Goal: Transaction & Acquisition: Purchase product/service

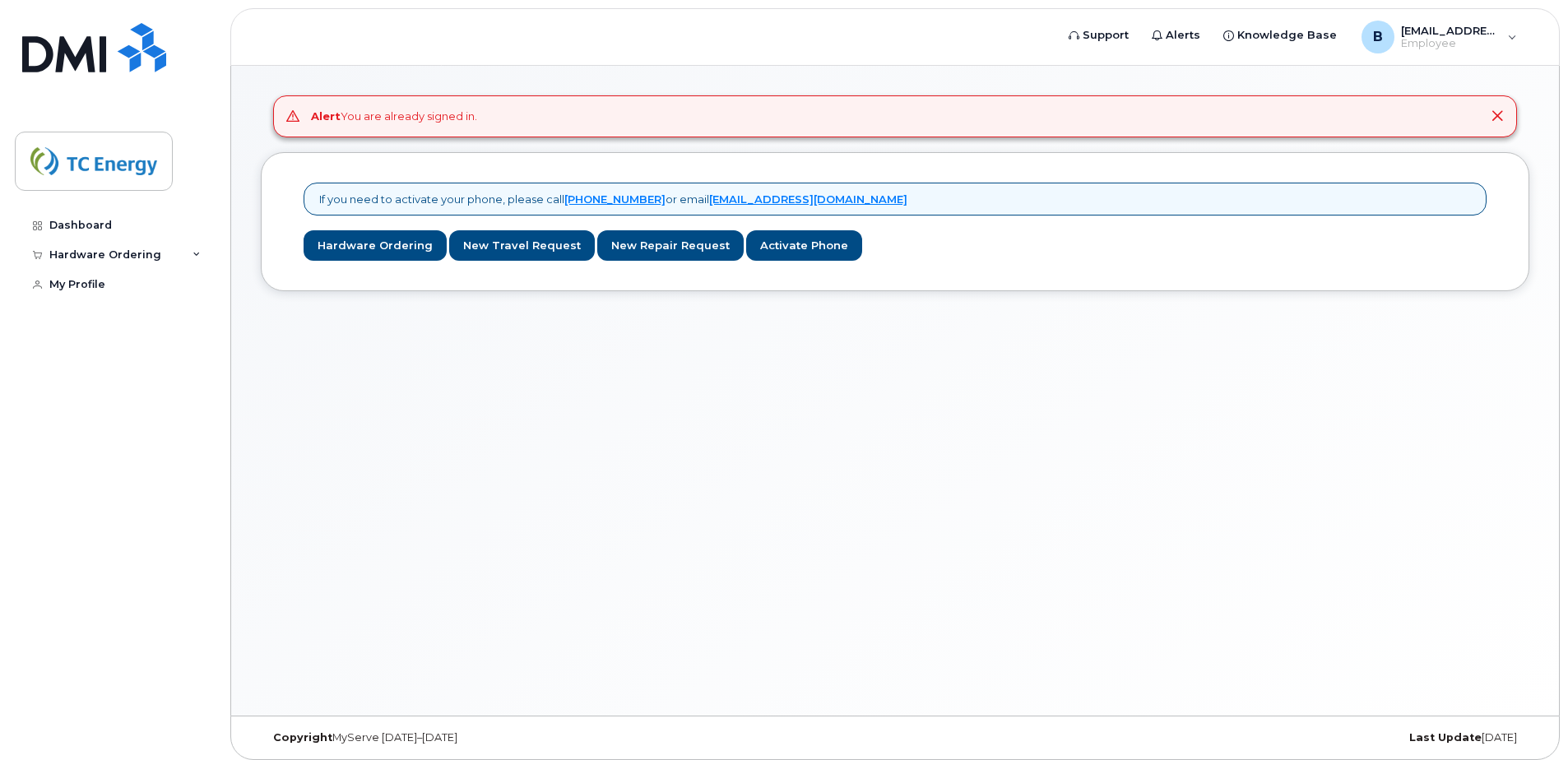
click at [1496, 119] on icon at bounding box center [1497, 116] width 13 height 13
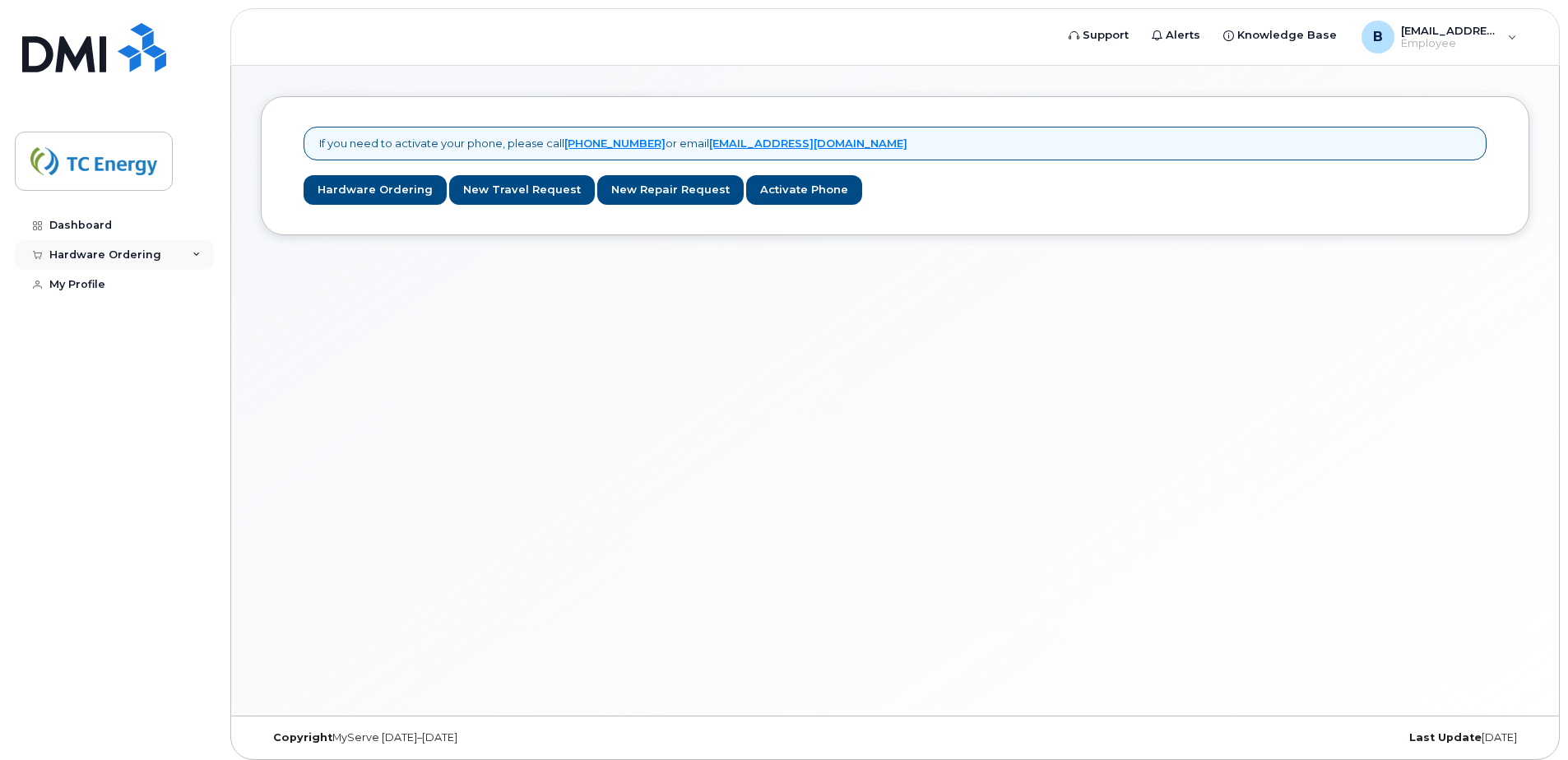
click at [122, 251] on div "Hardware Ordering" at bounding box center [105, 255] width 112 height 13
click at [105, 290] on div "My Orders" at bounding box center [86, 285] width 59 height 15
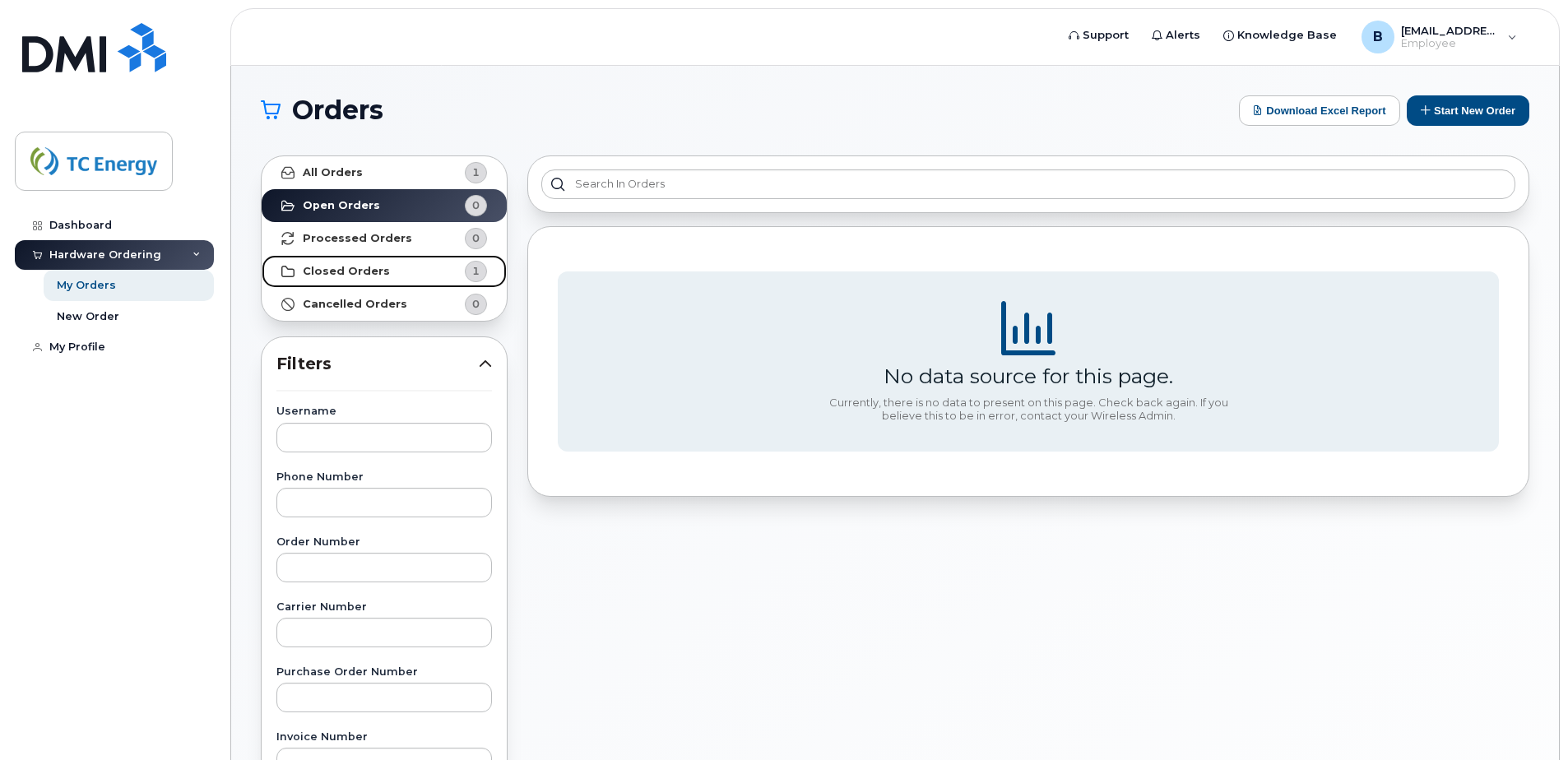
click at [367, 276] on strong "Closed Orders" at bounding box center [347, 271] width 87 height 13
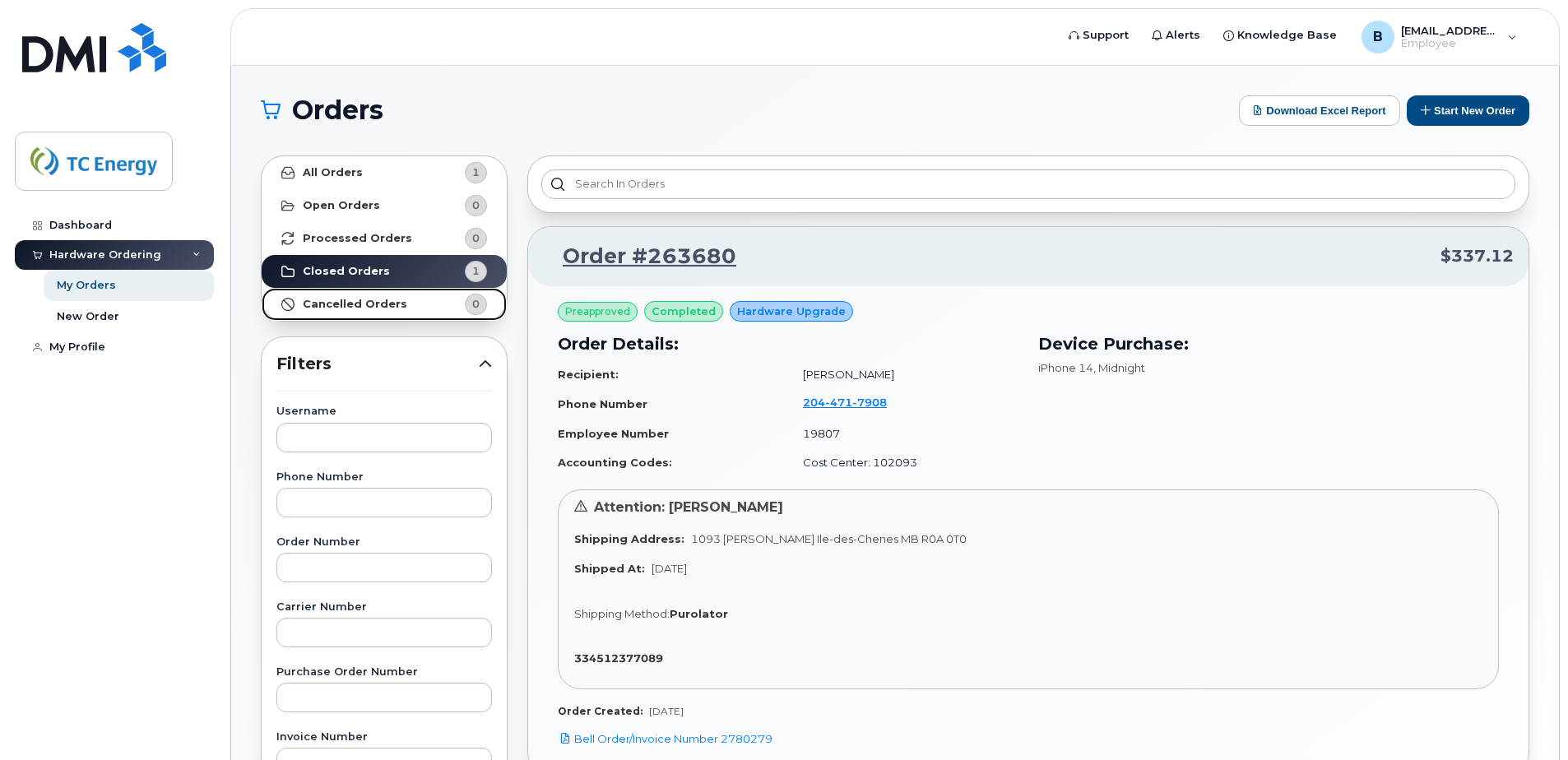
click at [379, 311] on link "Cancelled Orders 0" at bounding box center [384, 304] width 245 height 33
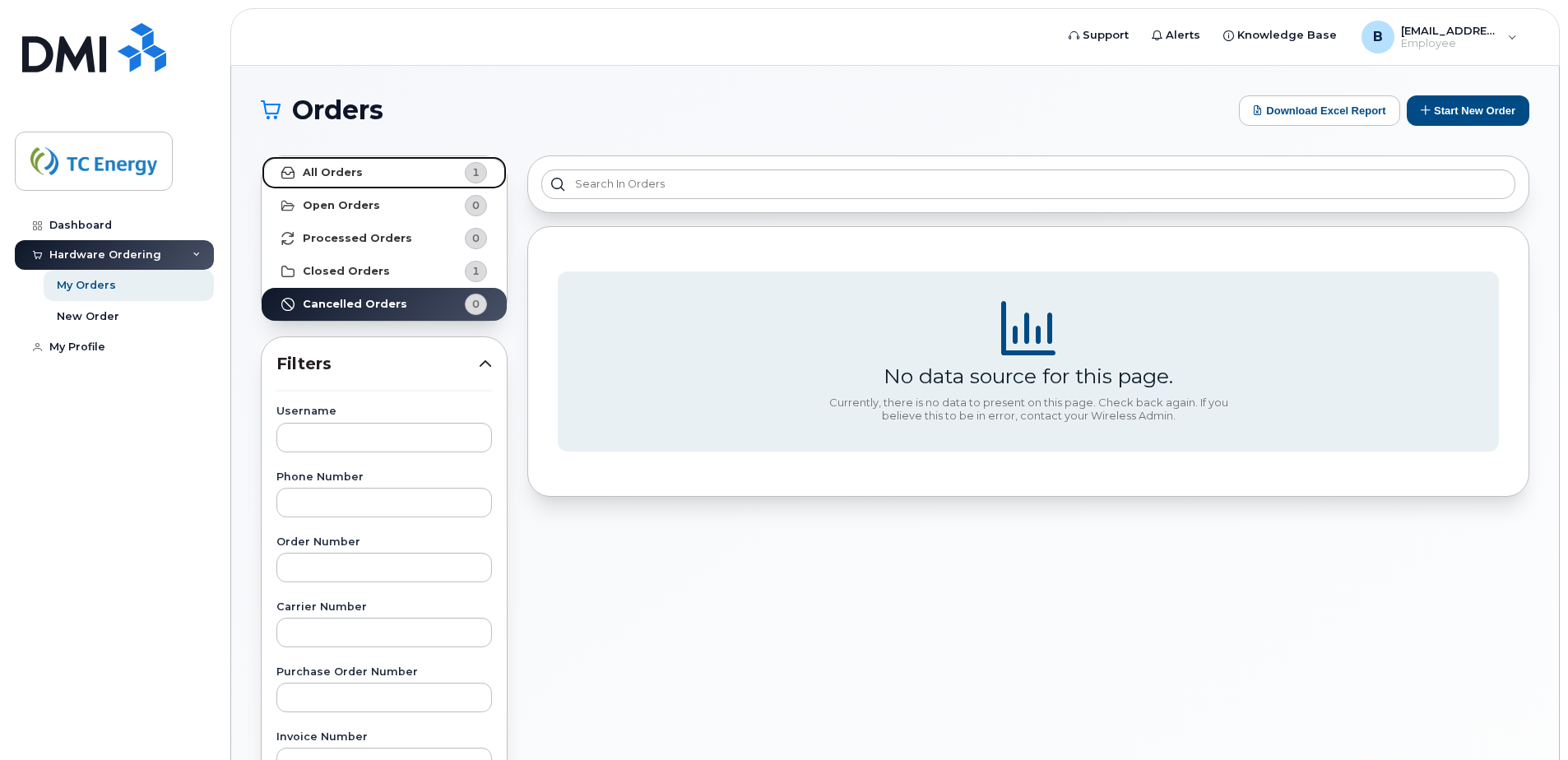
click at [319, 173] on strong "All Orders" at bounding box center [333, 173] width 60 height 13
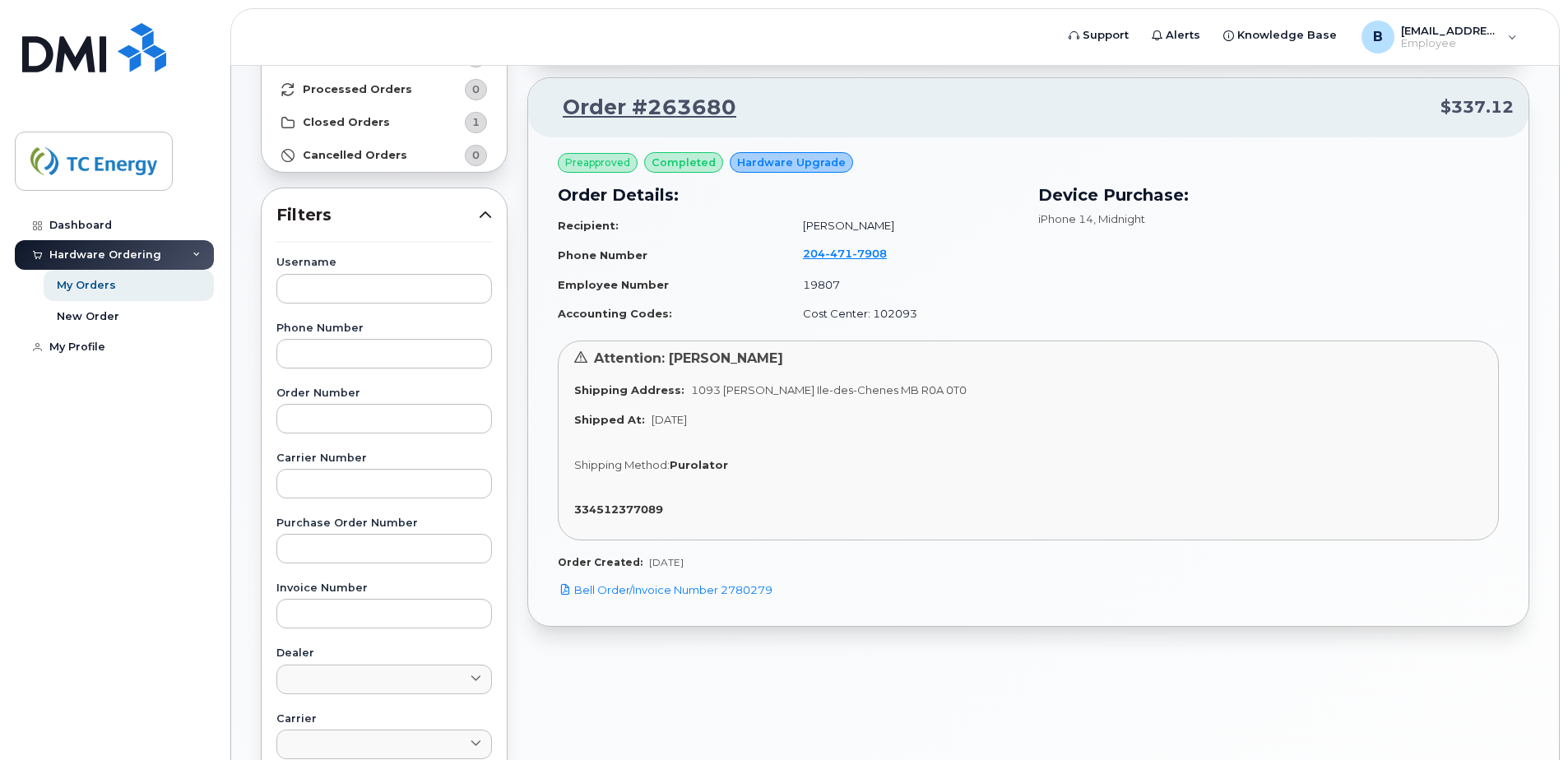
scroll to position [219, 0]
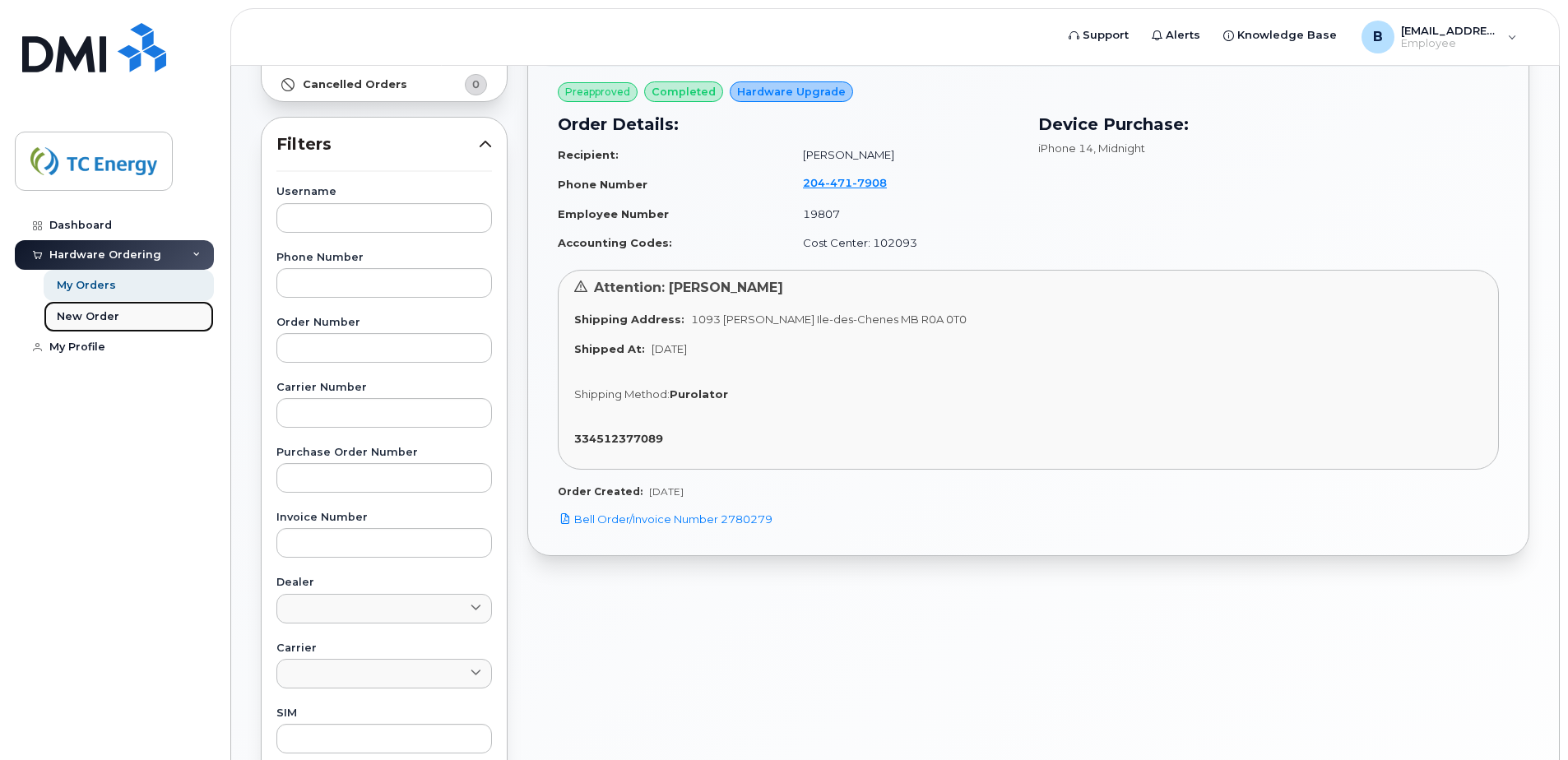
click at [95, 311] on div "New Order" at bounding box center [87, 317] width 62 height 15
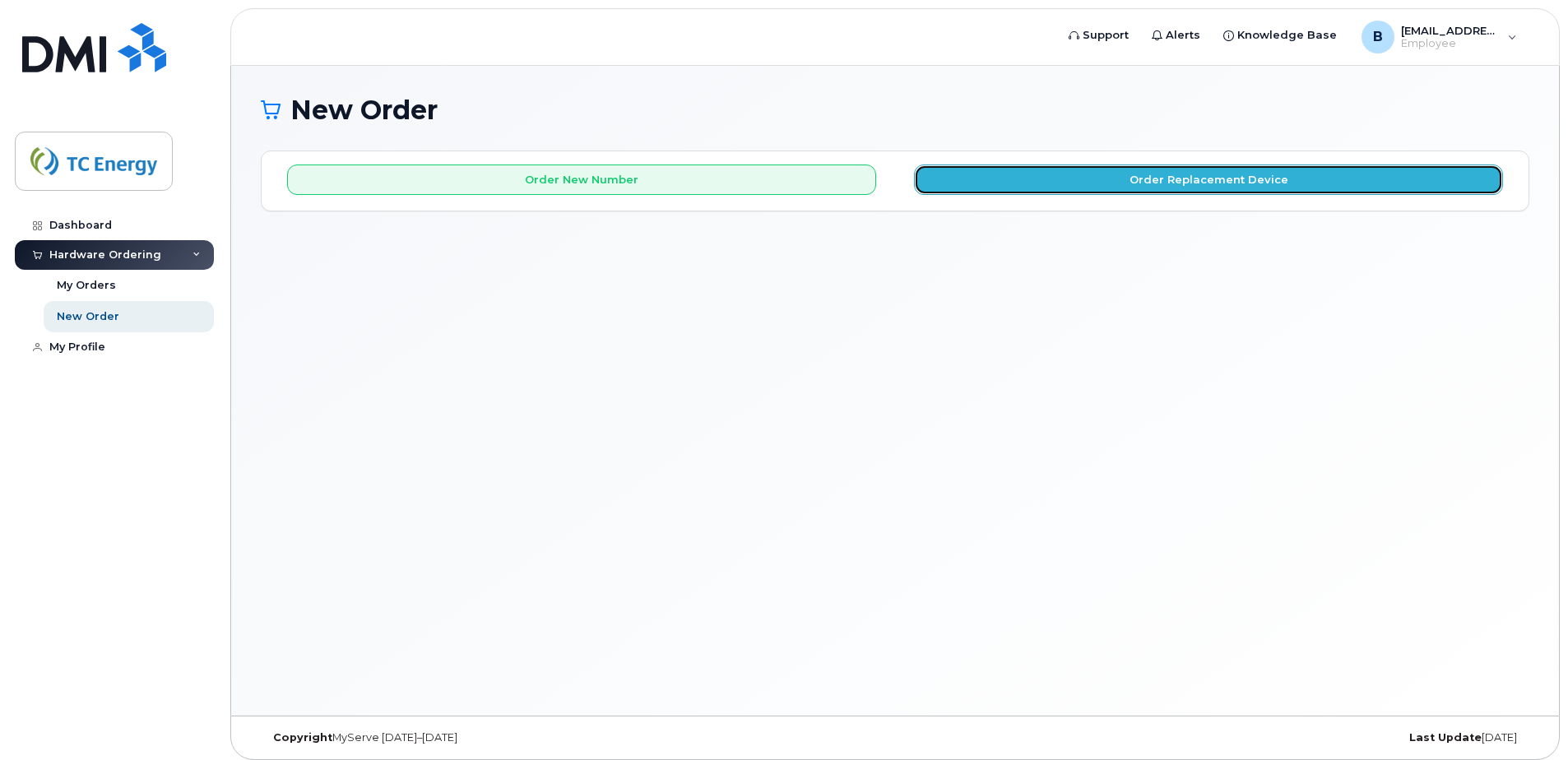
click at [1201, 177] on button "Order Replacement Device" at bounding box center [1208, 179] width 589 height 31
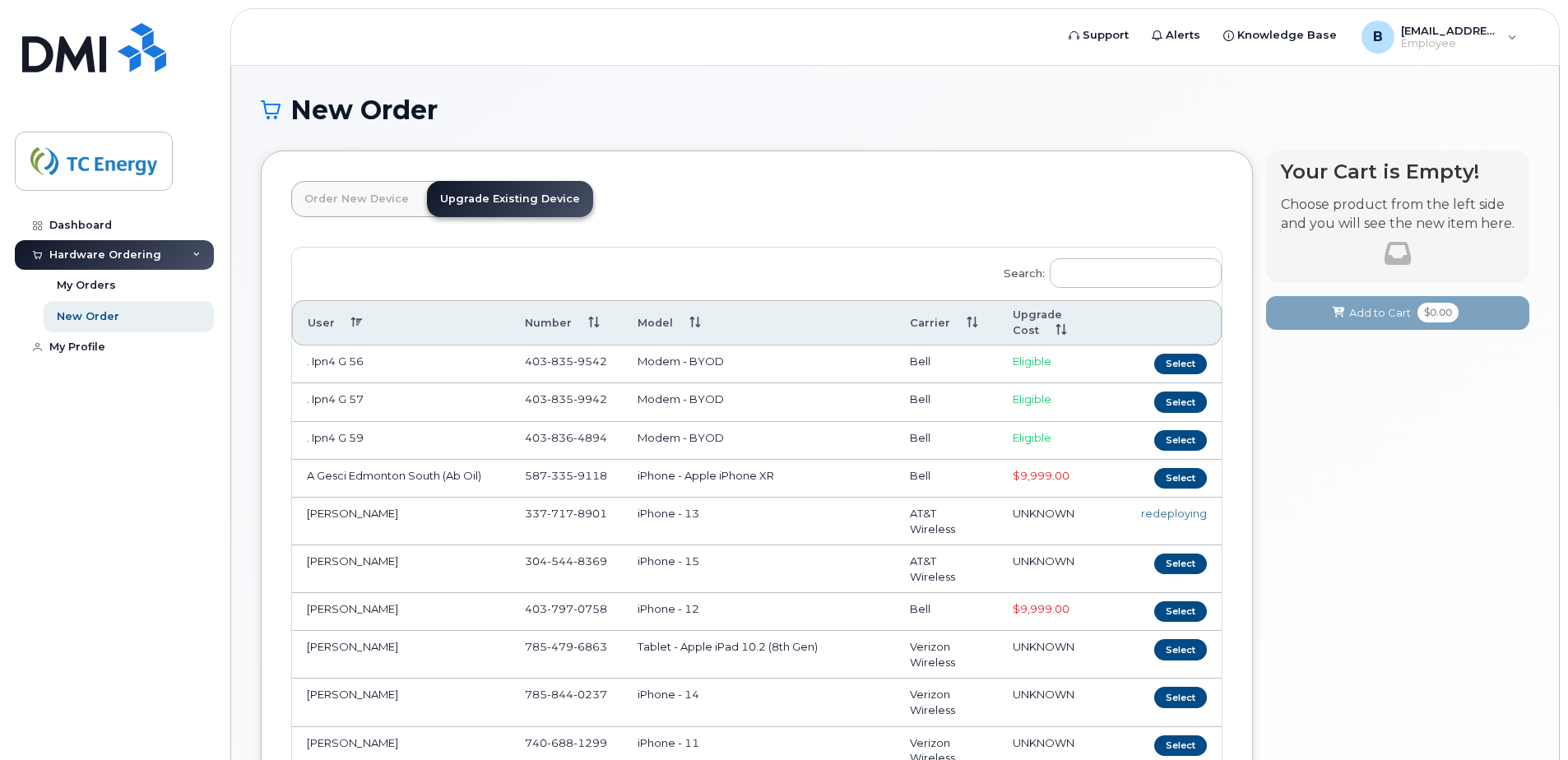
click at [483, 199] on link "Upgrade Existing Device" at bounding box center [509, 199] width 166 height 36
click at [1182, 260] on input "Search:" at bounding box center [1135, 273] width 172 height 30
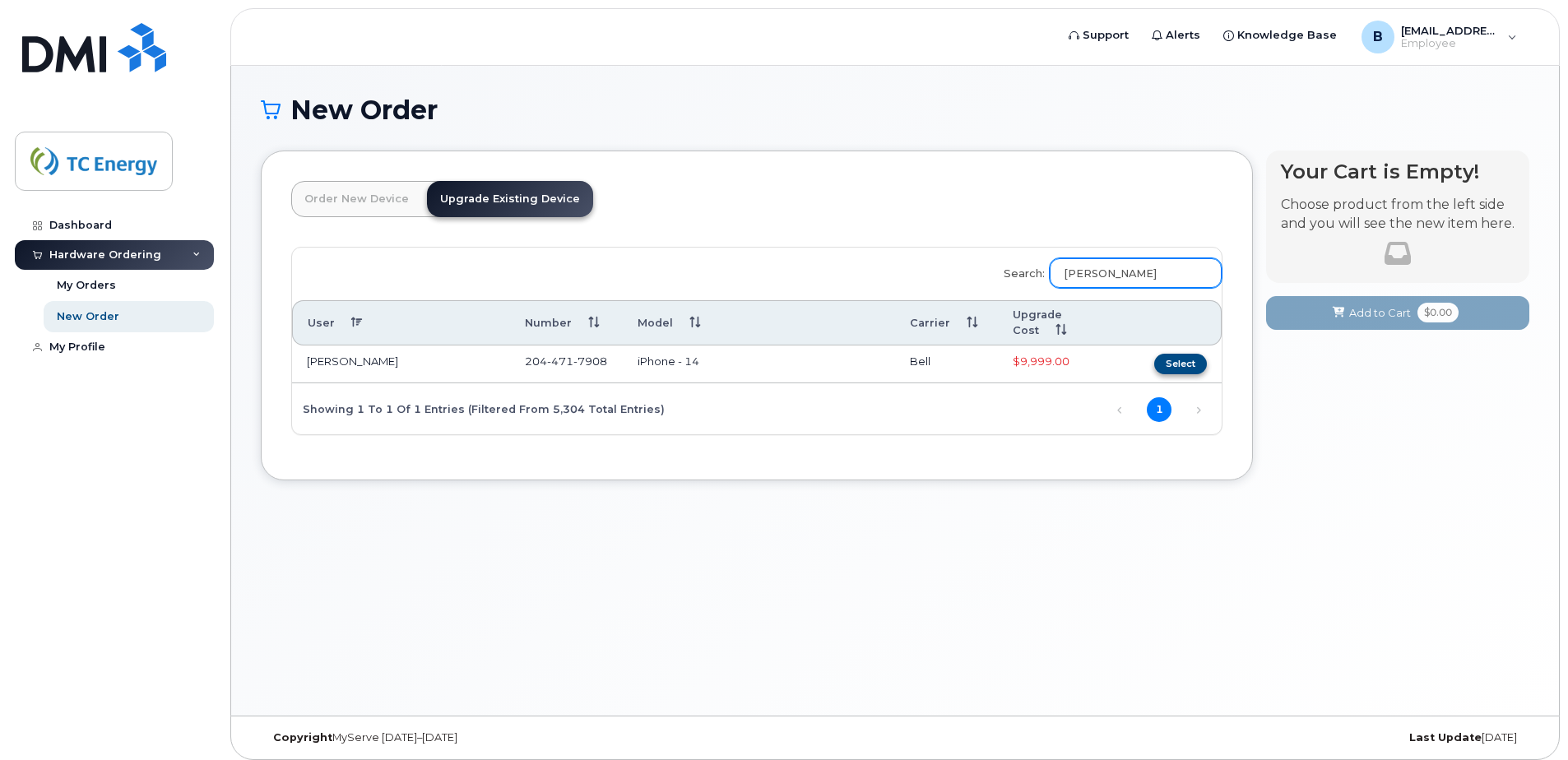
type input "brad Nazar"
click at [1185, 369] on button "Select" at bounding box center [1180, 364] width 53 height 20
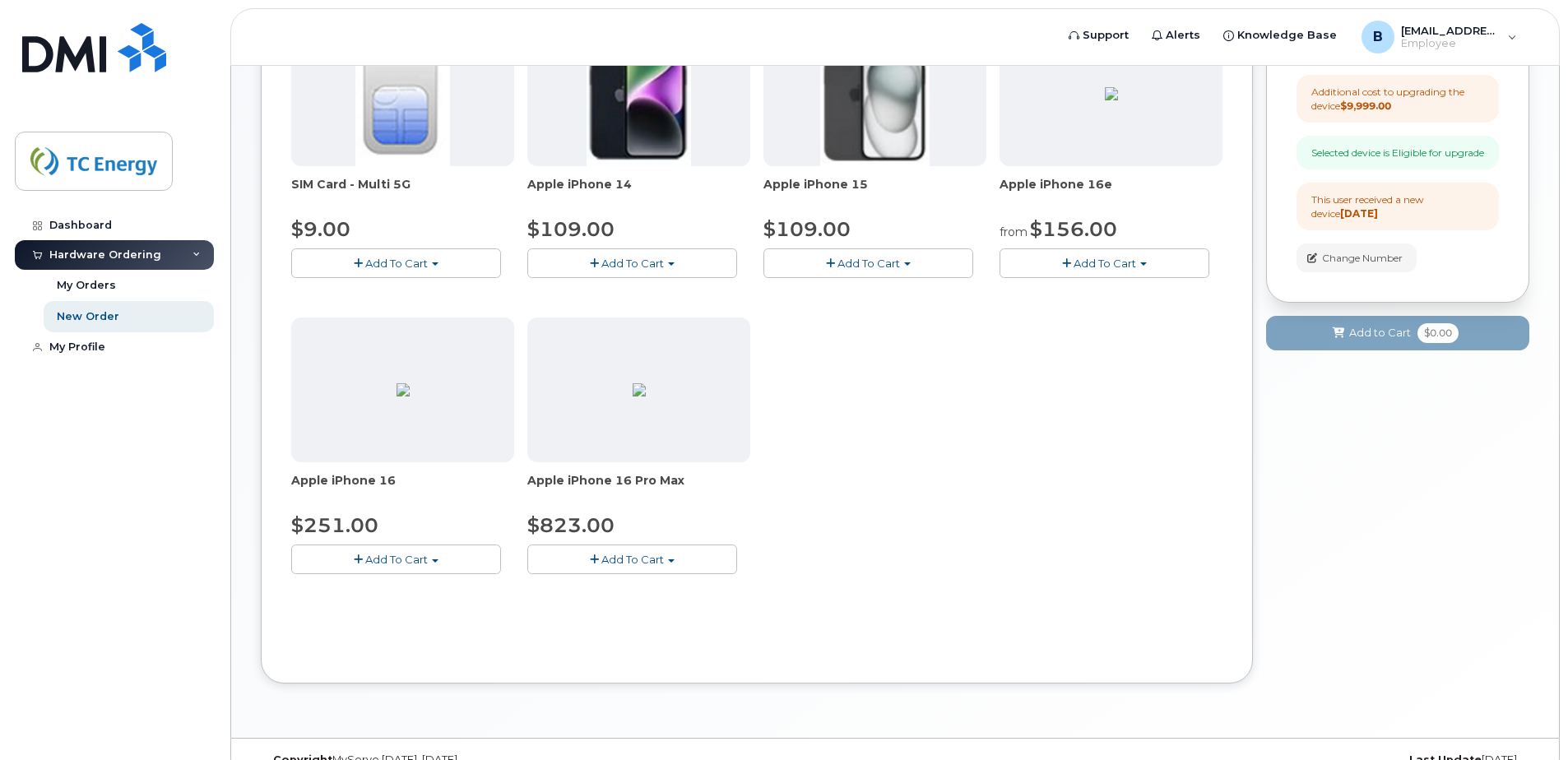
scroll to position [329, 0]
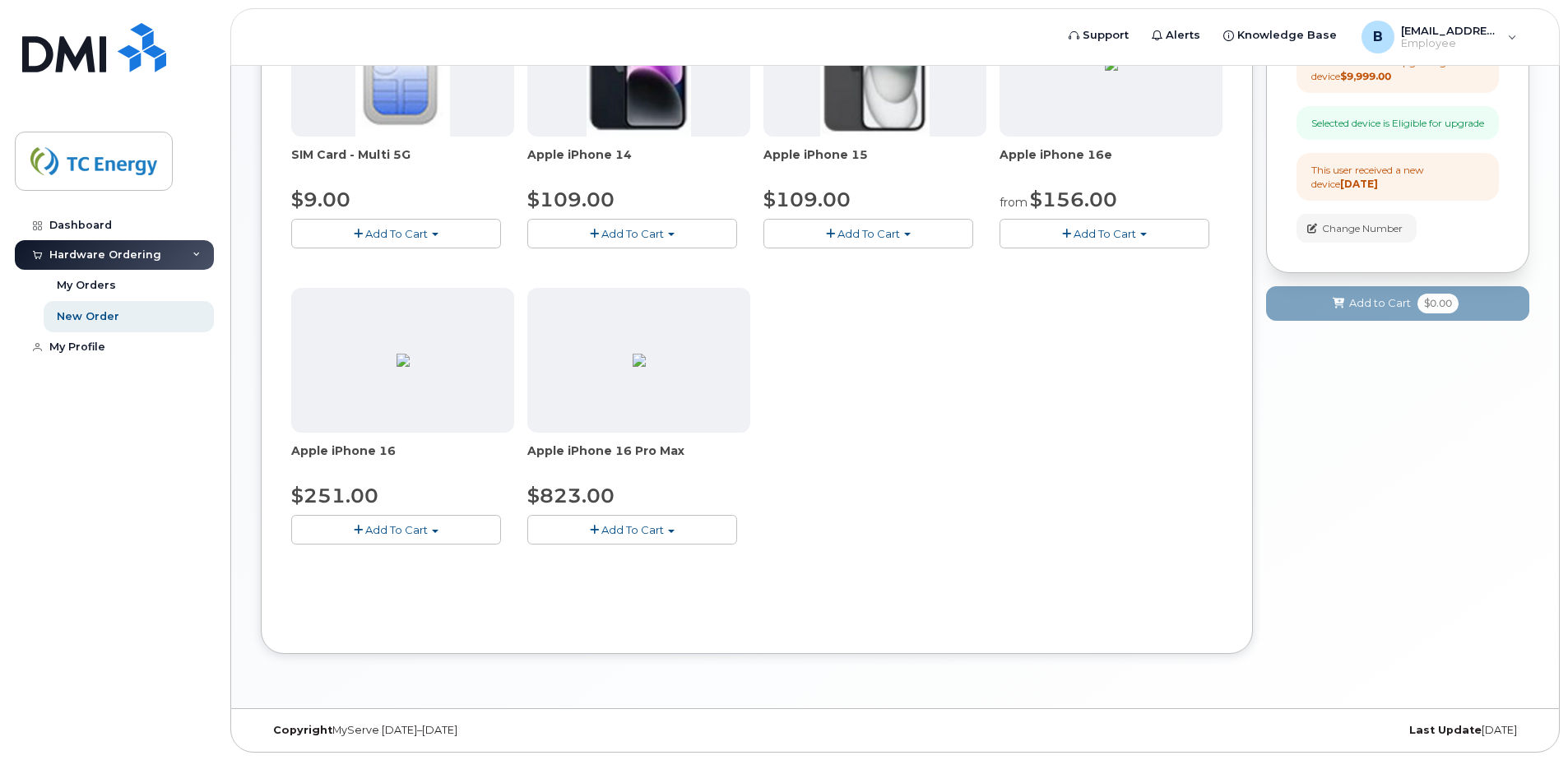
click at [653, 530] on span "Add To Cart" at bounding box center [632, 530] width 62 height 13
click at [647, 570] on div "Model Desert Titanium 256 GB is available" at bounding box center [661, 568] width 258 height 35
click at [599, 527] on button "Add To Cart" at bounding box center [632, 529] width 210 height 29
click at [579, 572] on span "Model Desert Titanium 256 GB is available" at bounding box center [640, 568] width 187 height 29
click at [640, 367] on img at bounding box center [639, 360] width 13 height 13
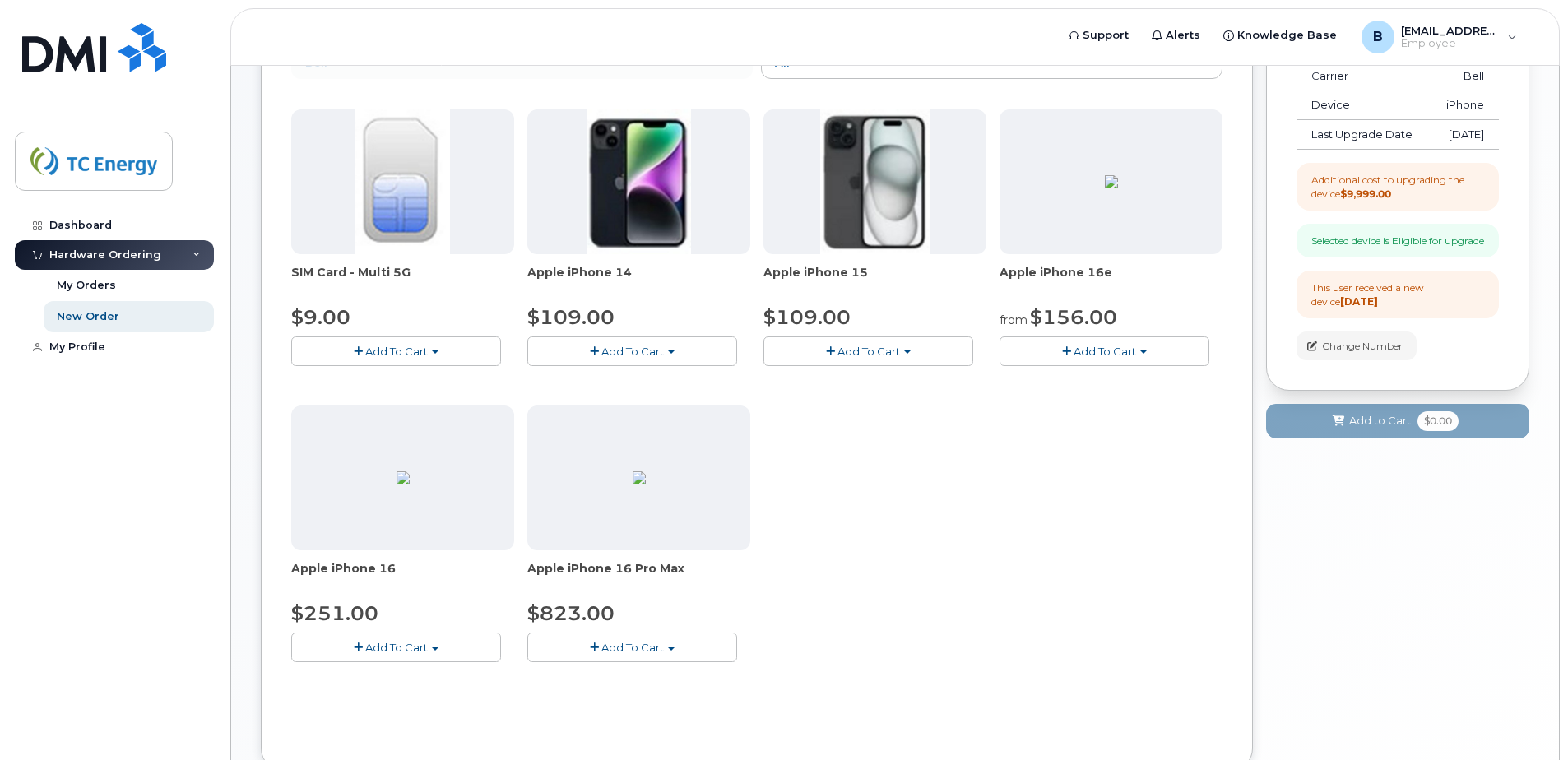
scroll to position [219, 0]
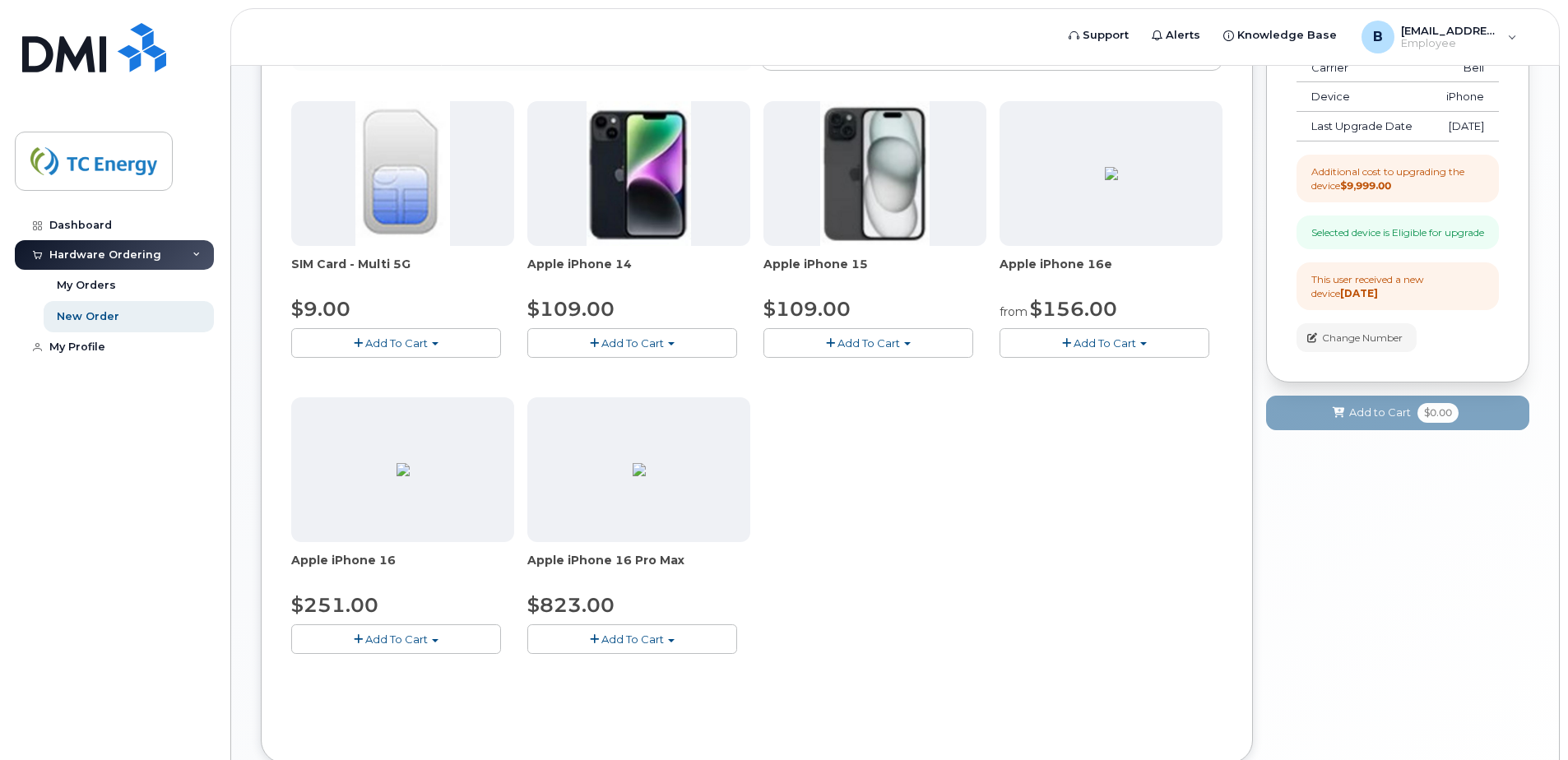
click at [591, 634] on span "button" at bounding box center [595, 639] width 9 height 11
click at [670, 639] on span "button" at bounding box center [671, 641] width 7 height 4
click at [671, 639] on span "button" at bounding box center [671, 641] width 7 height 4
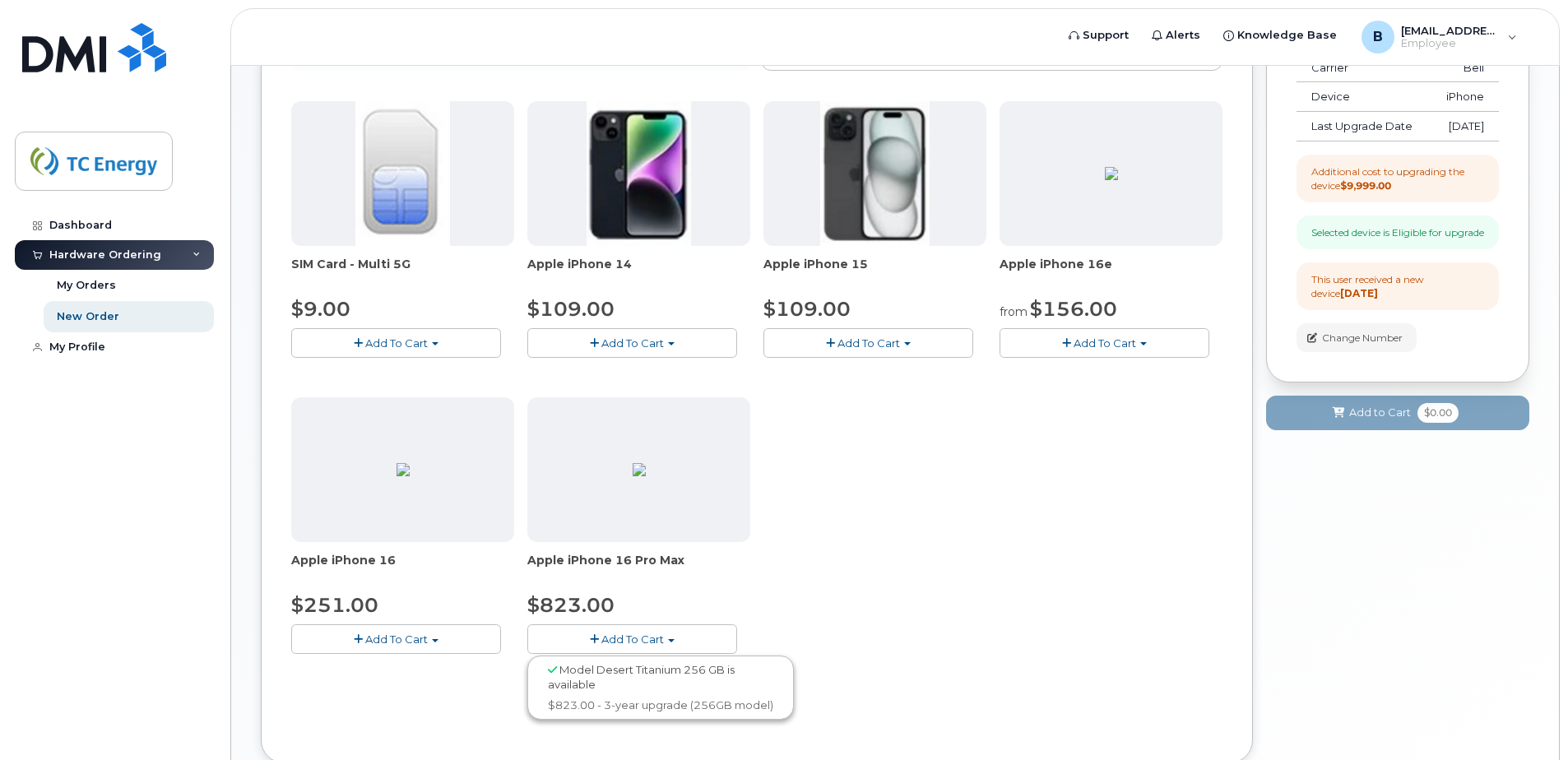
click at [671, 671] on span "Model Desert Titanium 256 GB is available" at bounding box center [640, 676] width 187 height 29
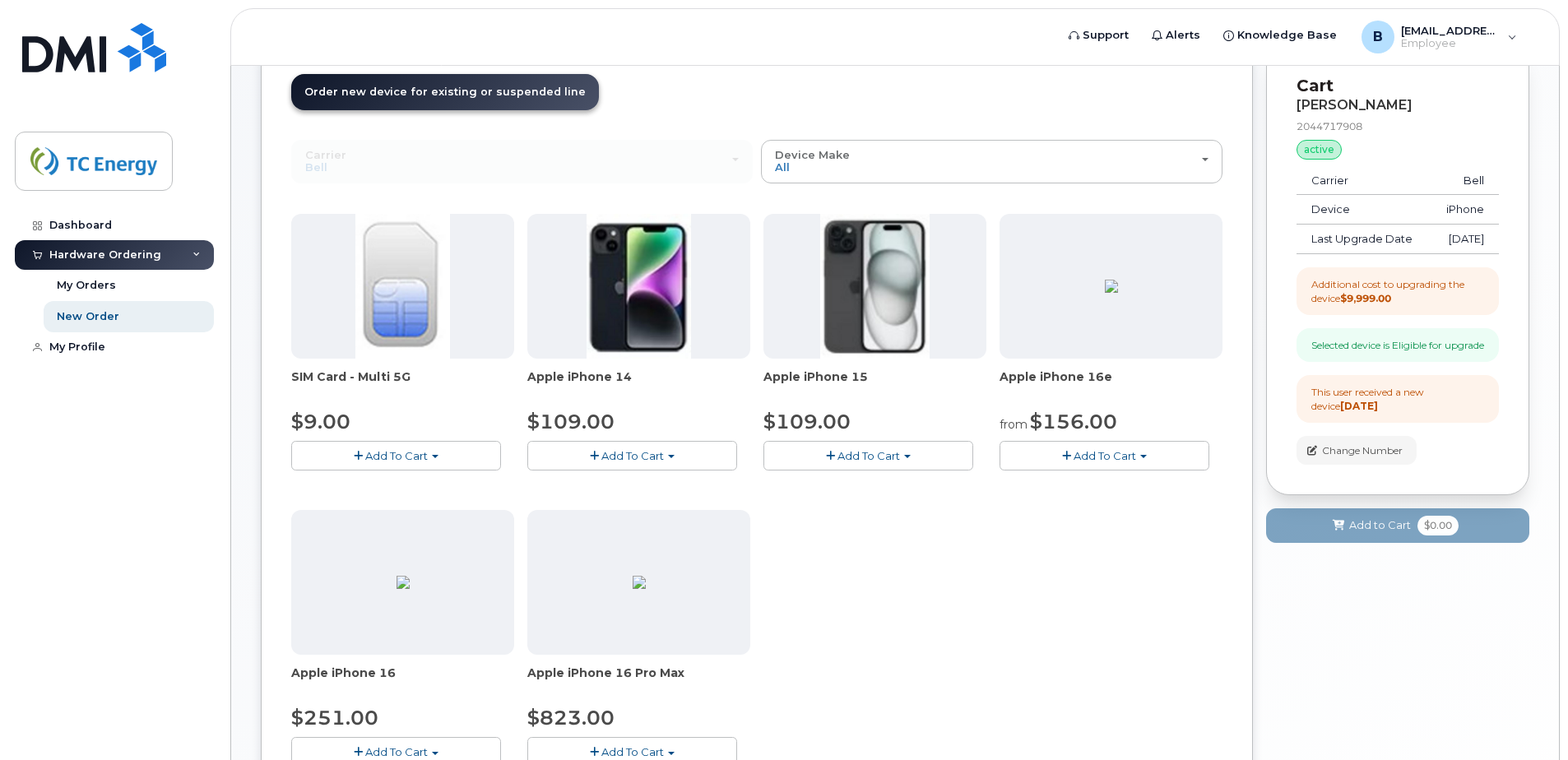
scroll to position [0, 0]
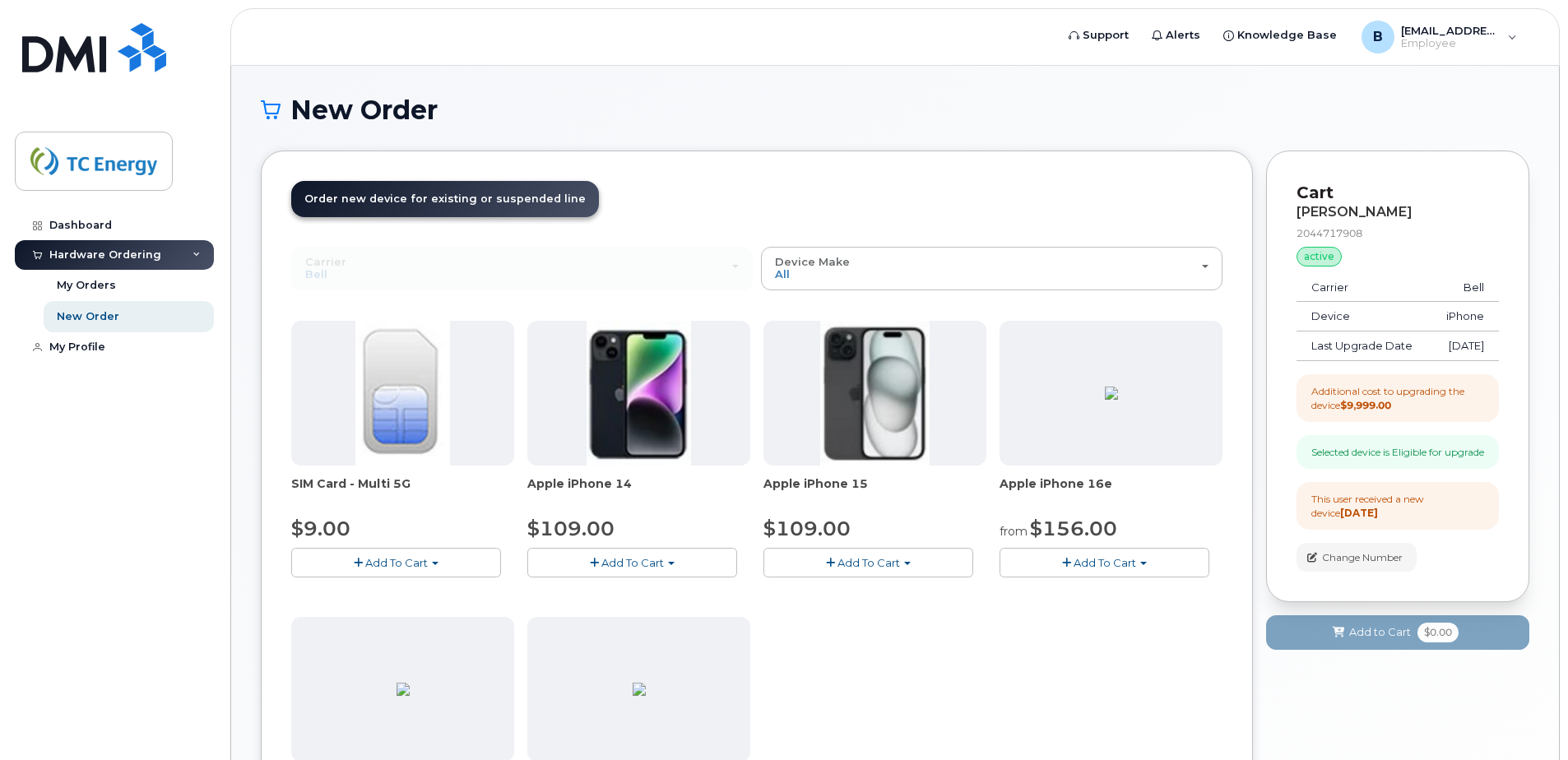
click at [652, 564] on span "Add To Cart" at bounding box center [632, 562] width 62 height 13
click at [1012, 688] on div "SIM Card - Multi 5G $9.00 Add To Cart $9.00 - Replacement SIM Card Apple iPhone…" at bounding box center [757, 609] width 931 height 579
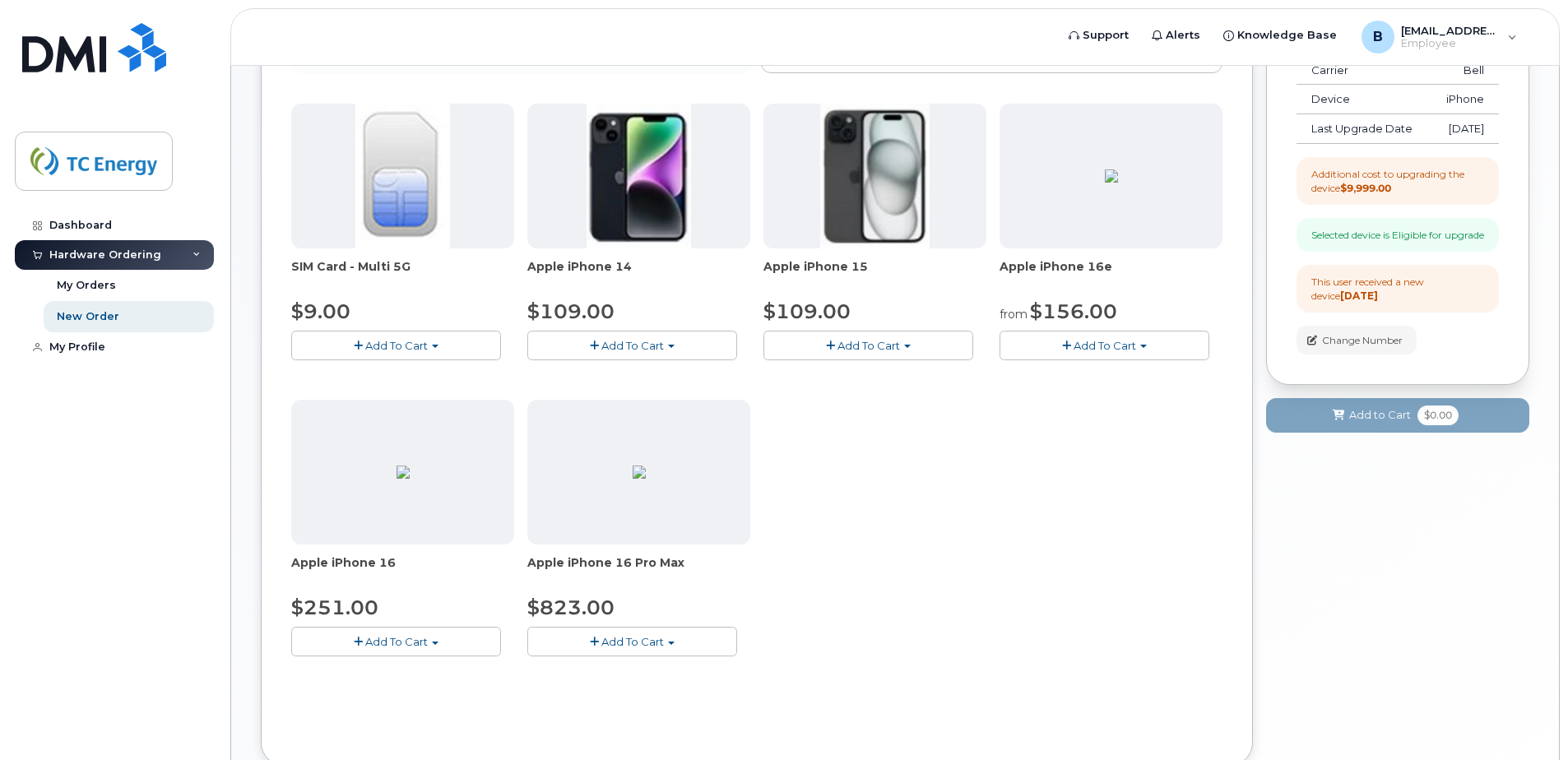
scroll to position [219, 0]
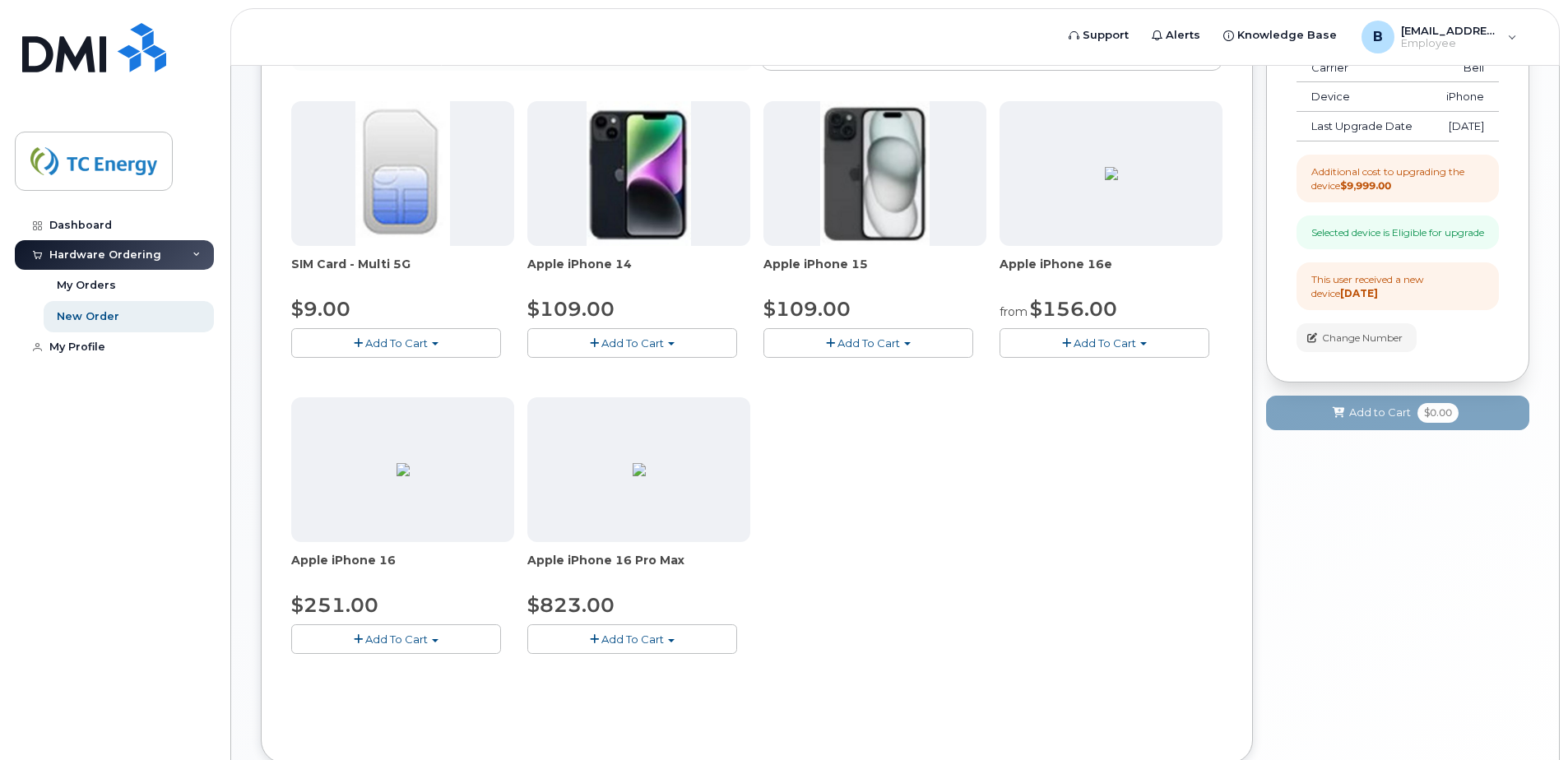
click at [657, 647] on button "Add To Cart" at bounding box center [632, 638] width 210 height 29
click at [662, 675] on span "Model Desert Titanium 256 GB is available" at bounding box center [640, 676] width 187 height 29
click at [600, 642] on button "Add To Cart" at bounding box center [632, 638] width 210 height 29
click at [633, 476] on img at bounding box center [639, 469] width 13 height 13
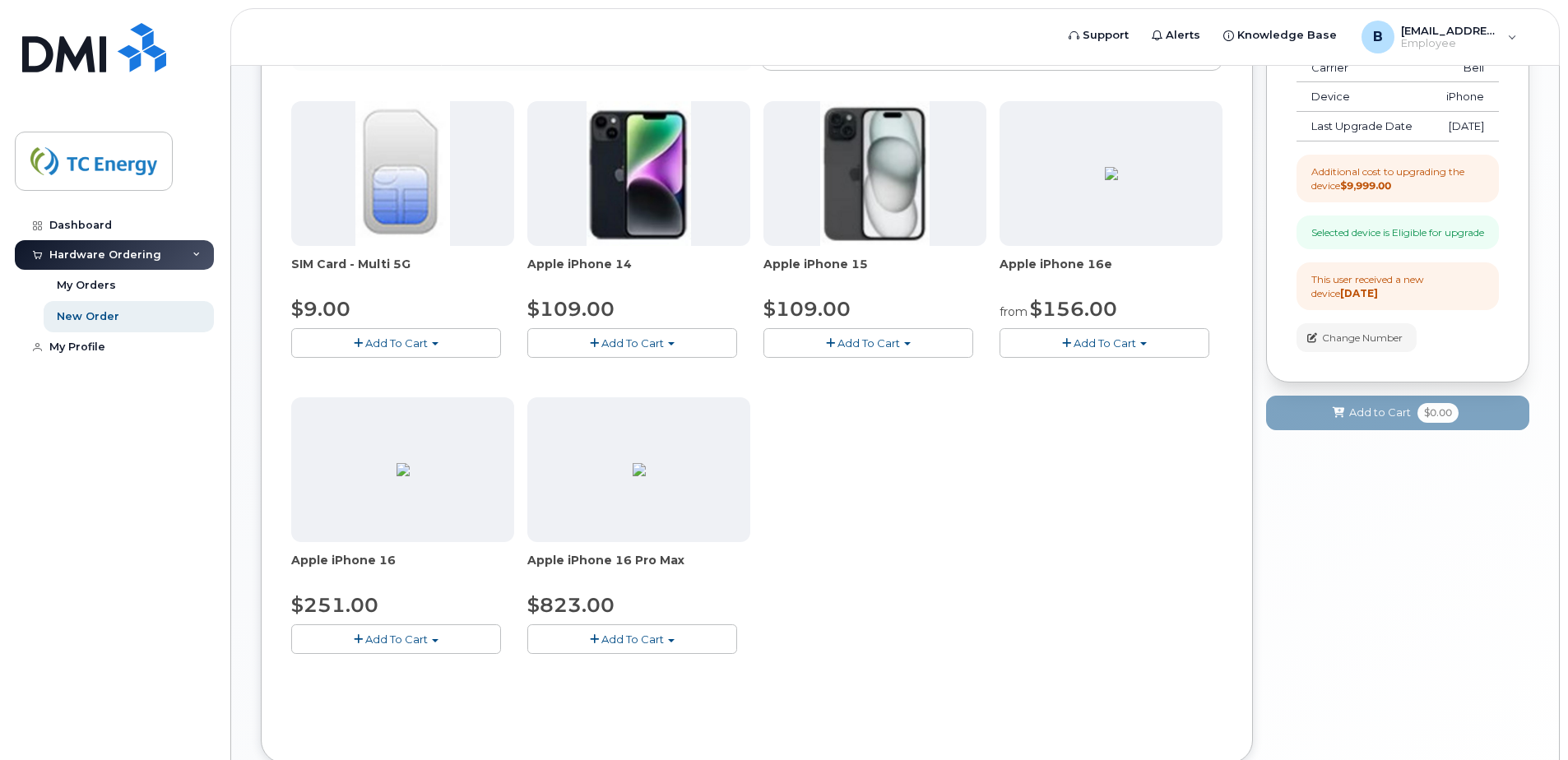
click at [645, 463] on img at bounding box center [639, 469] width 13 height 13
click at [534, 449] on div at bounding box center [639, 469] width 223 height 145
click at [377, 631] on button "Add To Cart" at bounding box center [396, 638] width 210 height 29
click at [383, 668] on span "Model Black 128 GB is available" at bounding box center [409, 669] width 171 height 13
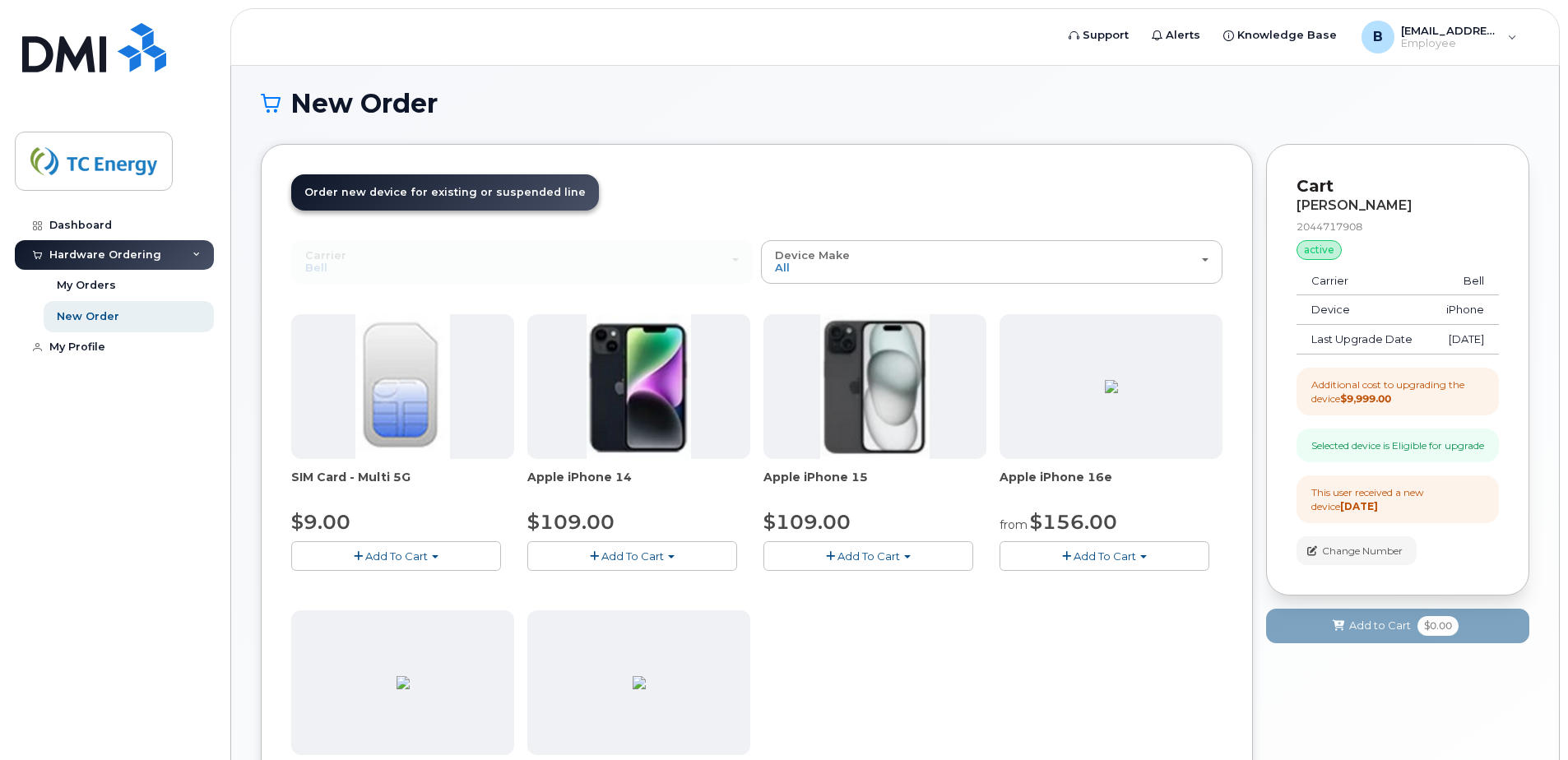
scroll to position [0, 0]
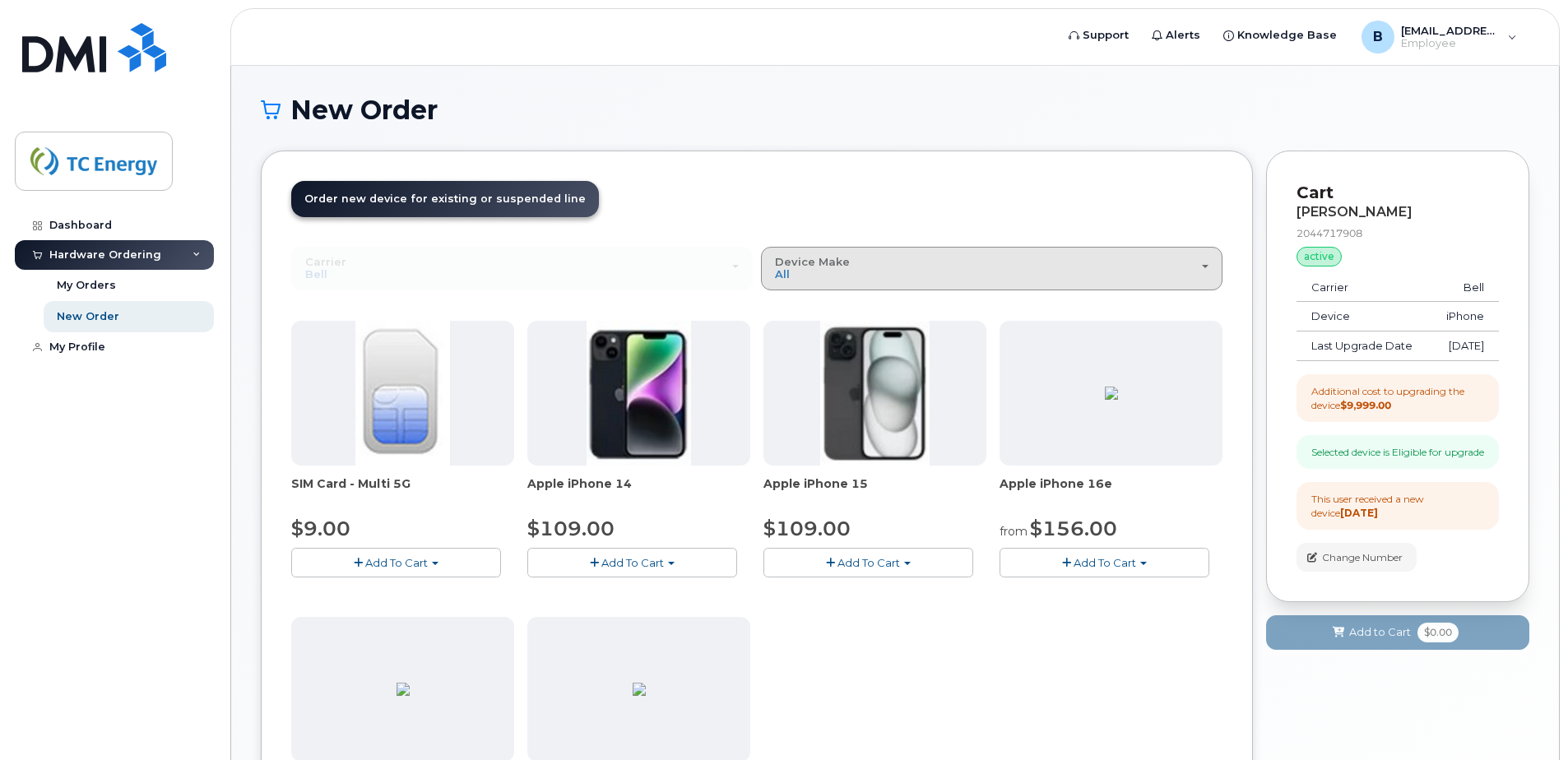
click at [1206, 269] on div "Device Make All iPhone" at bounding box center [992, 268] width 433 height 25
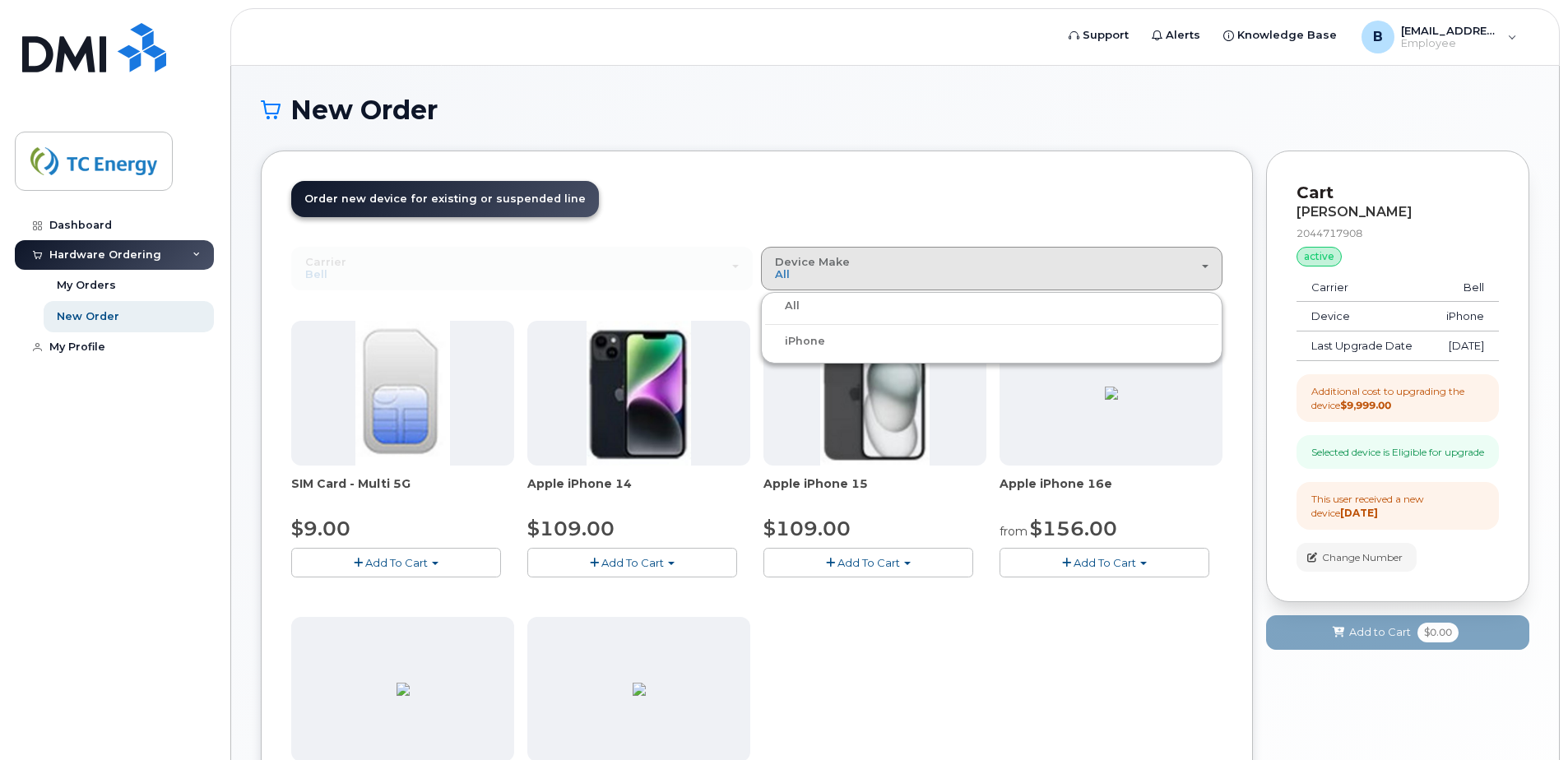
click at [802, 342] on label "iPhone" at bounding box center [795, 341] width 60 height 20
click at [0, 0] on input "iPhone" at bounding box center [0, 0] width 0 height 0
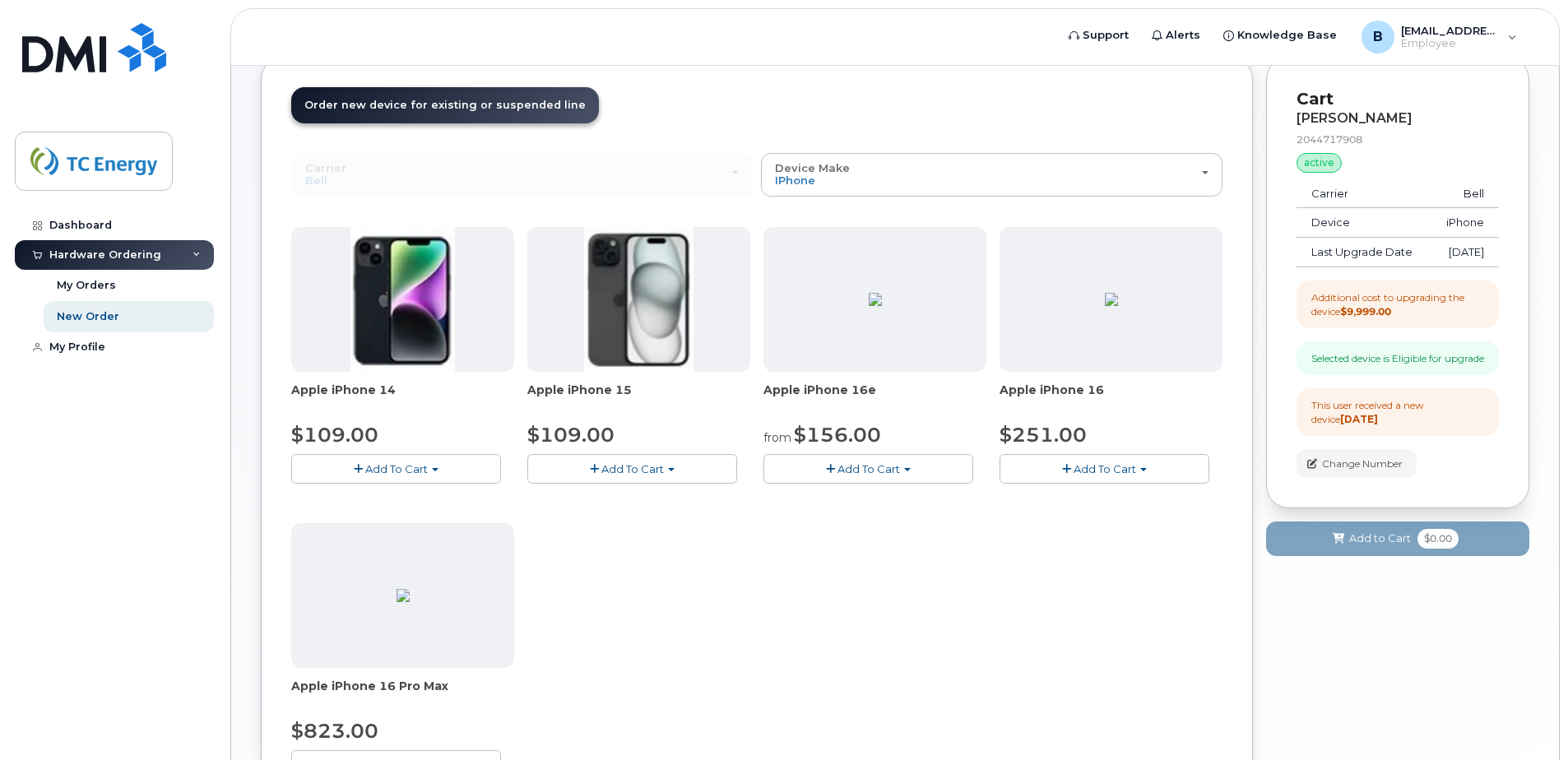
scroll to position [219, 0]
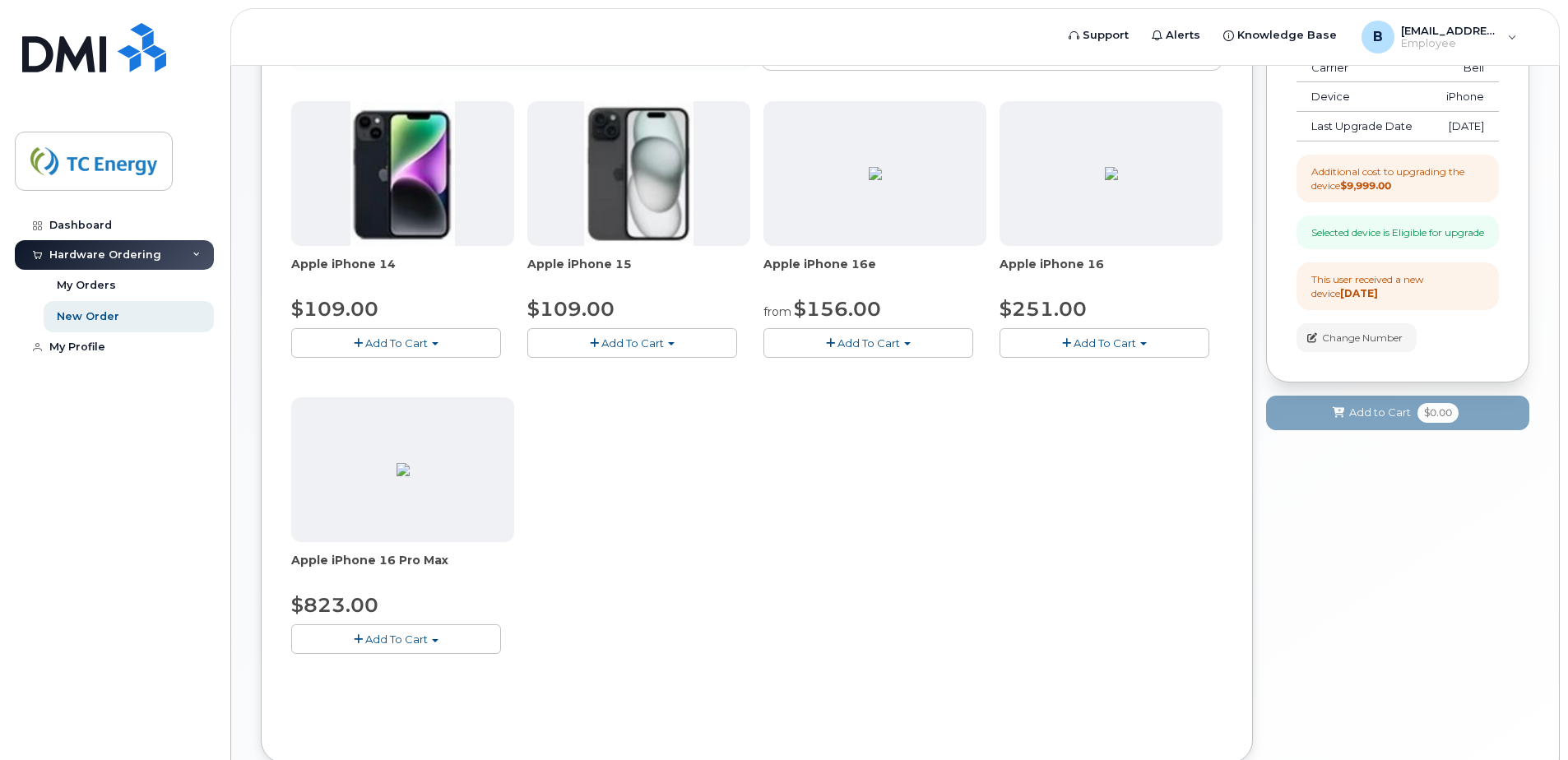
click at [421, 642] on span "Add To Cart" at bounding box center [396, 639] width 62 height 13
click at [318, 673] on span at bounding box center [316, 670] width 9 height 11
click at [1135, 333] on button "Add To Cart" at bounding box center [1104, 342] width 210 height 29
click at [1052, 380] on div "Model Black 128 GB is available" at bounding box center [1133, 373] width 258 height 20
click at [913, 344] on button "Add To Cart" at bounding box center [868, 342] width 210 height 29
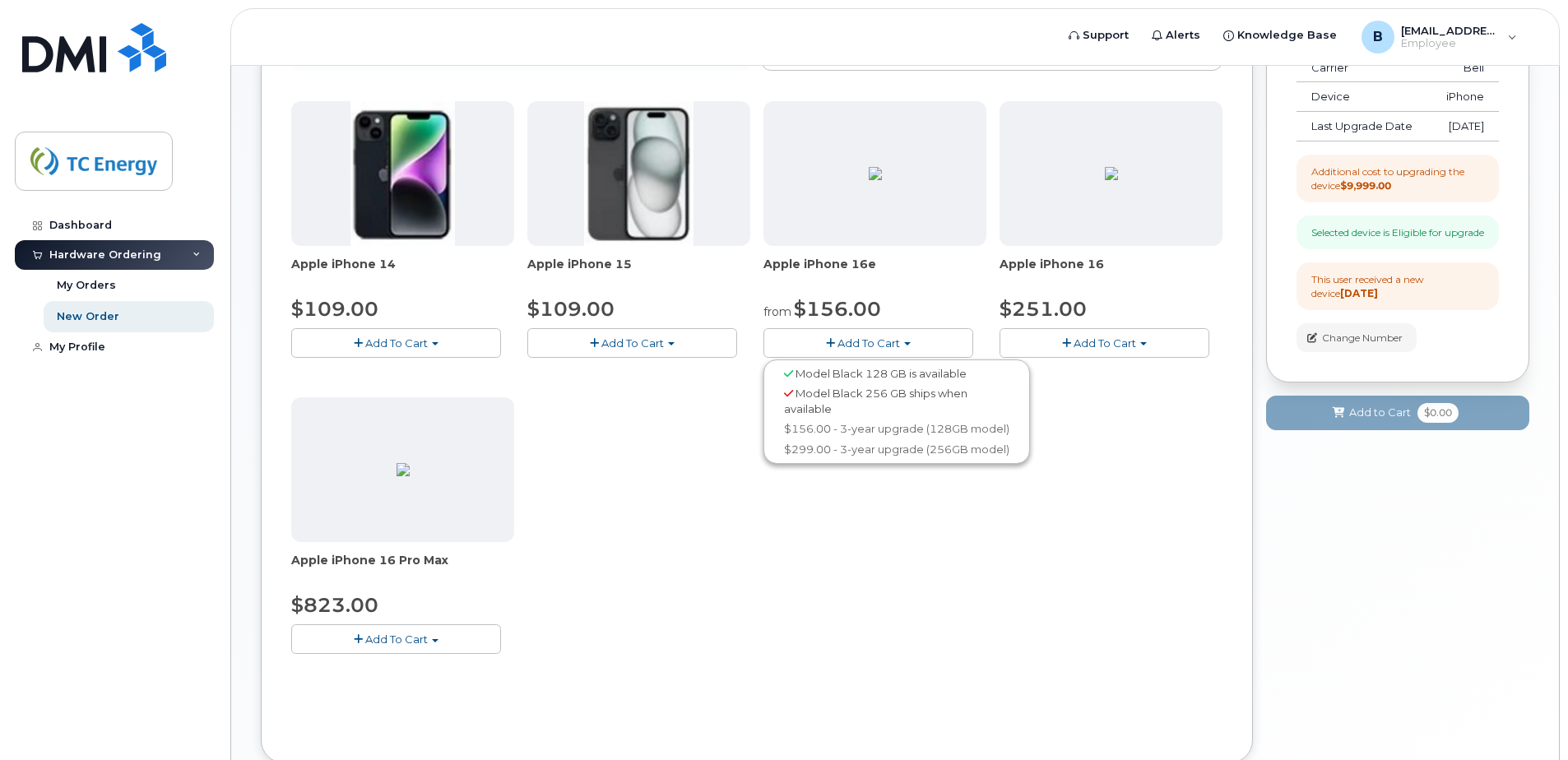
click at [430, 642] on button "Add To Cart" at bounding box center [396, 638] width 210 height 29
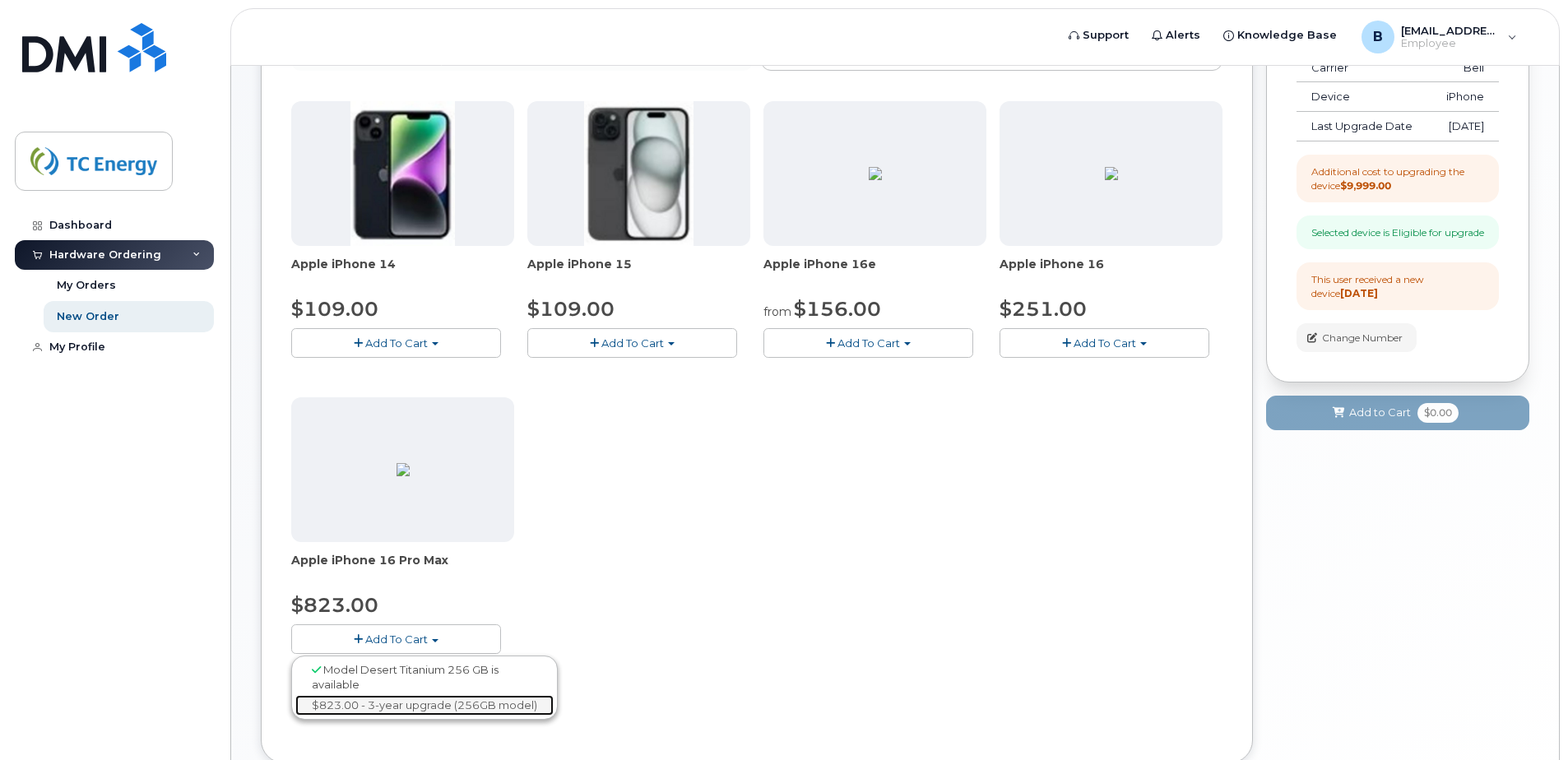
click at [412, 707] on link "$823.00 - 3-year upgrade (256GB model)" at bounding box center [425, 705] width 258 height 20
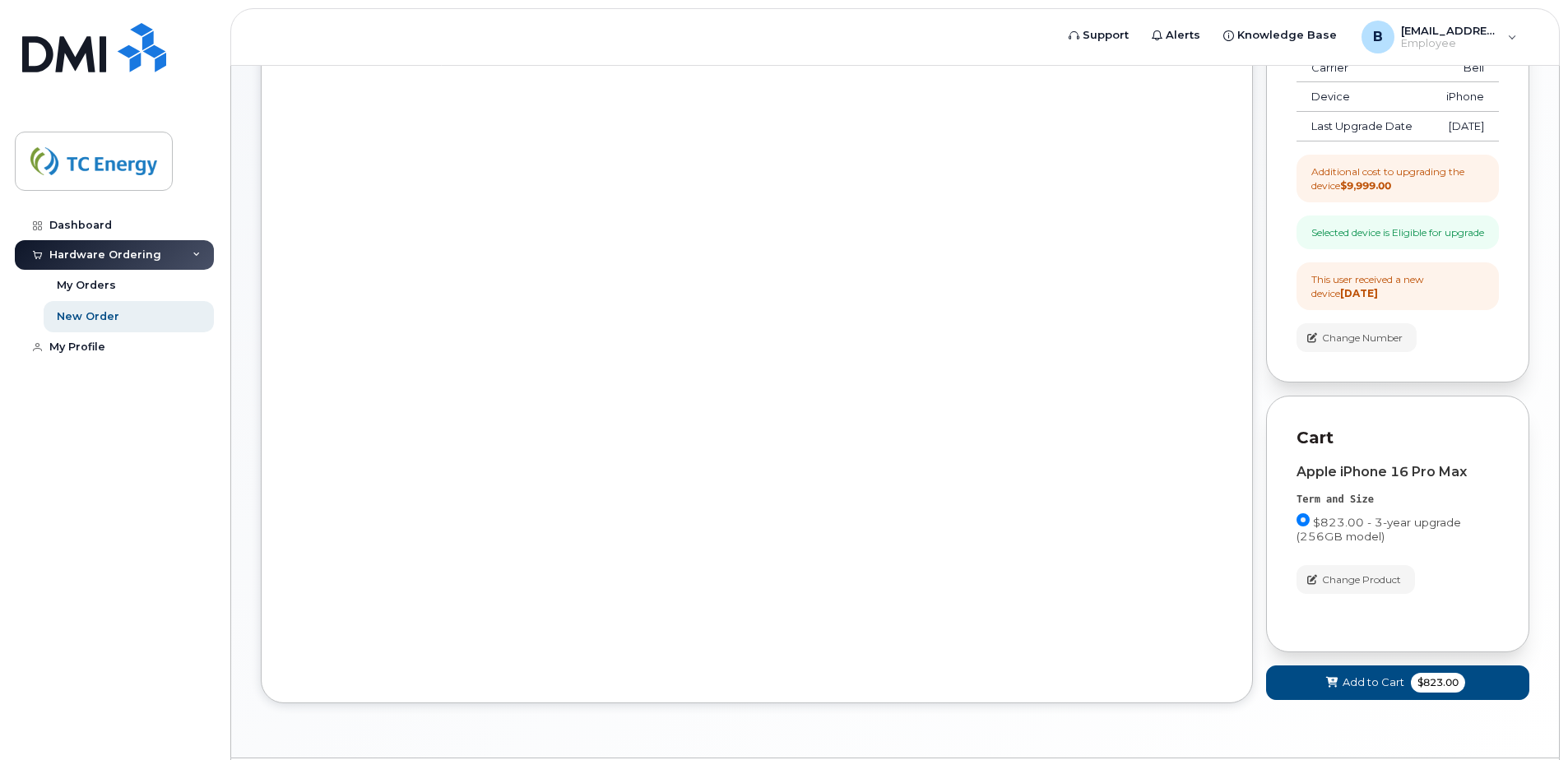
scroll to position [299, 0]
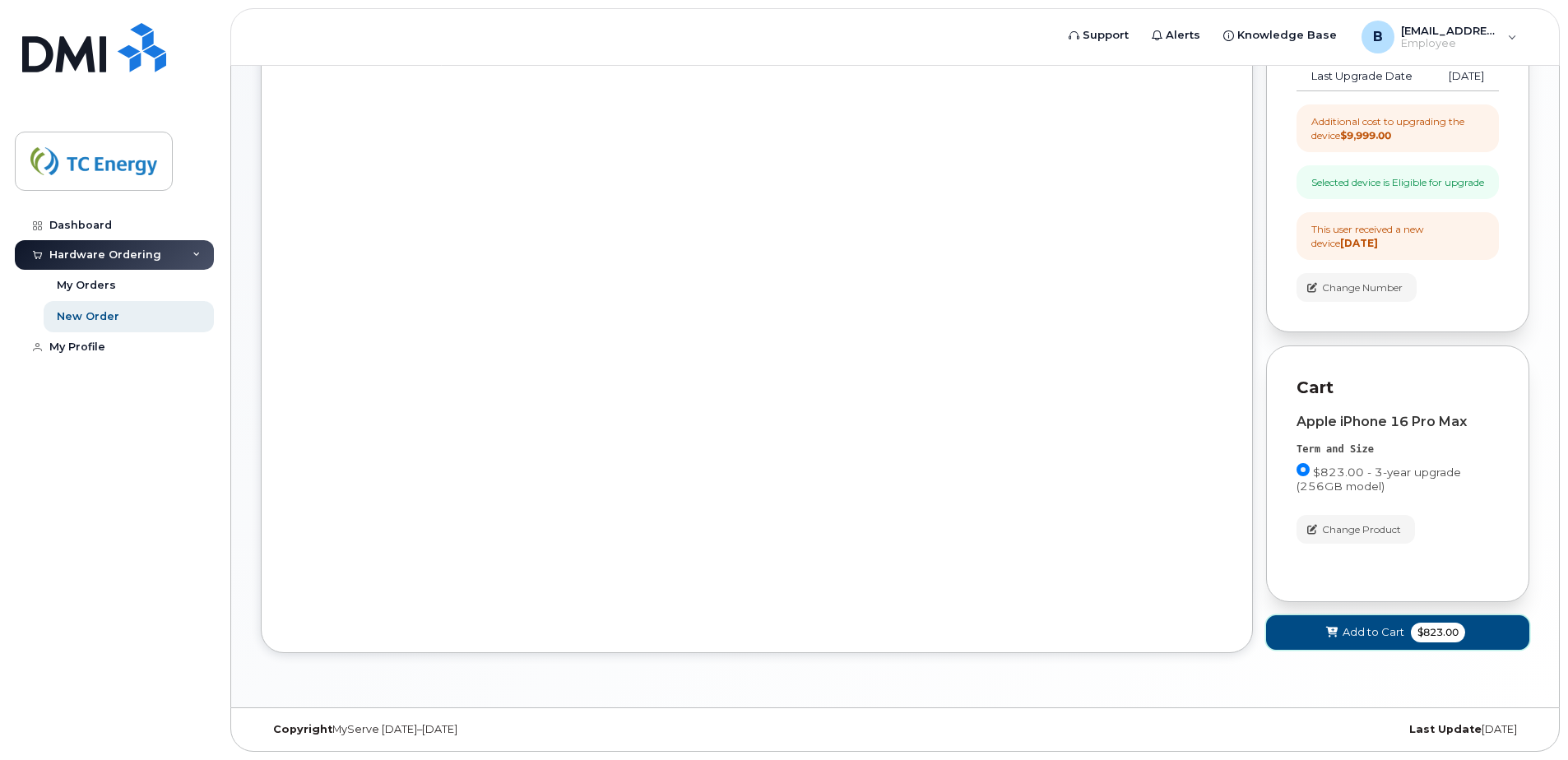
click at [1435, 626] on span "$823.00" at bounding box center [1438, 632] width 54 height 20
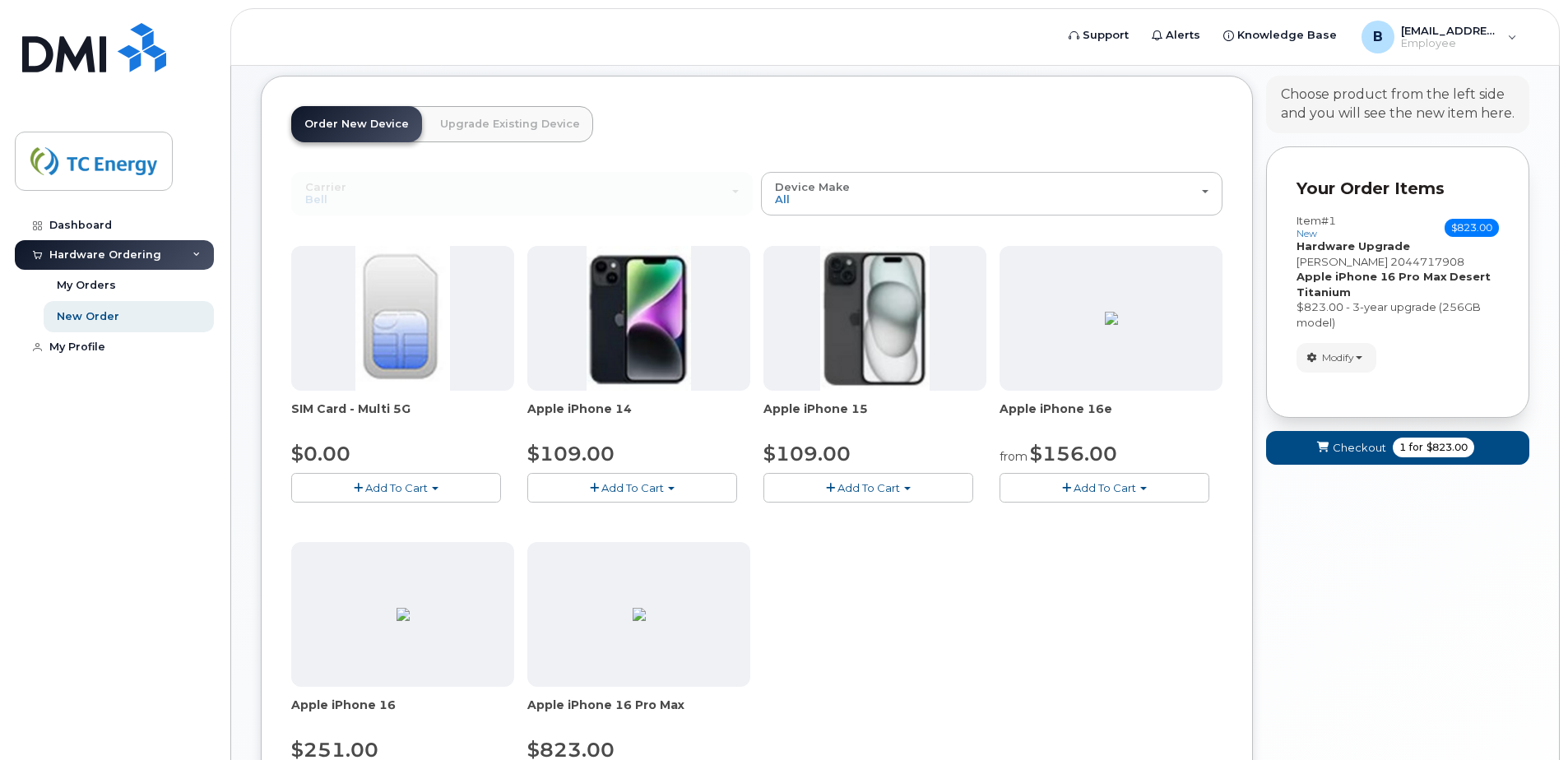
scroll to position [0, 0]
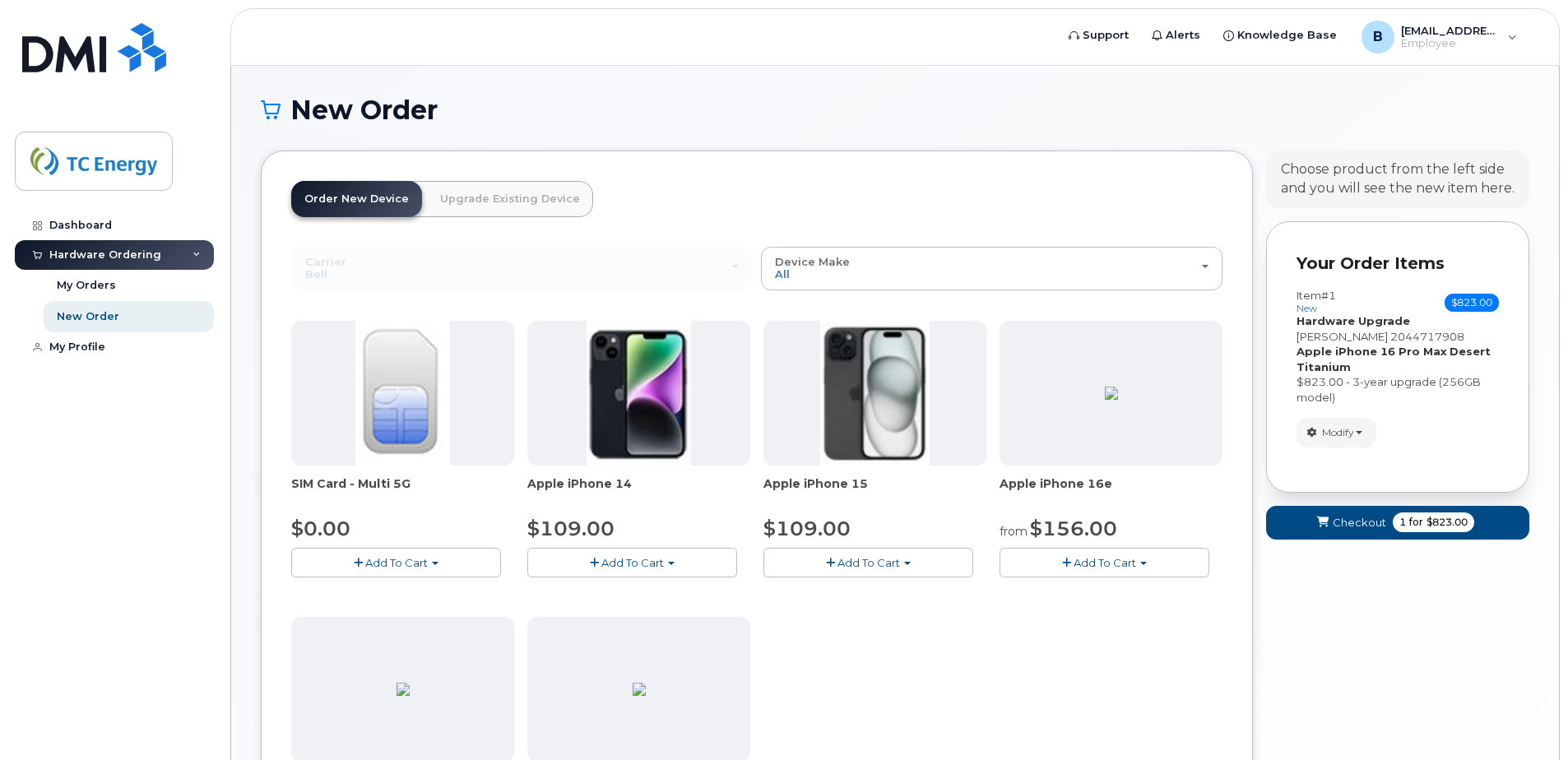
click at [508, 194] on link "Upgrade Existing Device" at bounding box center [509, 199] width 166 height 36
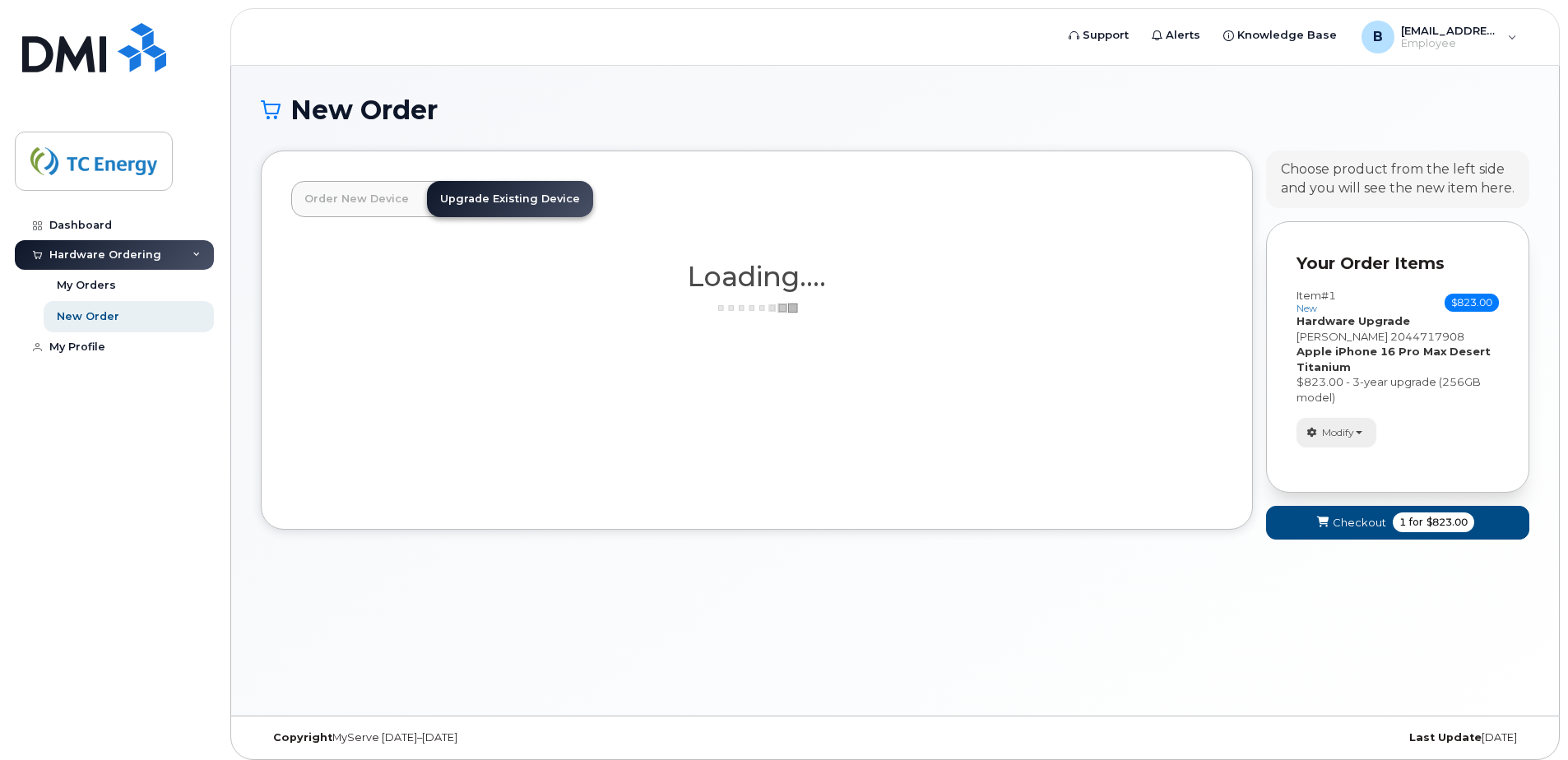
click at [1352, 436] on span "Modify" at bounding box center [1337, 433] width 33 height 15
drag, startPoint x: 1349, startPoint y: 494, endPoint x: 1332, endPoint y: 491, distance: 17.3
click at [1349, 494] on span "Remove" at bounding box center [1340, 491] width 55 height 12
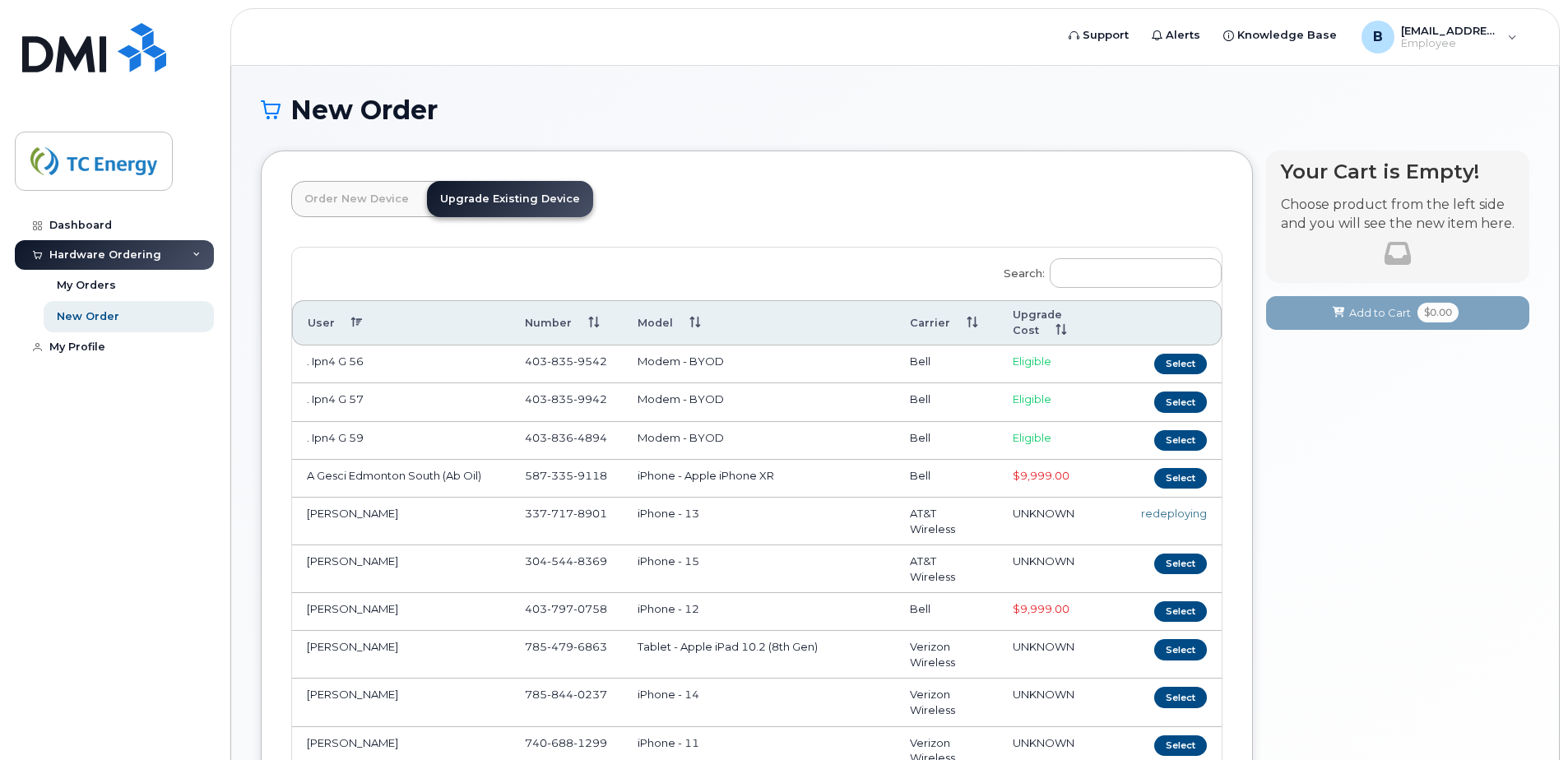
click at [1332, 491] on div "Your Cart is Empty! Choose product from the left side and you will see the new …" at bounding box center [1397, 523] width 263 height 745
click at [522, 203] on link "Upgrade Existing Device" at bounding box center [509, 199] width 166 height 36
click at [1118, 279] on input "Search:" at bounding box center [1135, 273] width 172 height 30
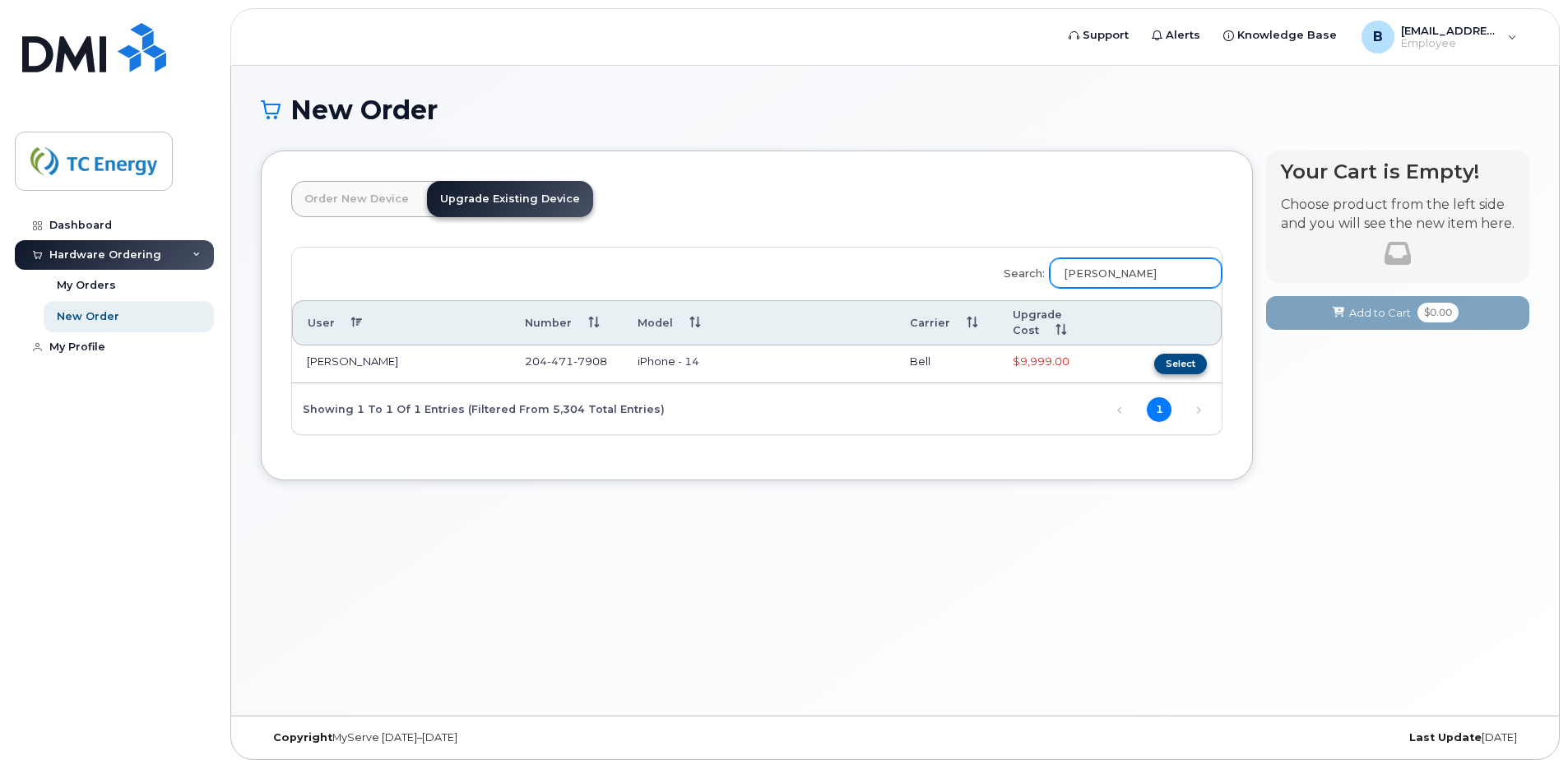
type input "brad nazar"
click at [1173, 361] on button "Select" at bounding box center [1180, 364] width 53 height 20
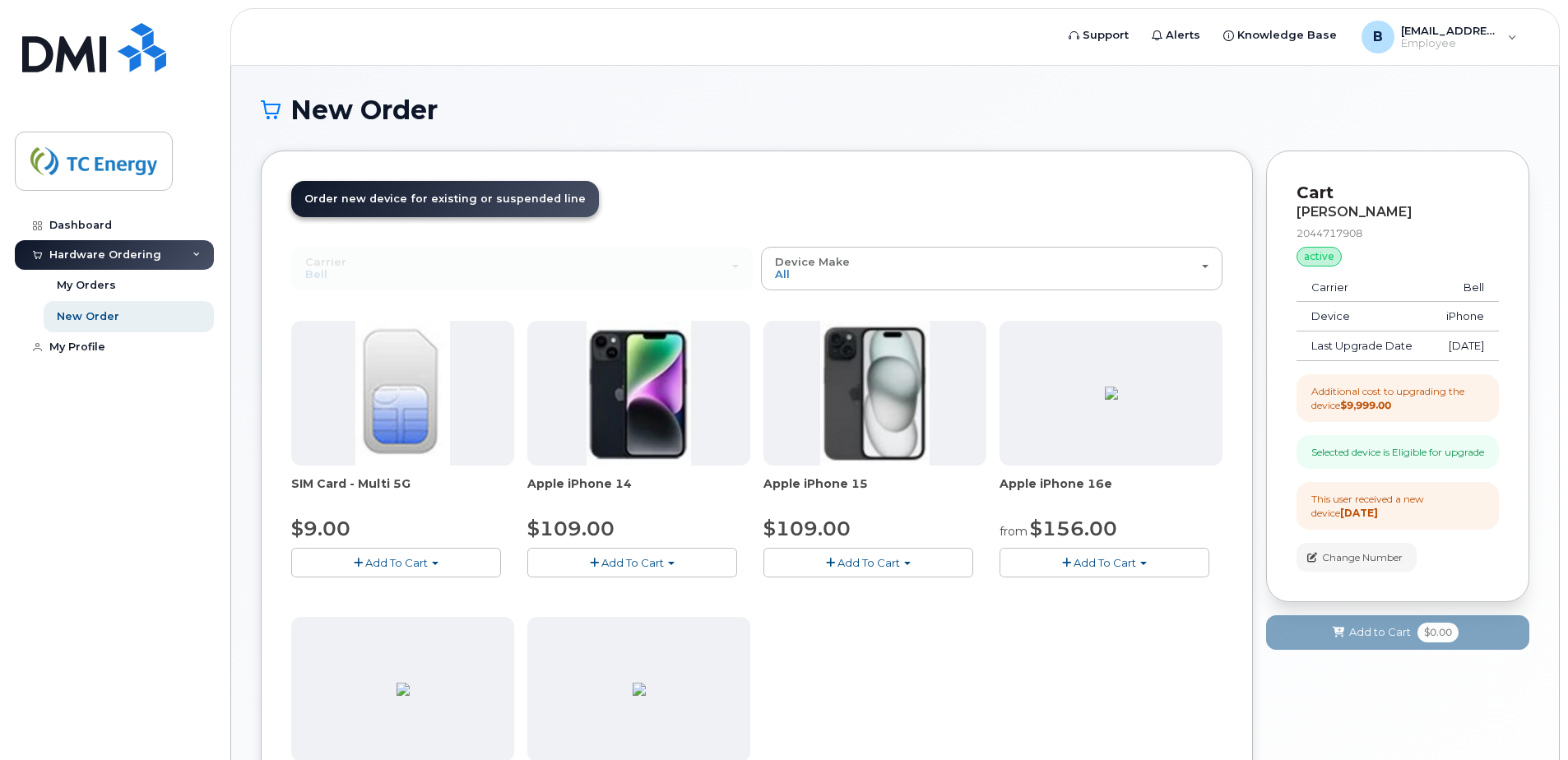
scroll to position [219, 0]
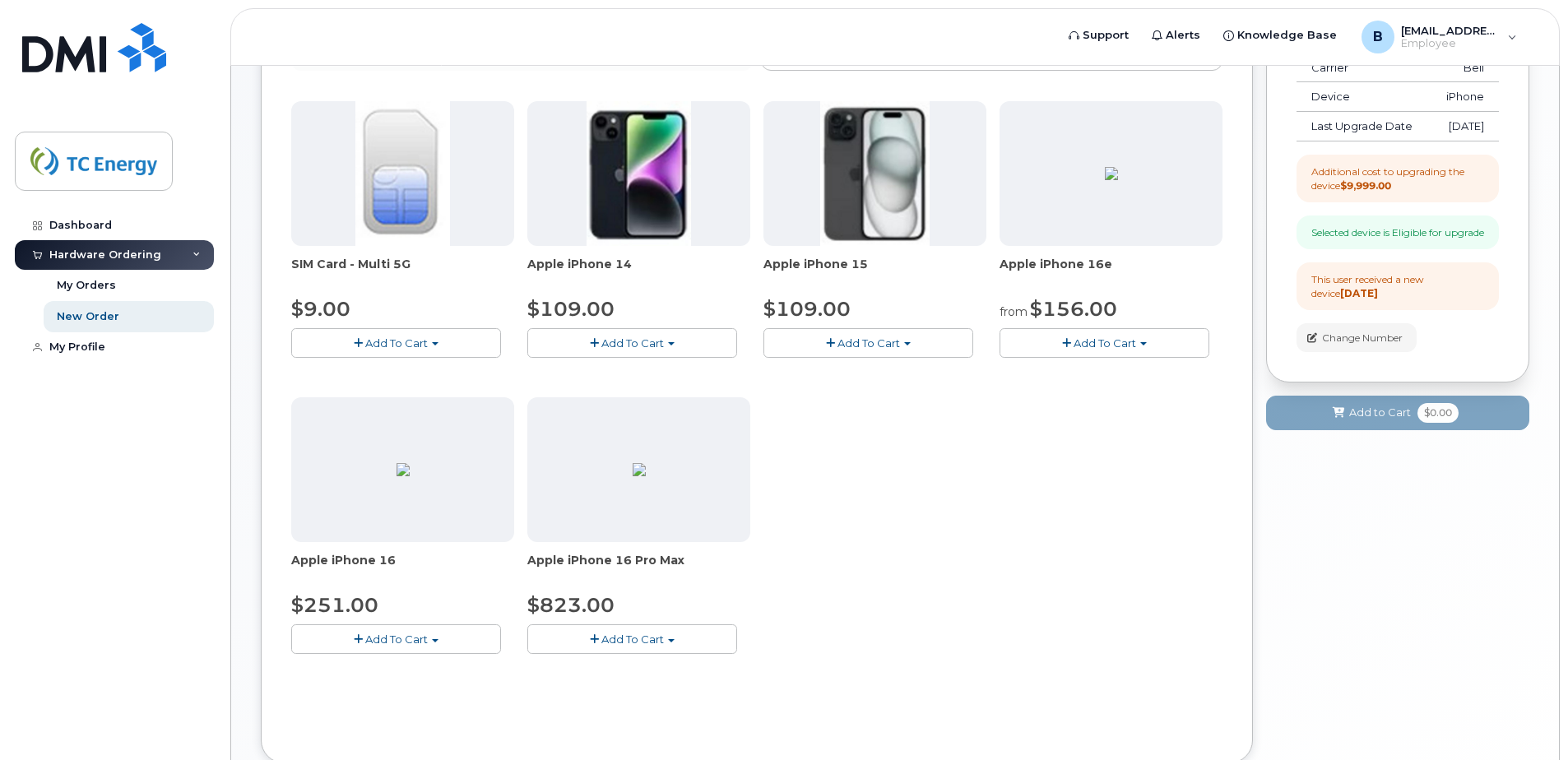
click at [607, 640] on span "Add To Cart" at bounding box center [632, 639] width 62 height 13
click at [677, 706] on link "$823.00 - 3-year upgrade (256GB model)" at bounding box center [661, 705] width 258 height 20
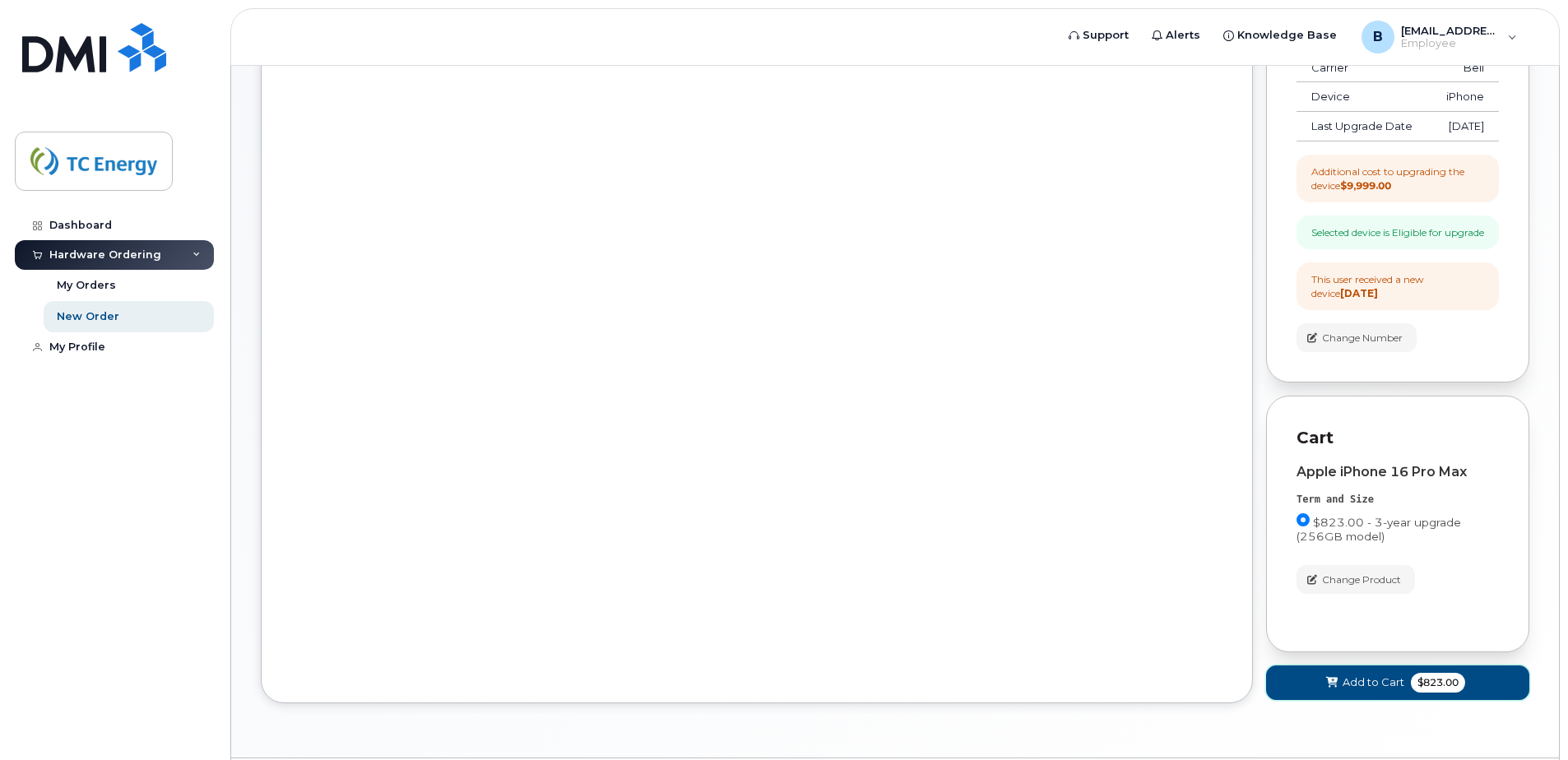
click at [1376, 690] on span "Add to Cart" at bounding box center [1373, 682] width 61 height 16
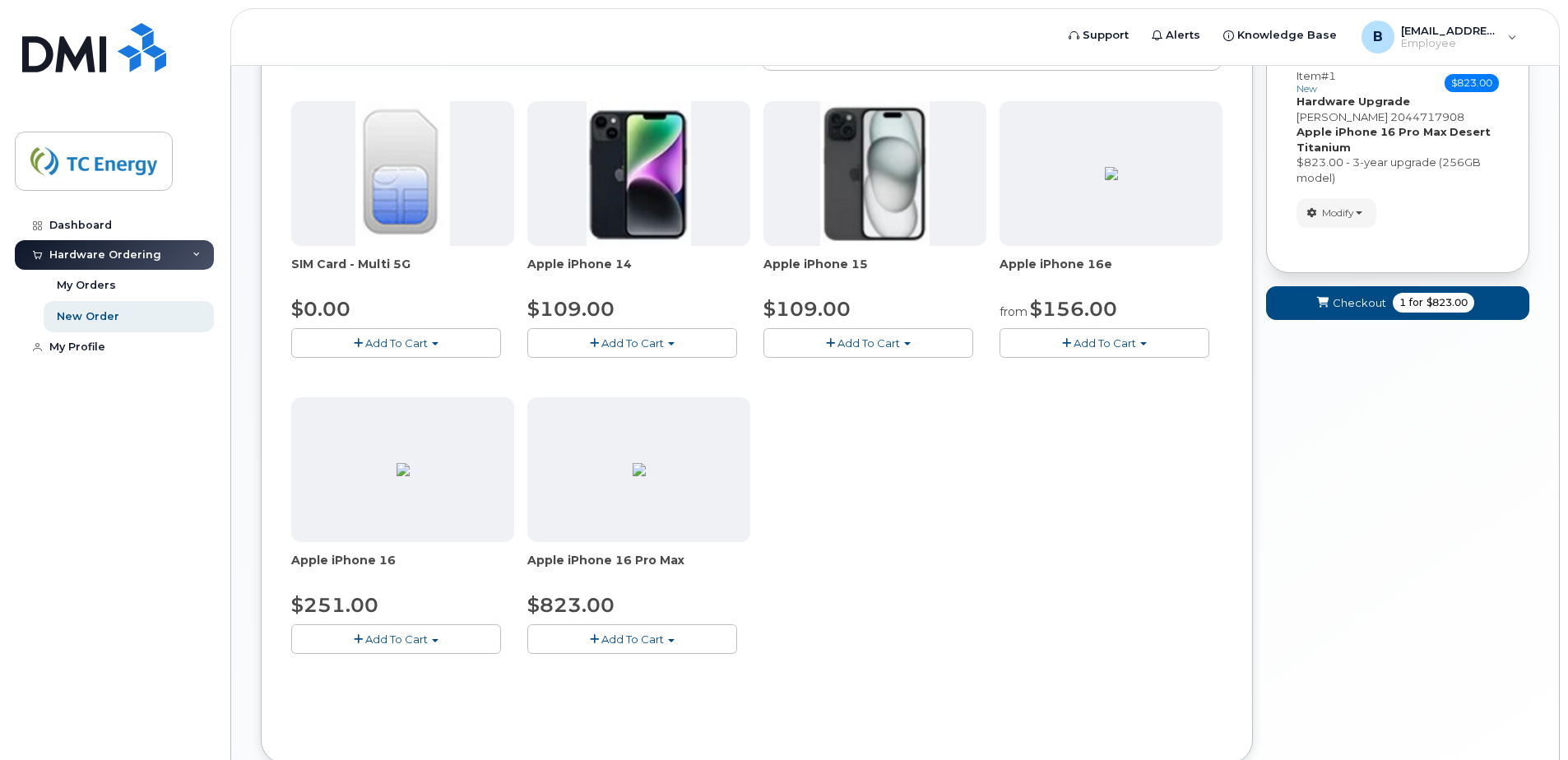
scroll to position [110, 0]
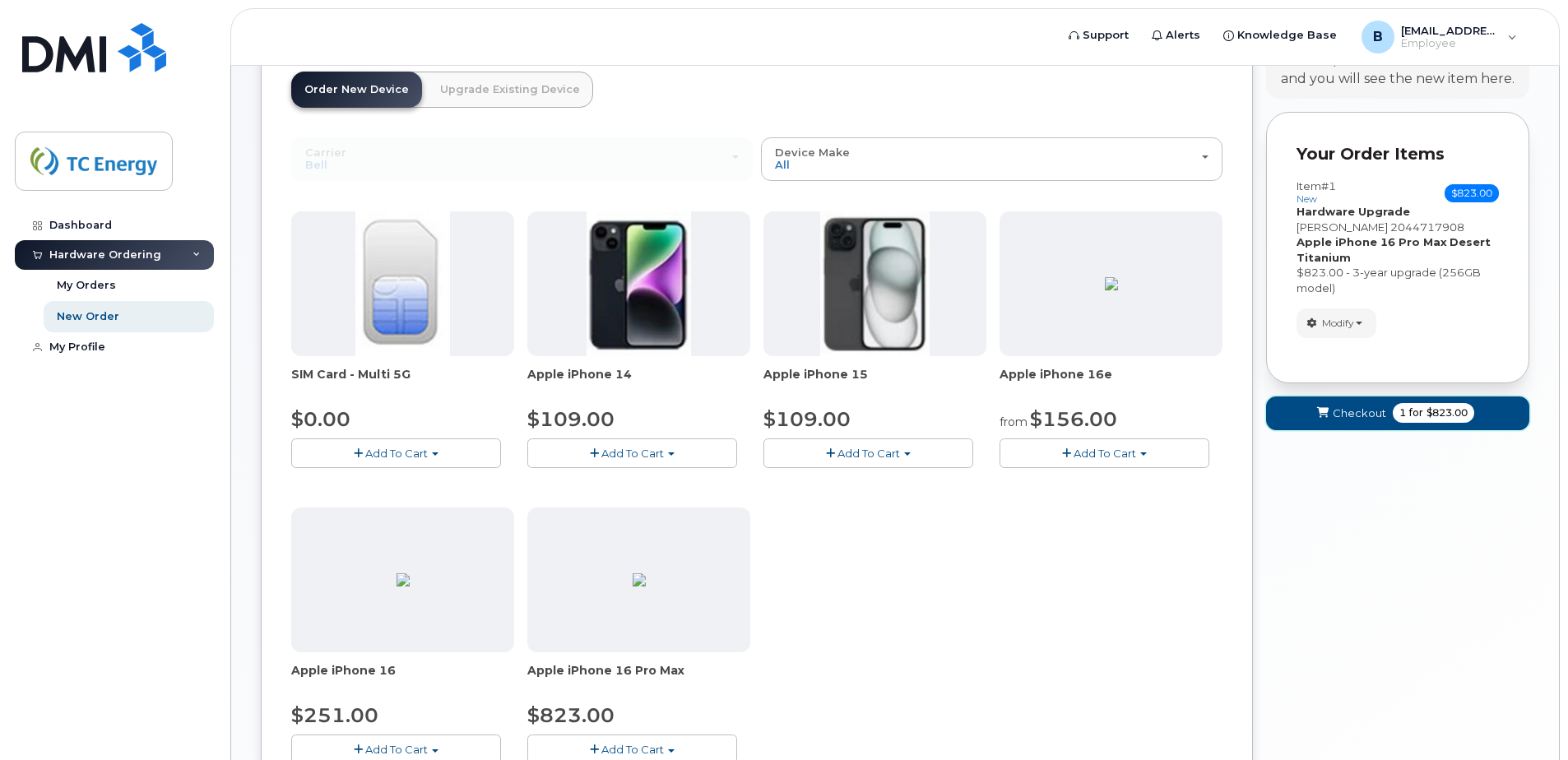
click at [1366, 420] on span "Checkout" at bounding box center [1360, 413] width 54 height 16
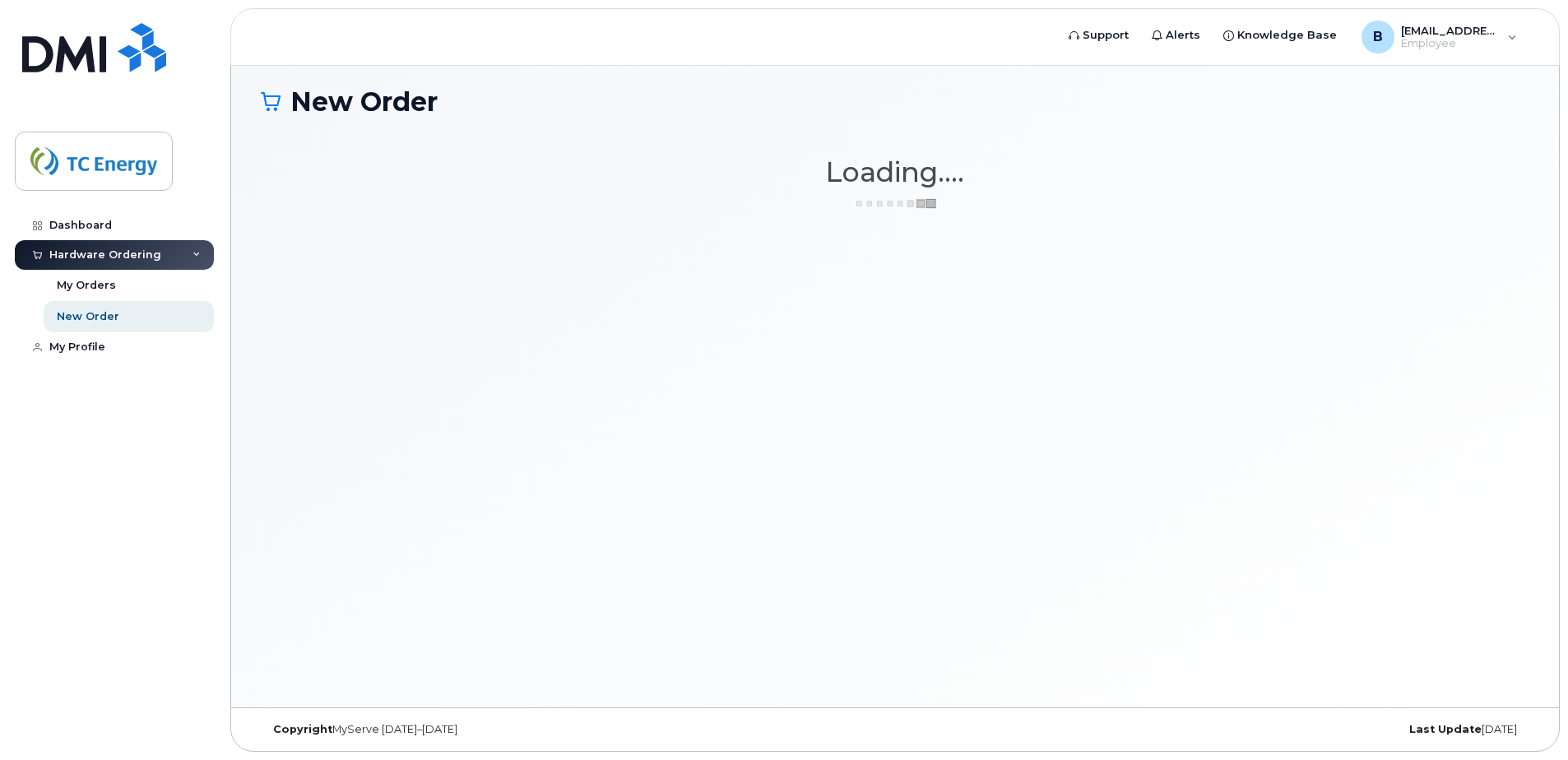
scroll to position [8, 0]
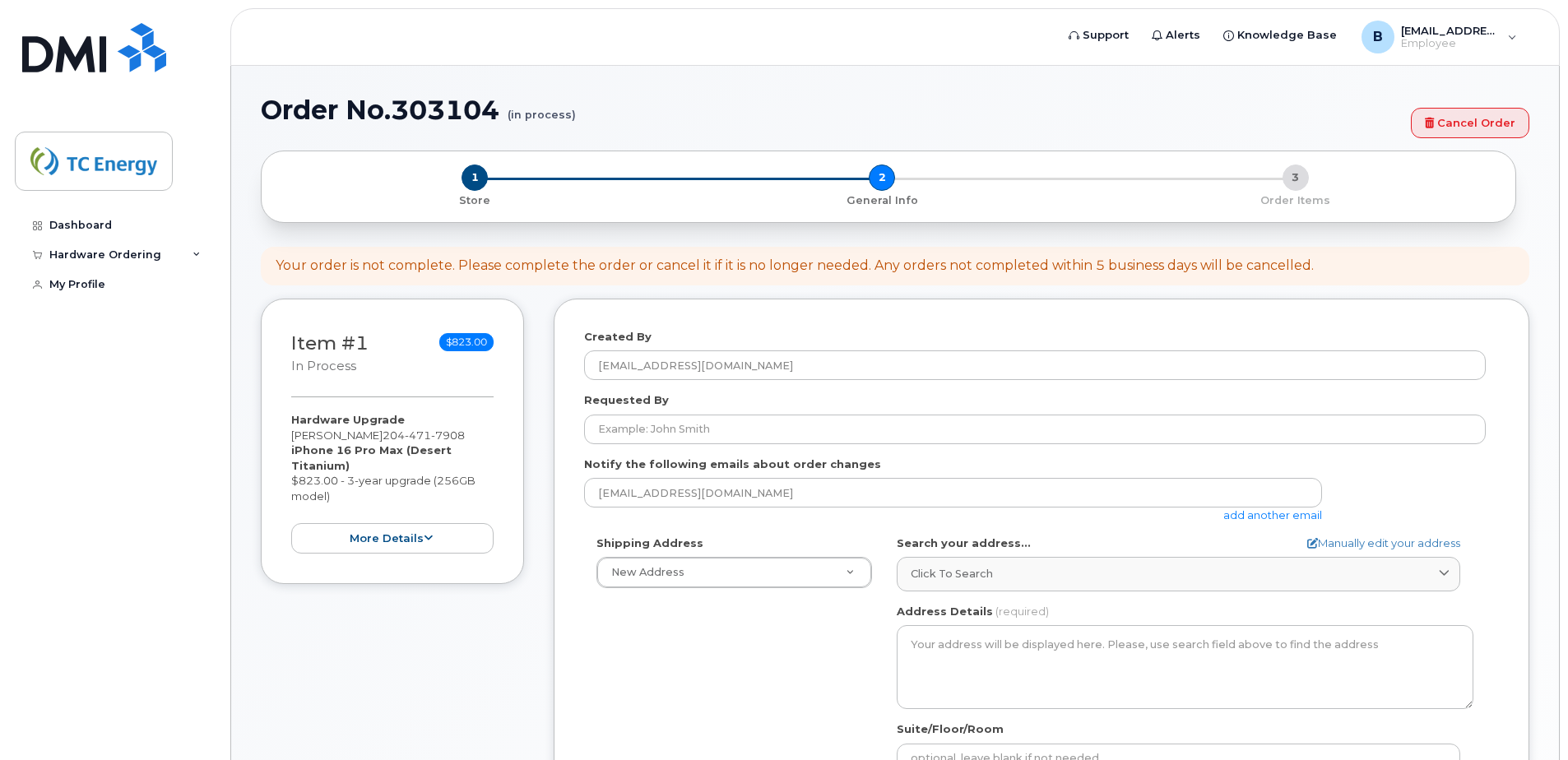
select select
click at [426, 545] on button "more details" at bounding box center [392, 538] width 203 height 31
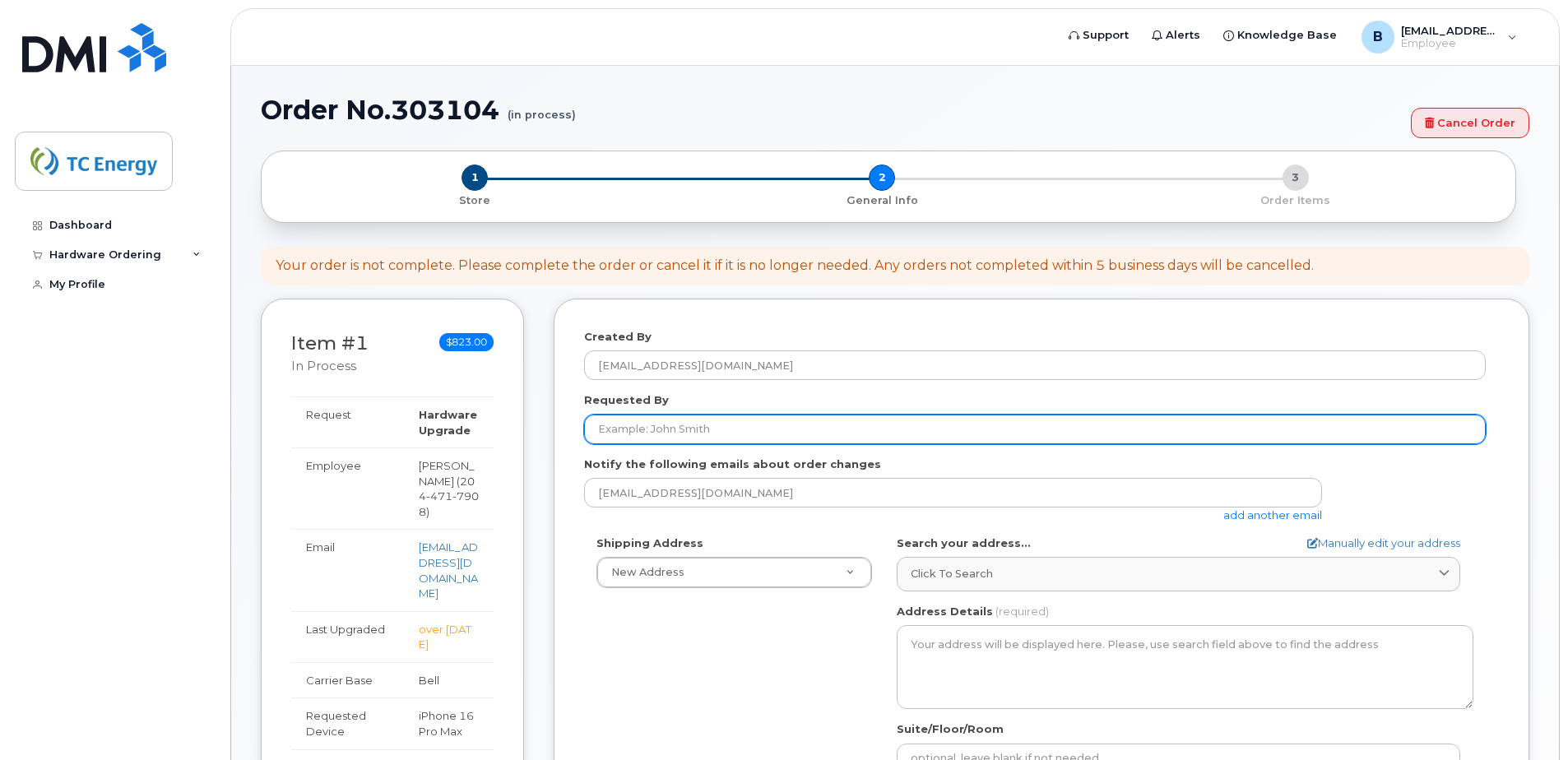
click at [719, 430] on input "Requested By" at bounding box center [1034, 429] width 902 height 30
type input "[PERSON_NAME]"
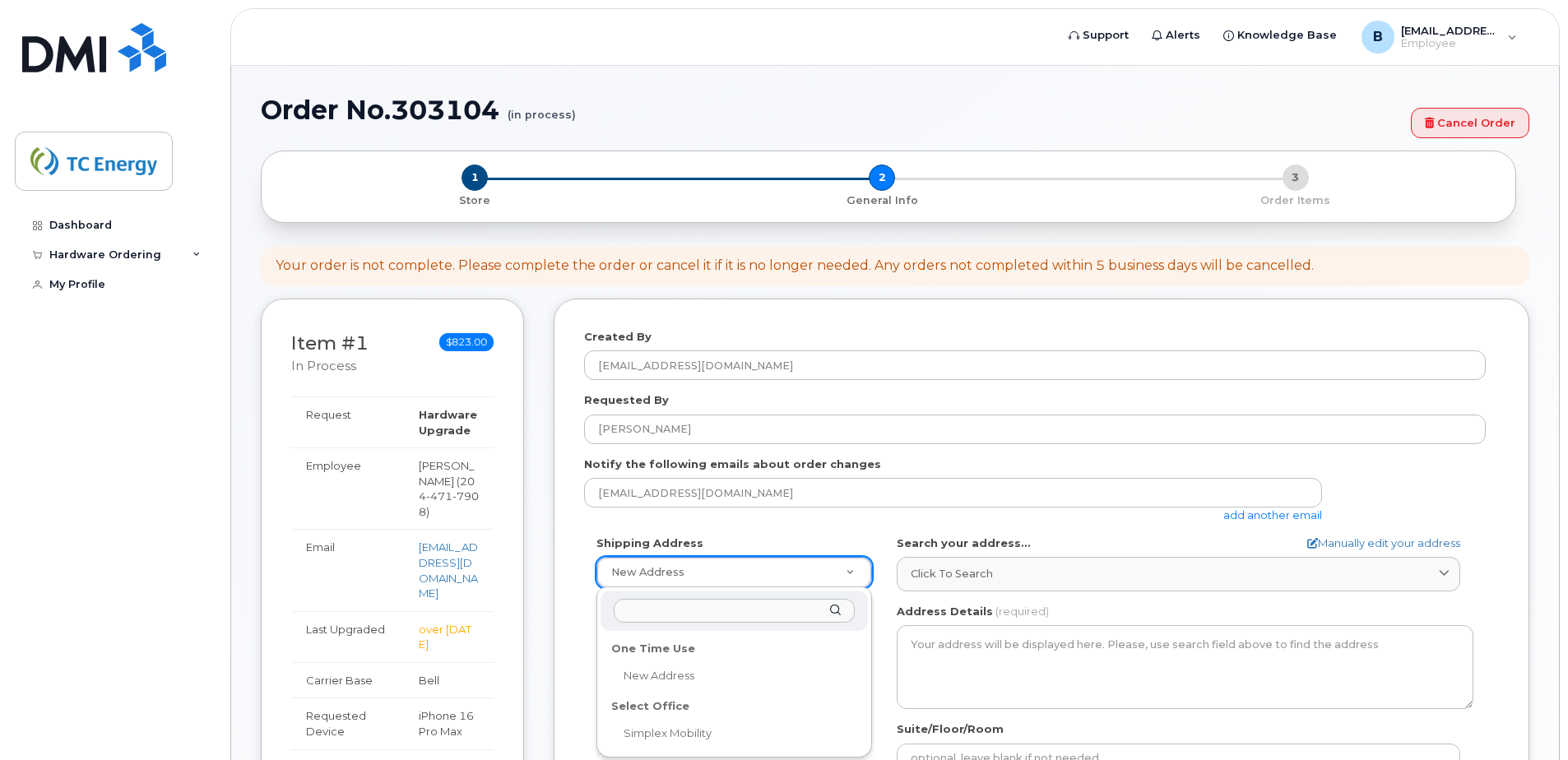
click at [665, 620] on input "text" at bounding box center [733, 610] width 241 height 24
drag, startPoint x: 697, startPoint y: 613, endPoint x: 684, endPoint y: 611, distance: 13.2
click at [684, 611] on input "1048 arnould [PERSON_NAME] Des Chenes MB" at bounding box center [733, 610] width 241 height 24
drag, startPoint x: 648, startPoint y: 611, endPoint x: 672, endPoint y: 655, distance: 50.1
click at [651, 619] on input "1048 arnould [PERSON_NAME] Des Chenes MB" at bounding box center [733, 610] width 241 height 24
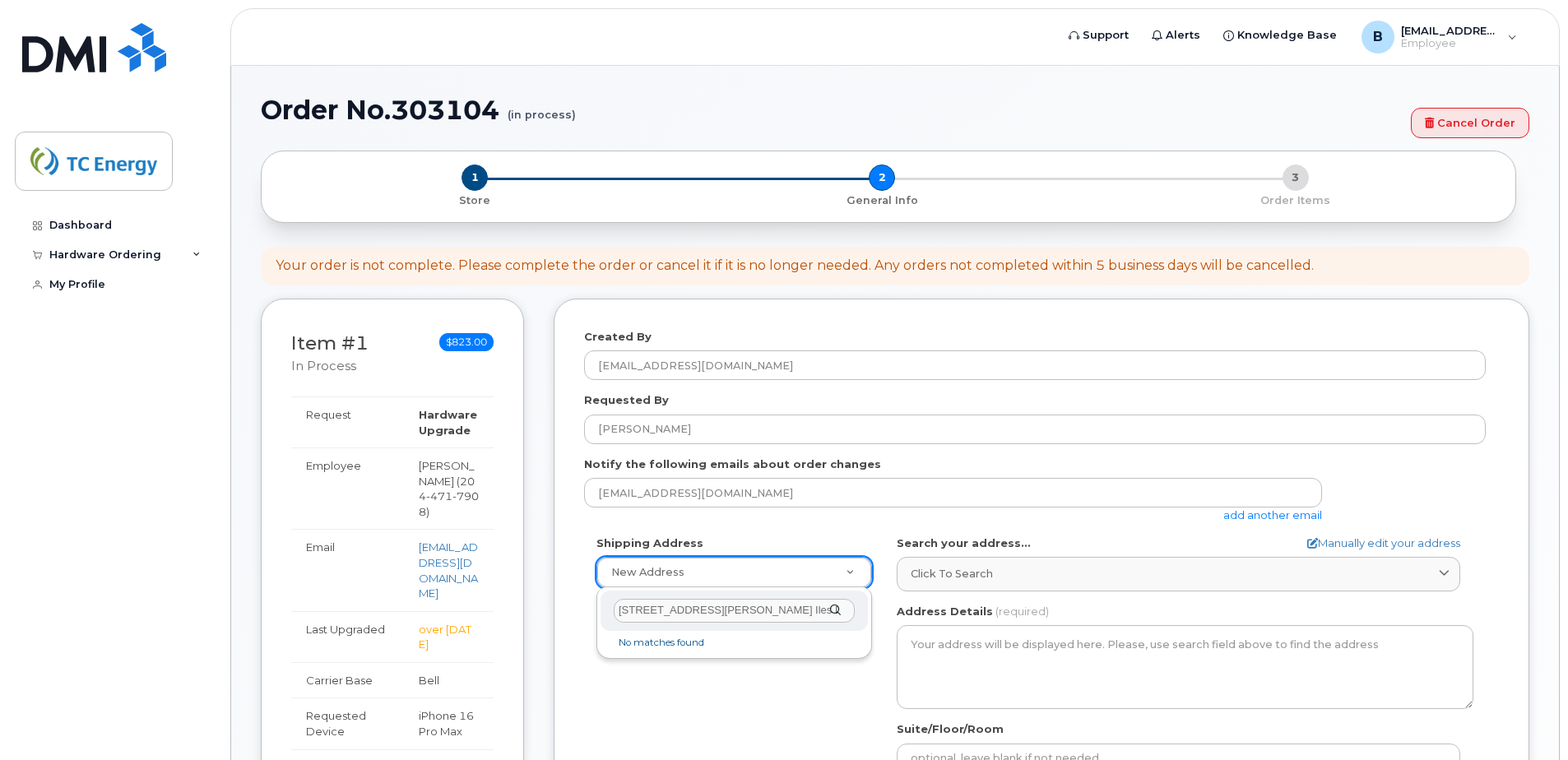
type input "[STREET_ADDRESS][PERSON_NAME] Iles Des Chenes MB"
click at [833, 606] on div "[STREET_ADDRESS][PERSON_NAME] Iles Des Chenes MB" at bounding box center [734, 609] width 268 height 40
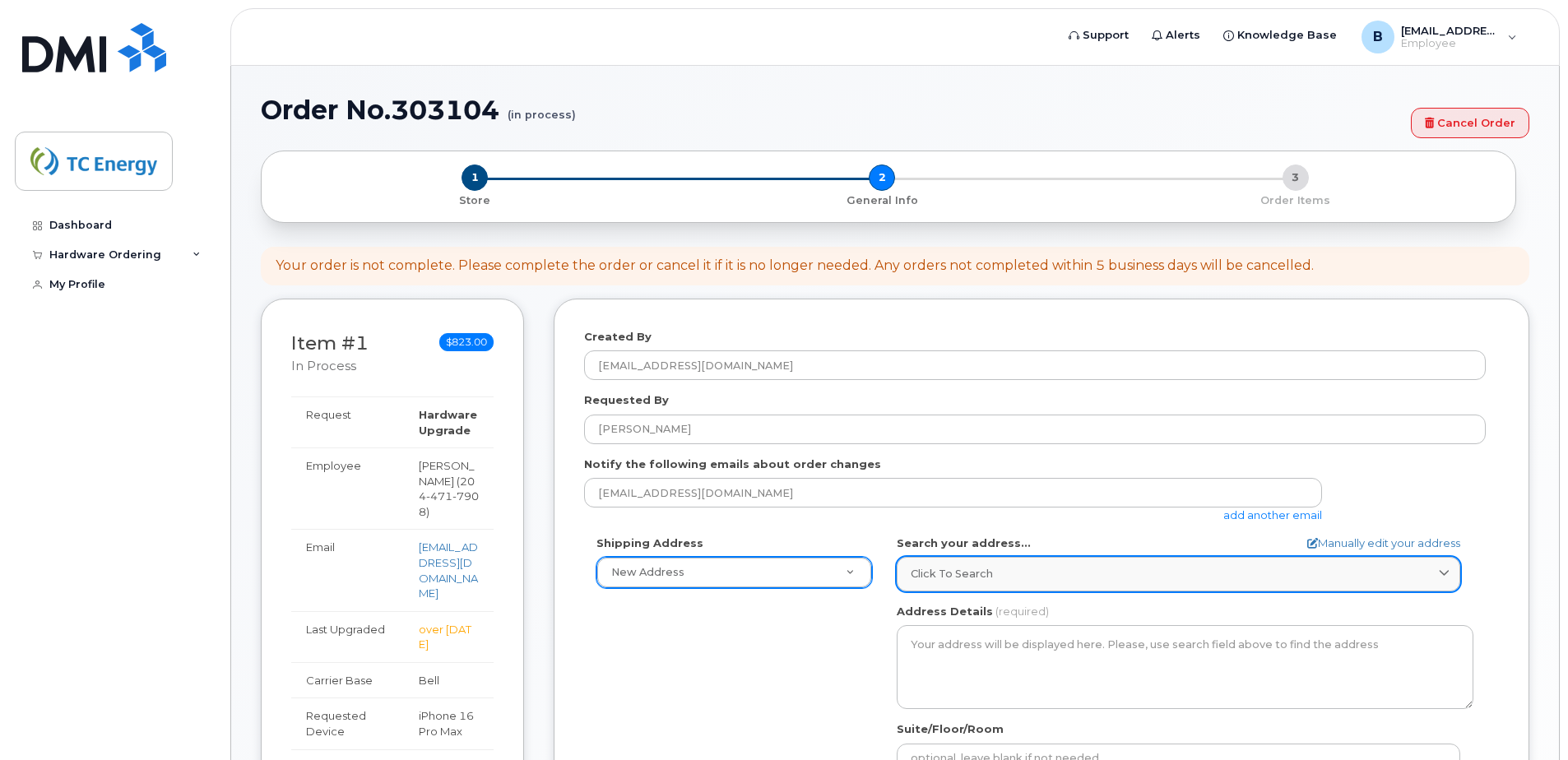
click at [1447, 571] on icon at bounding box center [1444, 574] width 11 height 11
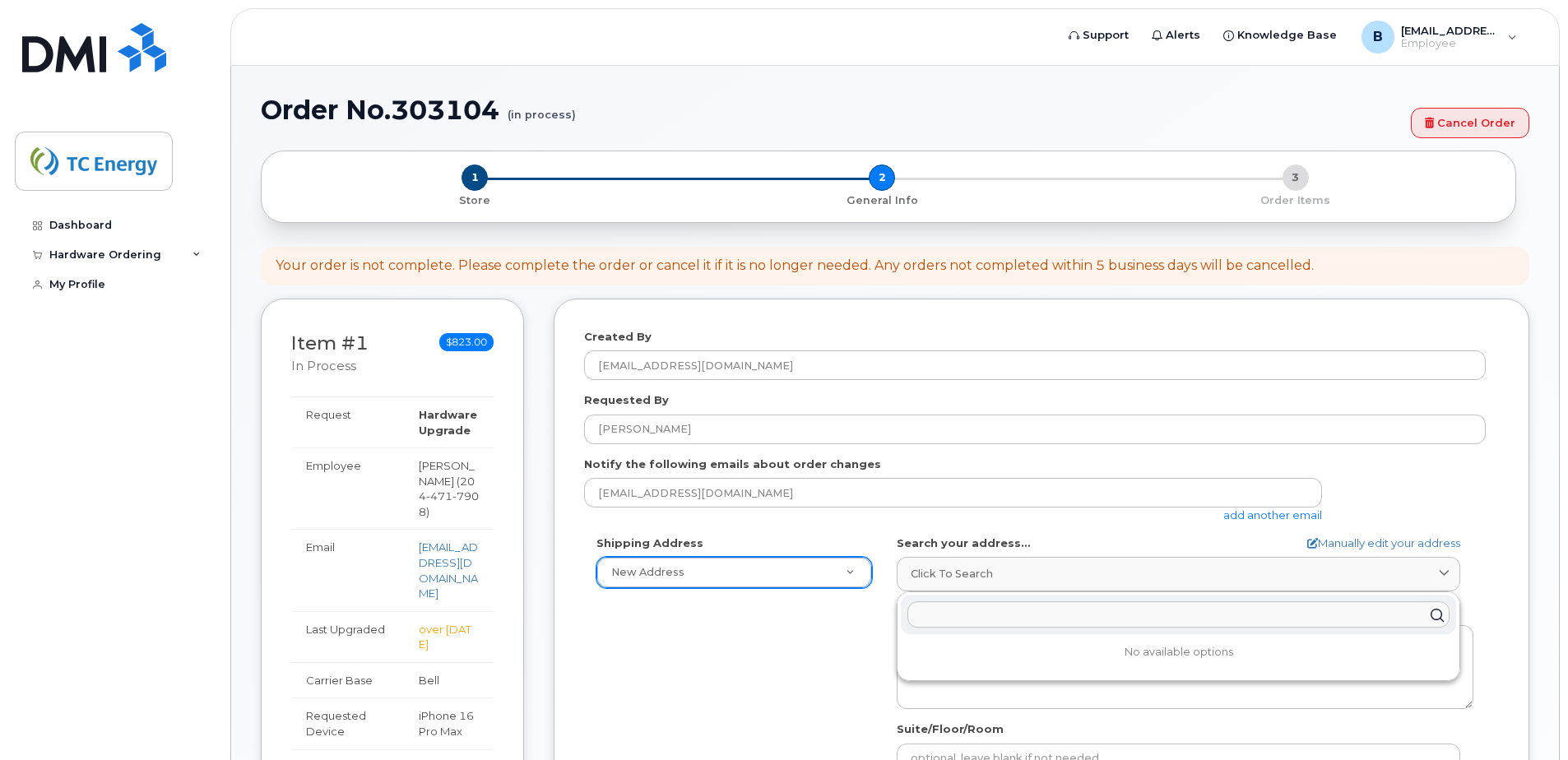
click at [1257, 616] on input "text" at bounding box center [1178, 615] width 542 height 26
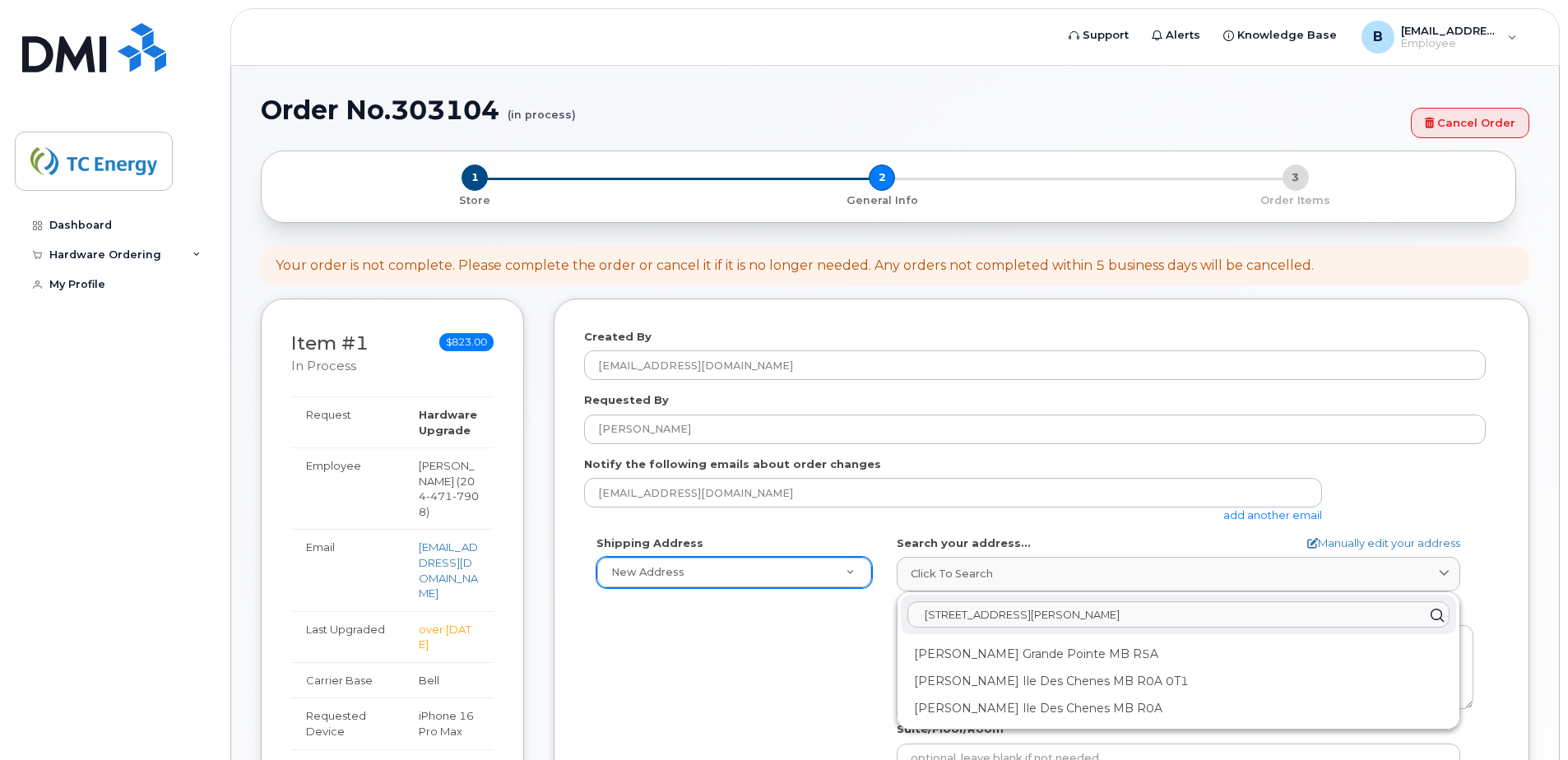
click at [1050, 609] on input "1048 arnould Rd" at bounding box center [1178, 615] width 542 height 26
type input "1048 Arnould Rd Ile Des Chenes MB R0A 0T0"
click at [1439, 613] on icon at bounding box center [1437, 615] width 24 height 24
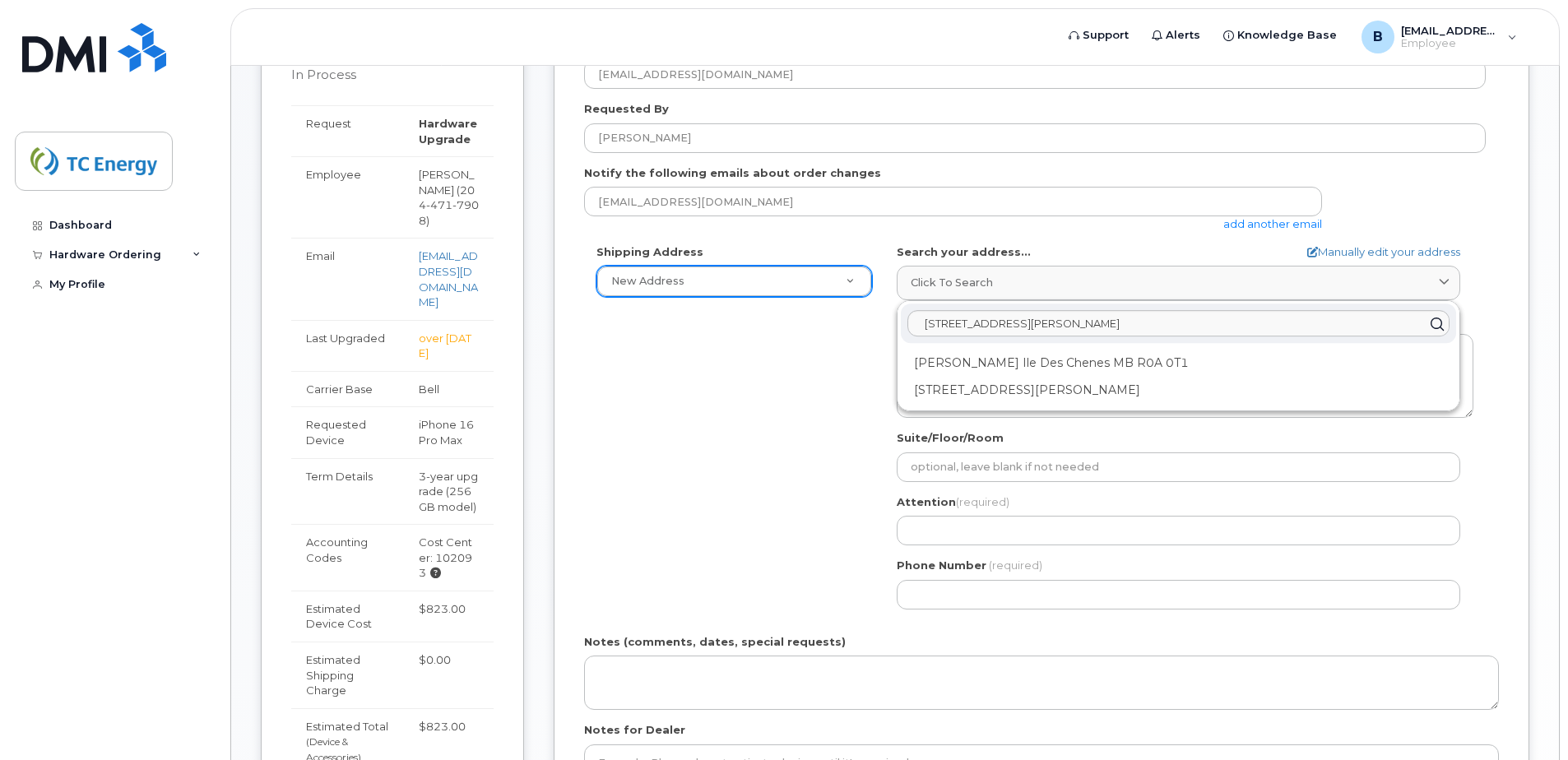
scroll to position [329, 0]
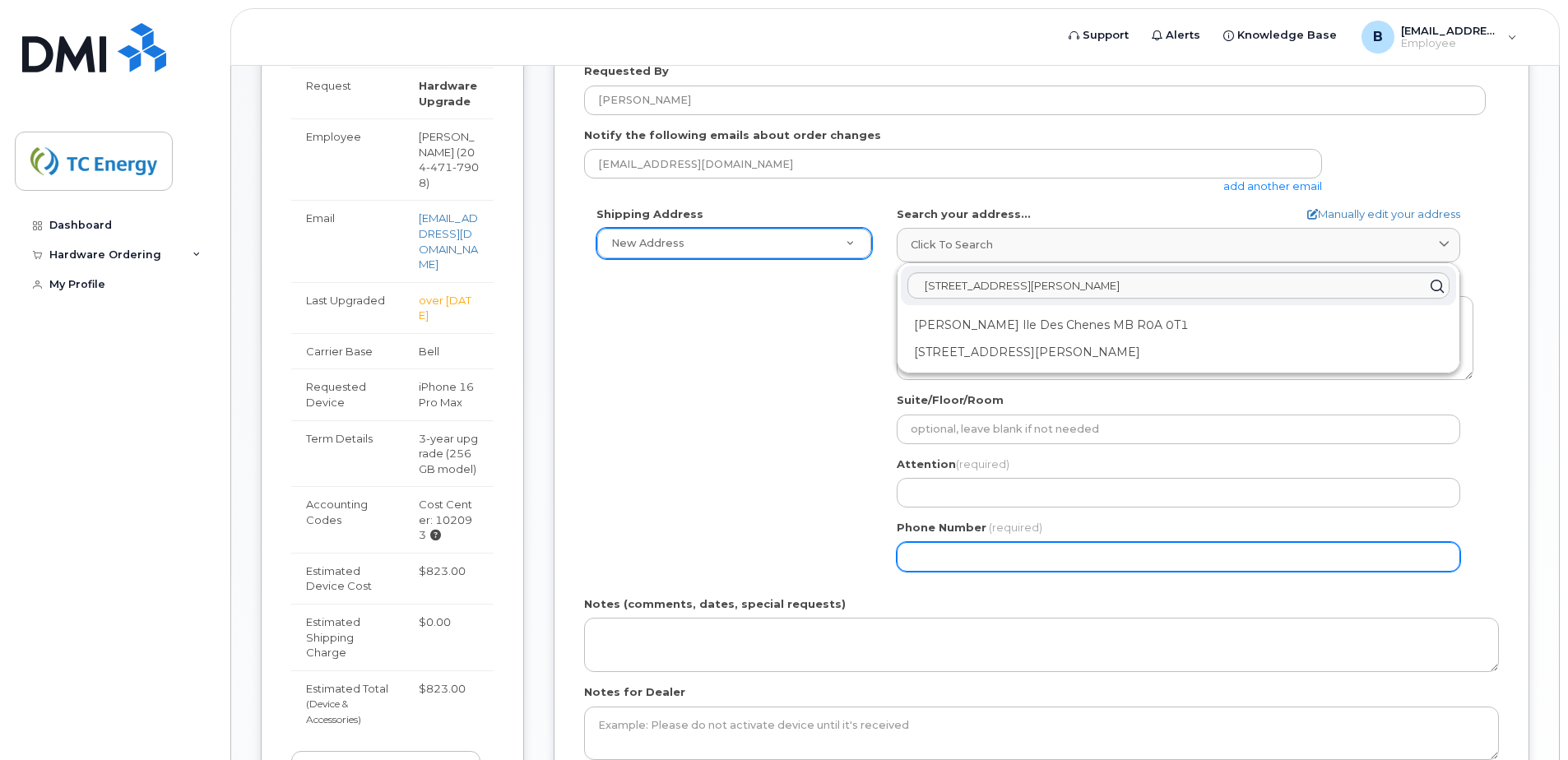
click at [955, 564] on input "Phone Number" at bounding box center [1179, 557] width 563 height 30
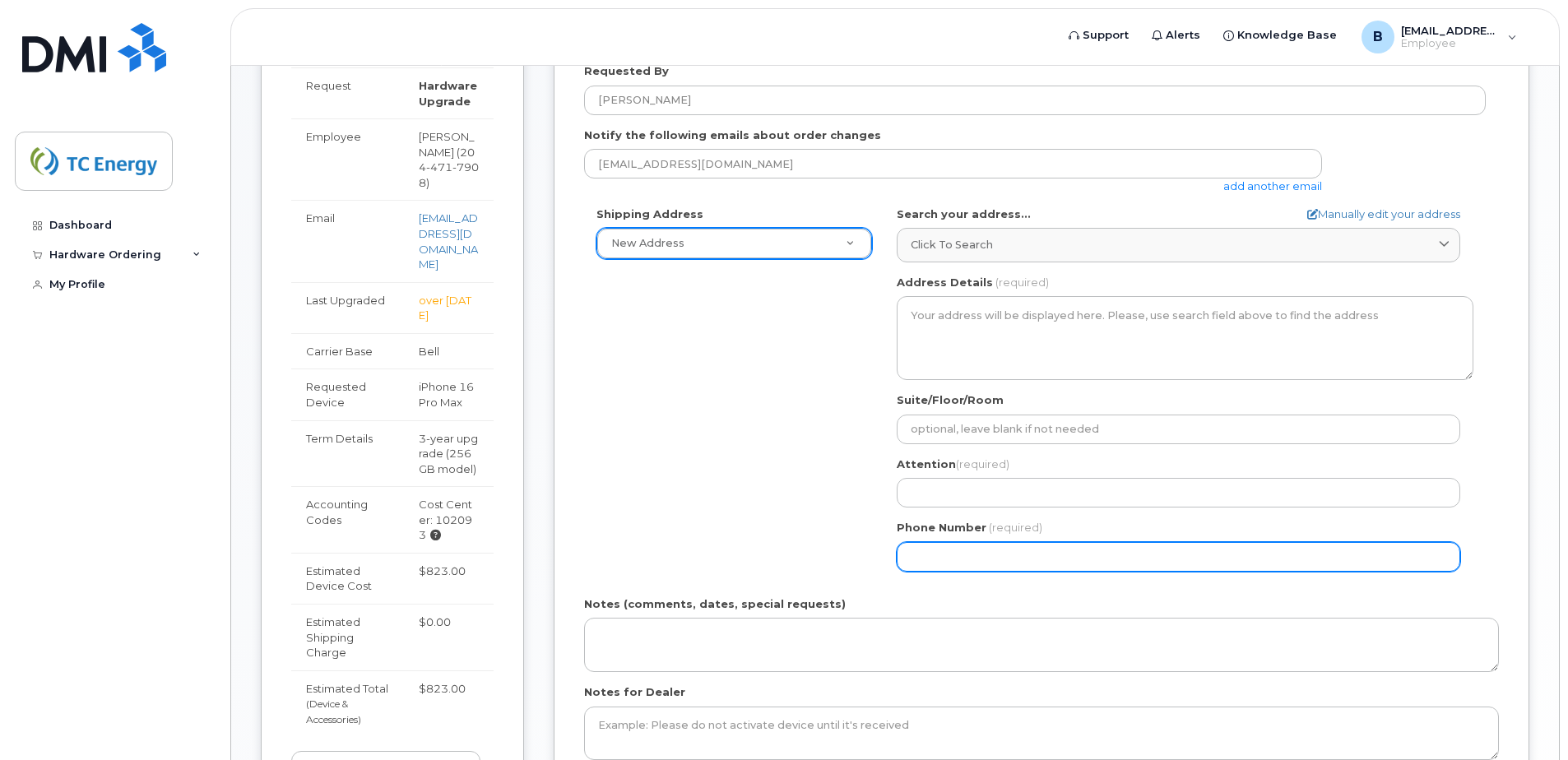
type input "2044717908"
type input "1048 Arnould Rd Ile Des Chenes, MB, R0A"
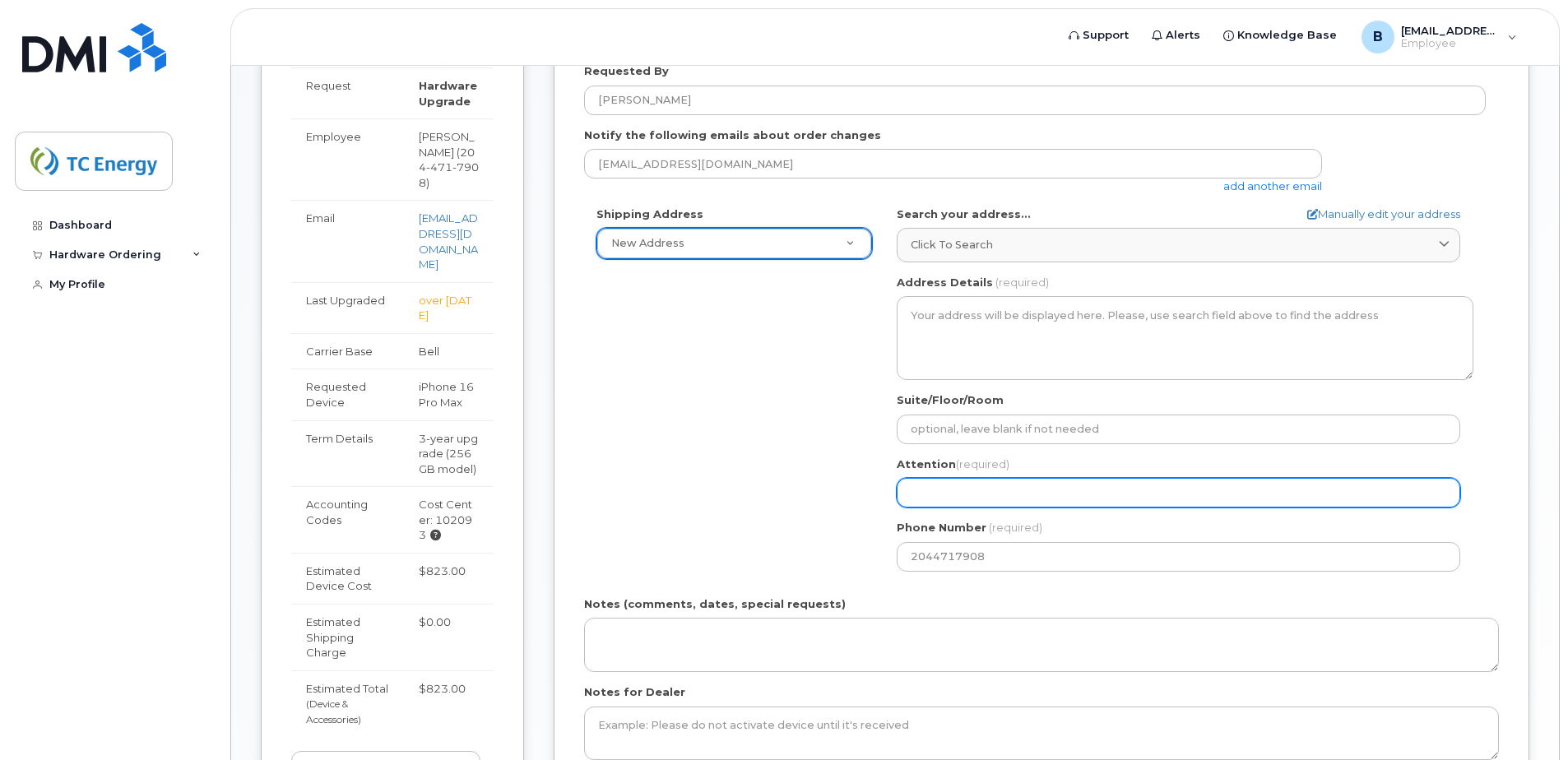
drag, startPoint x: 933, startPoint y: 497, endPoint x: 943, endPoint y: 497, distance: 10.0
click at [936, 497] on input "Attention (required)" at bounding box center [1179, 492] width 563 height 30
select select
type input "B"
select select
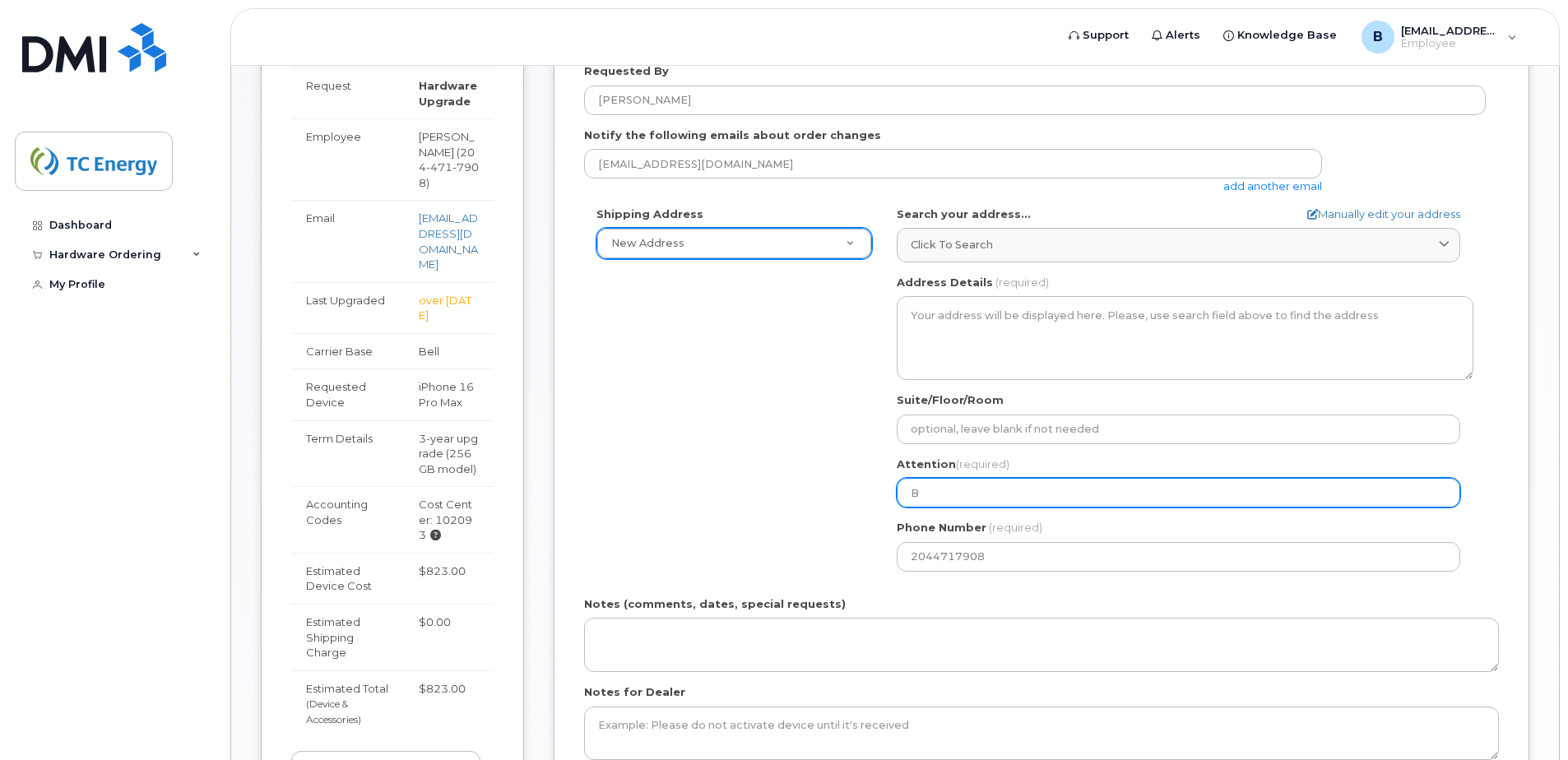
type input "Br"
select select
type input "Bra"
select select
type input "Brad"
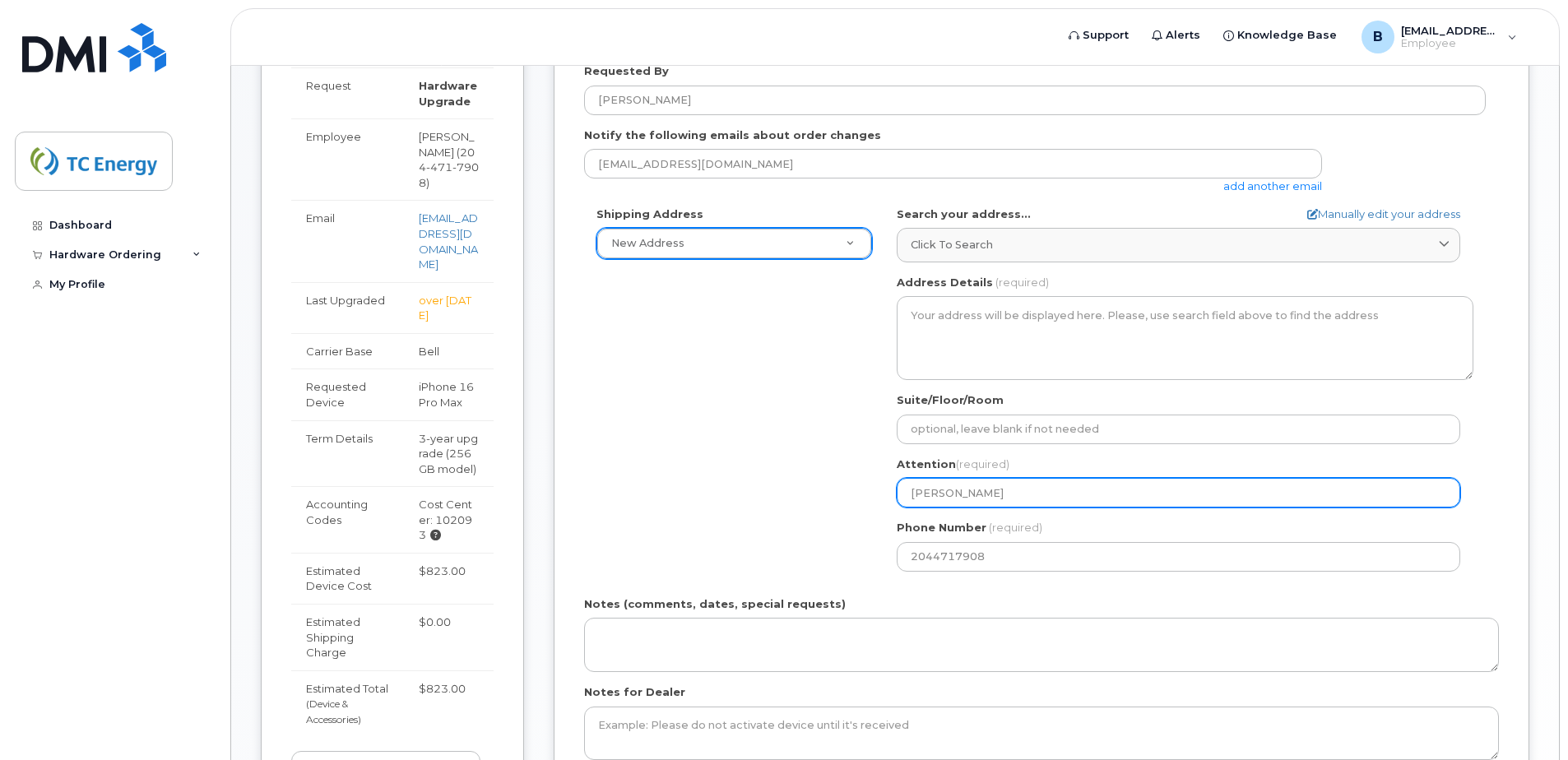
select select
type input "Brad N"
select select
type input "Brad Na"
select select
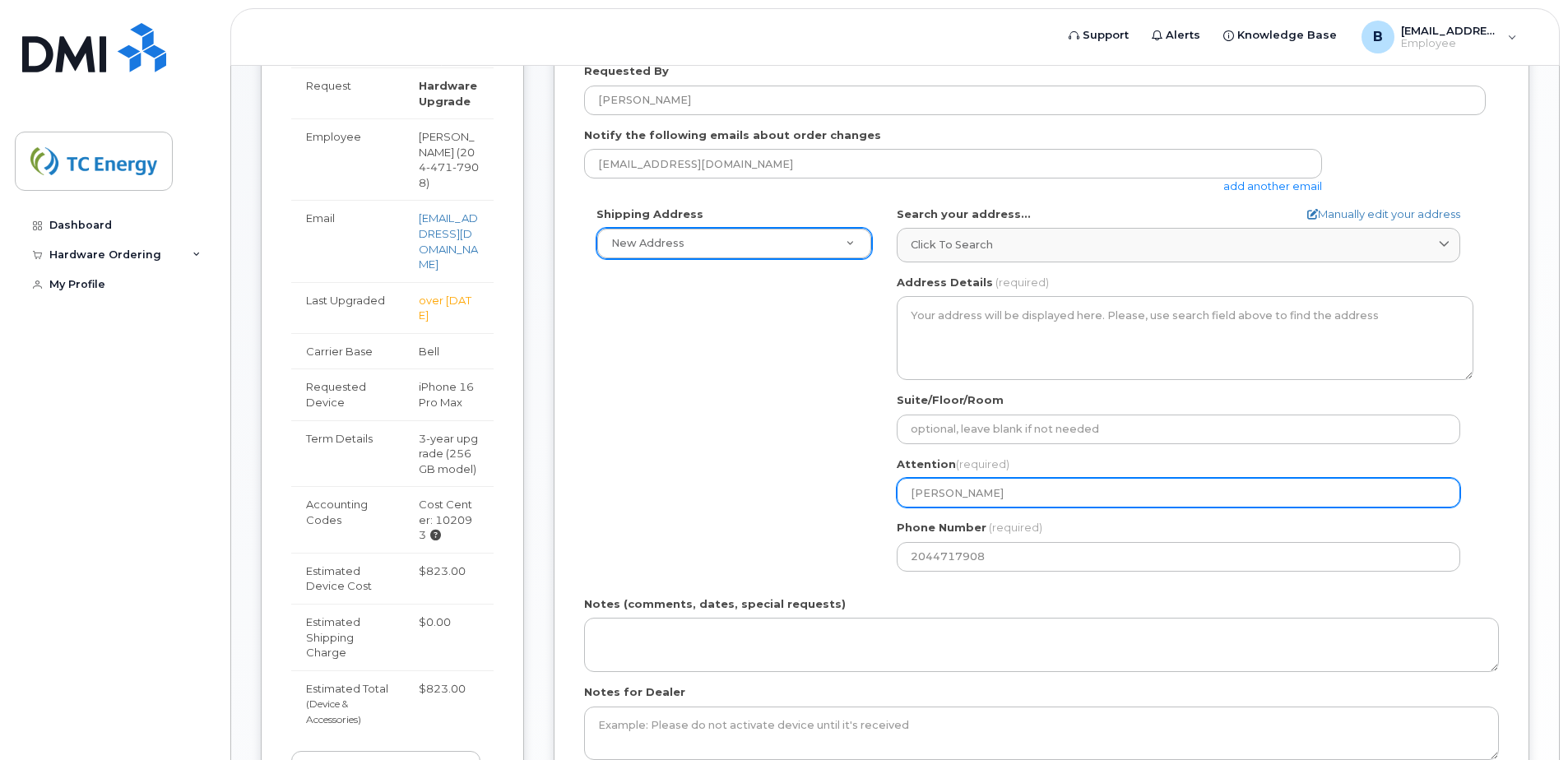
type input "Brad Naz"
select select
type input "Brad Naza"
select select
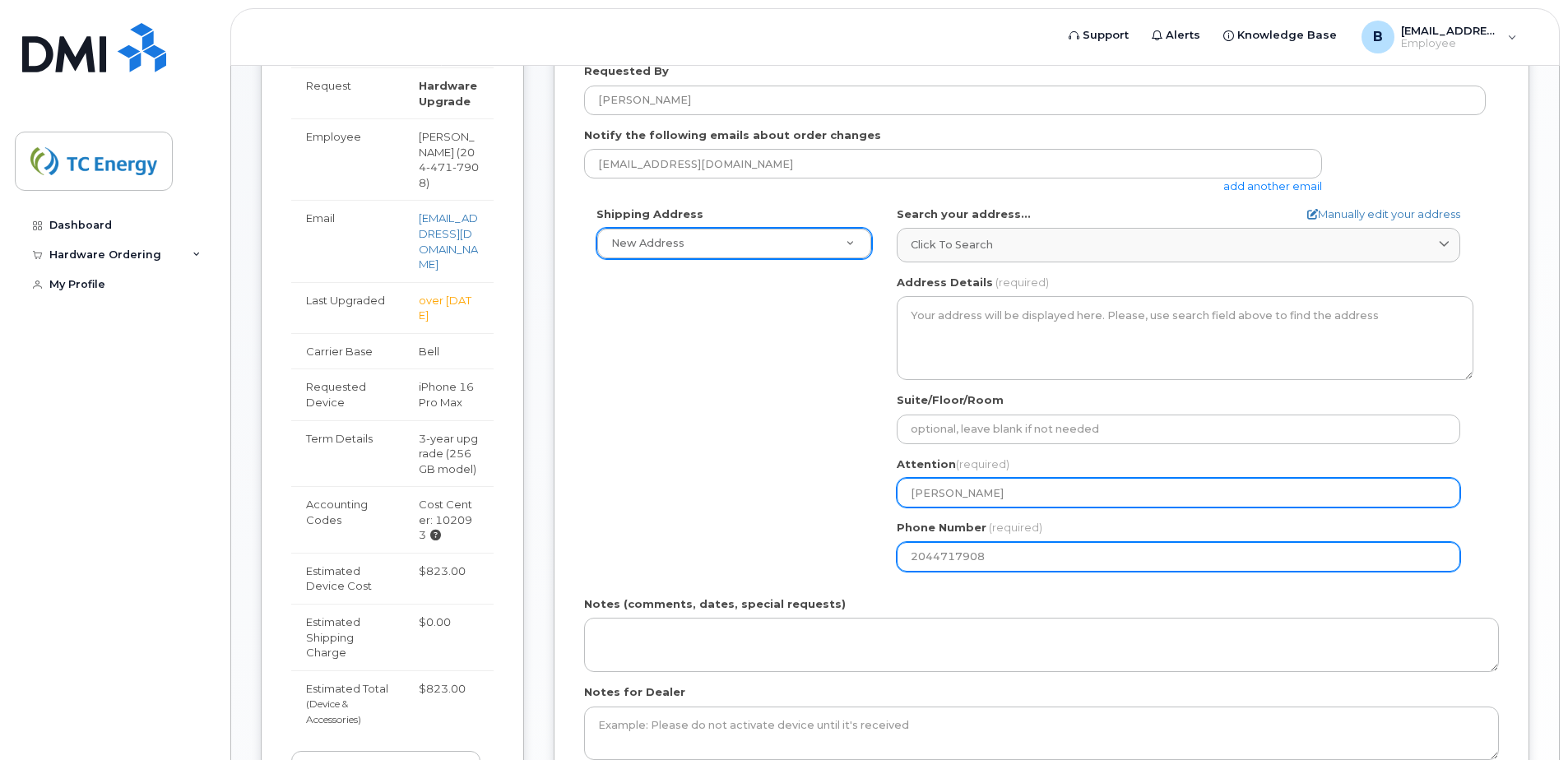
type input "[PERSON_NAME]"
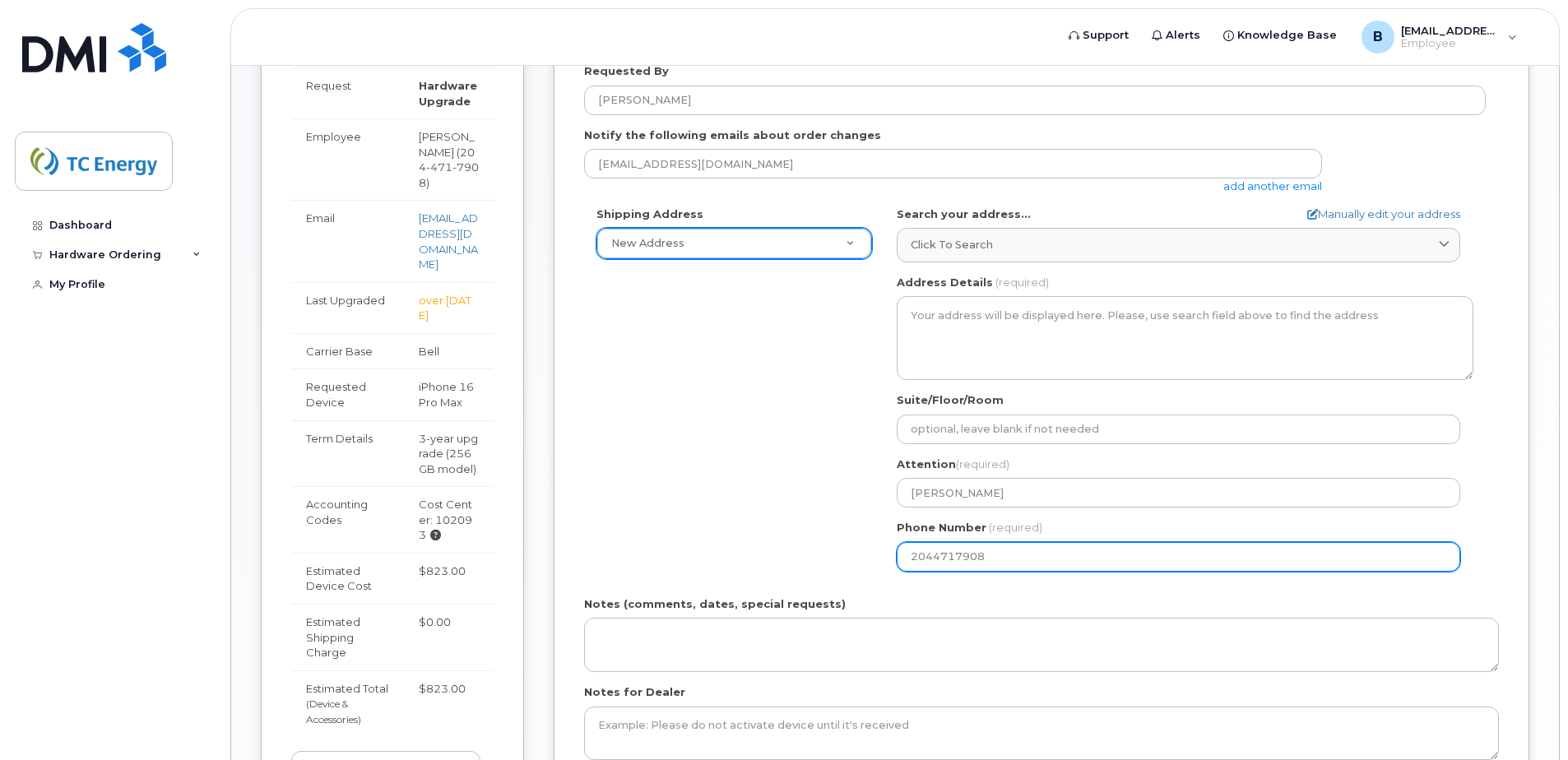
click at [932, 557] on input "2044717908" at bounding box center [1179, 557] width 563 height 30
select select
drag, startPoint x: 956, startPoint y: 556, endPoint x: 972, endPoint y: 579, distance: 28.0
click at [959, 557] on input "Phone Number" at bounding box center [1179, 557] width 563 height 30
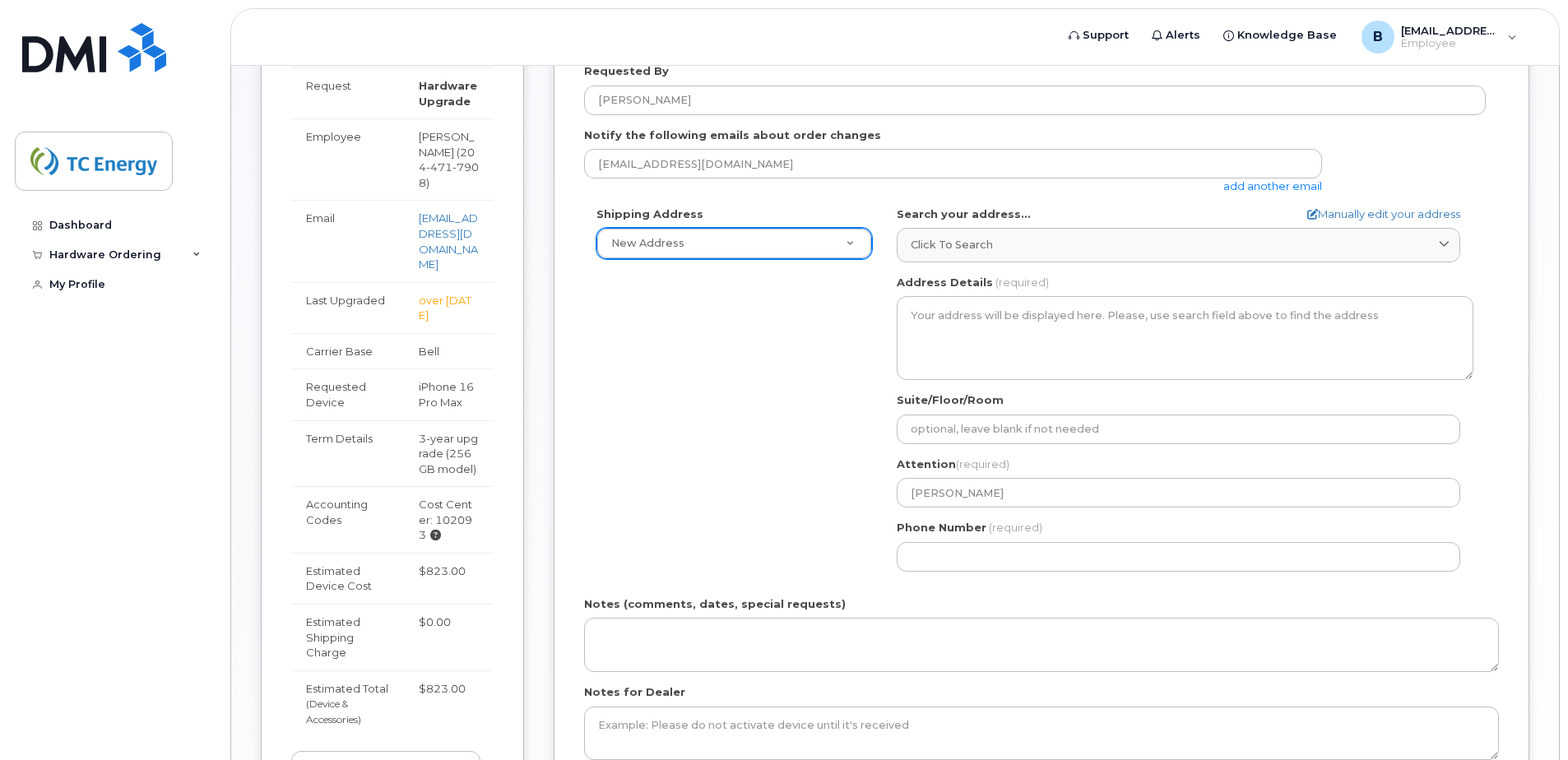
click at [1085, 606] on div "Notes (comments, dates, special requests)" at bounding box center [1041, 634] width 915 height 75
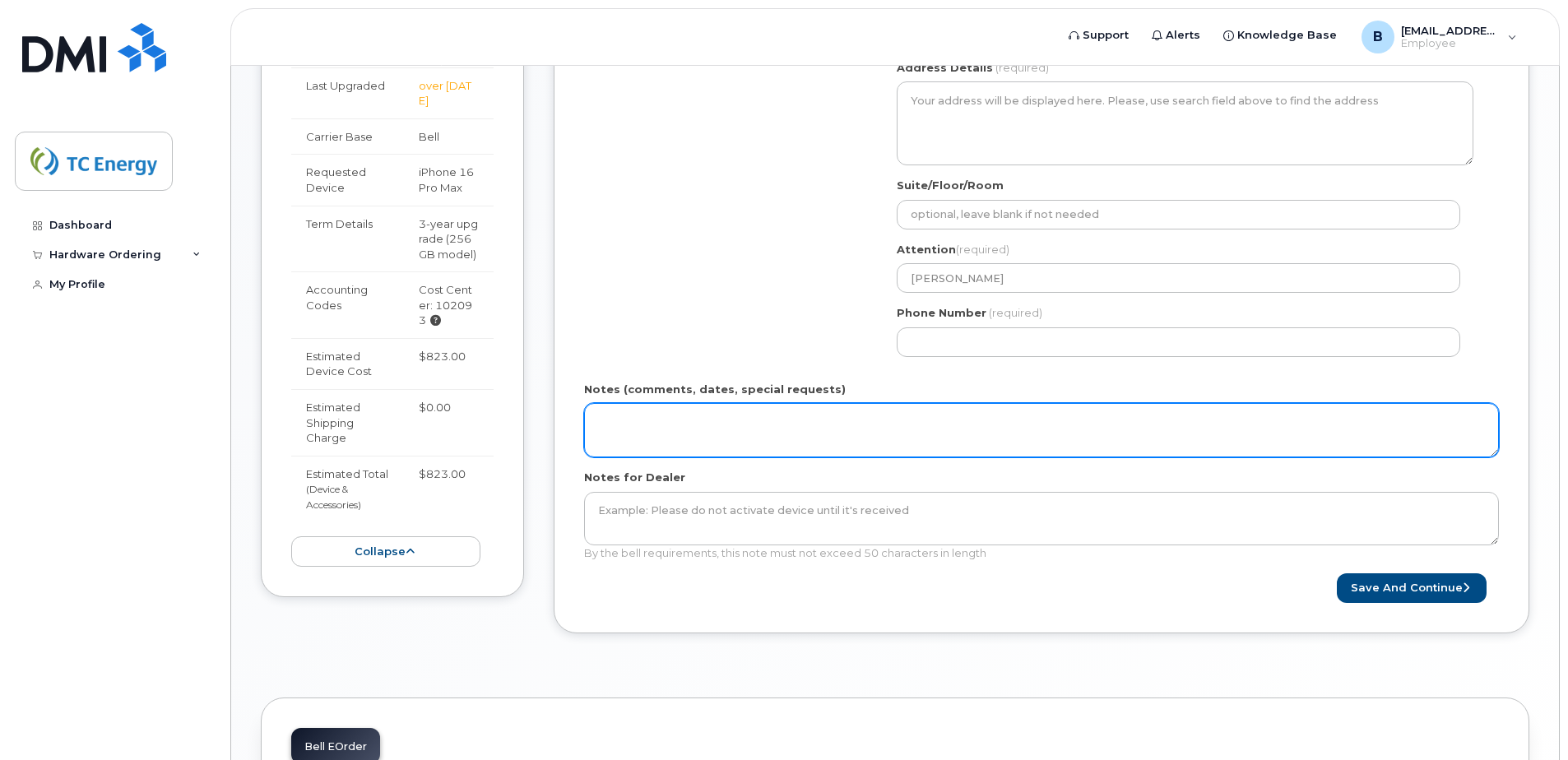
scroll to position [551, 0]
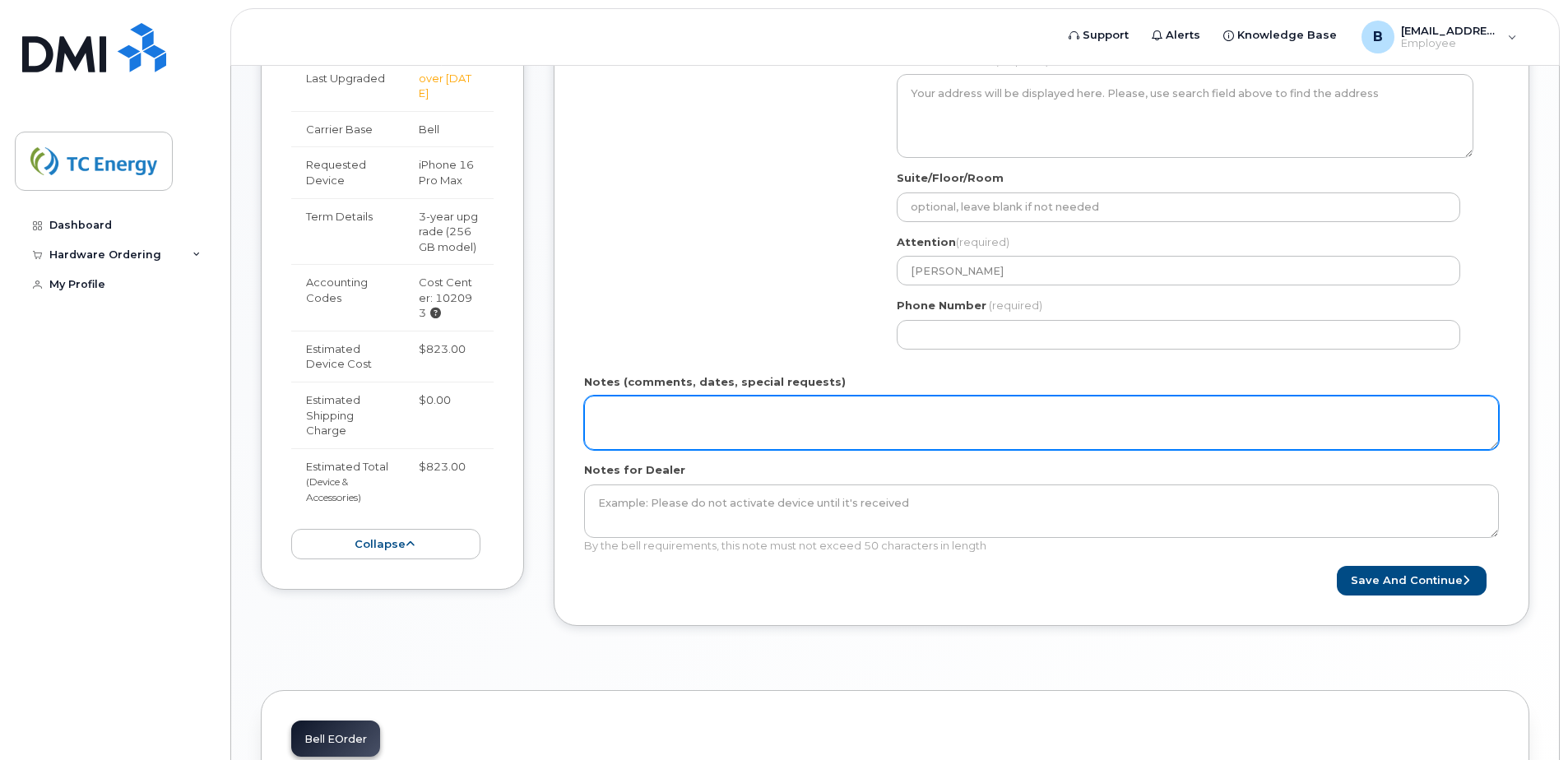
click at [645, 413] on textarea "Notes (comments, dates, special requests)" at bounding box center [1041, 423] width 915 height 54
type textarea "P"
click at [748, 413] on textarea "Reason for replacement." at bounding box center [1041, 423] width 915 height 54
click at [1298, 419] on textarea "Reason for replacement. Phone has a very short battery life span. Calls are bei…" at bounding box center [1041, 423] width 915 height 54
drag, startPoint x: 1094, startPoint y: 411, endPoint x: 1079, endPoint y: 415, distance: 15.5
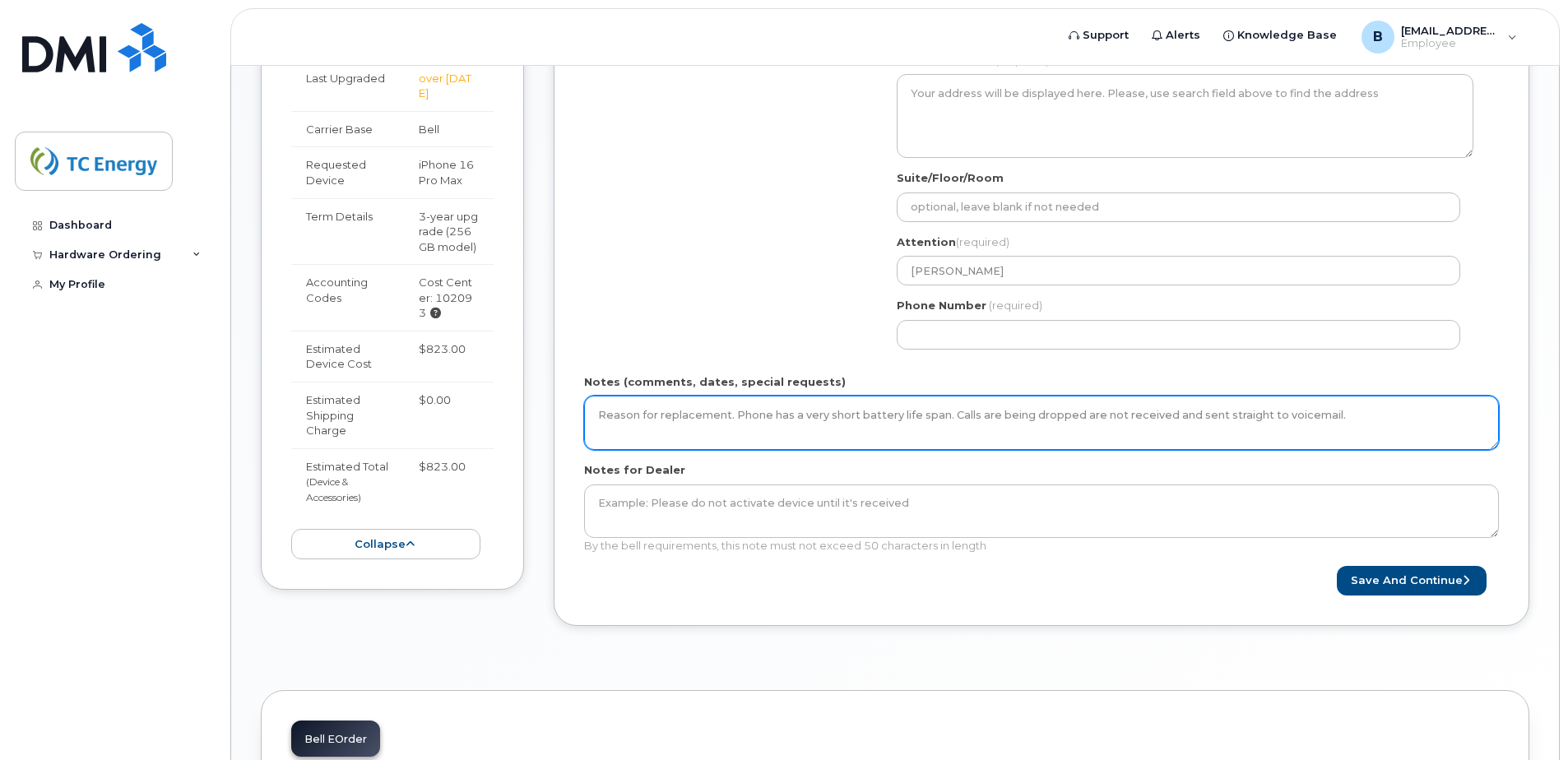
click at [1079, 415] on textarea "Reason for replacement. Phone has a very short battery life span. Calls are bei…" at bounding box center [1041, 423] width 915 height 54
click at [1331, 412] on textarea "Reason for replacement. Phone has a very short battery life span. Calls are bei…" at bounding box center [1041, 423] width 915 height 54
paste textarea "Phone needs to be recharged 2 to 3 times a day. Calls are dropped and missed be…"
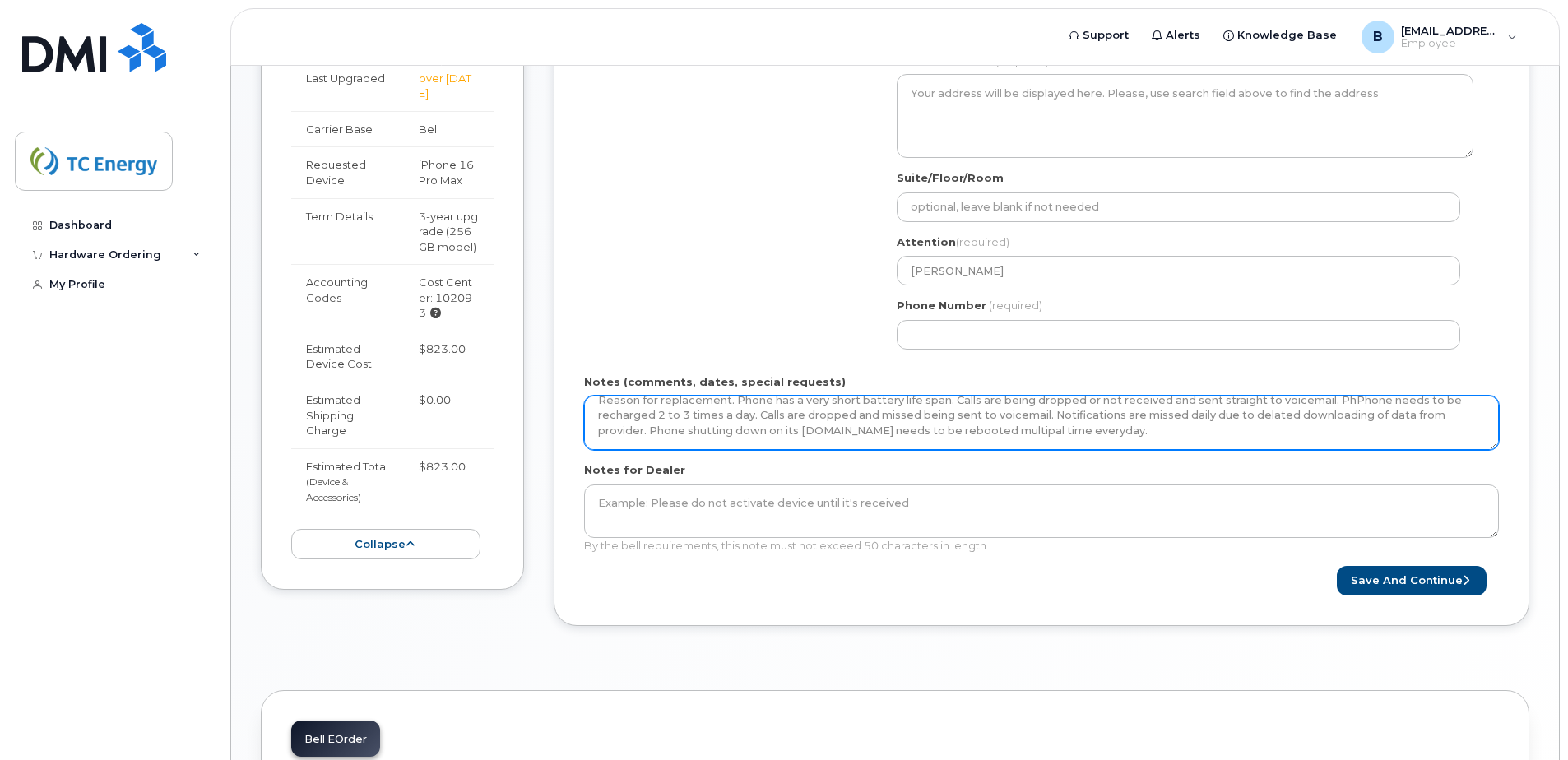
scroll to position [0, 0]
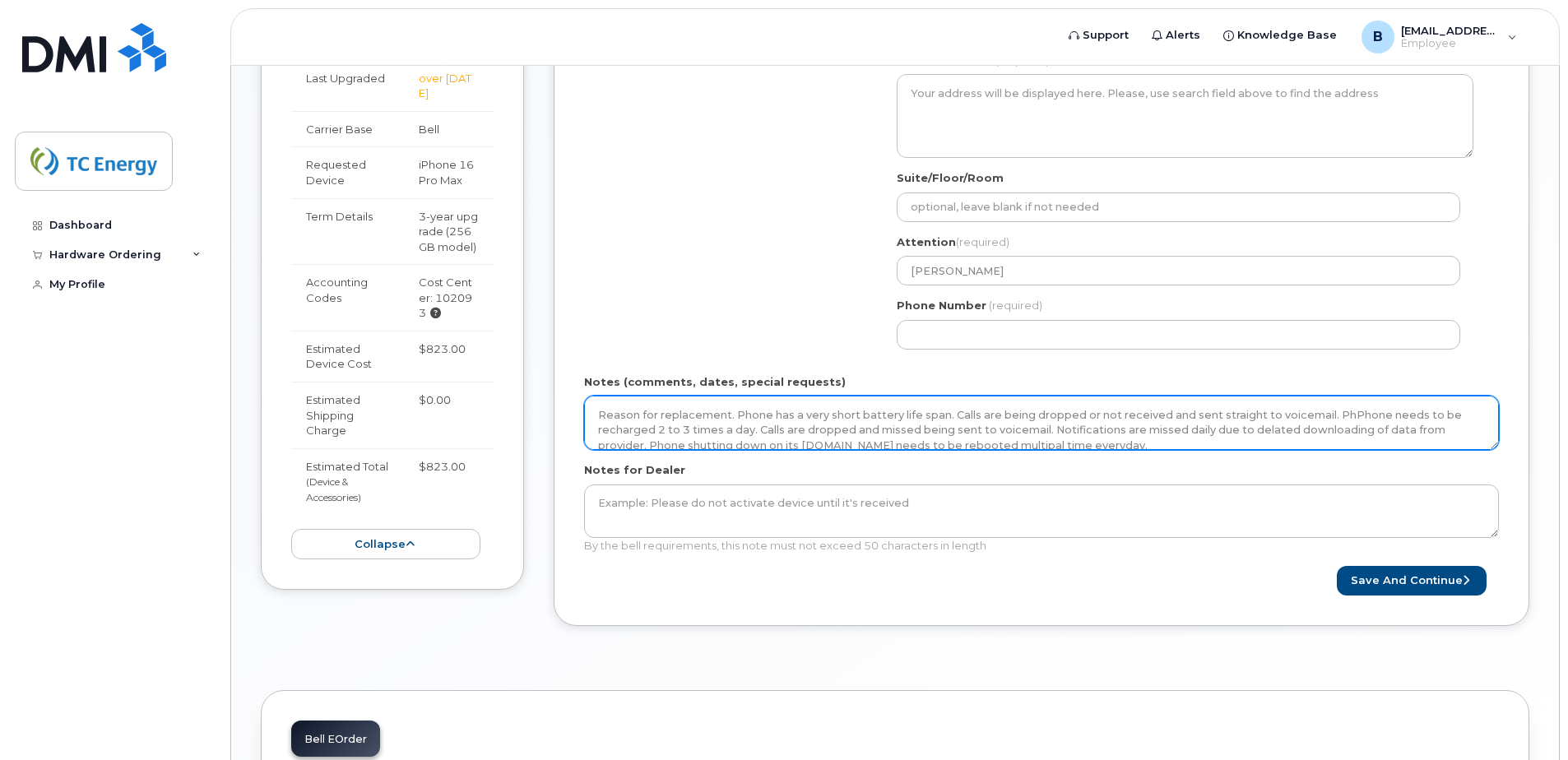
drag, startPoint x: 1034, startPoint y: 444, endPoint x: 1324, endPoint y: 418, distance: 291.2
click at [1324, 418] on textarea "Reason for replacement. Phone has a very short battery life span. Calls are bei…" at bounding box center [1041, 423] width 915 height 54
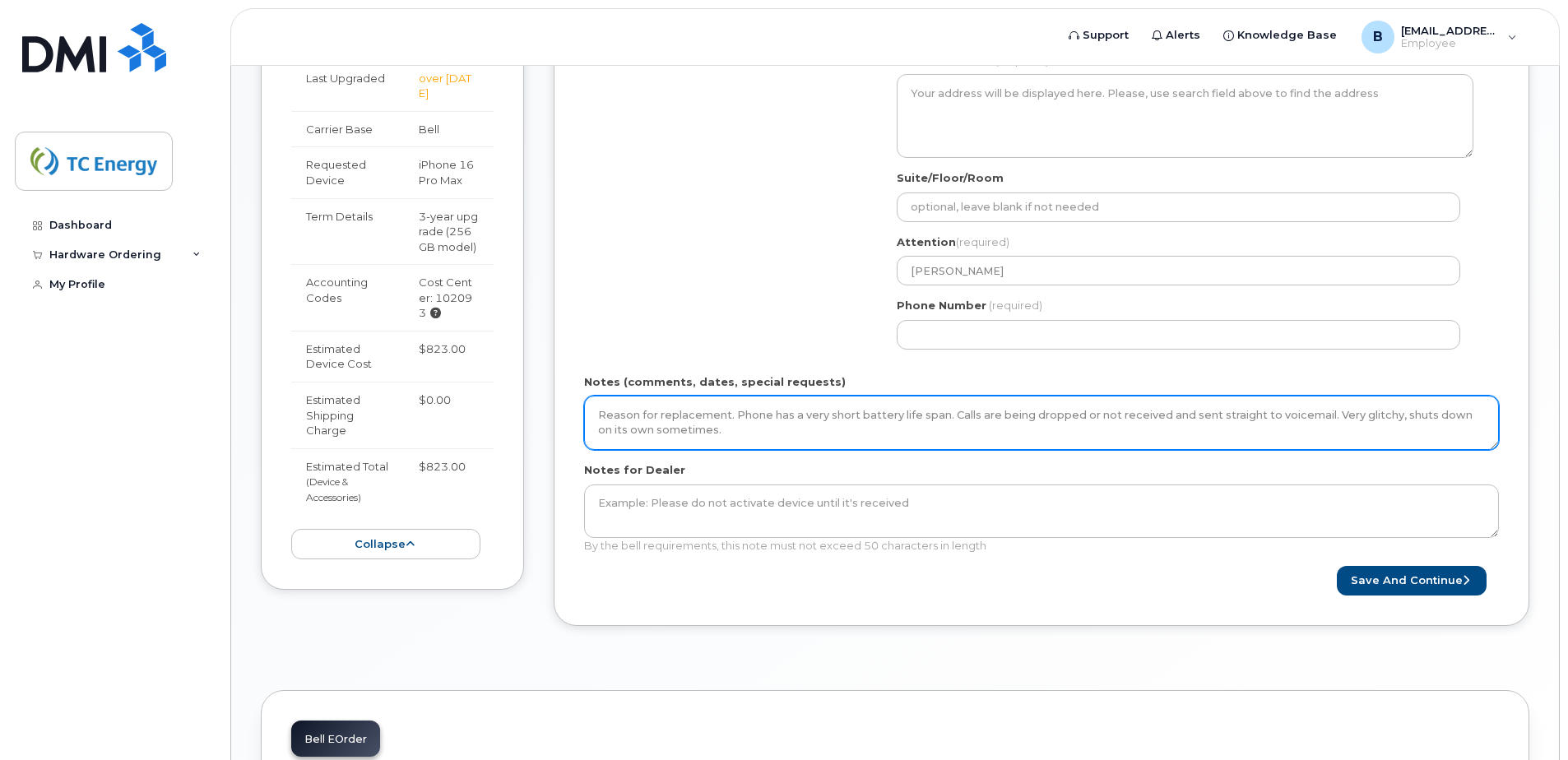
click at [713, 431] on textarea "Reason for replacement. Phone has a very short battery life span. Calls are bei…" at bounding box center [1041, 423] width 915 height 54
drag, startPoint x: 718, startPoint y: 431, endPoint x: 591, endPoint y: 408, distance: 129.1
click at [591, 408] on textarea "Reason for replacement. Phone has a very short battery life span. Calls are bei…" at bounding box center [1041, 423] width 915 height 54
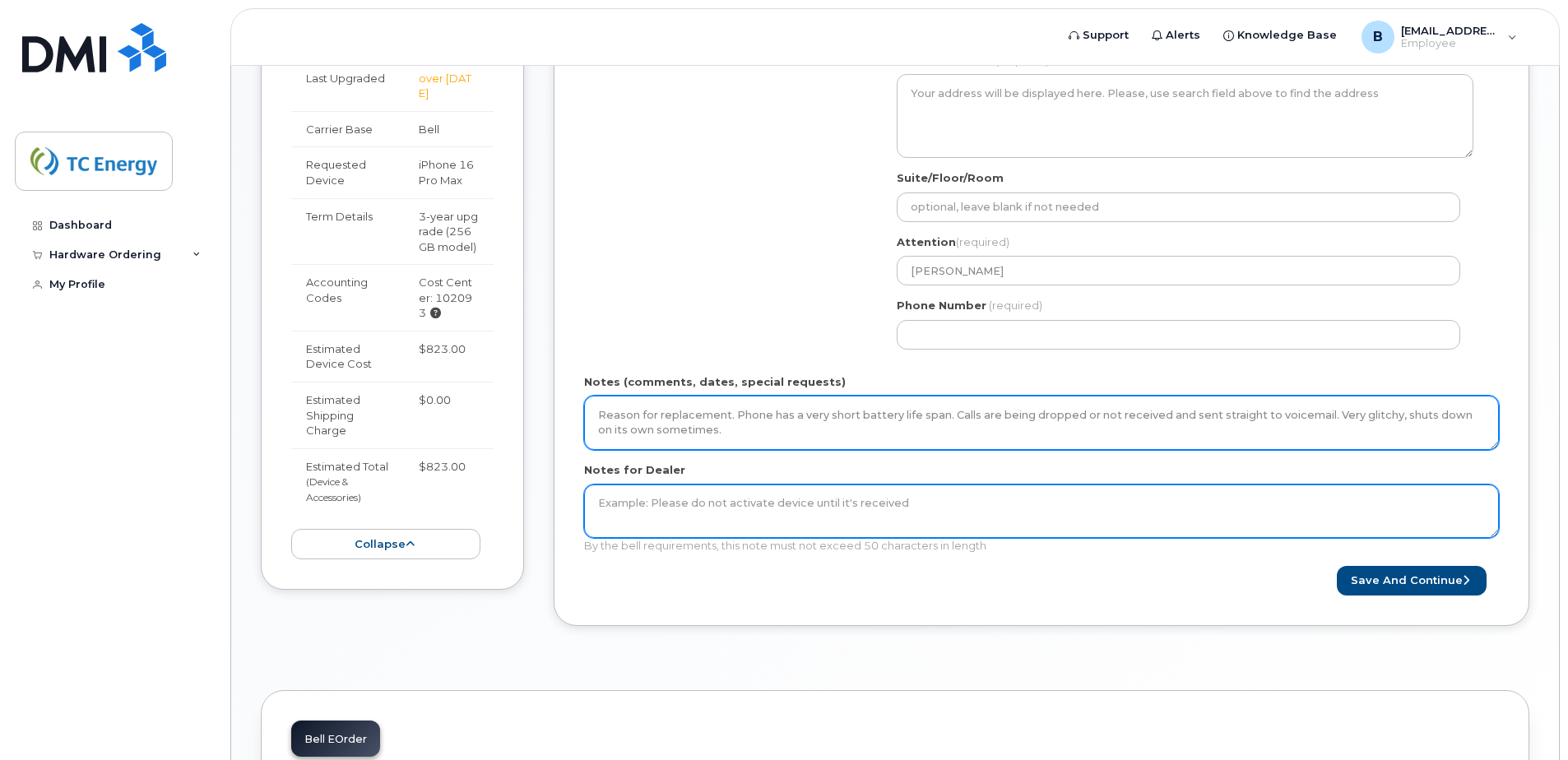
type textarea "Reason for replacement. Phone has a very short battery life span. Calls are bei…"
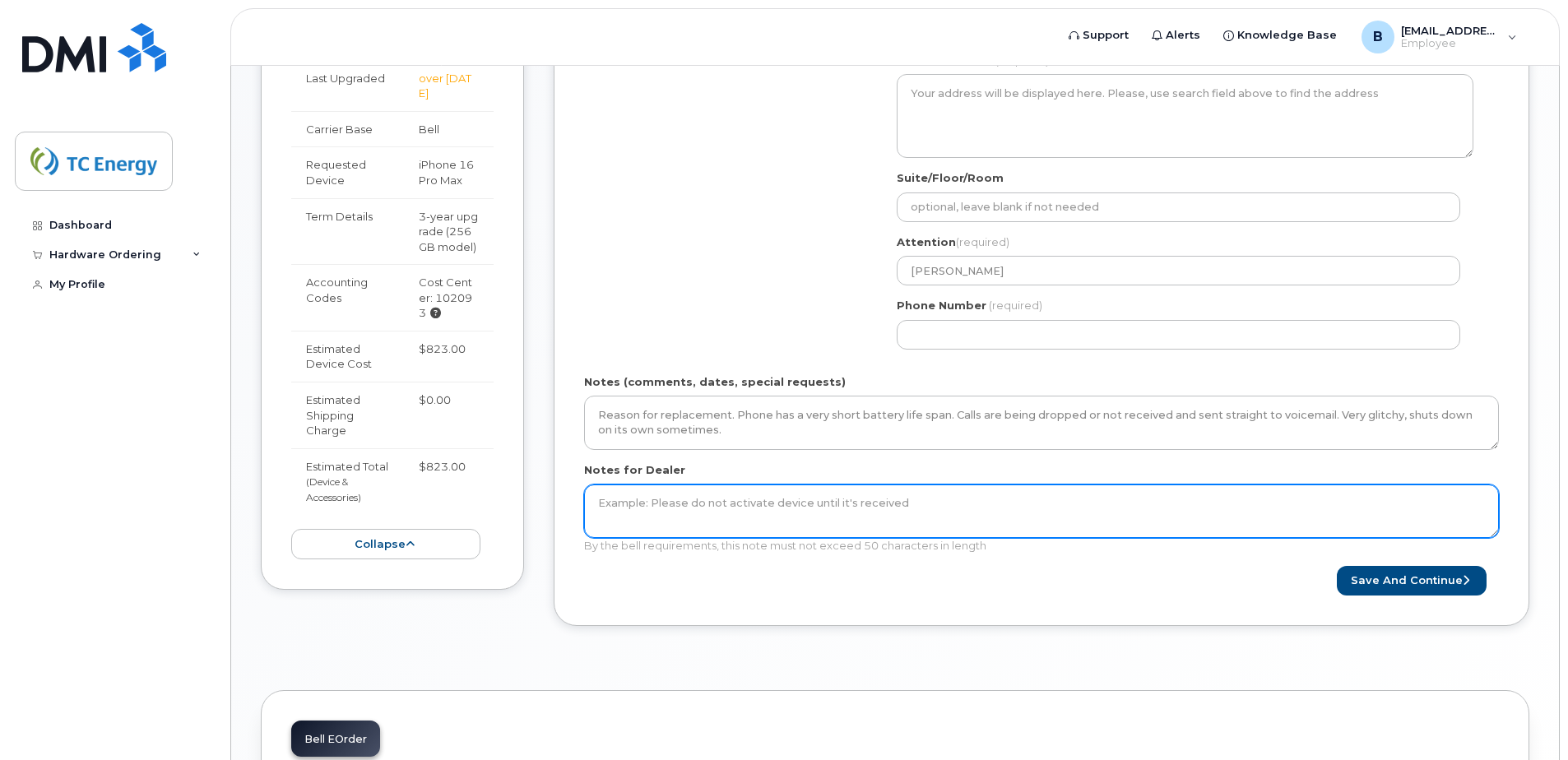
drag, startPoint x: 648, startPoint y: 504, endPoint x: 605, endPoint y: 504, distance: 43.0
click at [605, 504] on textarea "Notes for Dealer" at bounding box center [1041, 511] width 915 height 54
drag, startPoint x: 648, startPoint y: 503, endPoint x: 796, endPoint y: 505, distance: 148.0
click at [796, 505] on textarea "Notes for Dealer" at bounding box center [1041, 511] width 915 height 54
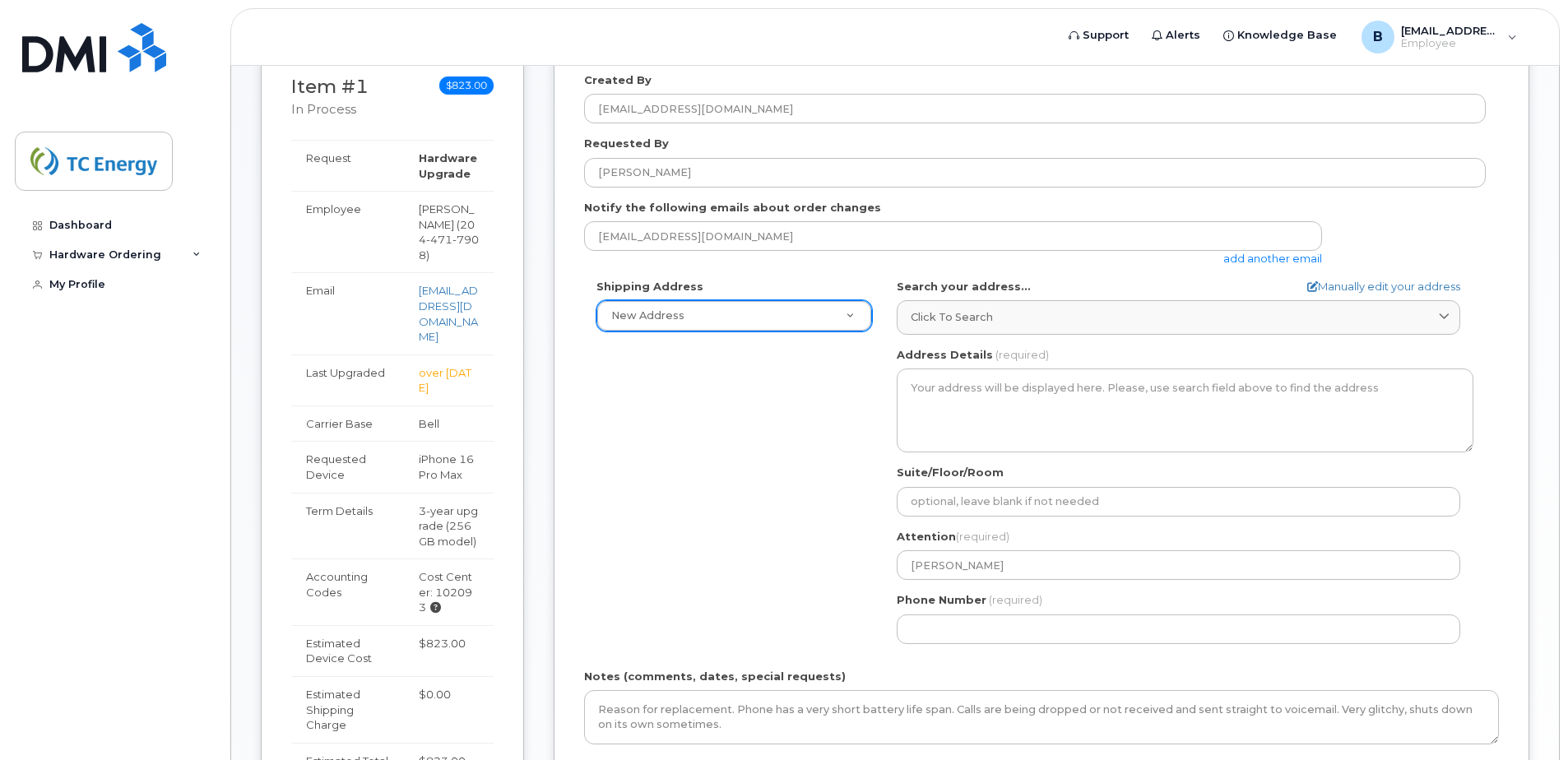
scroll to position [222, 0]
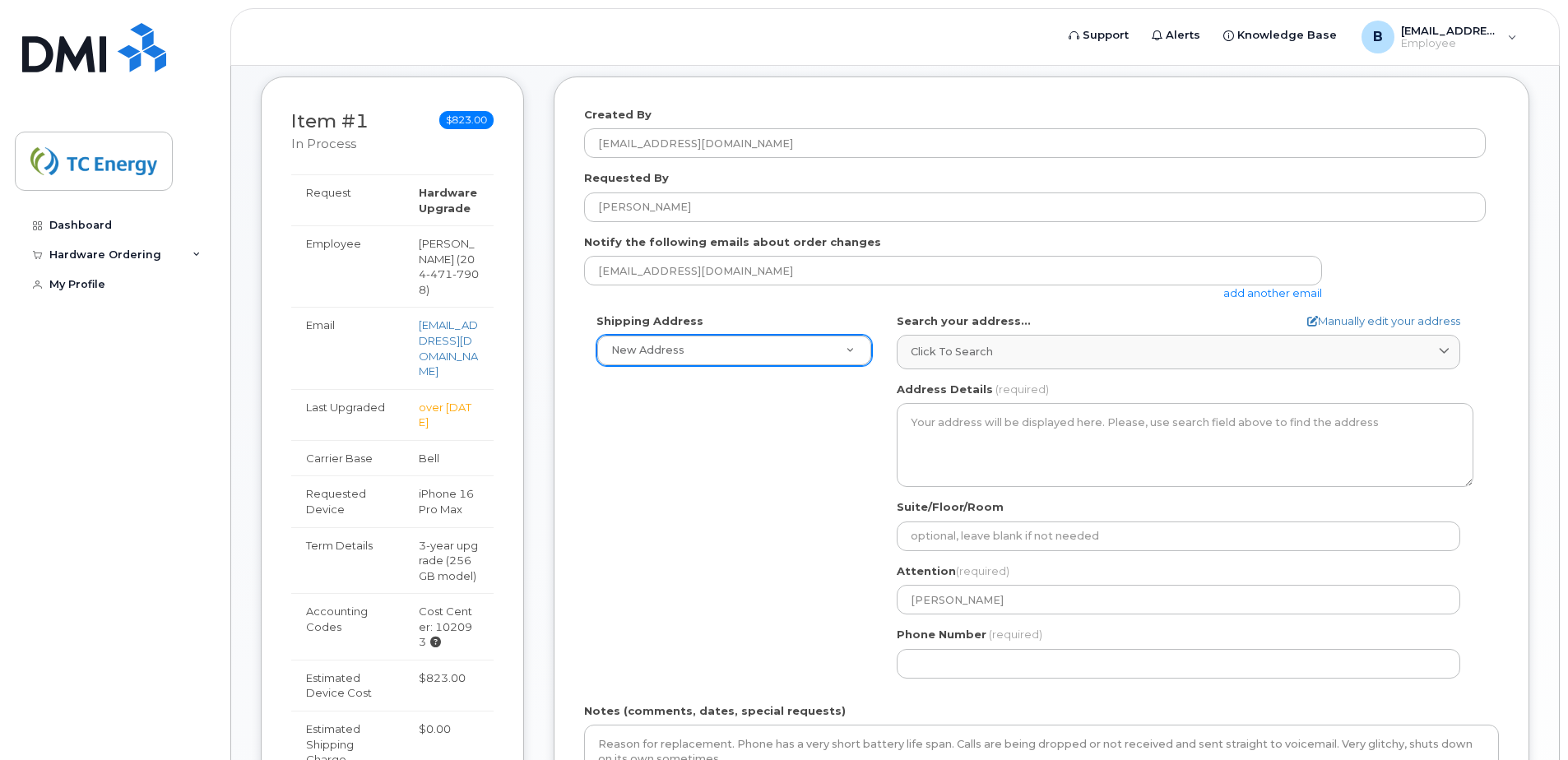
click at [863, 334] on div "New Address" at bounding box center [734, 350] width 276 height 32
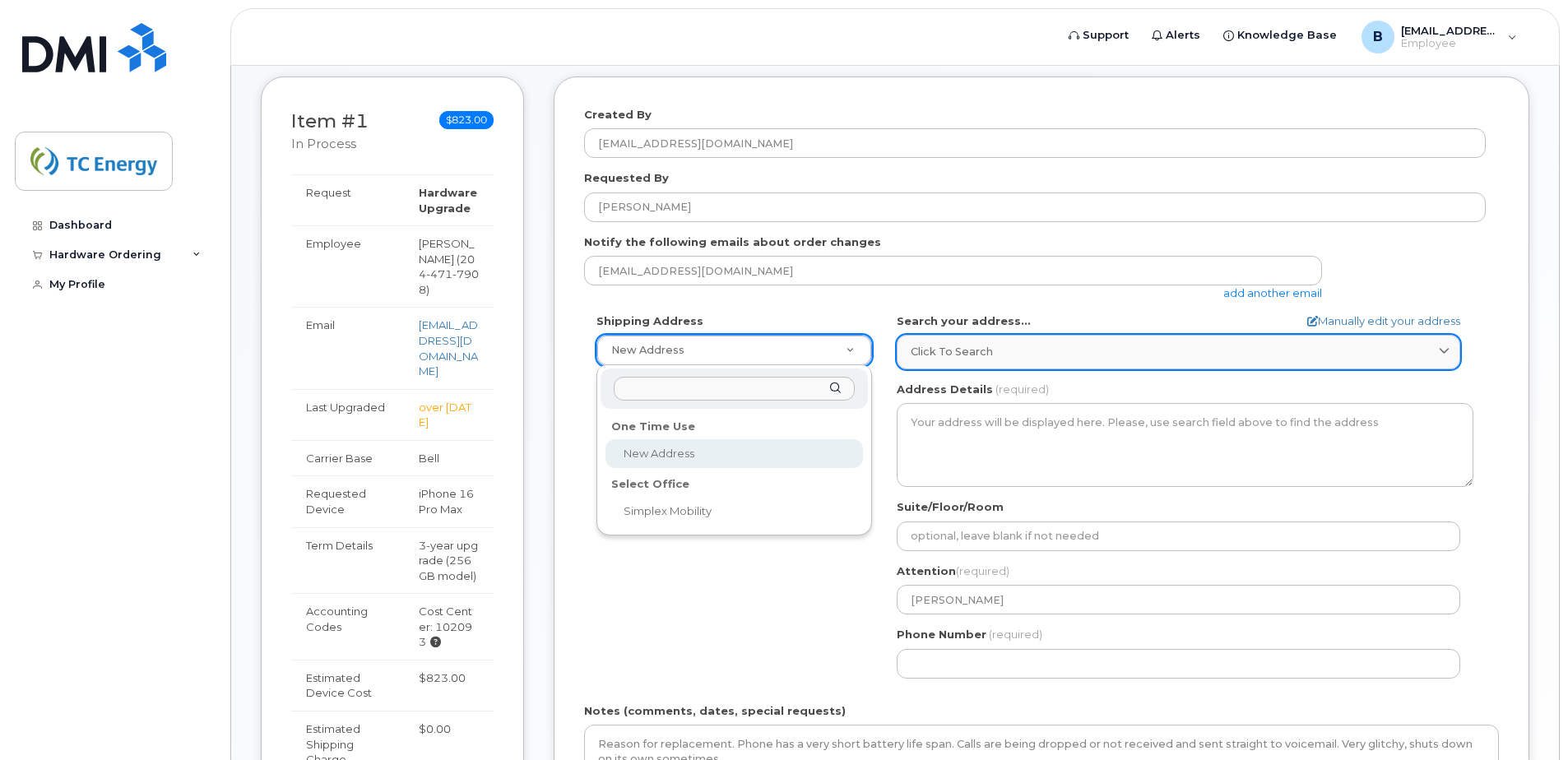
drag, startPoint x: 966, startPoint y: 347, endPoint x: 977, endPoint y: 356, distance: 14.2
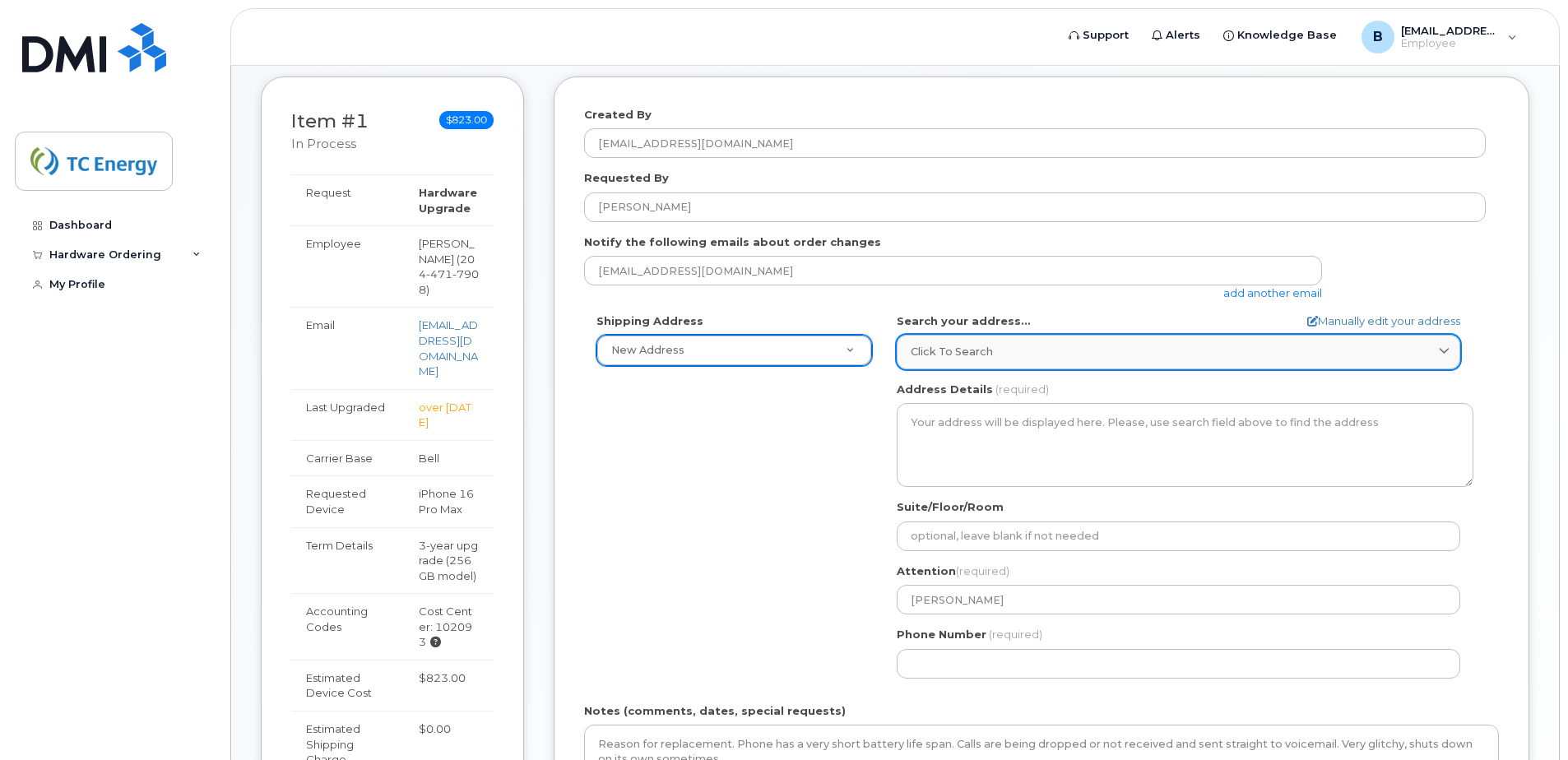
click at [980, 349] on span "Click to search" at bounding box center [952, 351] width 83 height 16
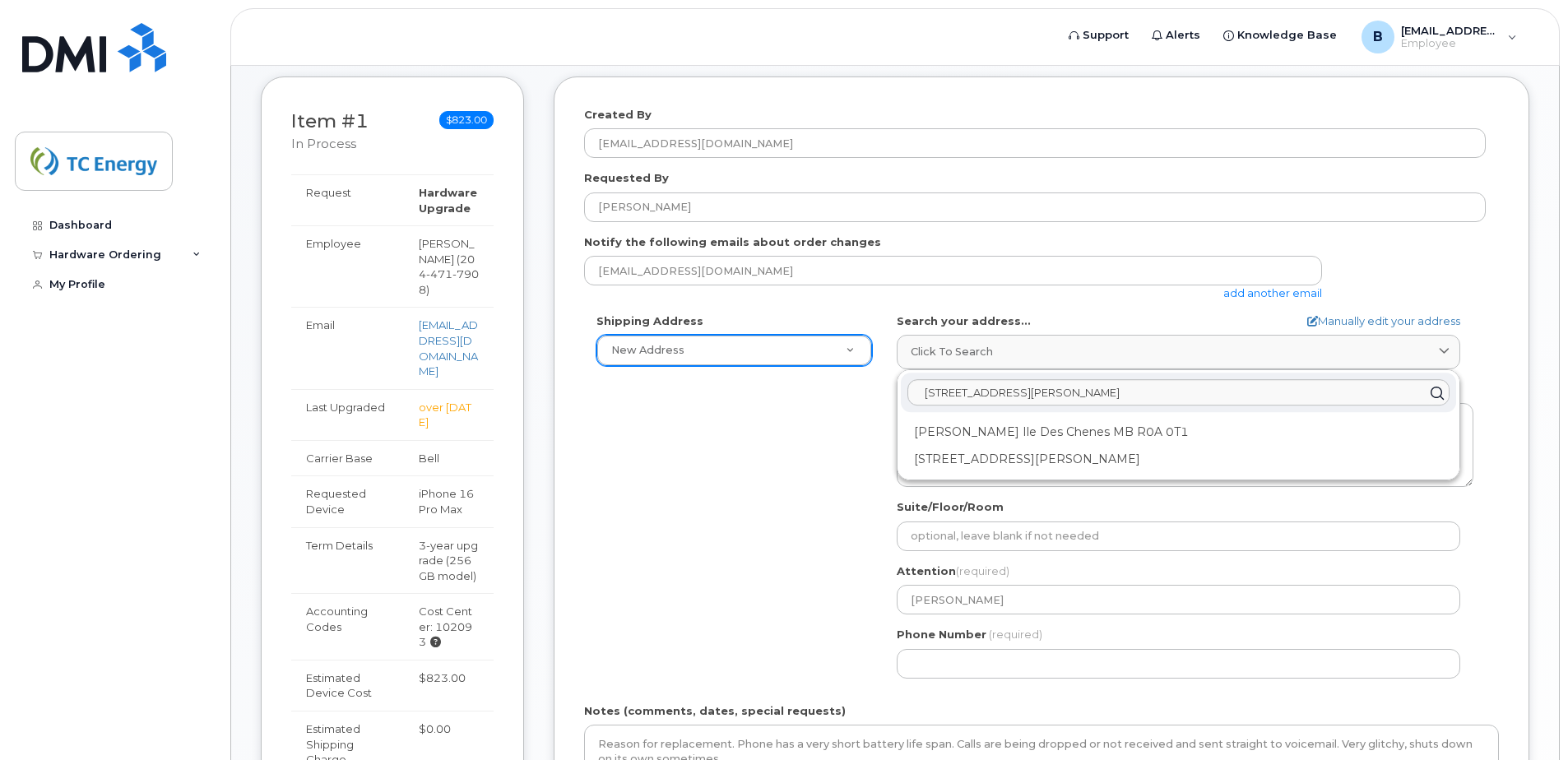
click at [1440, 394] on icon at bounding box center [1437, 393] width 24 height 24
click at [1100, 436] on div "Arnould Rd Ile Des Chenes MB R0A 0T1" at bounding box center [1178, 432] width 555 height 27
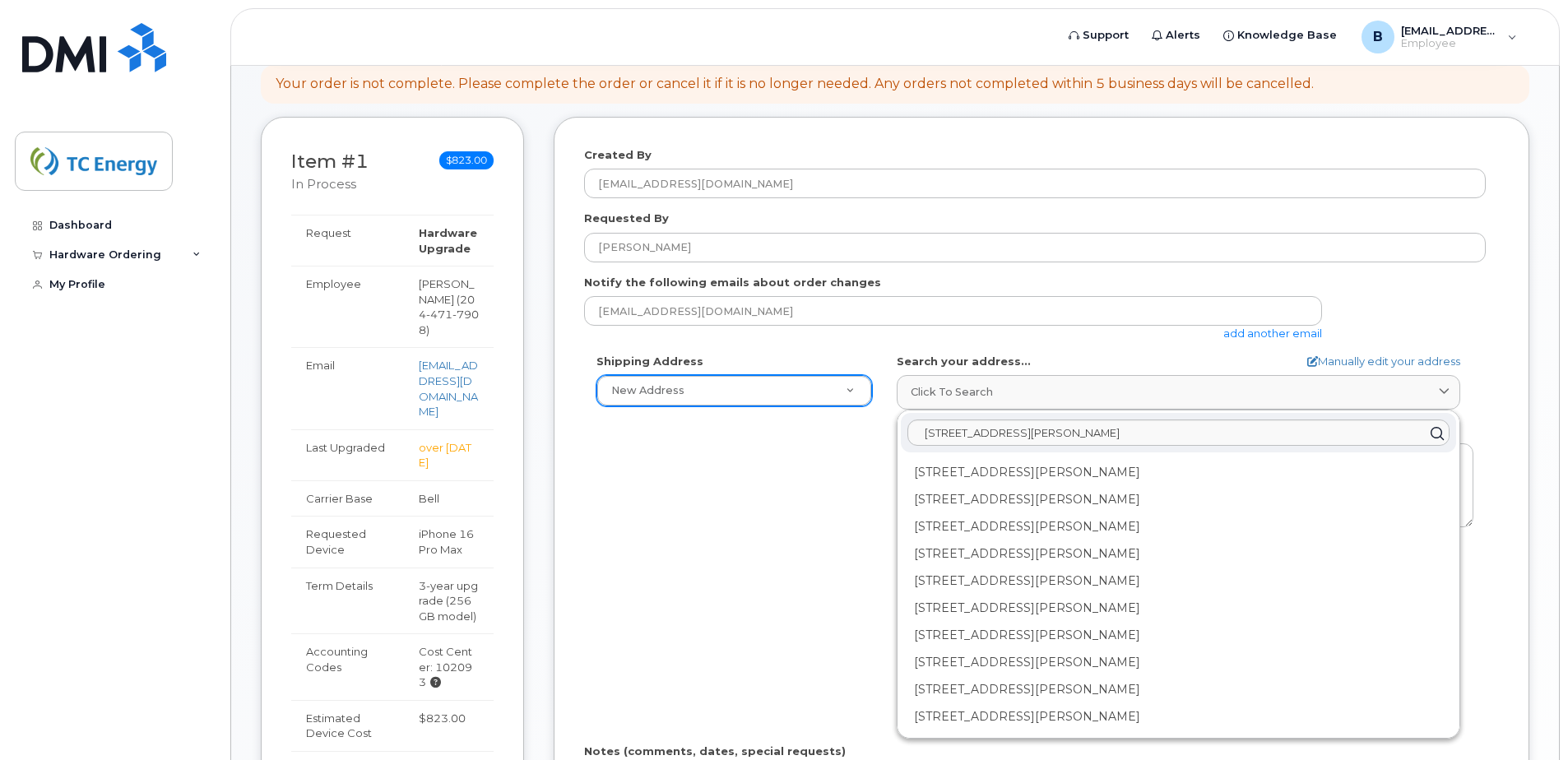
scroll to position [219, 0]
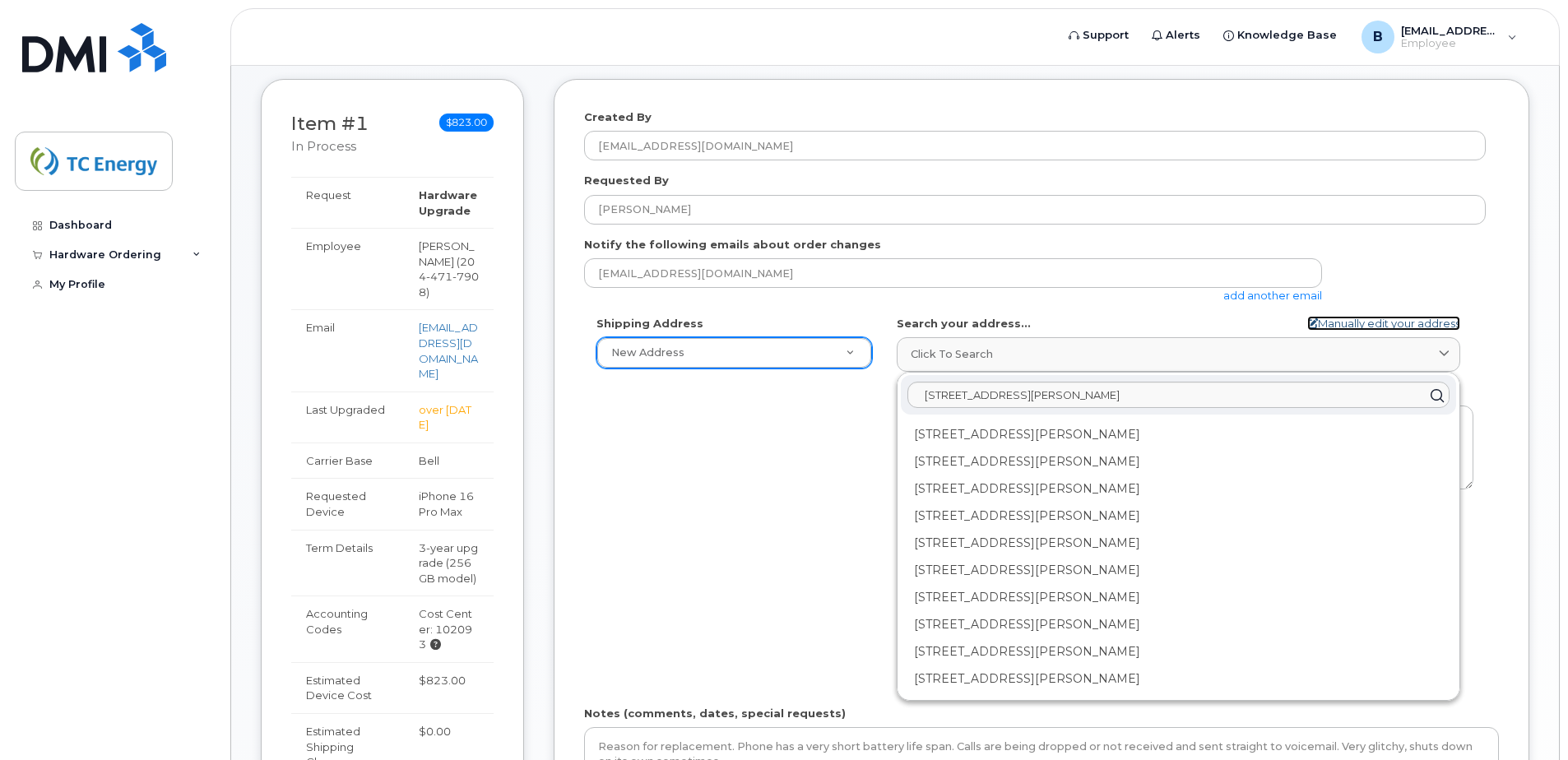
click at [1388, 324] on link "Manually edit your address" at bounding box center [1383, 323] width 153 height 16
select select
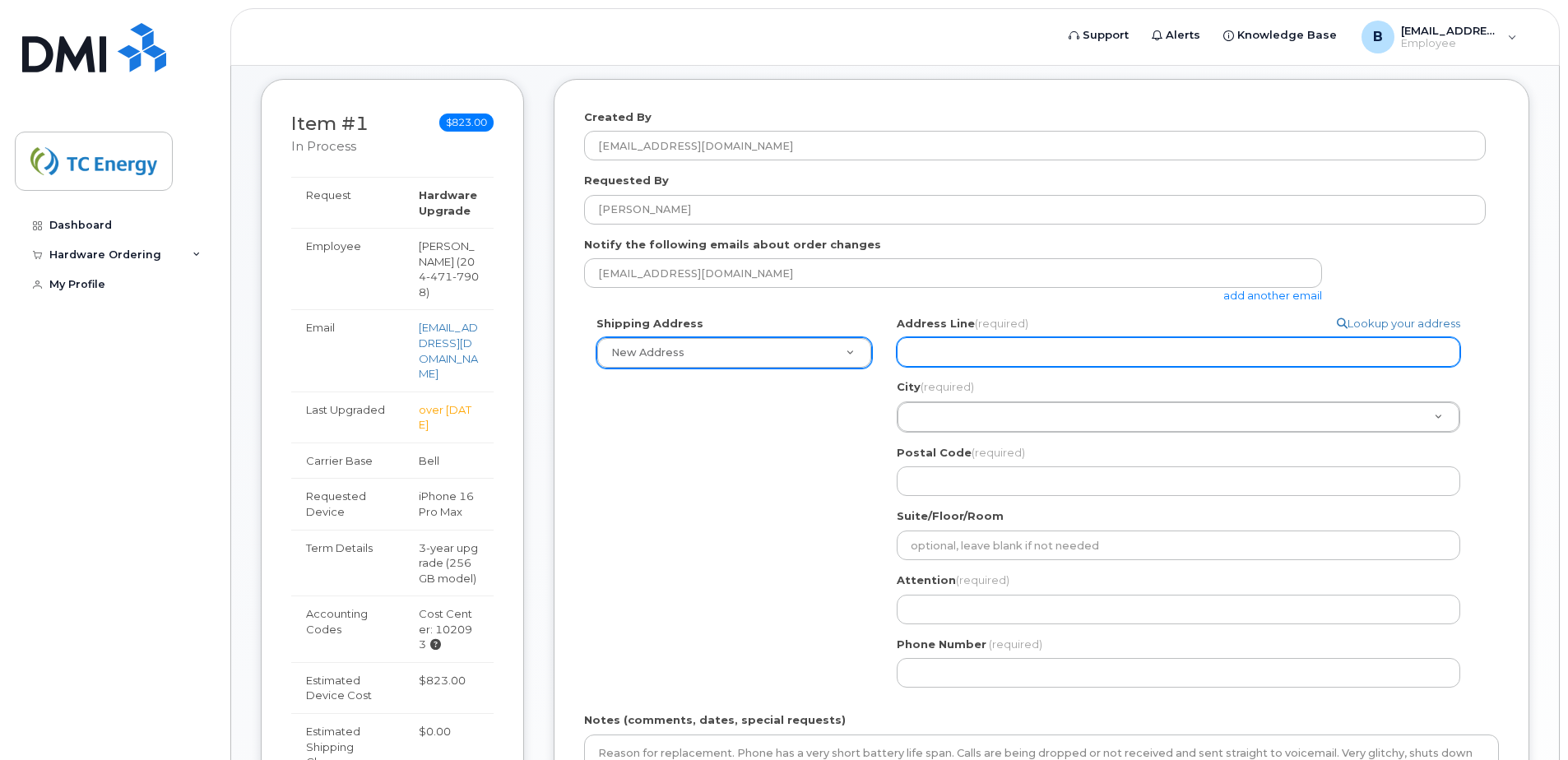
click at [971, 370] on div "Address Line (required) Lookup your address City (required) City (required) Cit…" at bounding box center [1185, 406] width 576 height 181
type input "1048 Arnould Rd Ile Des Chenes, MB, R0A"
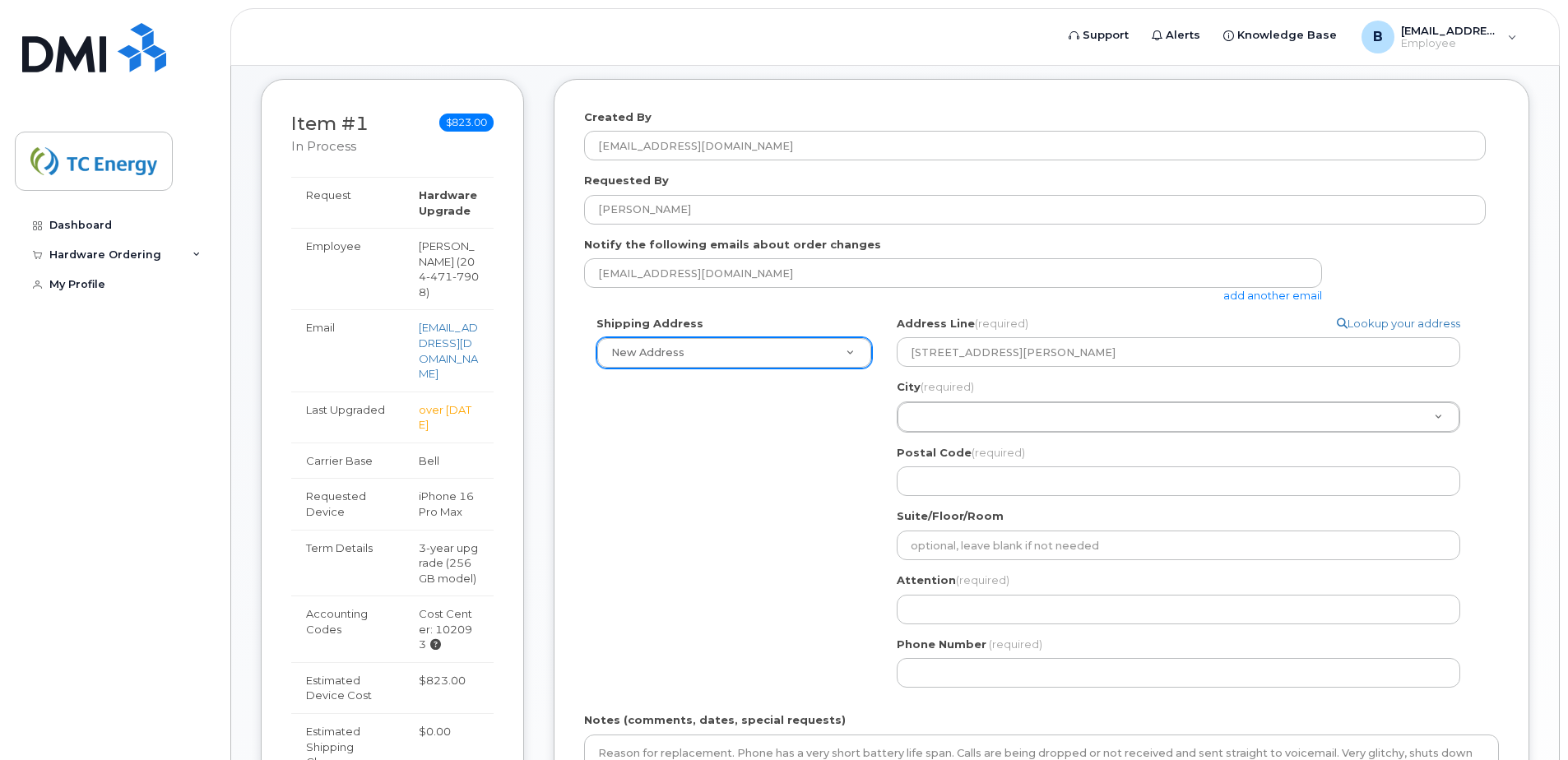
type input "Ile Des Chenes"
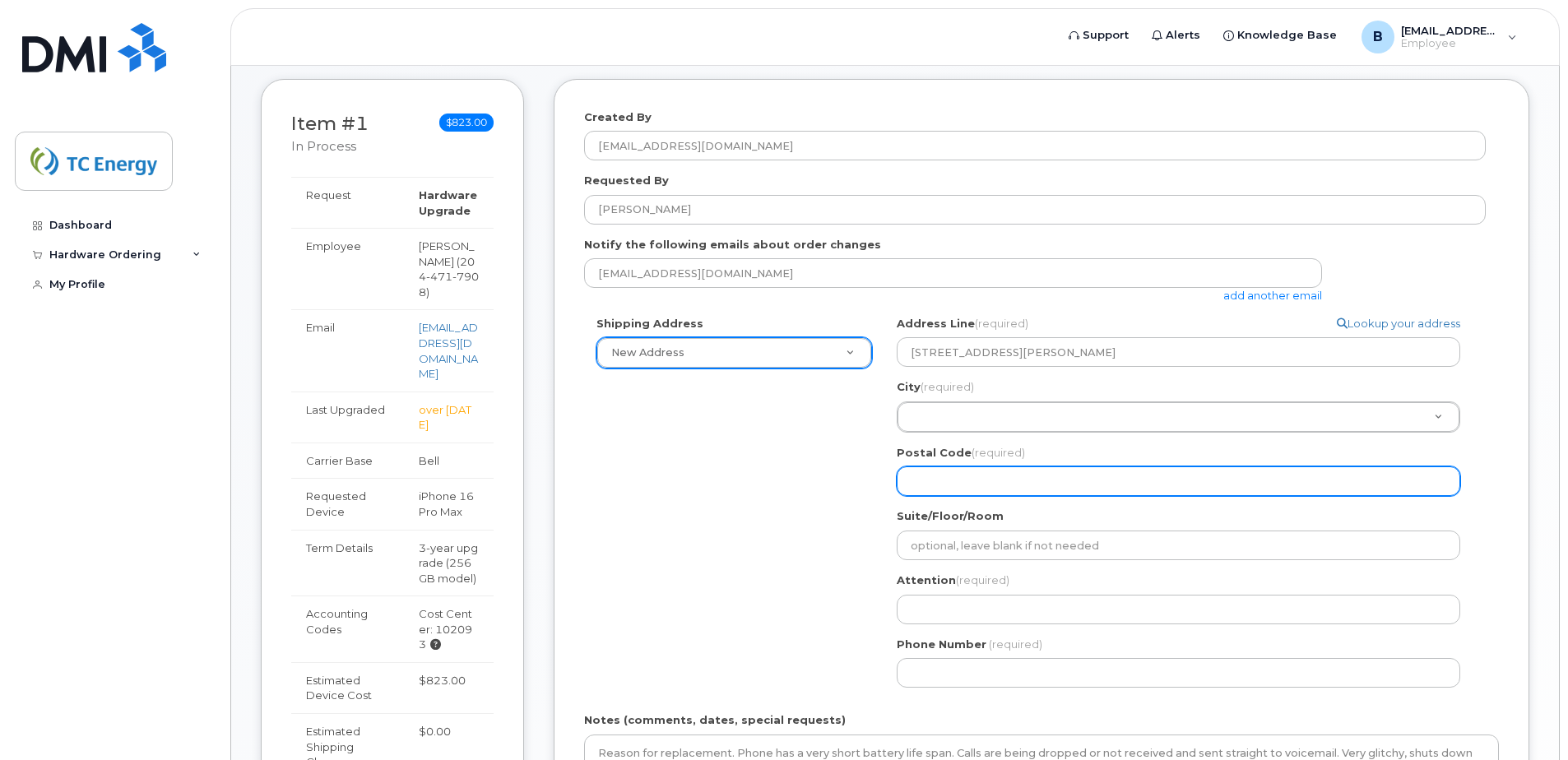
type input "R0A 0T0"
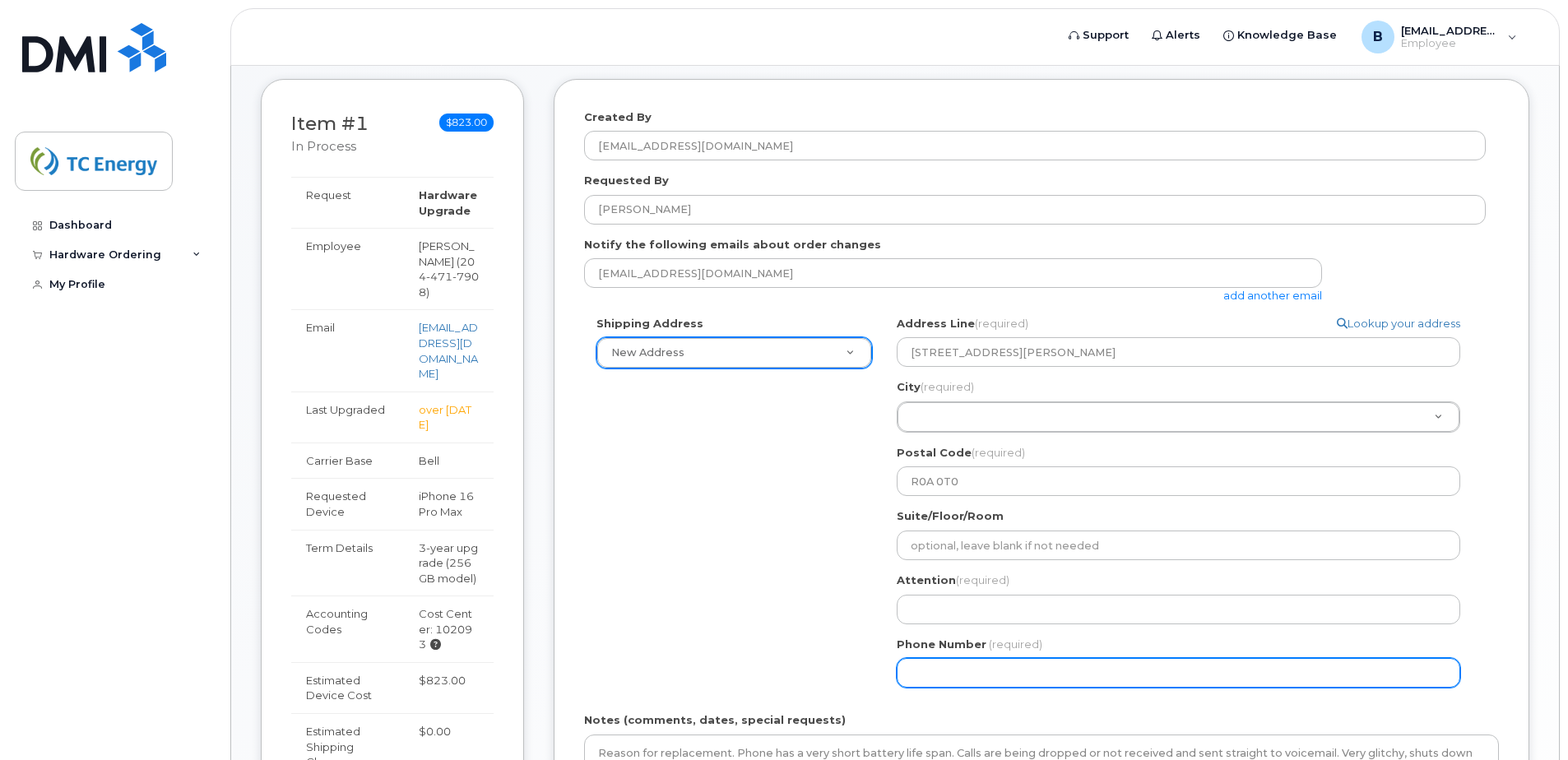
type input "2044717908"
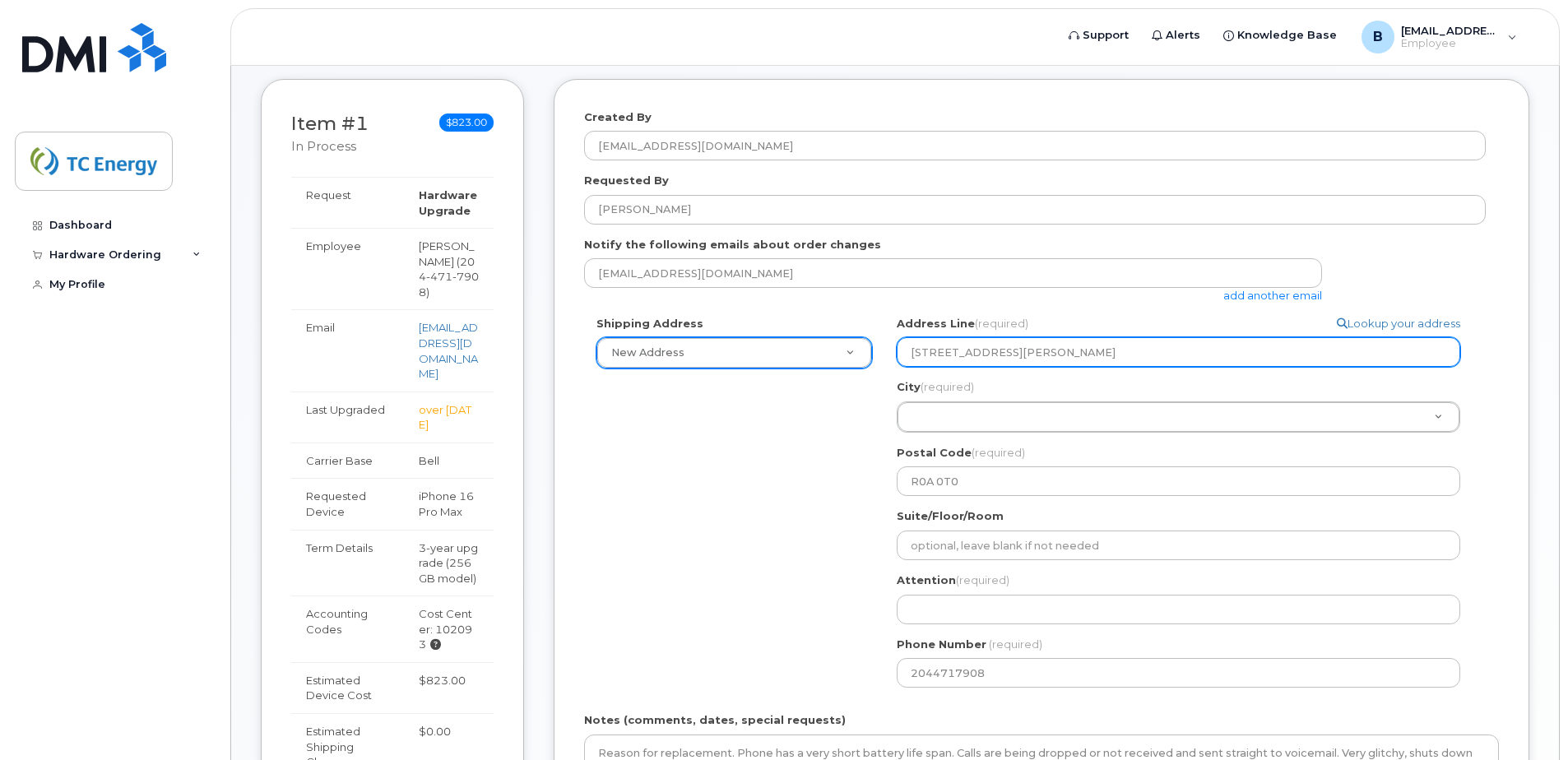
select select
click at [1147, 348] on input "1048 Arnould Rd Ile Des Chenes, MB, R0A" at bounding box center [1179, 352] width 563 height 30
click at [1148, 348] on input "1048 Arnould Rd Ile Des Chenes, MB, R0A" at bounding box center [1179, 352] width 563 height 30
select select
type input "1048 Arnould Rd Ile Des Chenes, MB, R0"
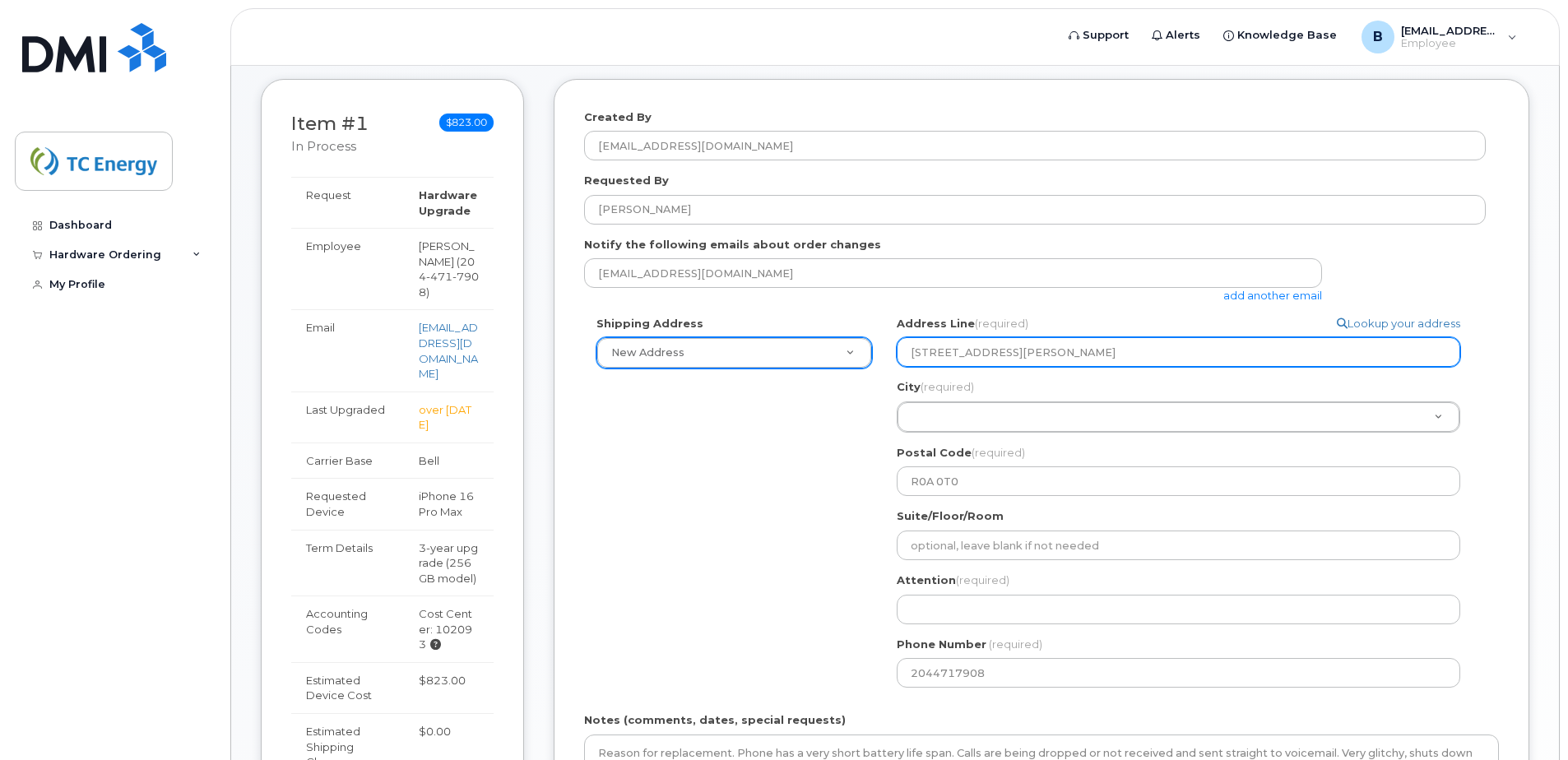
select select
type input "1048 Arnould Rd Ile Des Chenes, MB, R0A"
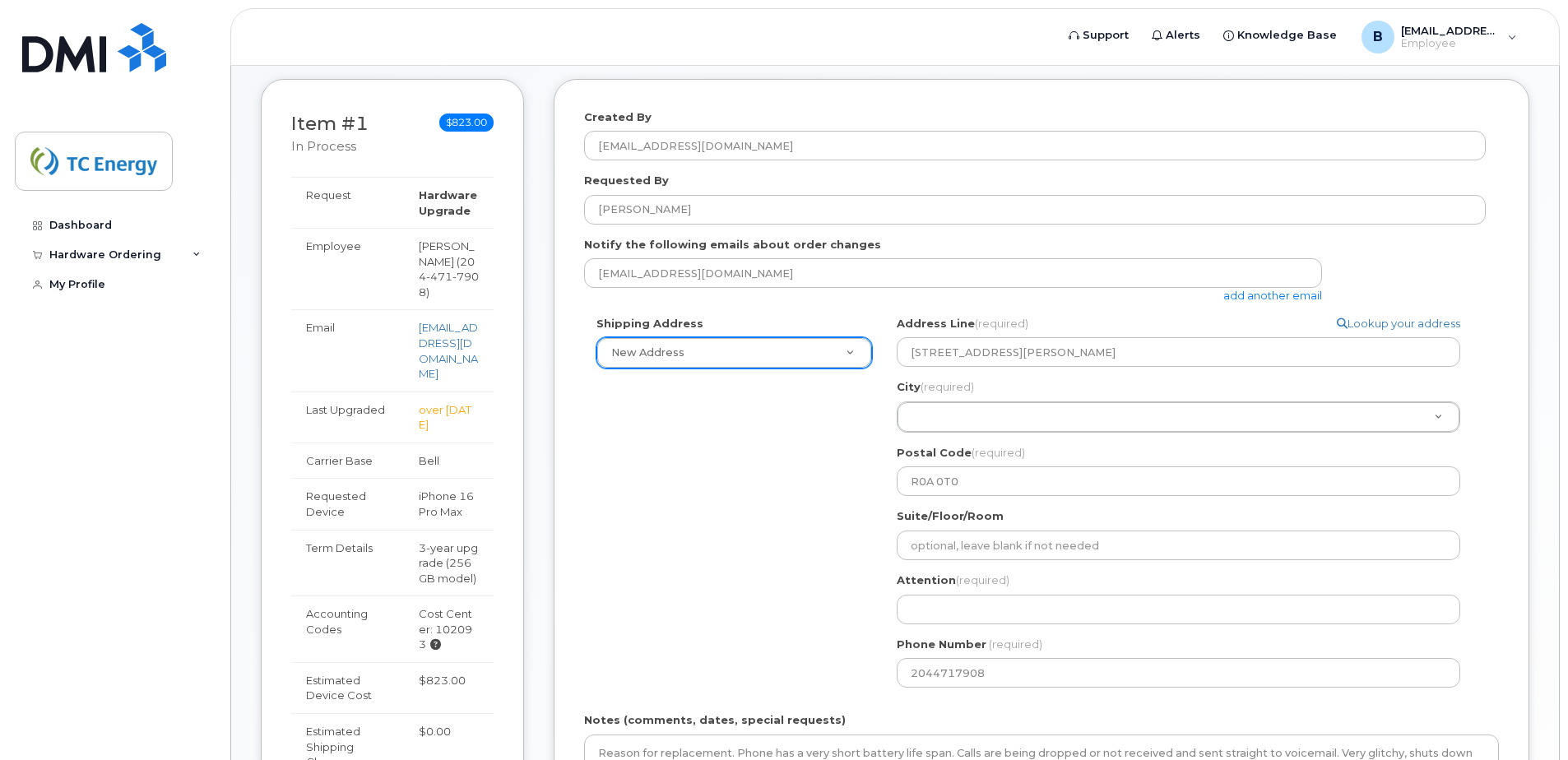
click at [1220, 381] on div "City (required) City (required) Ile Des Chenes" at bounding box center [1185, 406] width 576 height 54
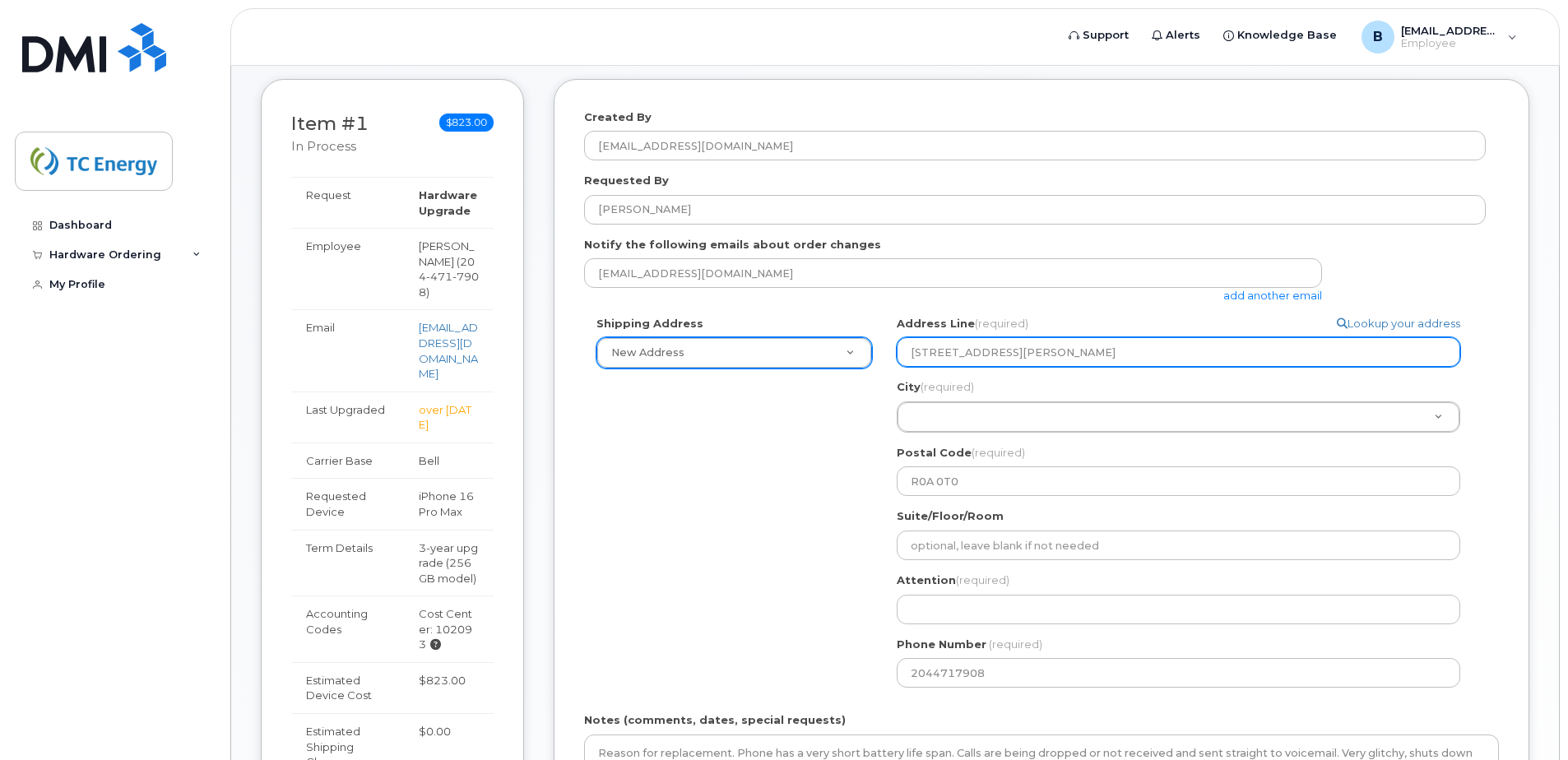
drag, startPoint x: 1008, startPoint y: 352, endPoint x: 1087, endPoint y: 357, distance: 79.2
click at [1087, 357] on input "1048 Arnould Rd Ile Des Chenes, MB, R0A" at bounding box center [1179, 352] width 563 height 30
select select
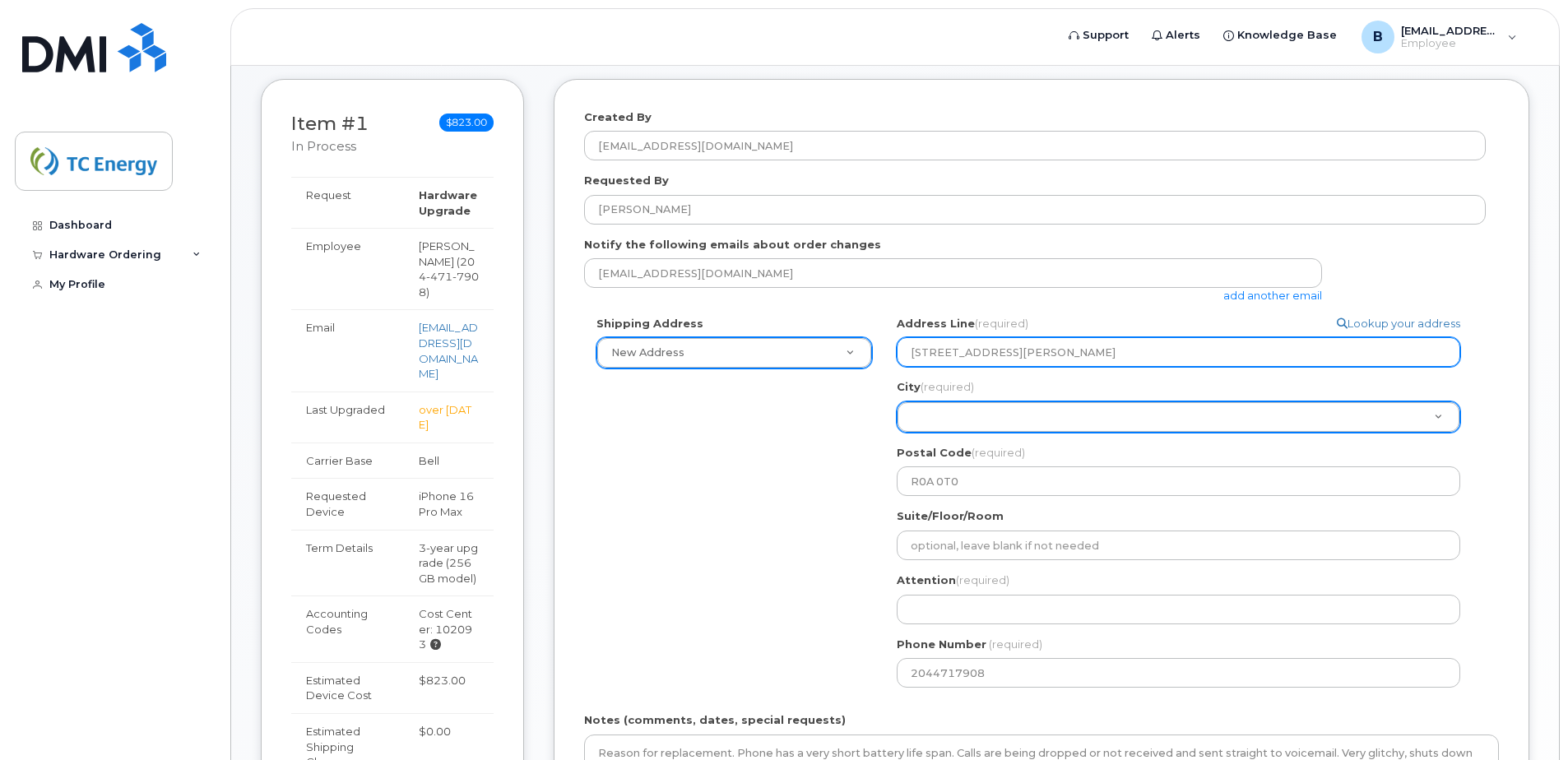
type input "1048 Arnould Rd MB, R0A"
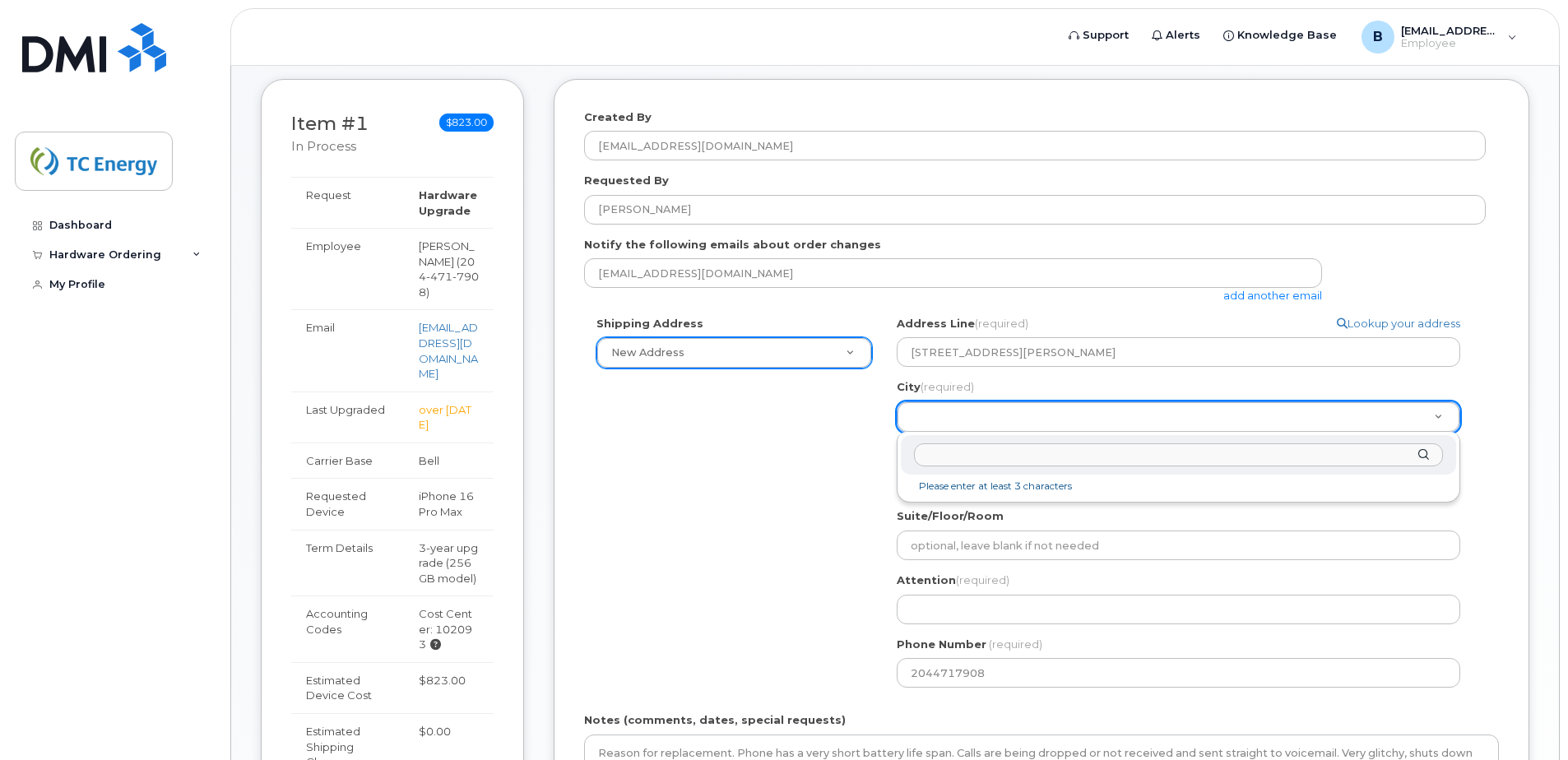
paste input "Ile Des Chenes,"
click at [1029, 458] on input "Ile Des Chenes," at bounding box center [1178, 455] width 529 height 24
type input "Ile Des Chenes"
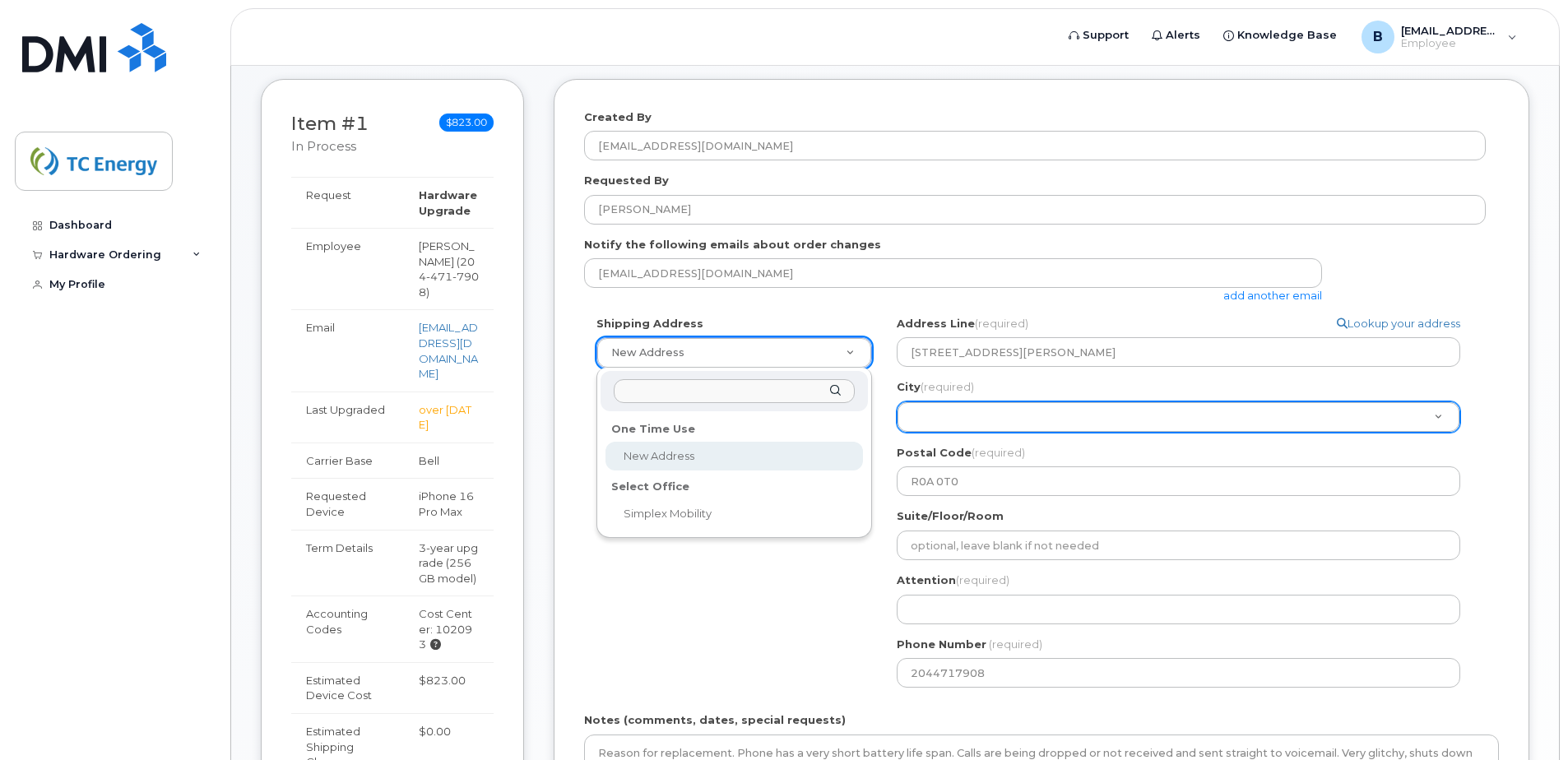
click at [729, 397] on input "text" at bounding box center [733, 391] width 241 height 24
select select
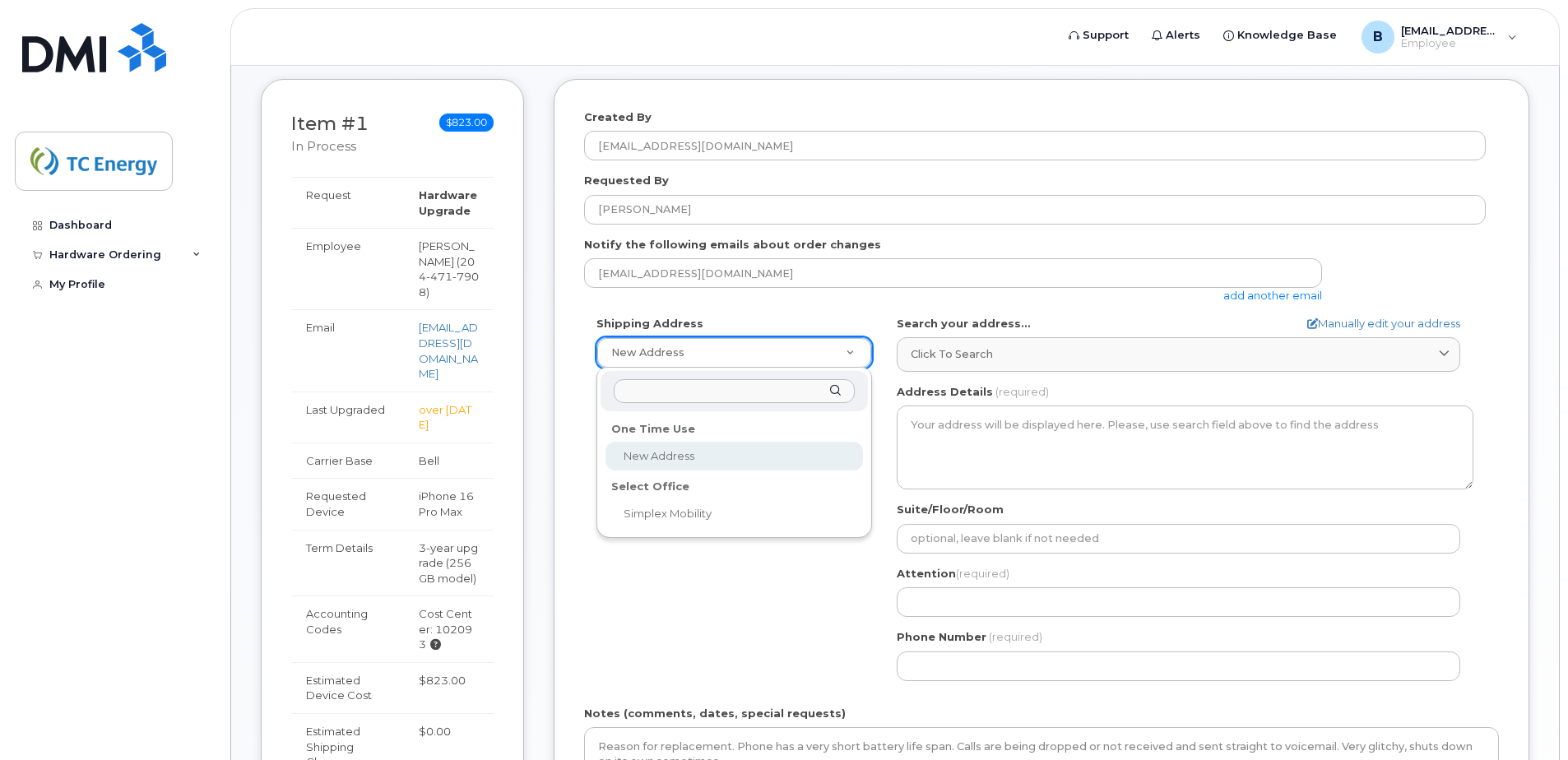
click at [843, 395] on div at bounding box center [734, 390] width 268 height 40
click at [834, 392] on div at bounding box center [734, 390] width 268 height 40
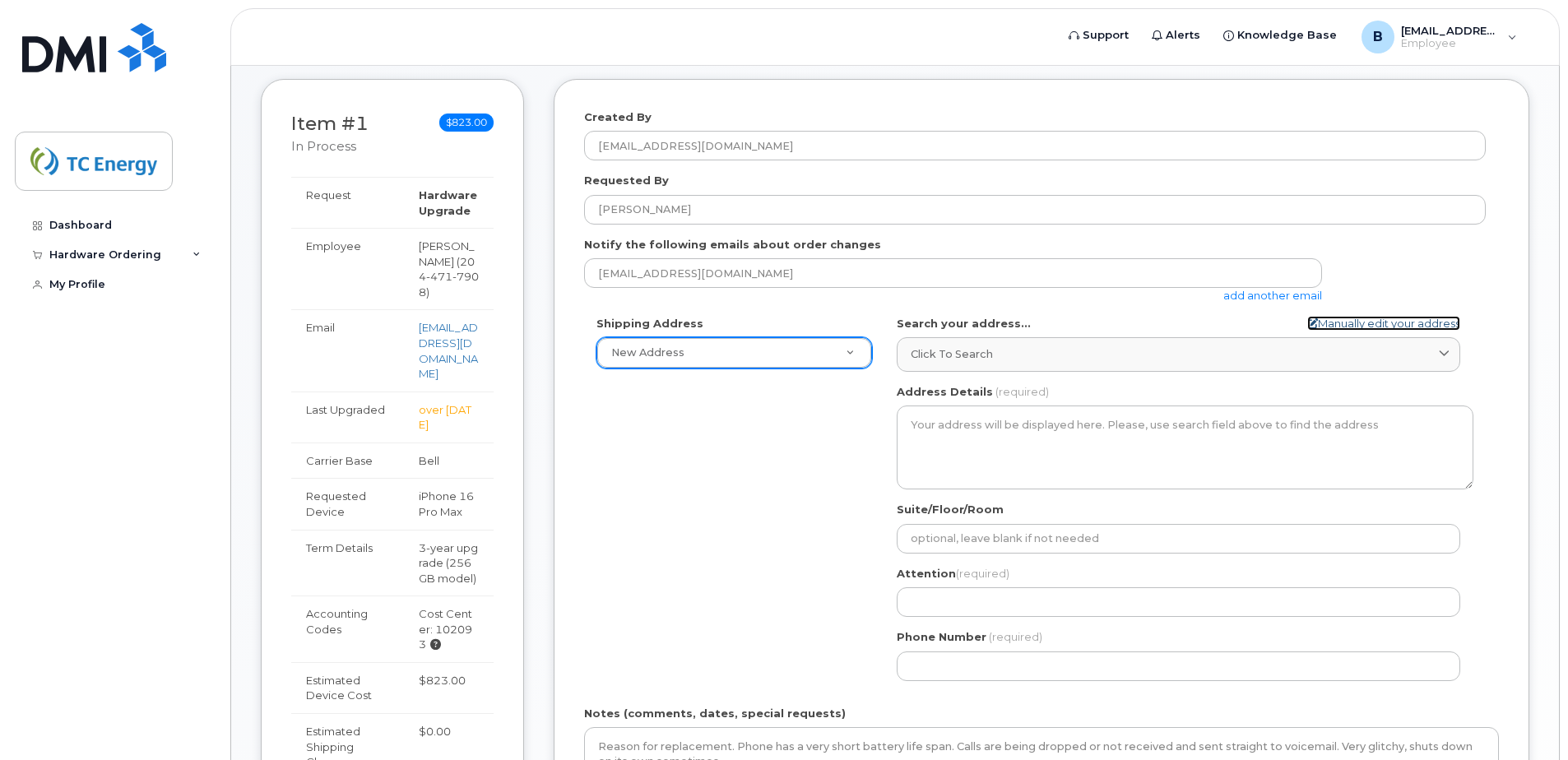
click at [1326, 319] on link "Manually edit your address" at bounding box center [1383, 323] width 153 height 16
select select
type input "1048 Arnould Rd MB, R0A"
type input "Ile Des Chenes"
type input "R0A 0T0"
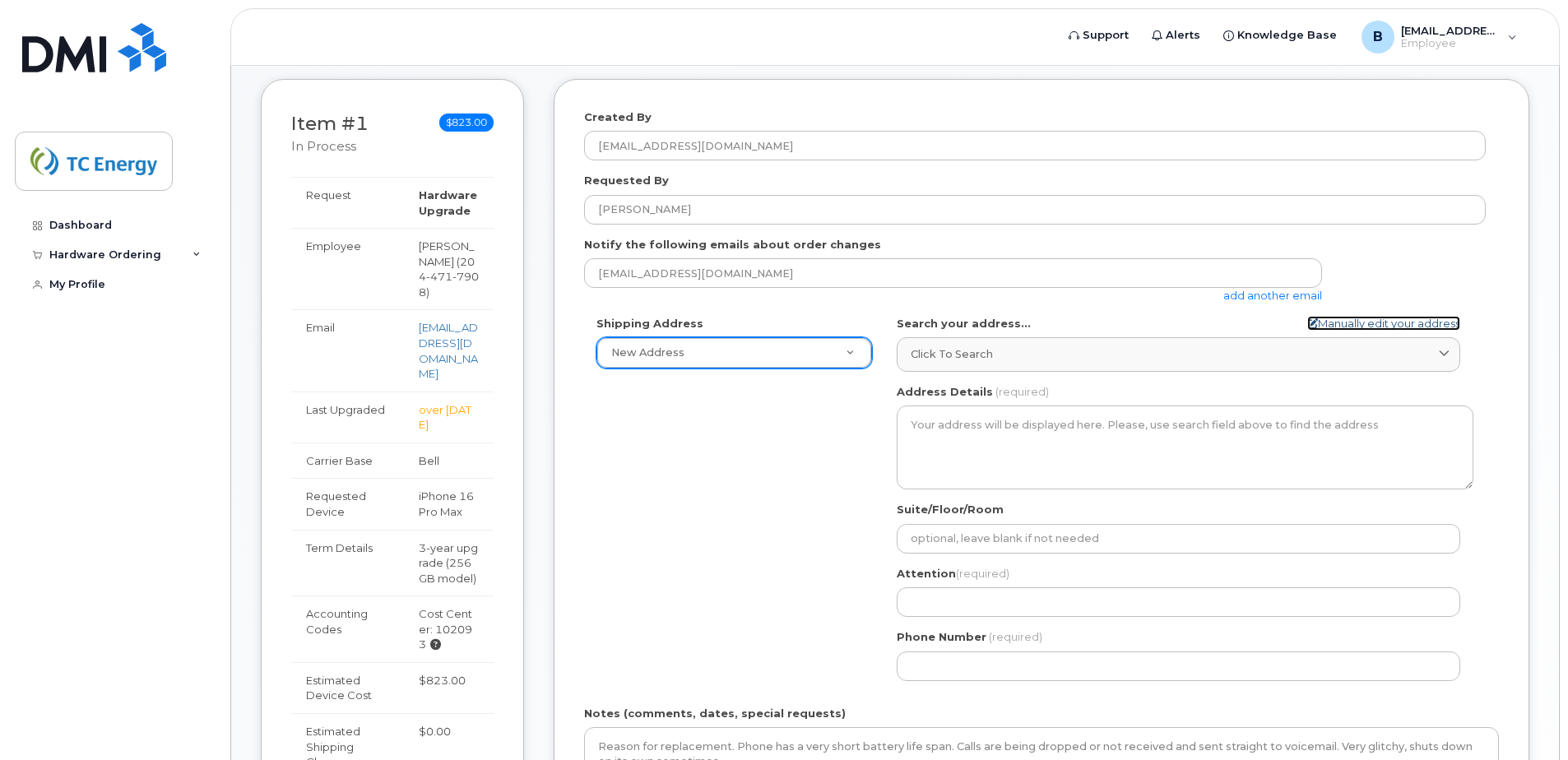
type input "2044717908"
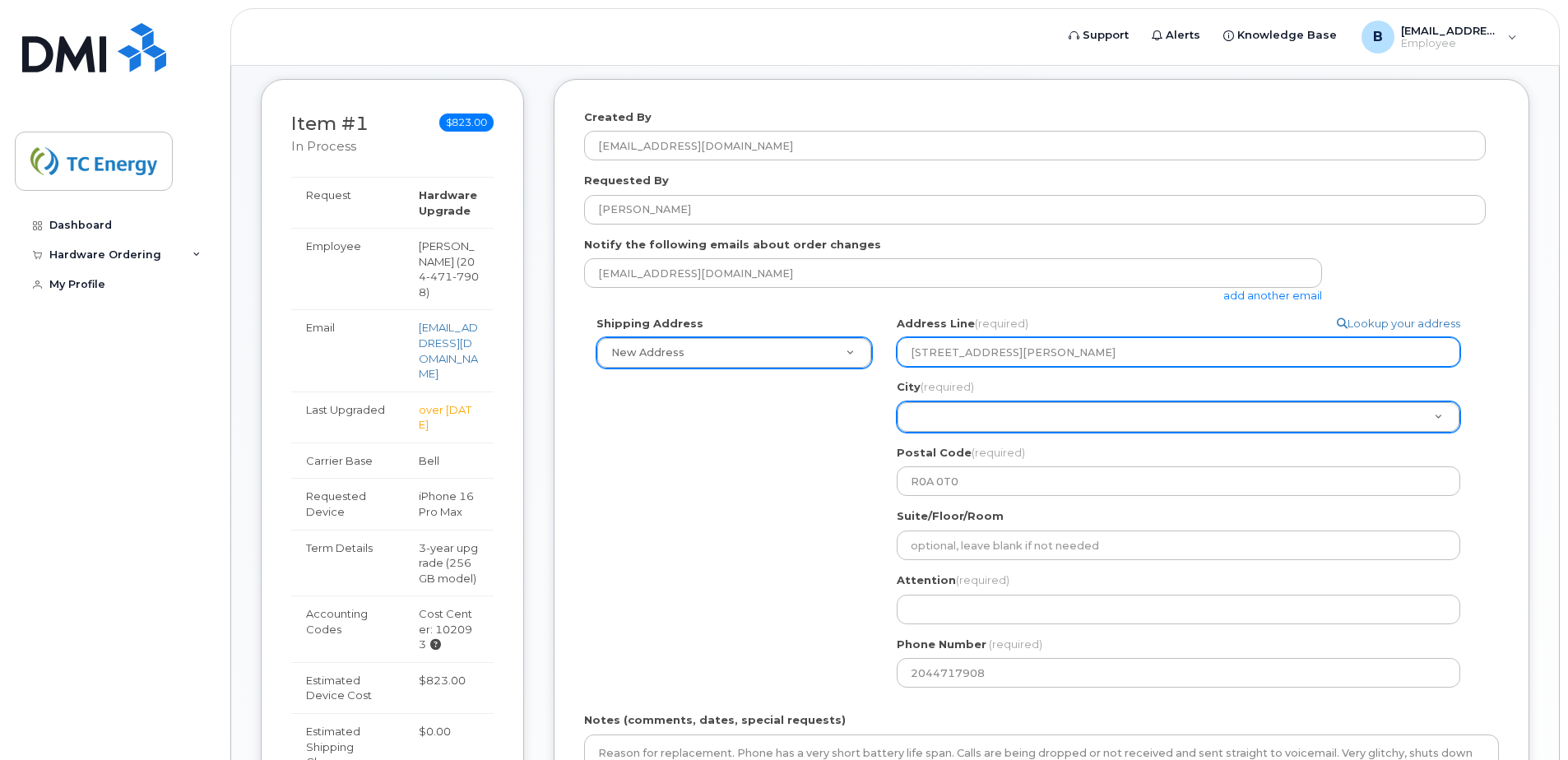
drag, startPoint x: 1058, startPoint y: 356, endPoint x: 1075, endPoint y: 356, distance: 17.0
click at [1059, 356] on input "1048 Arnould Rd MB, R0A" at bounding box center [1179, 352] width 563 height 30
select select
type input "1048 Arnould Rd MB, R0"
select select
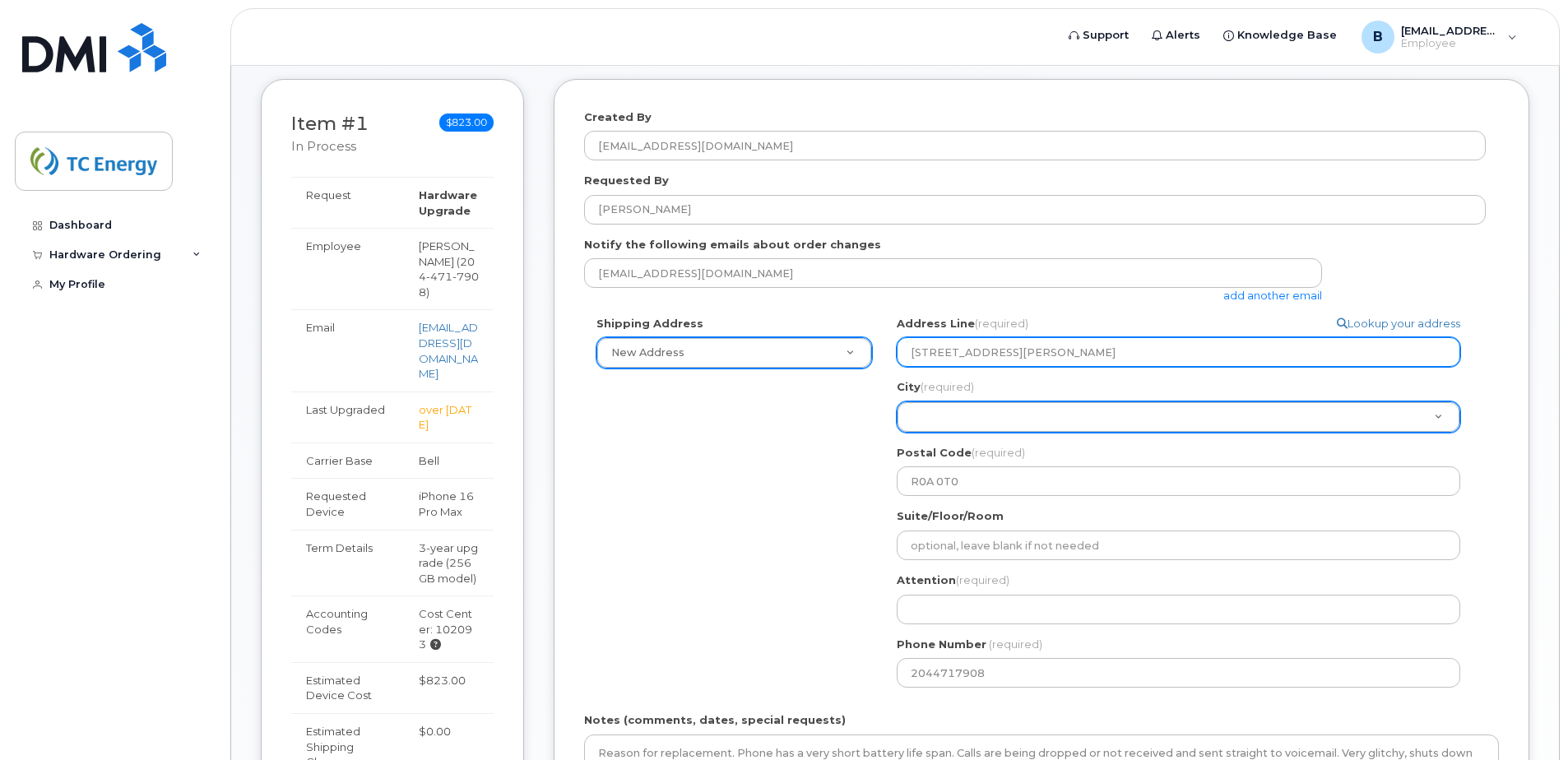
type input "1048 Arnould Rd MB, R"
select select
type input "1048 Arnould Rd MB,"
select select
type input "1048 Arnould Rd MB"
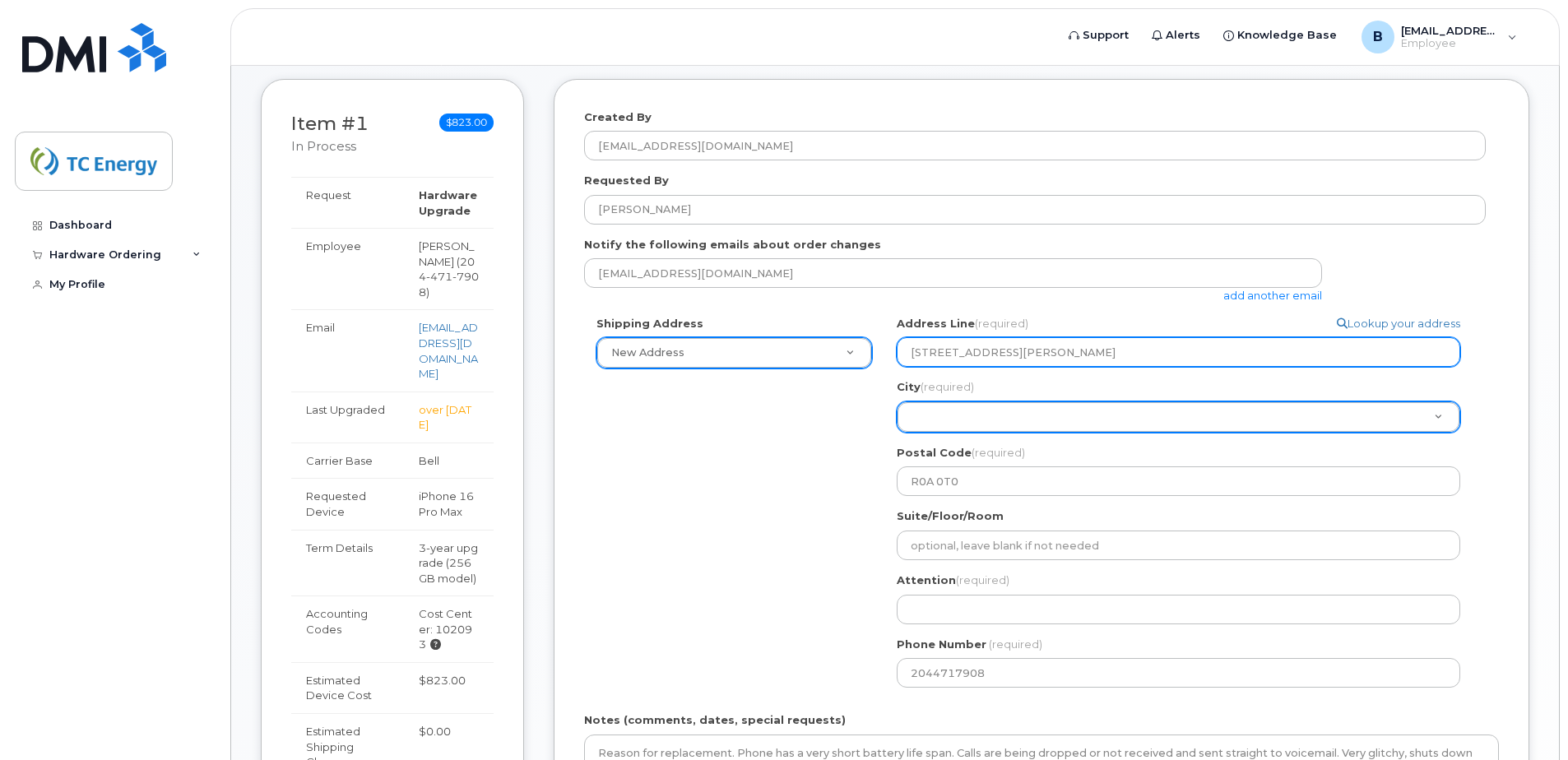
select select
type input "1048 Arnould Rd M"
select select
type input "1048 Arnould Rd"
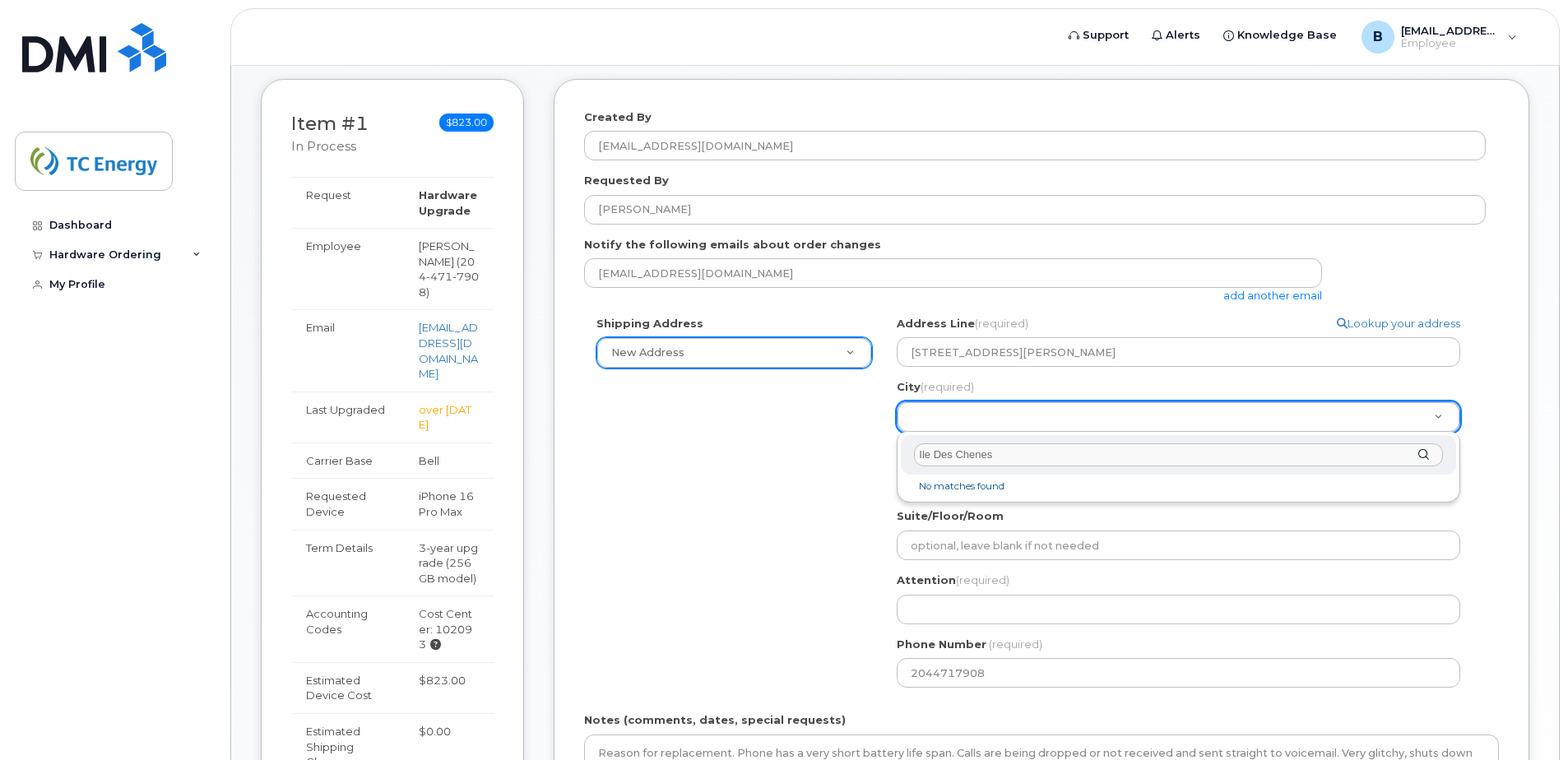
click at [971, 490] on li "No matches found" at bounding box center [1179, 486] width 548 height 18
click at [952, 454] on input "City (required)" at bounding box center [1178, 455] width 529 height 24
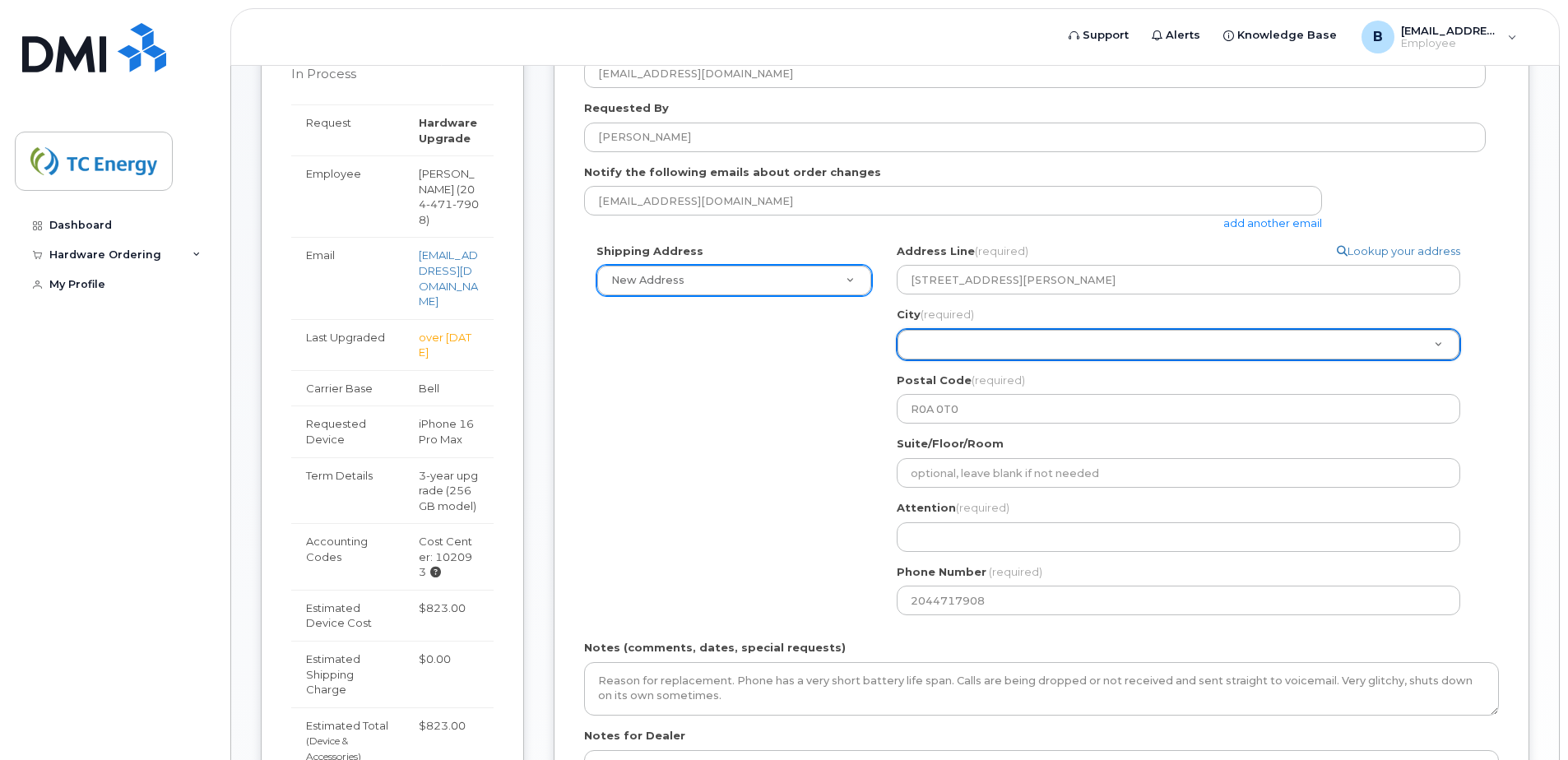
scroll to position [329, 0]
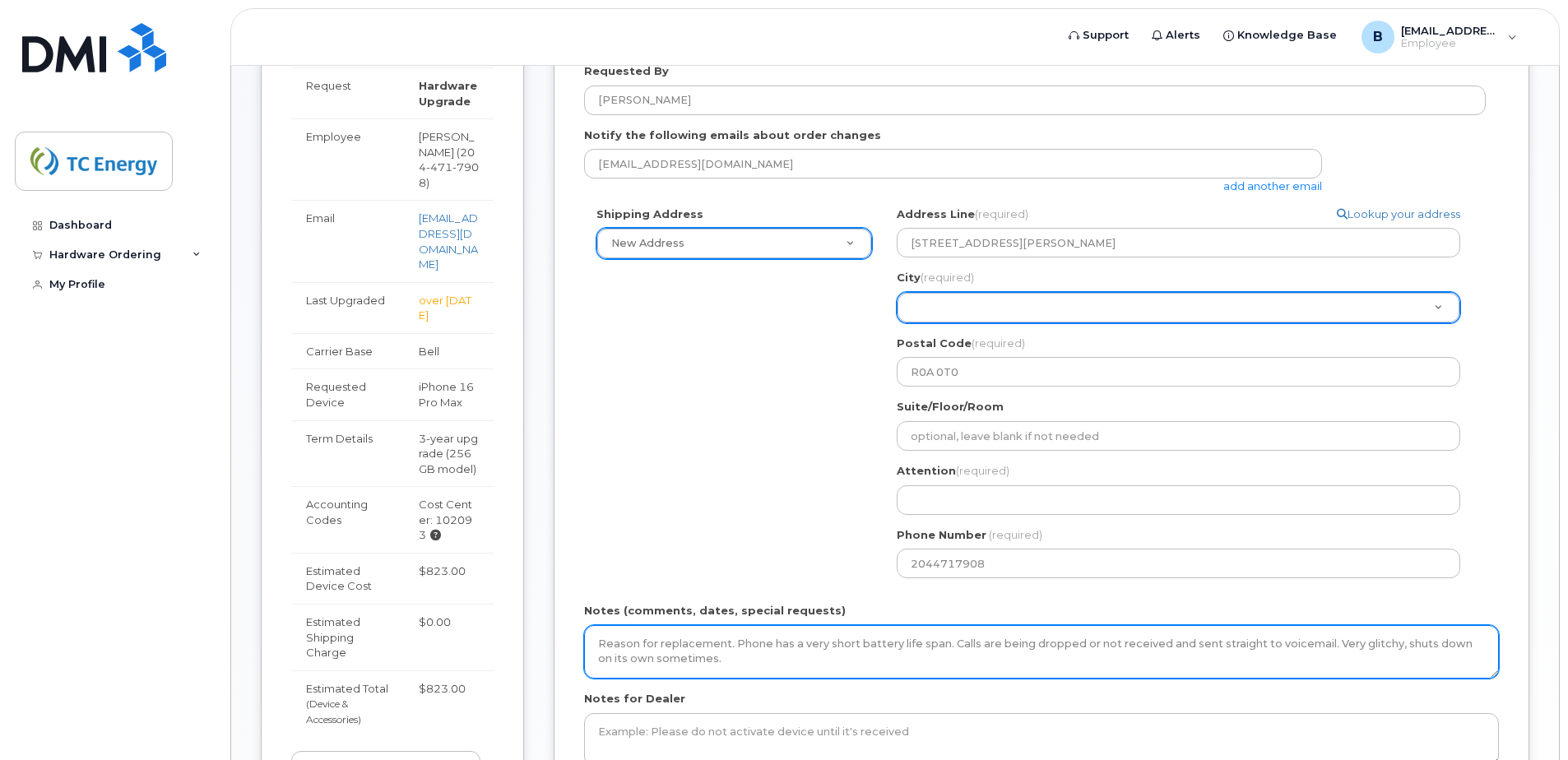
drag, startPoint x: 663, startPoint y: 652, endPoint x: 596, endPoint y: 639, distance: 68.2
click at [596, 639] on textarea "Reason for replacement. Phone has a very short battery life span. Calls are bei…" at bounding box center [1041, 652] width 915 height 54
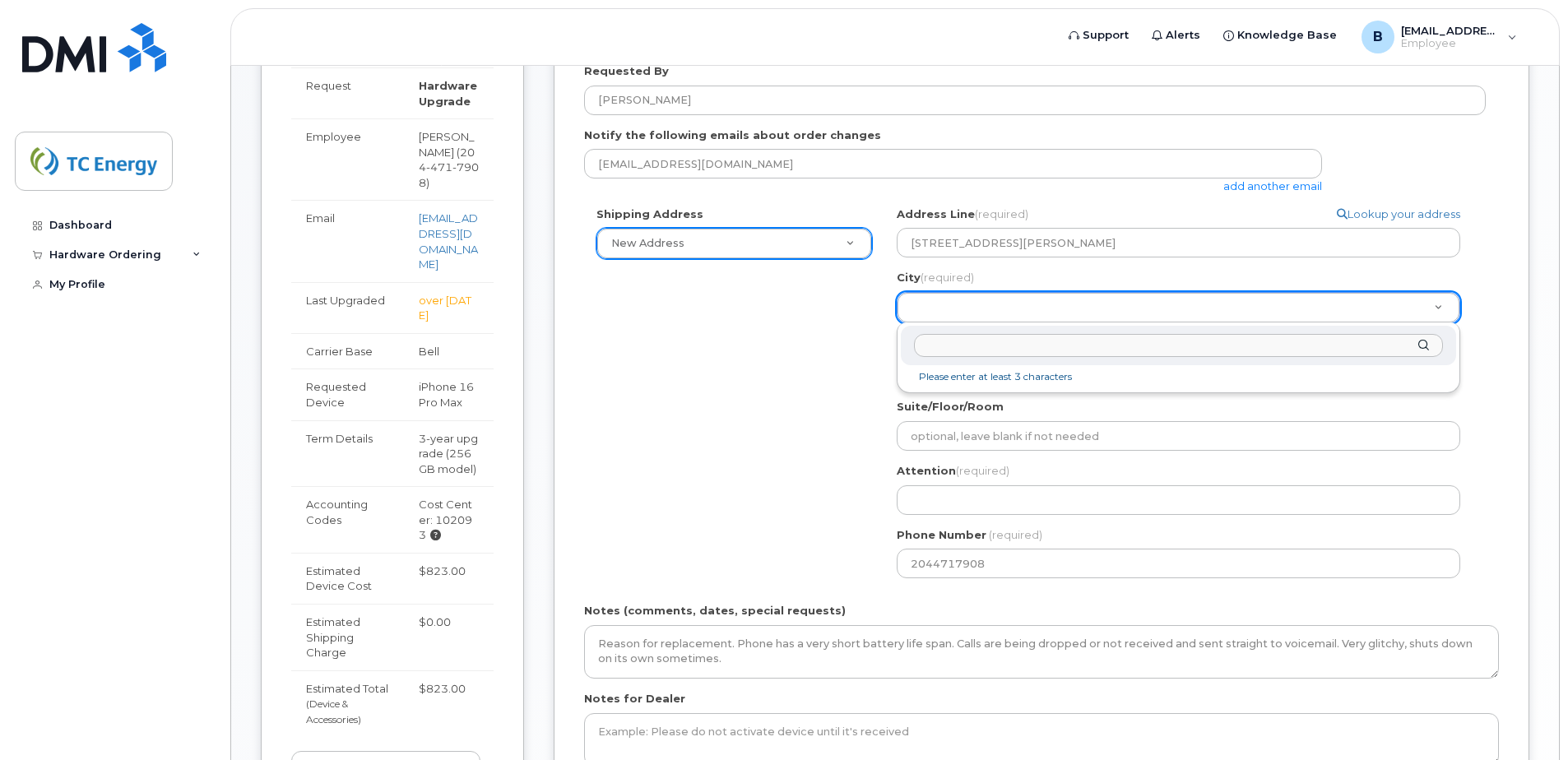
click at [1384, 343] on input "City (required)" at bounding box center [1178, 346] width 529 height 24
type input "i"
type input "Ile"
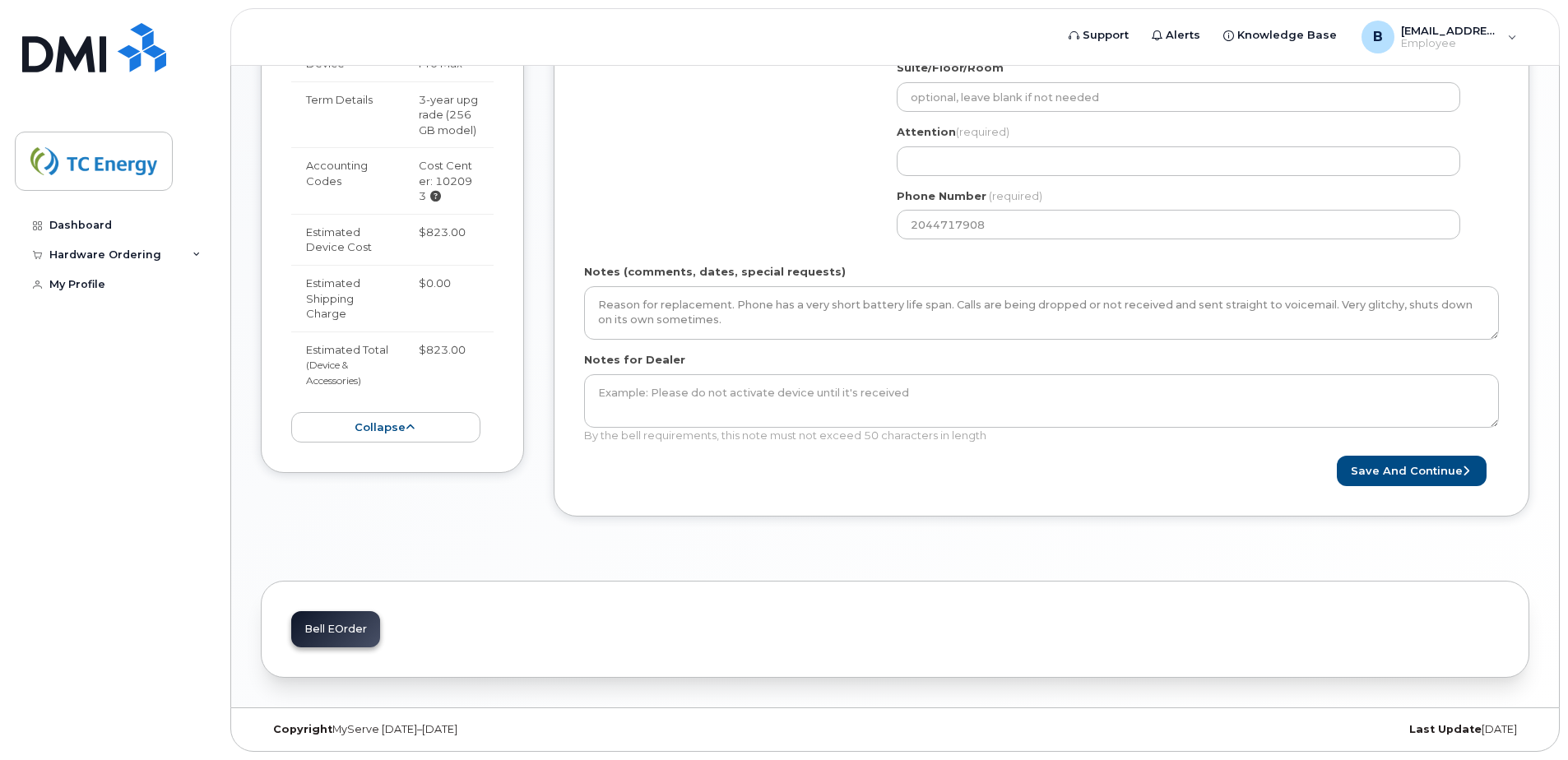
scroll to position [242, 0]
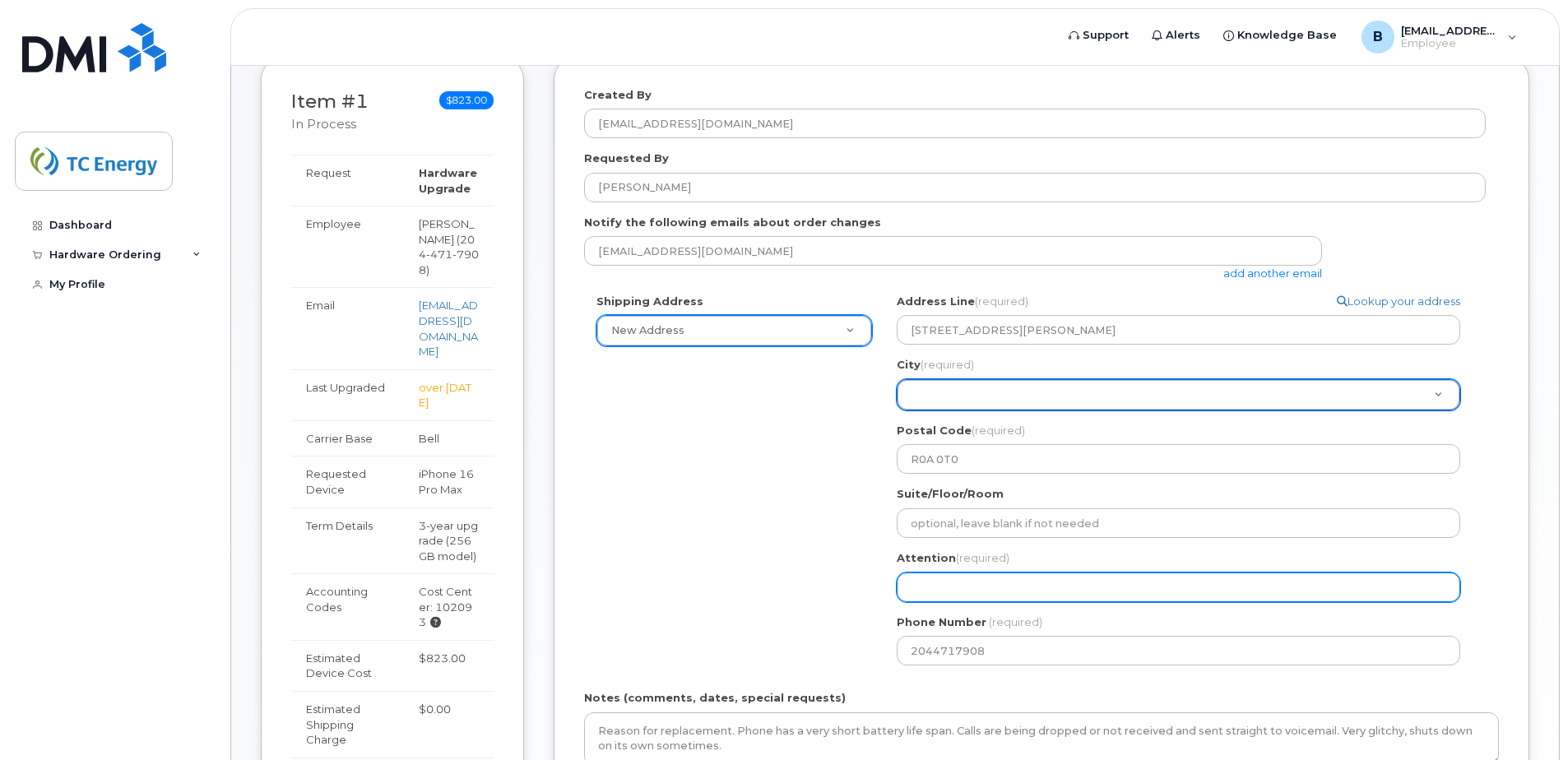
drag, startPoint x: 973, startPoint y: 583, endPoint x: 1018, endPoint y: 598, distance: 47.4
click at [974, 584] on input "Attention (required)" at bounding box center [1179, 587] width 563 height 30
select select
type input "B"
select select
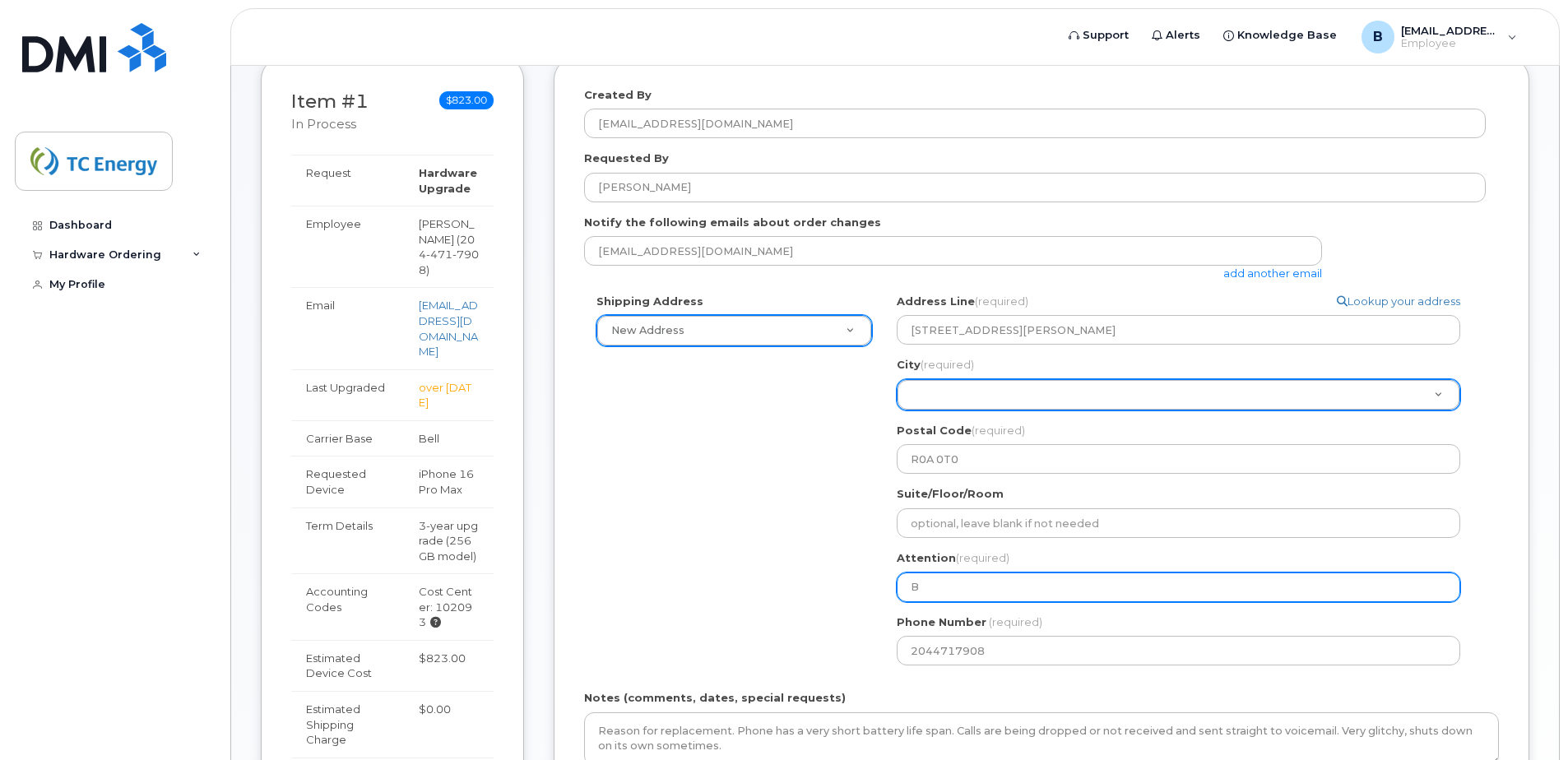
type input "Br"
select select
type input "Bra"
select select
type input "Brad"
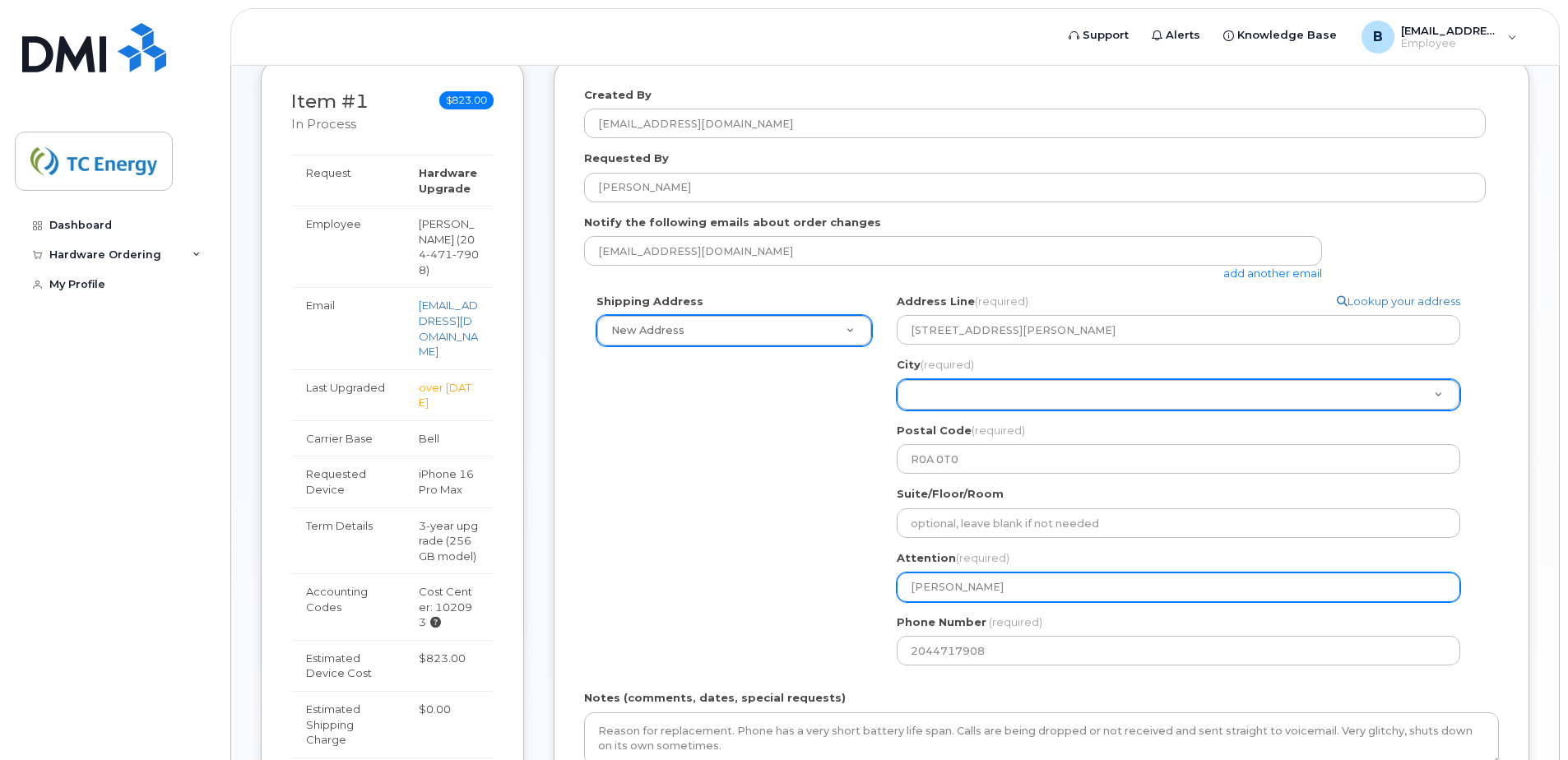
select select
type input "Brad N"
select select
type input "Brad Na"
select select
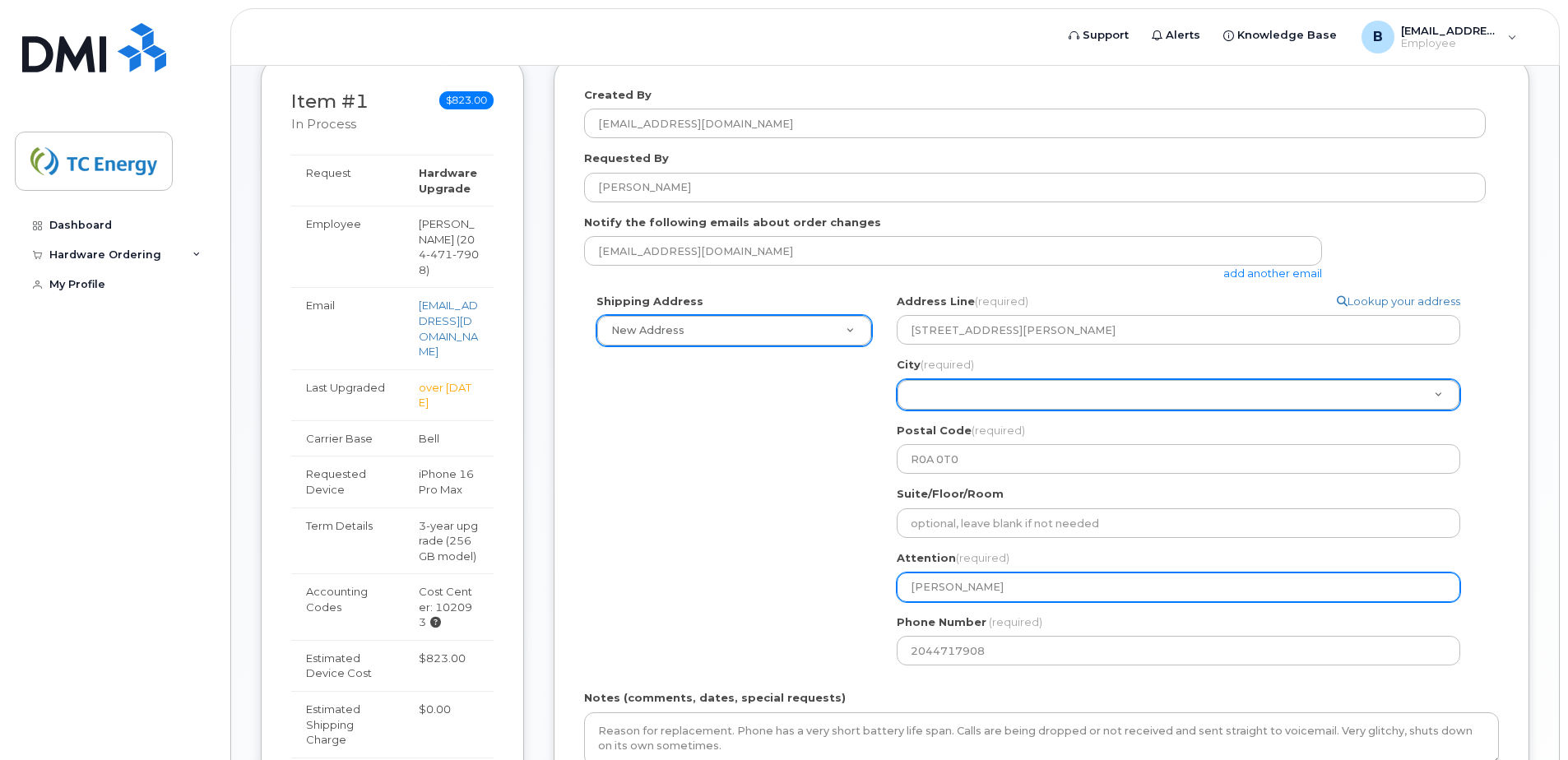
type input "Brad Naz"
select select
type input "Brad Naza"
select select
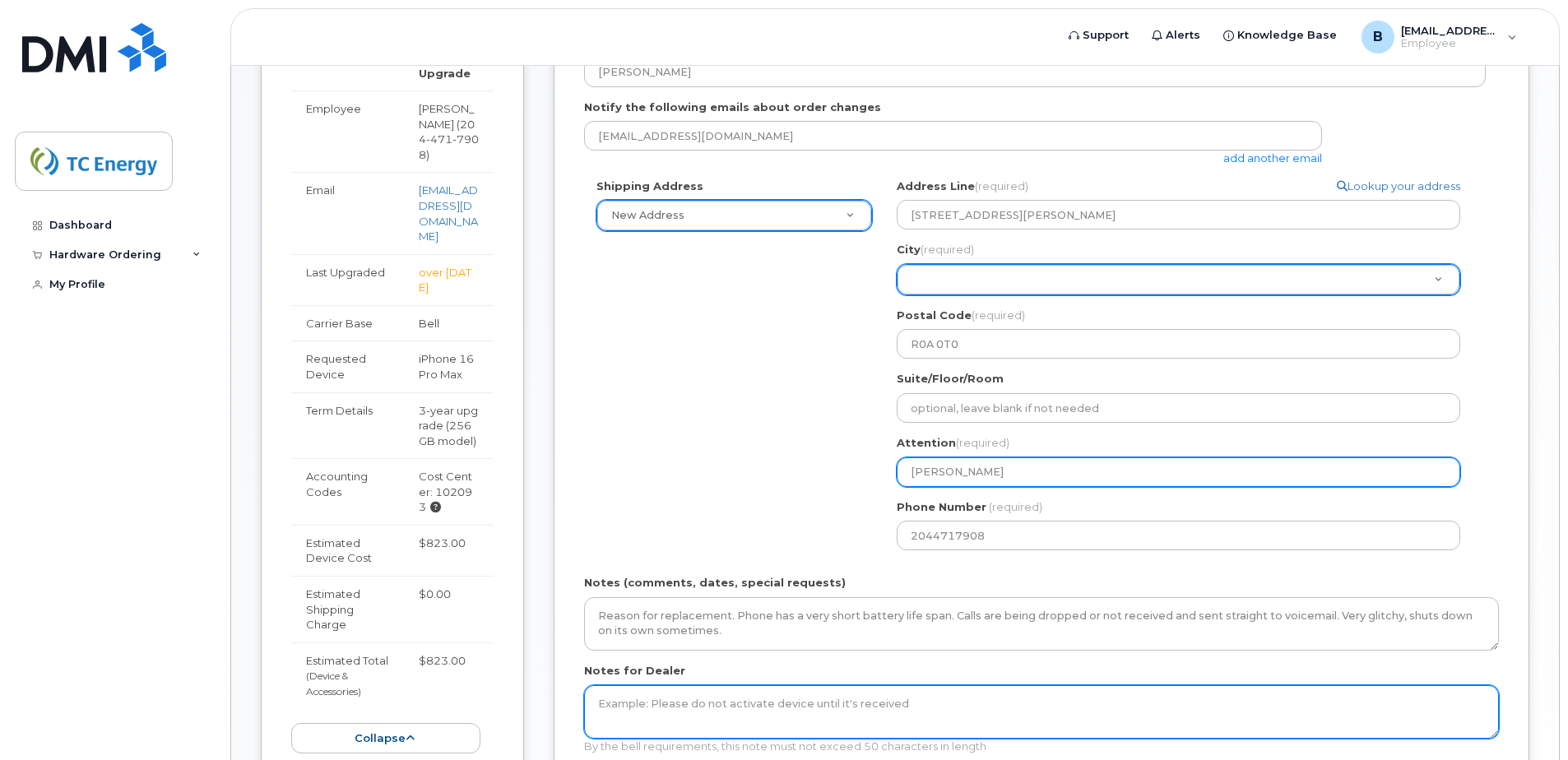
scroll to position [462, 0]
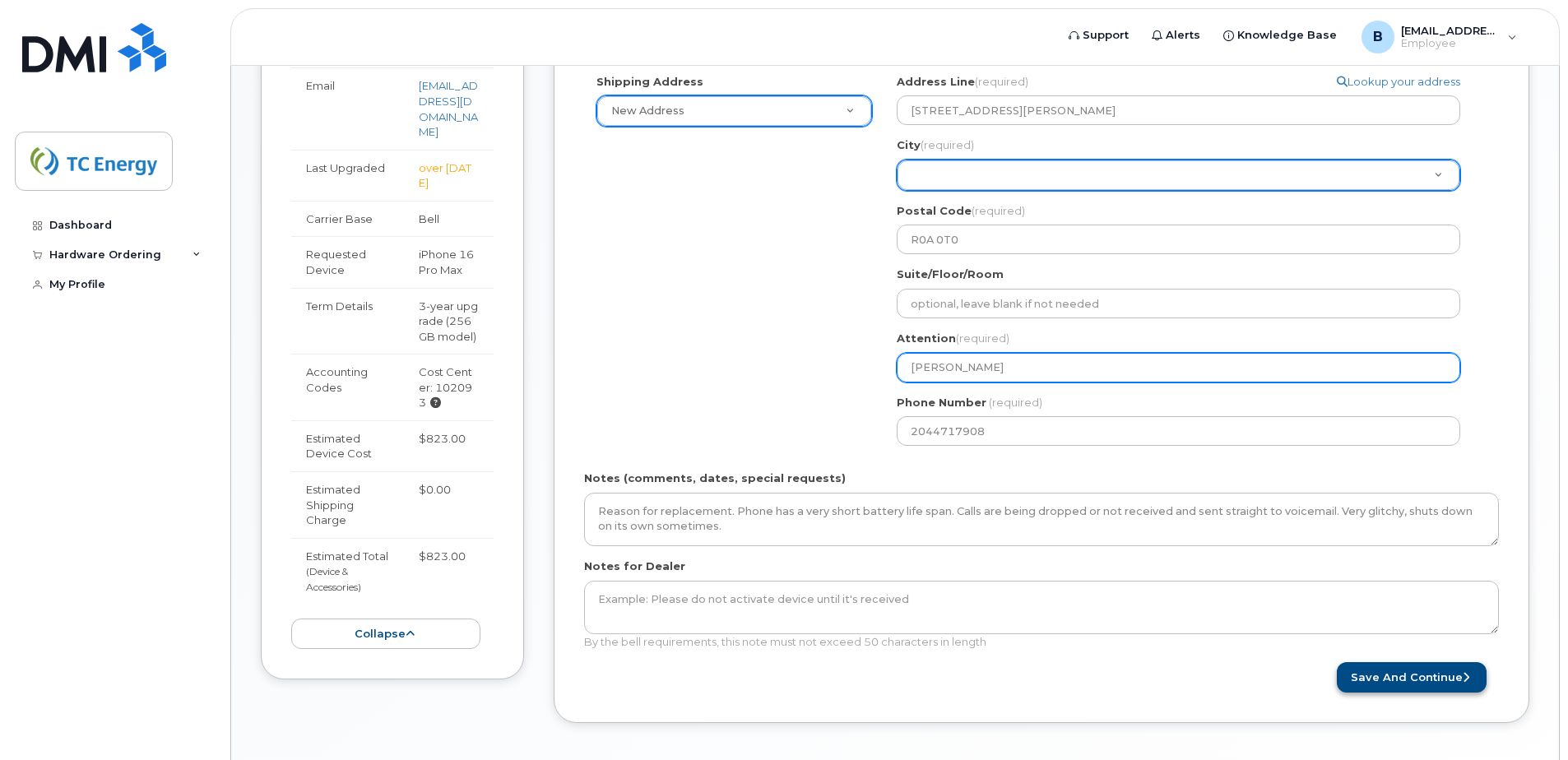
type input "[PERSON_NAME]"
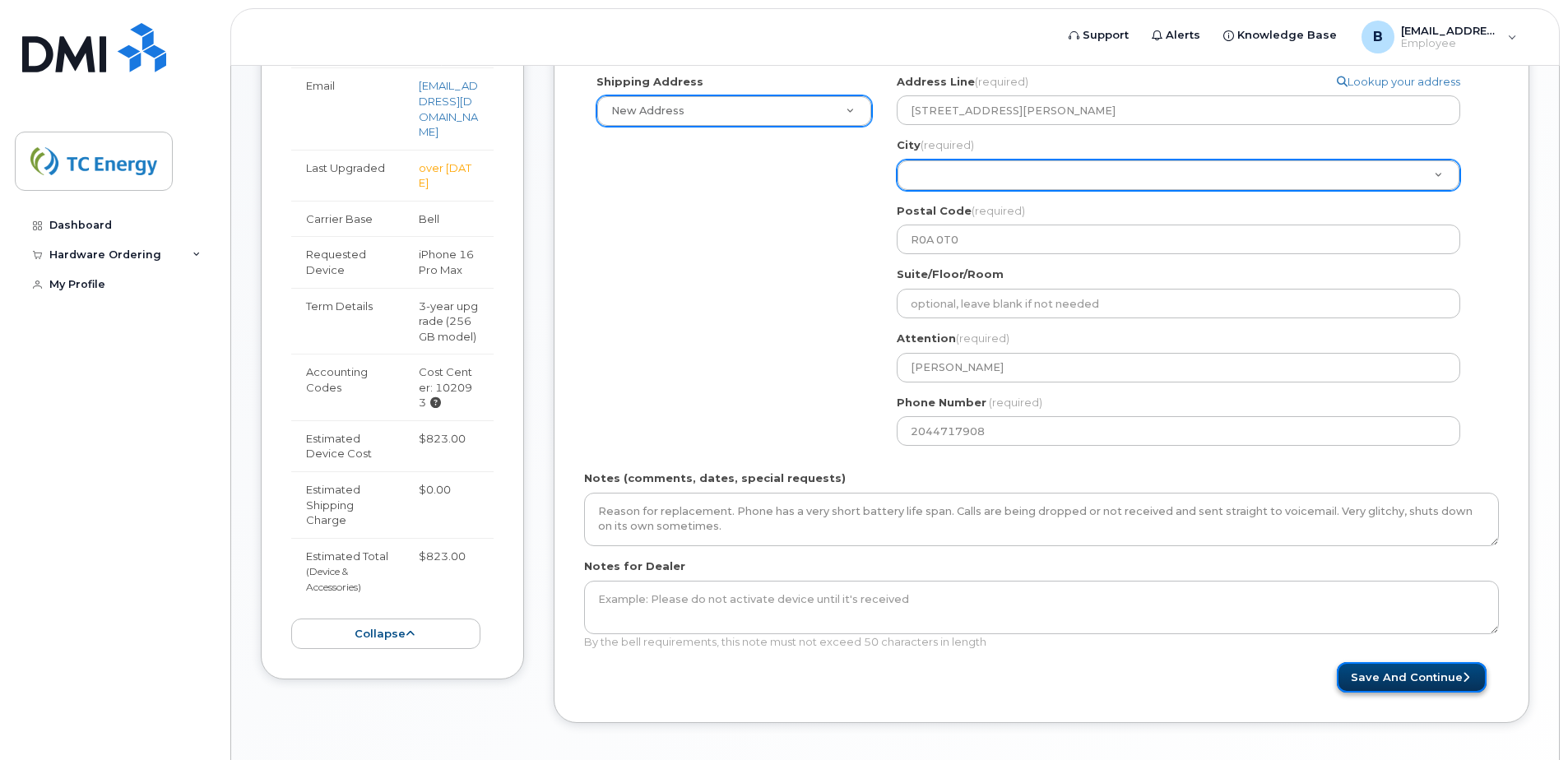
click at [1409, 676] on button "Save and Continue" at bounding box center [1411, 676] width 150 height 31
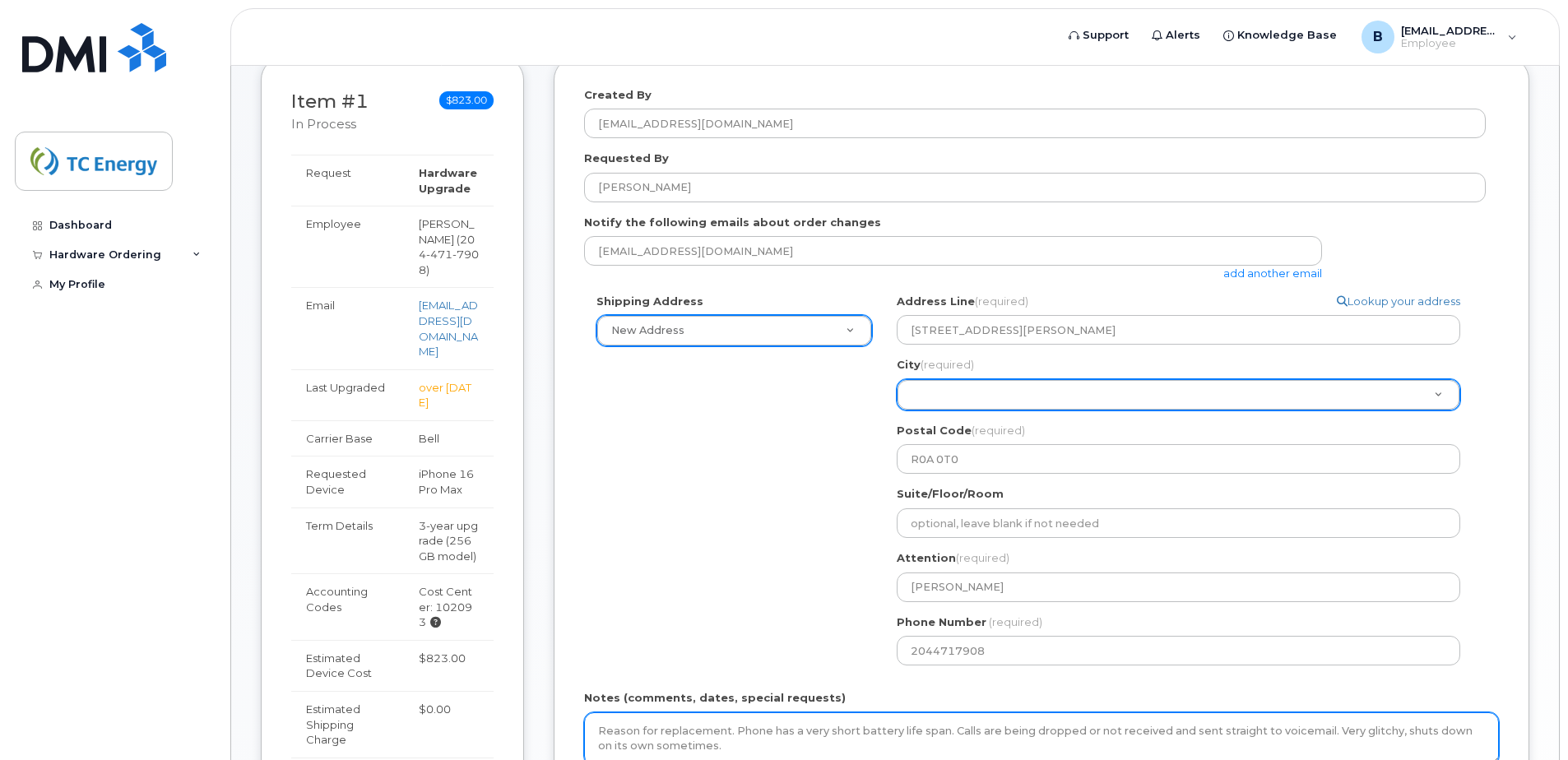
scroll to position [351, 0]
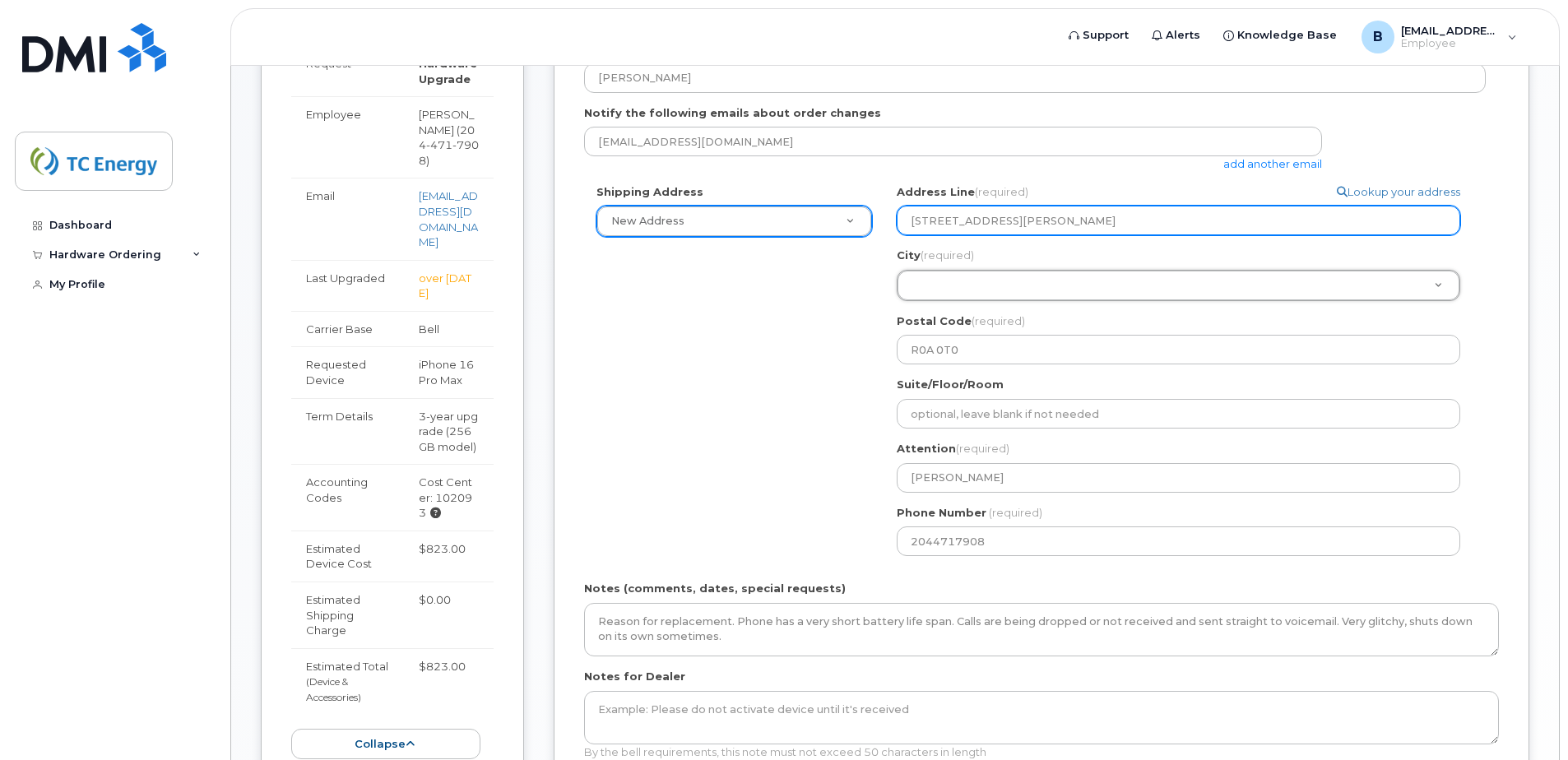
click at [1023, 222] on input "1048 Arnould Rd" at bounding box center [1179, 220] width 563 height 30
type input "1048 Arnould Rd Ile Des Chenes, MB, R0A"
type input "Ile Des Chenes"
select select
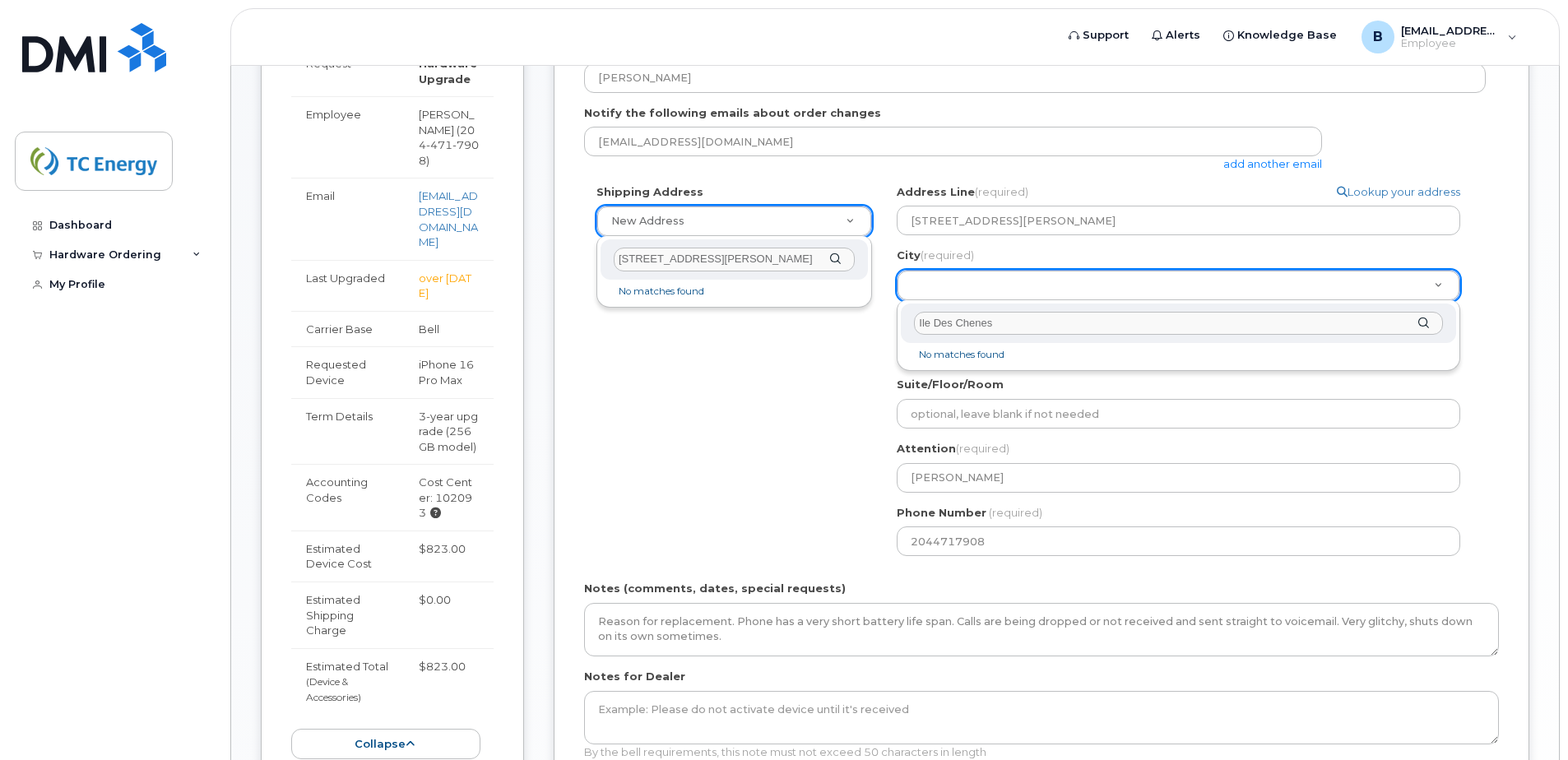
click at [834, 255] on div "1048 Arnould Rd Ile Des Chenes, MB, R0A" at bounding box center [734, 259] width 268 height 40
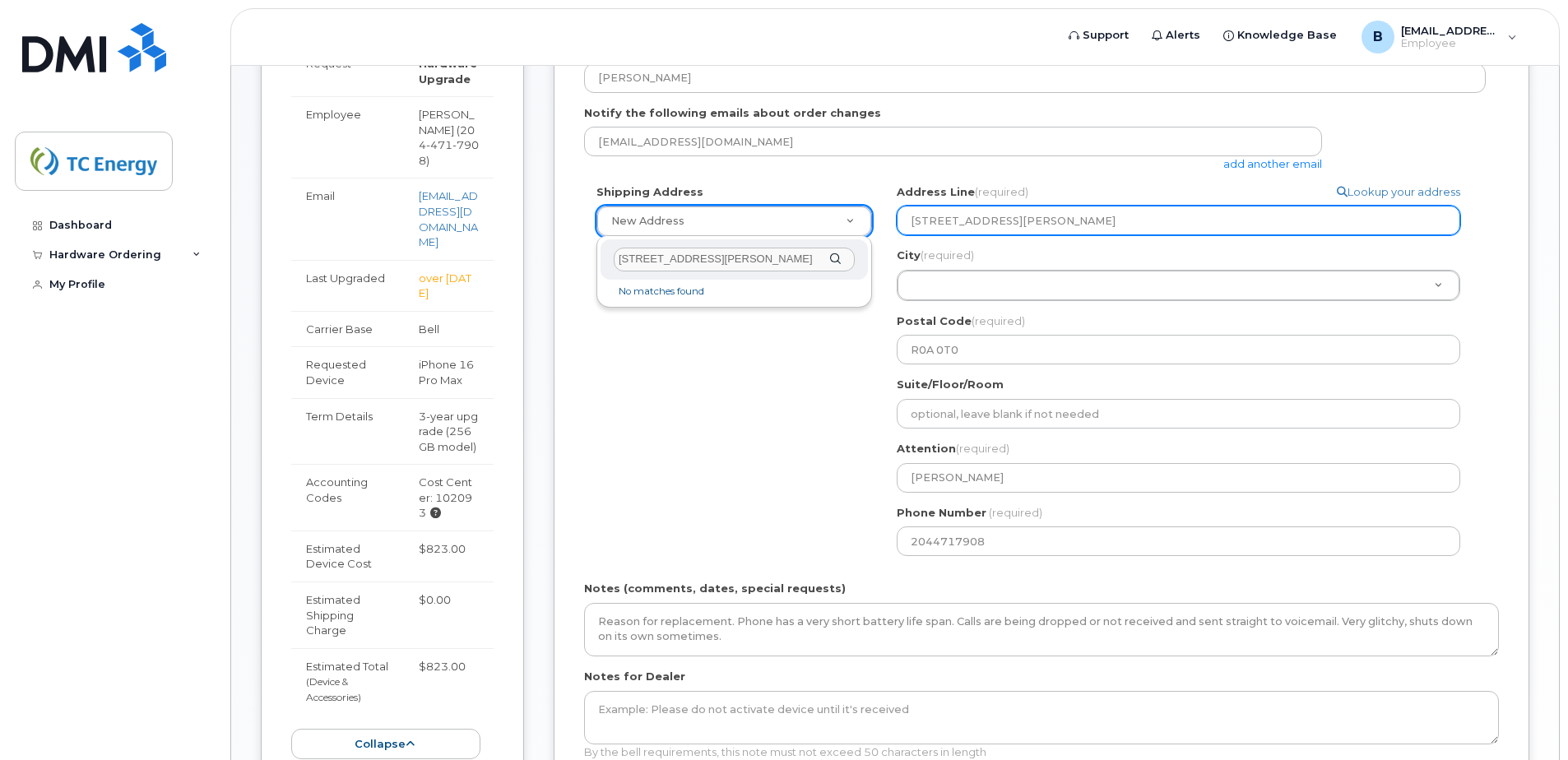
click at [1144, 218] on input "1048 Arnould Rd Ile Des Chenes, MB, R0A" at bounding box center [1179, 220] width 563 height 30
click at [1153, 226] on input "1048 Arnould Rd Ile Des Chenes, MB, R0A" at bounding box center [1179, 220] width 563 height 30
type input "1048 Arnould Rd Ile Des Chenes, MB, R0A OTO"
click at [1153, 226] on input "1048 Arnould Rd Ile Des Chenes, MB, R0A" at bounding box center [1179, 220] width 563 height 30
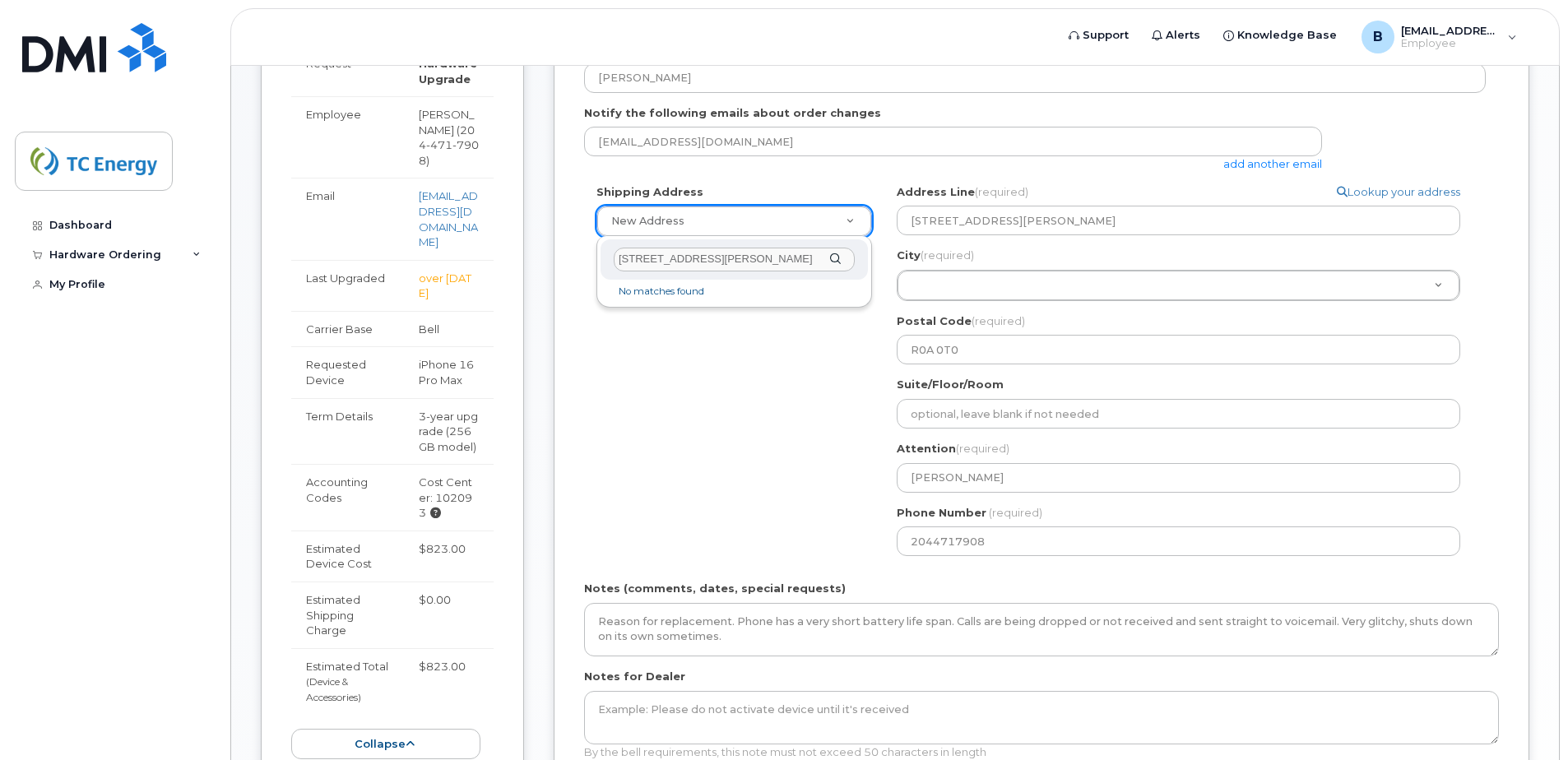
scroll to position [0, 18]
click at [806, 343] on div "Shipping Address New Address New Address Simplex Mobility Search your address..…" at bounding box center [1034, 375] width 902 height 384
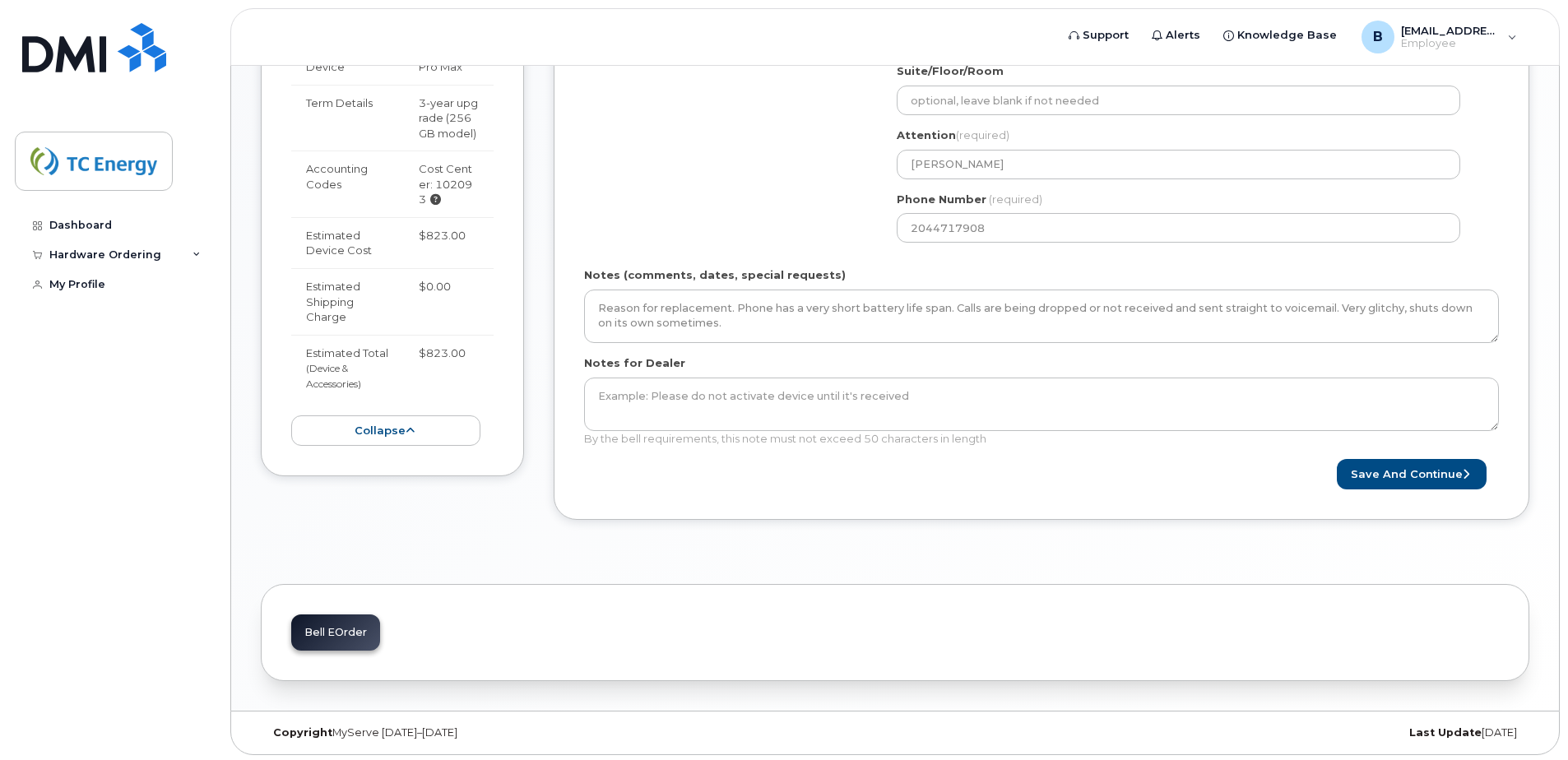
scroll to position [668, 0]
click at [1400, 474] on button "Save and Continue" at bounding box center [1411, 470] width 150 height 31
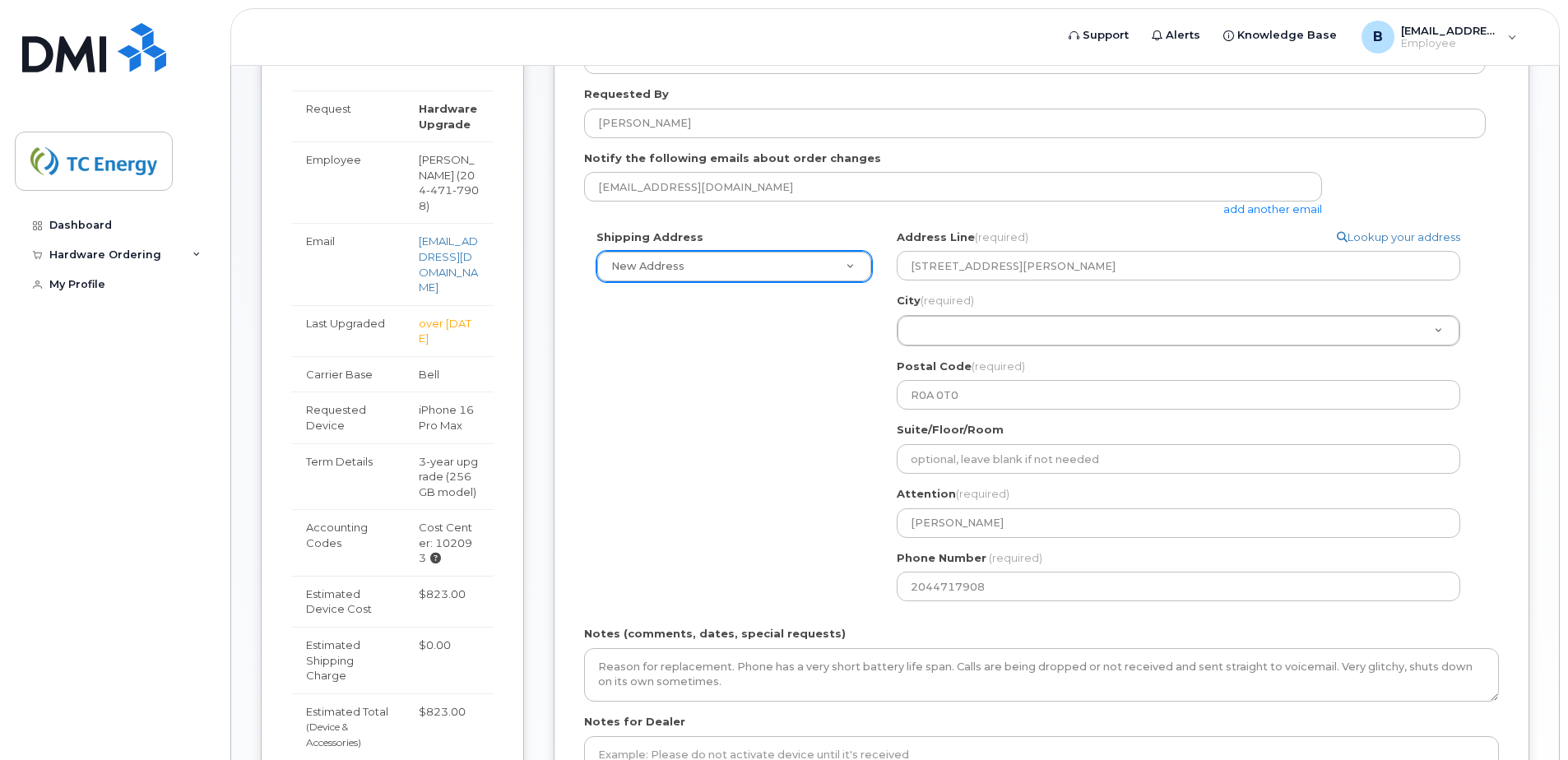
scroll to position [329, 0]
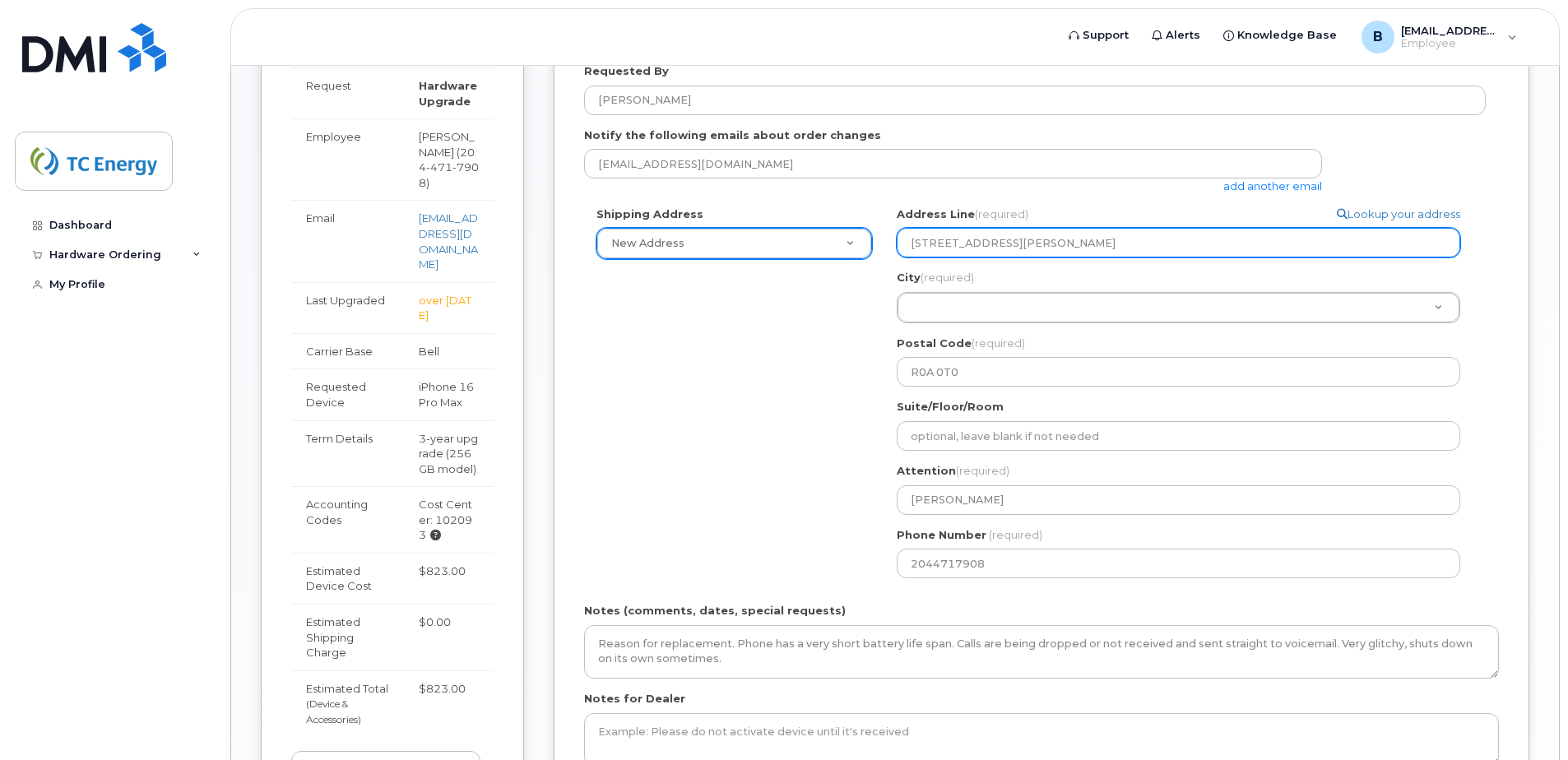
drag, startPoint x: 1142, startPoint y: 242, endPoint x: 863, endPoint y: 232, distance: 279.2
click at [863, 232] on div "Shipping Address New Address New Address Simplex Mobility Search your address..…" at bounding box center [1034, 398] width 902 height 384
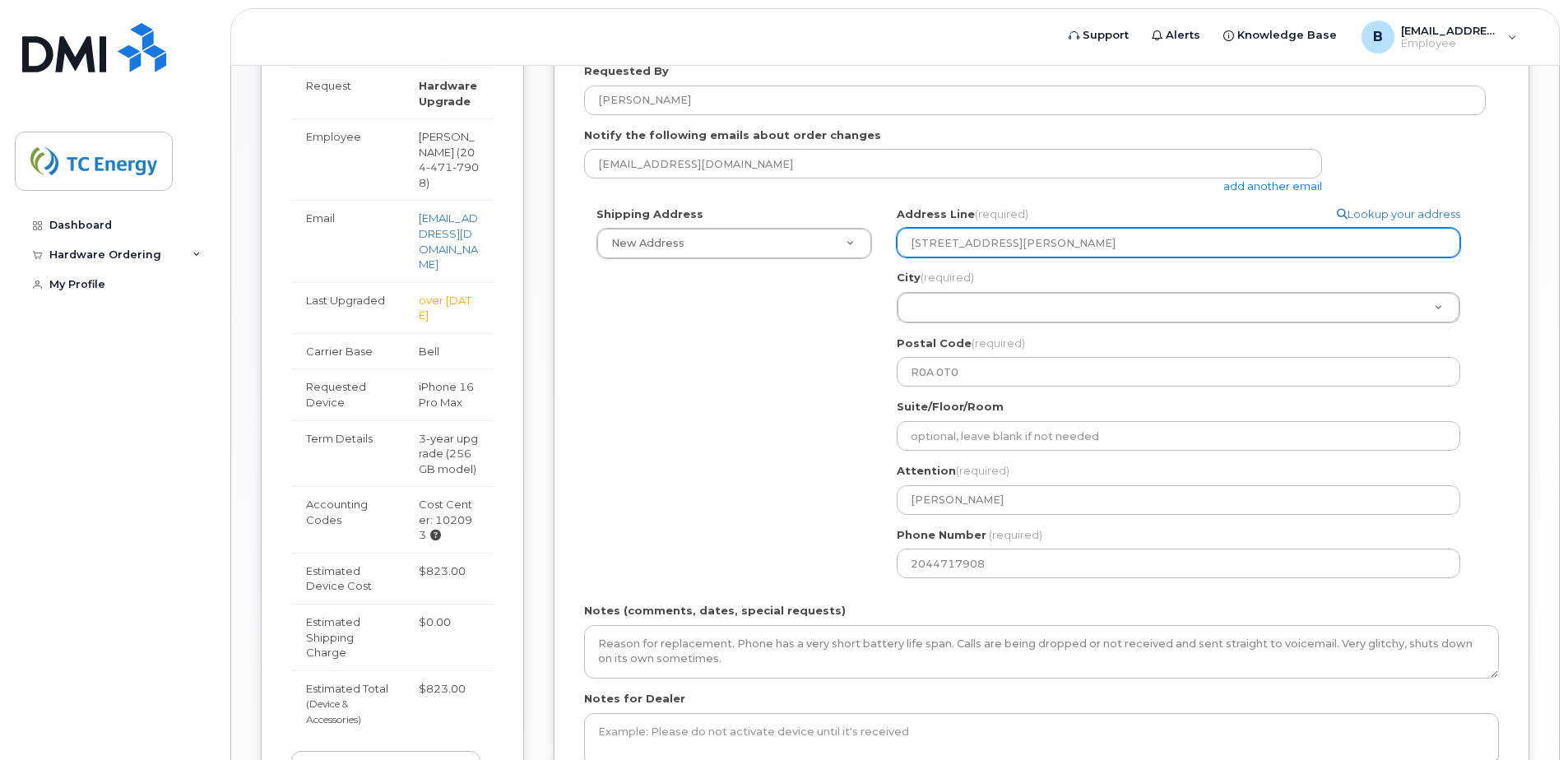
click at [942, 249] on input "1048 Arnould Rd Ile Des Chenes, MB, R0A" at bounding box center [1179, 242] width 563 height 30
click at [942, 246] on input "1048 Arnould Rd Ile Des Chenes, MB, R0A" at bounding box center [1179, 242] width 563 height 30
type input "1048v Arnould Rd Ile Des Chenes, MB, R0A"
select select
type input "1048v Arnould Rd Ile Des Chenes, MB, R0A"
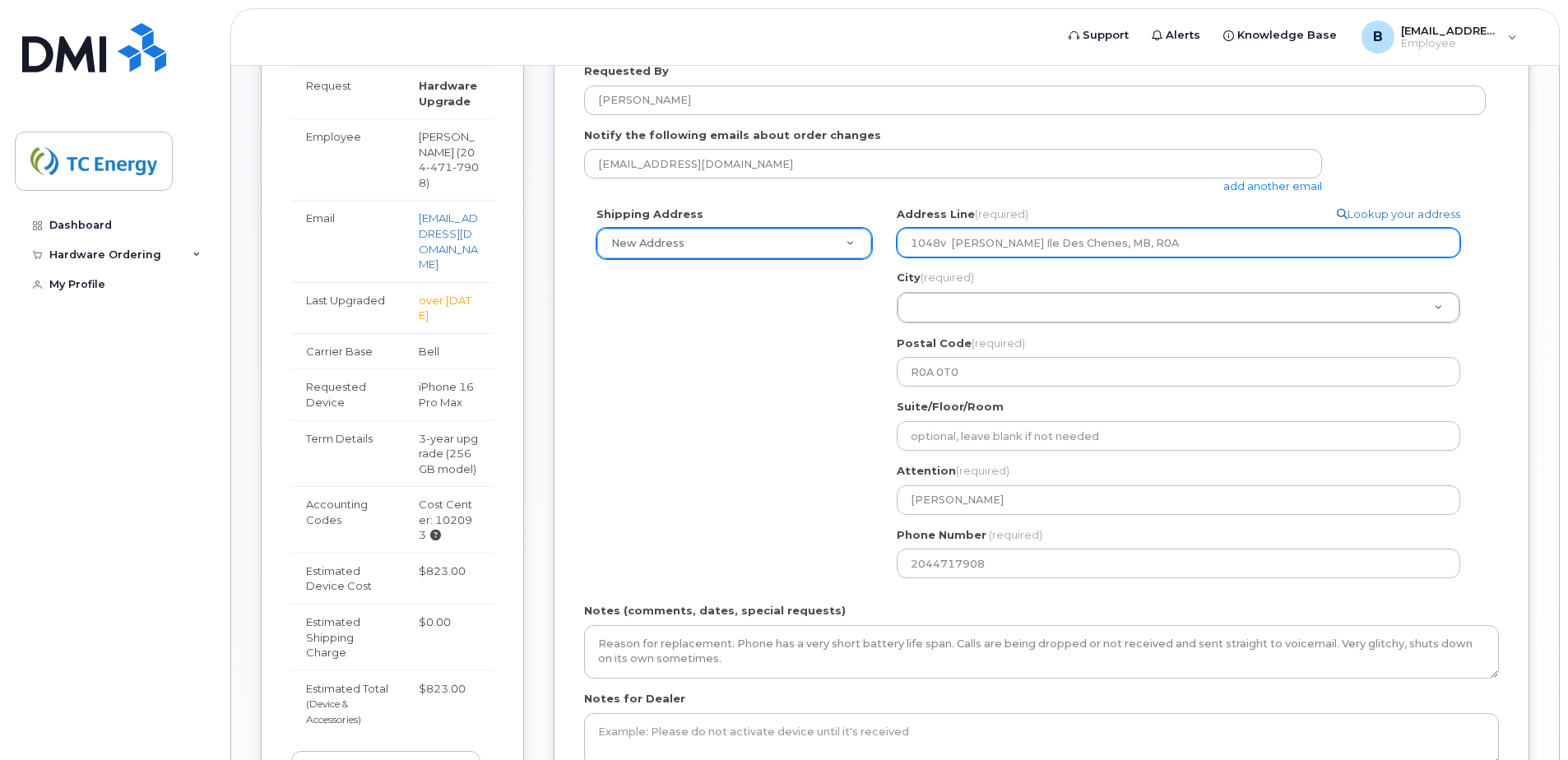
drag, startPoint x: 1170, startPoint y: 236, endPoint x: 867, endPoint y: 248, distance: 303.2
click at [867, 248] on div "Shipping Address New Address New Address Simplex Mobility Search your address..…" at bounding box center [1034, 398] width 902 height 384
select select
type input "1"
select select
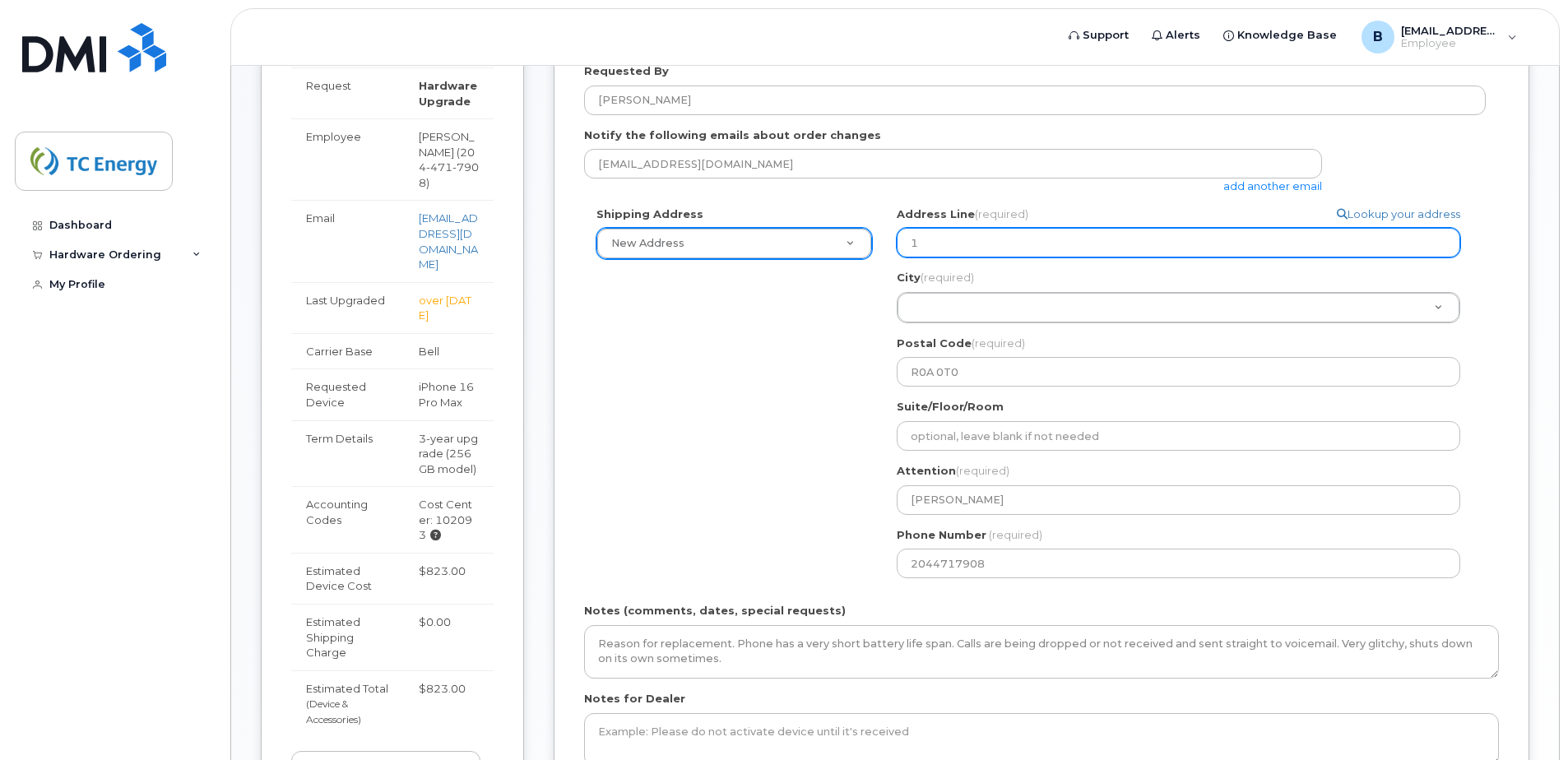
type input "10"
select select
type input "104"
select select
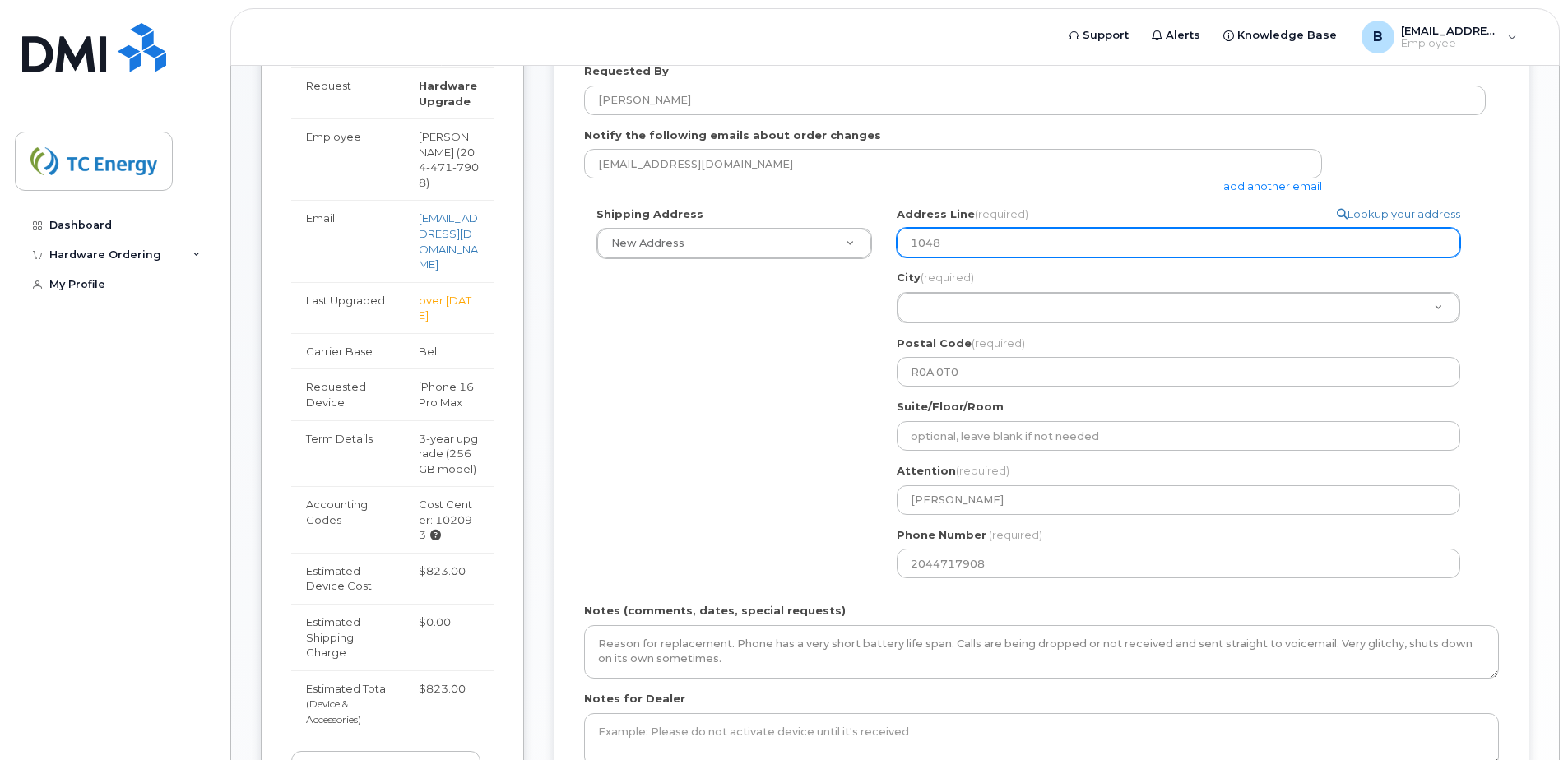
type input "1048 Arnould Rd Ile Des Chenes, MB, R0A"
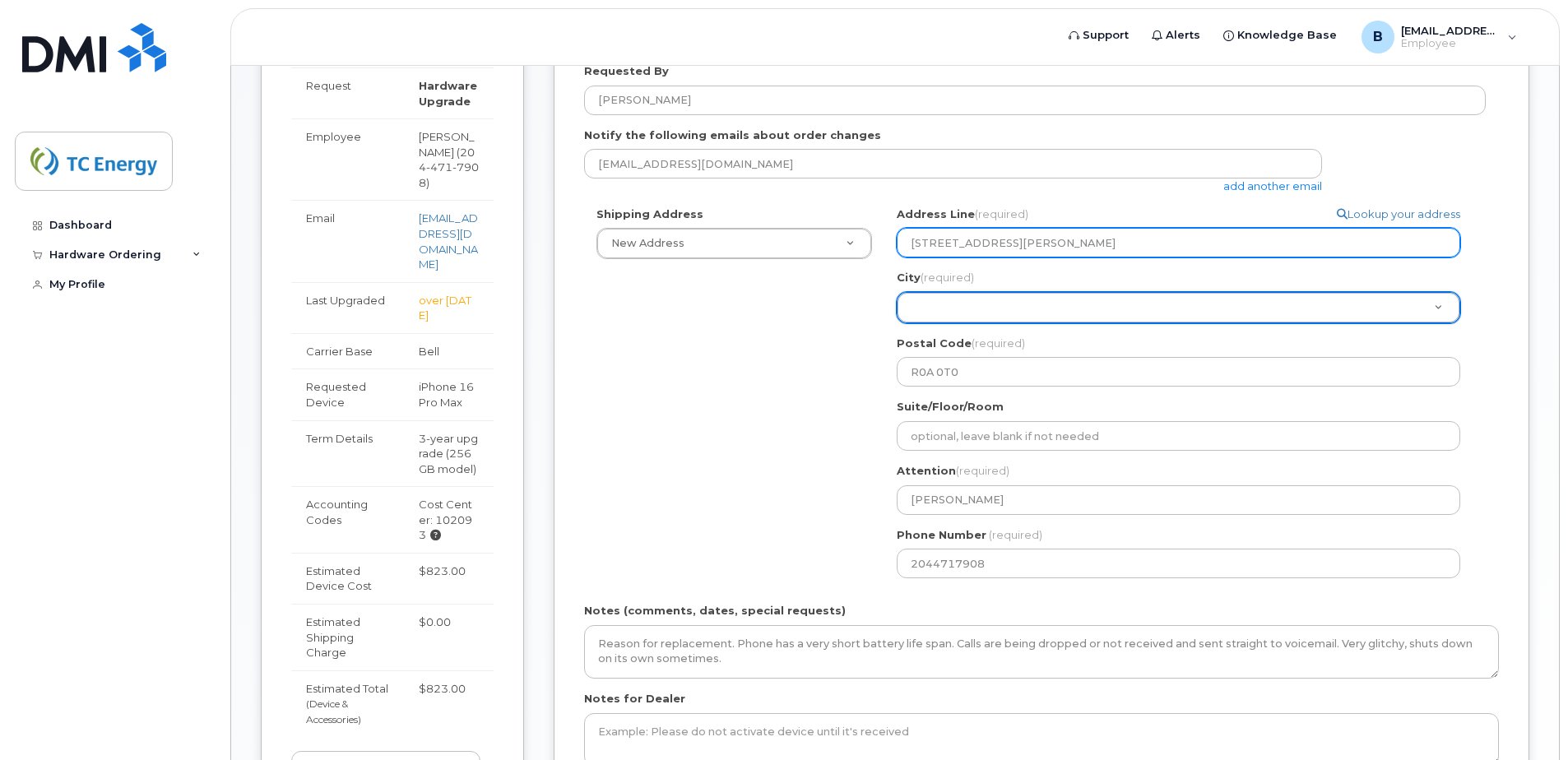
click at [1149, 233] on input "1048 Arnould Rd Ile Des Chenes, MB, R0A" at bounding box center [1179, 242] width 563 height 30
select select
type input "1048 Arnould Rd Ile Des Chenes, MB, R0"
select select
type input "1048 Arnould Rd Ile Des Chenes, MB, R"
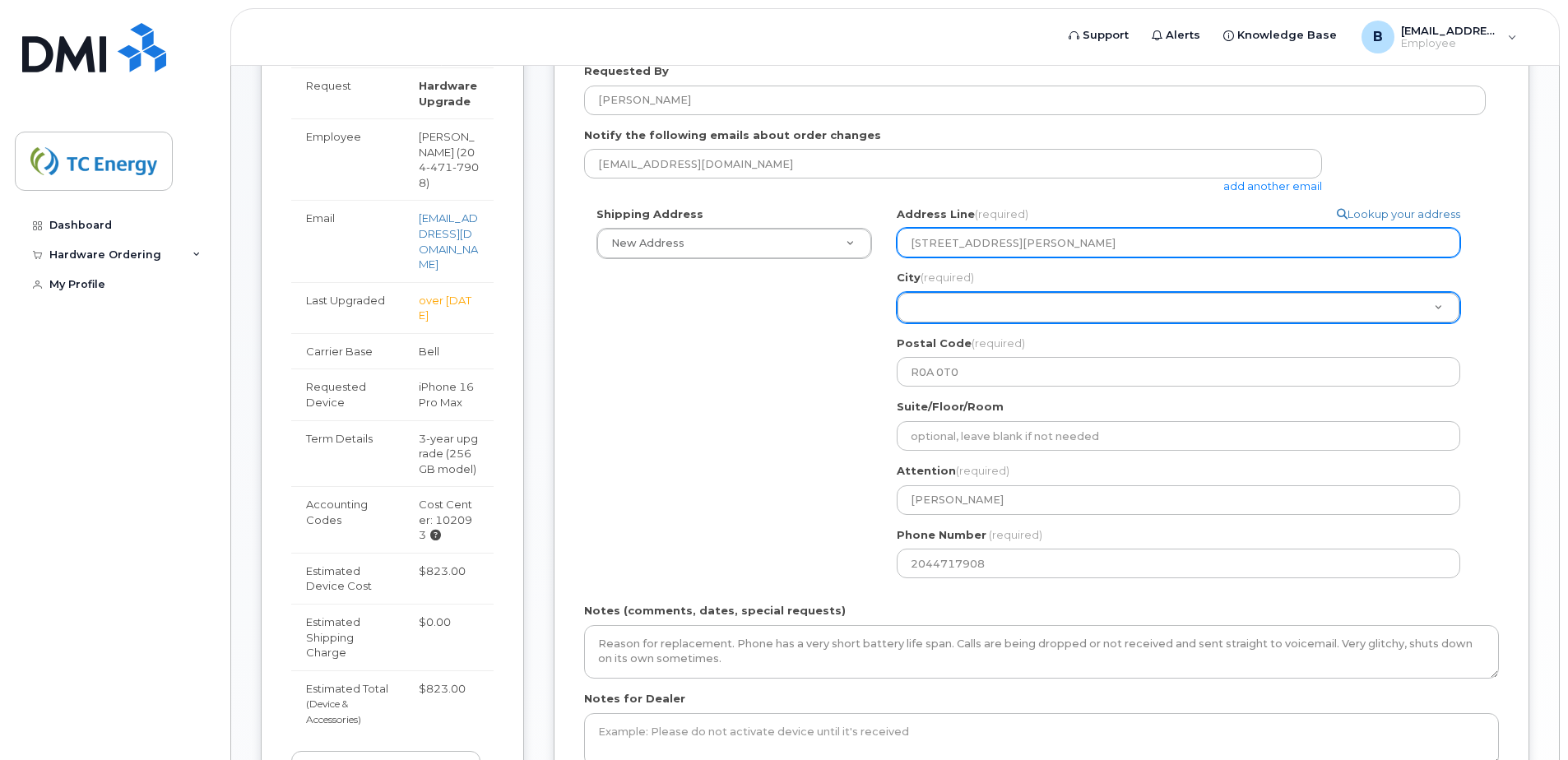
select select
type input "1048 Arnould Rd Ile Des Chenes, MB,"
select select
type input "1048 Arnould Rd Ile Des Chenes, MB"
select select
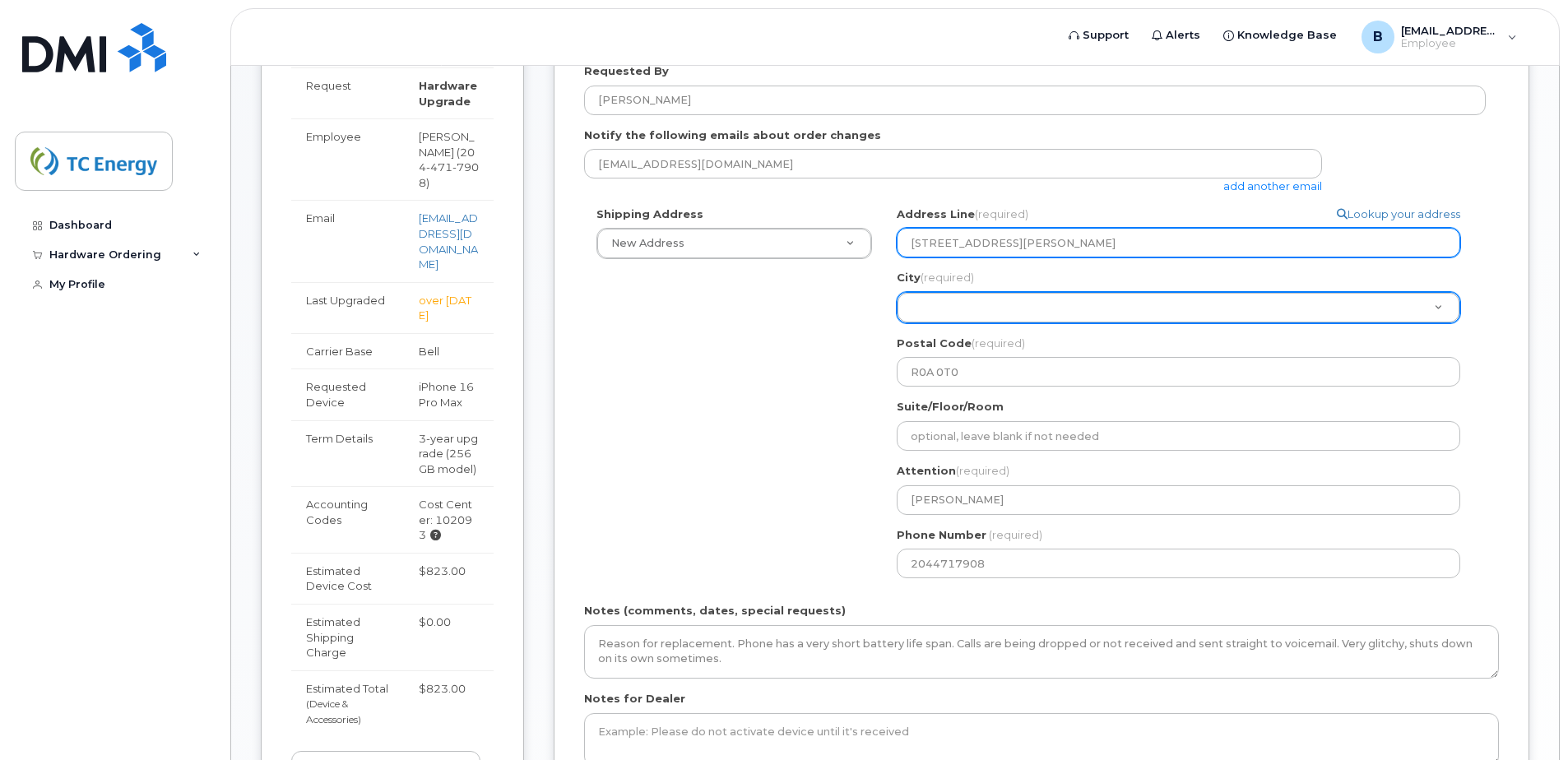
type input "1048 Arnould Rd Ile Des Chenes, M"
select select
type input "1048 Arnould Rd Ile Des Chenes,"
select select
type input "1048 Arnould Rd Ile Des Chenes"
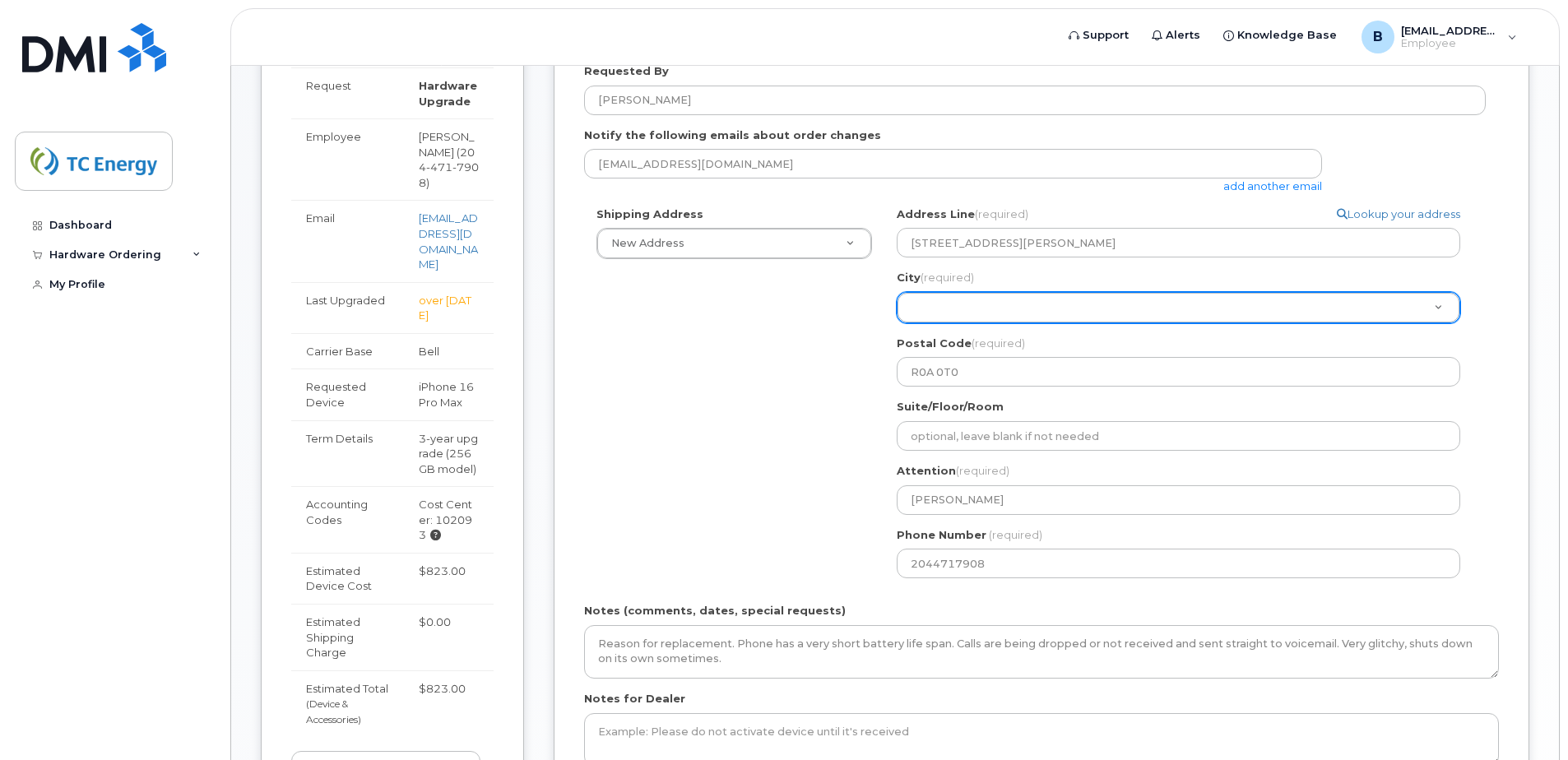
click at [726, 383] on div "Shipping Address New Address New Address Simplex Mobility Search your address..…" at bounding box center [1034, 398] width 902 height 384
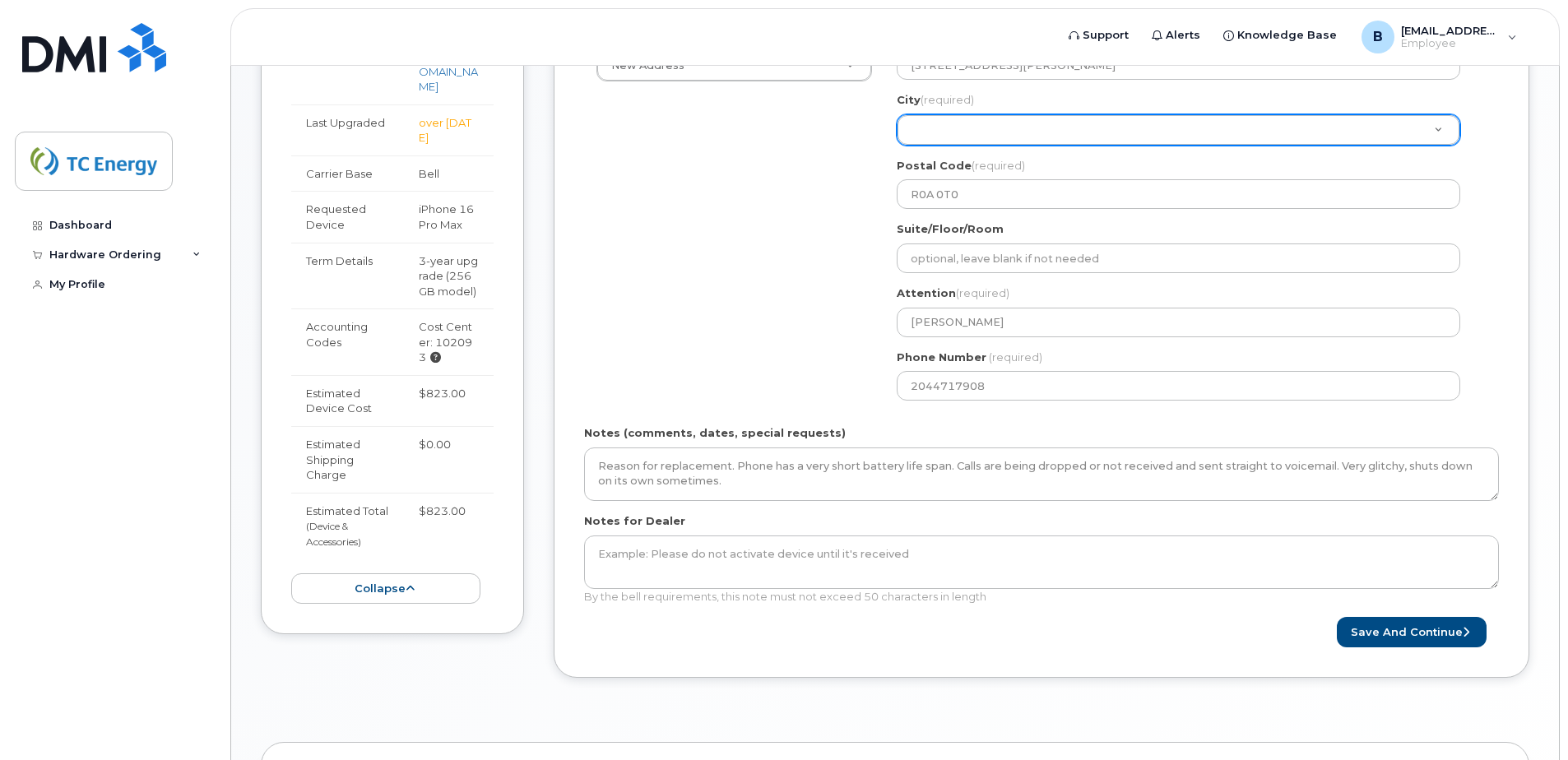
scroll to position [668, 0]
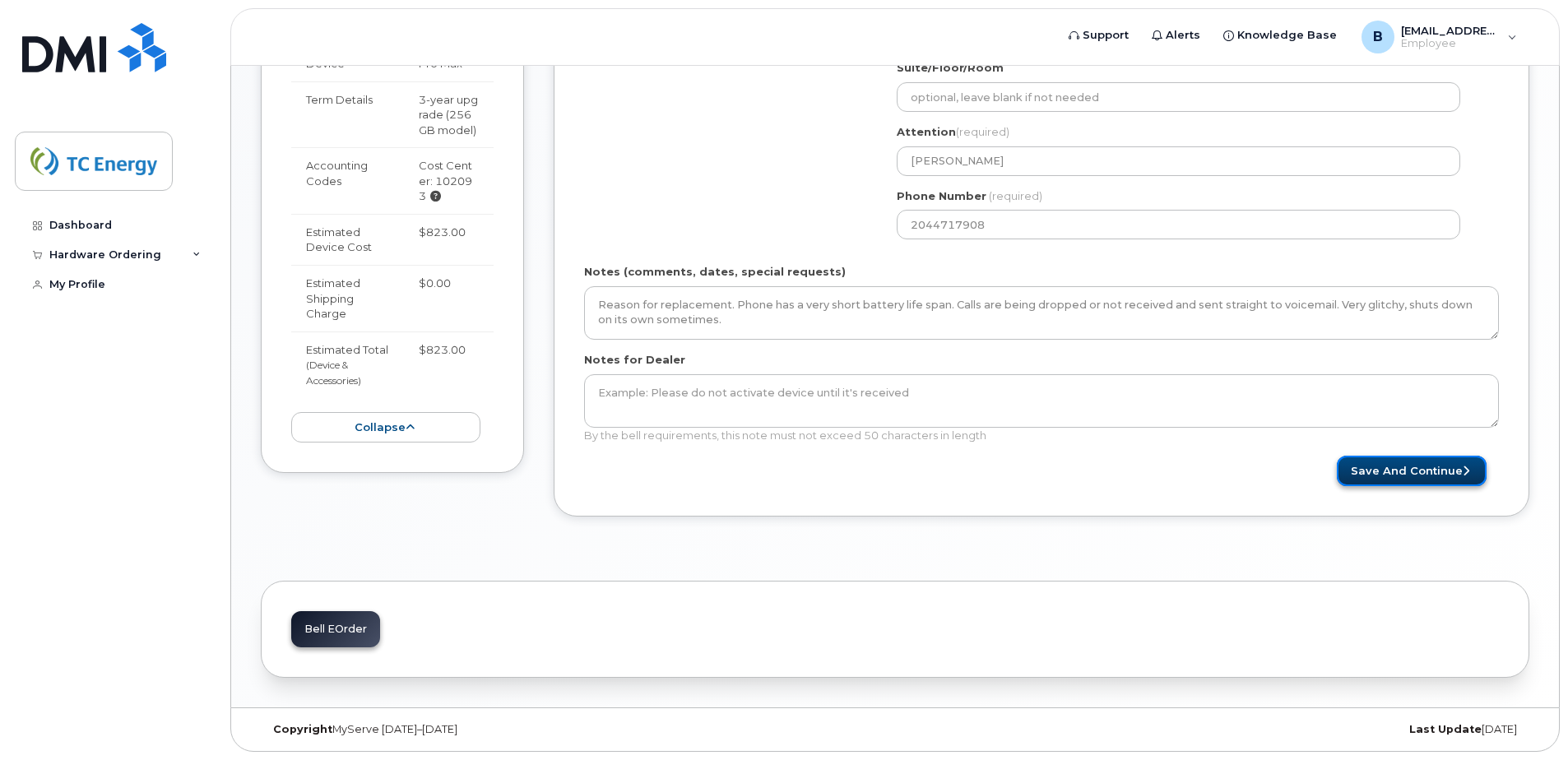
click at [1434, 470] on button "Save and Continue" at bounding box center [1411, 470] width 150 height 31
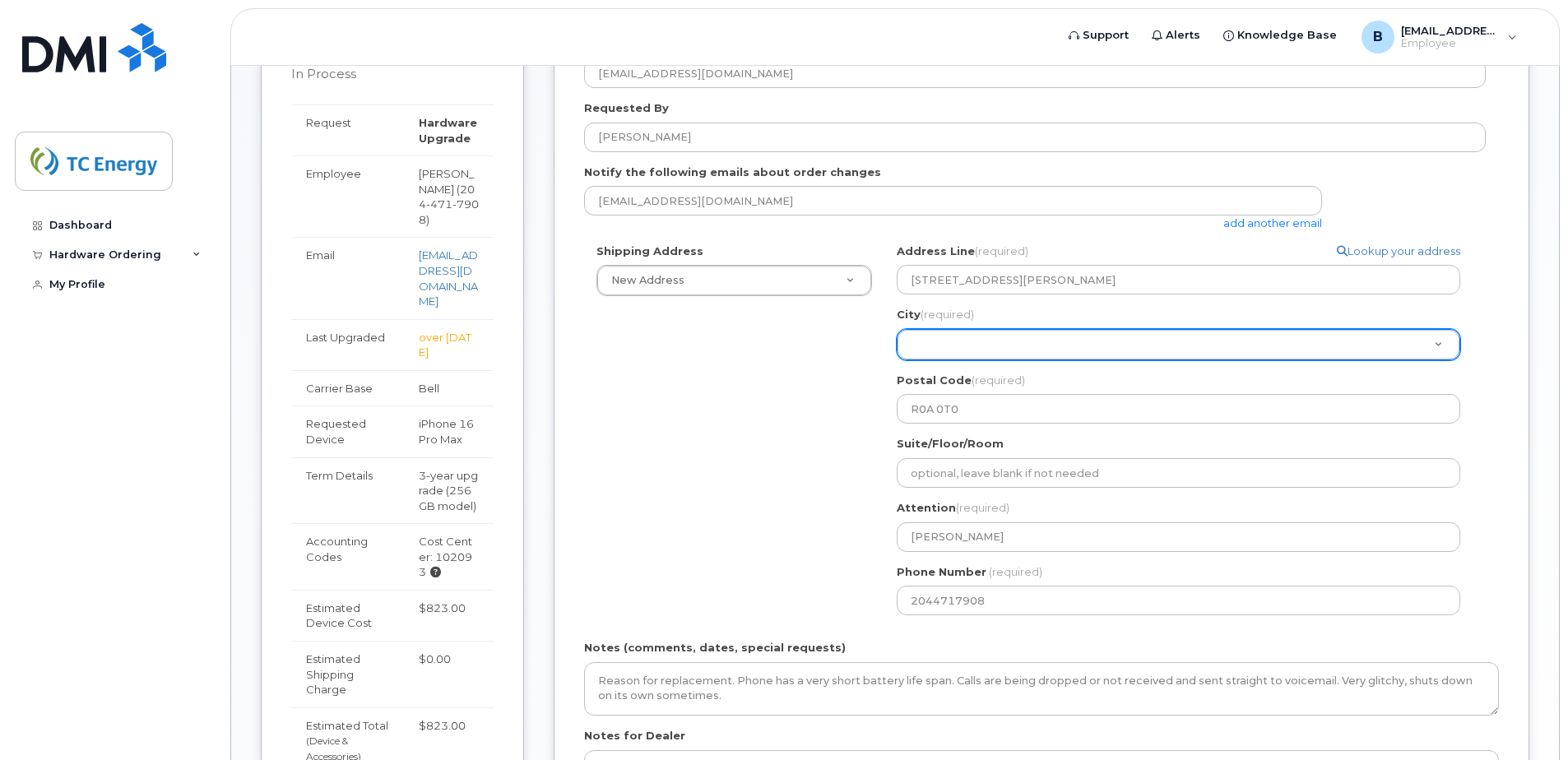
scroll to position [329, 0]
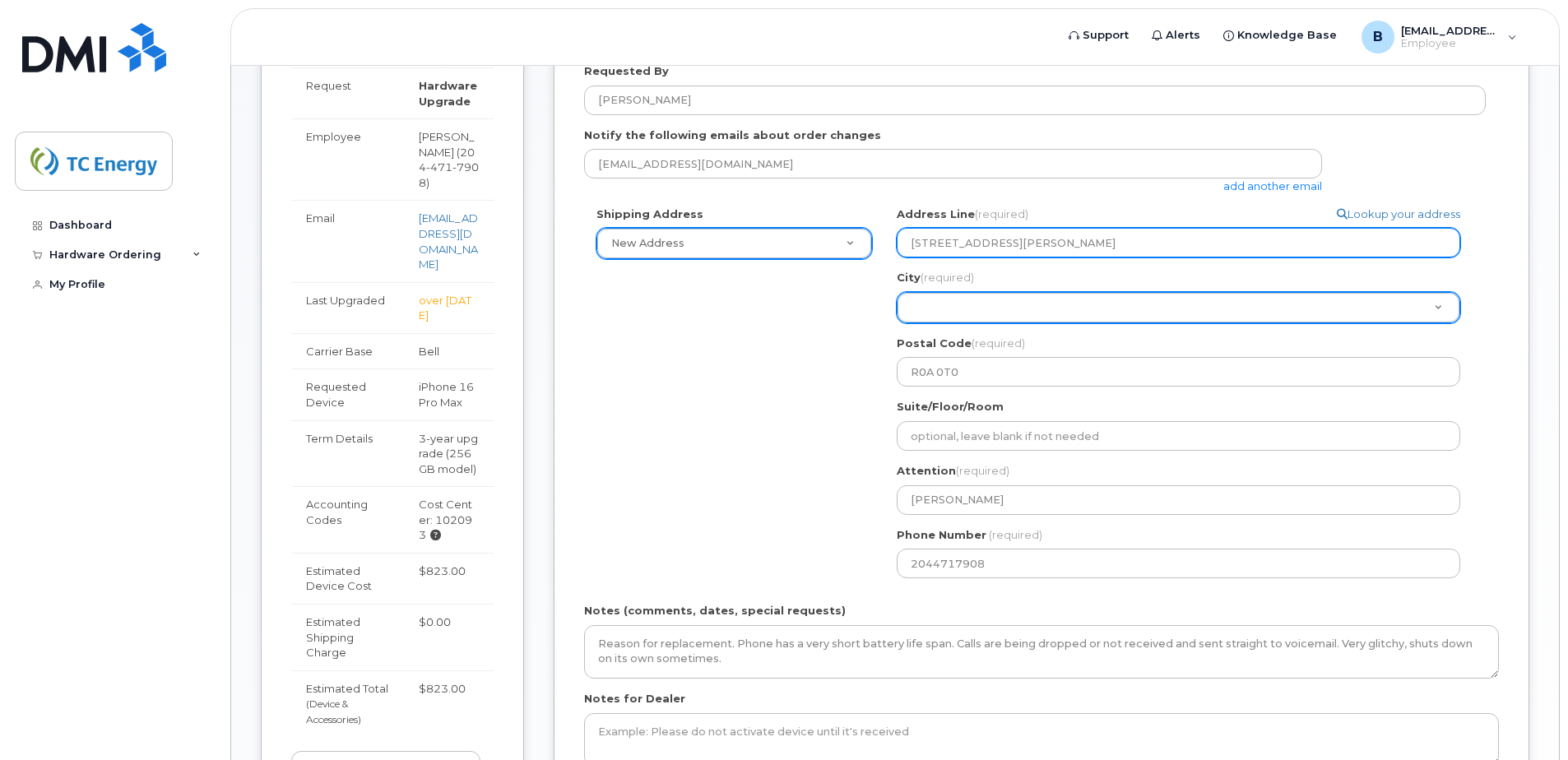
drag, startPoint x: 1090, startPoint y: 246, endPoint x: 864, endPoint y: 258, distance: 226.3
click at [864, 258] on div "Shipping Address New Address New Address Simplex Mobility Search your address..…" at bounding box center [1034, 398] width 902 height 384
select select
type input "2"
select select
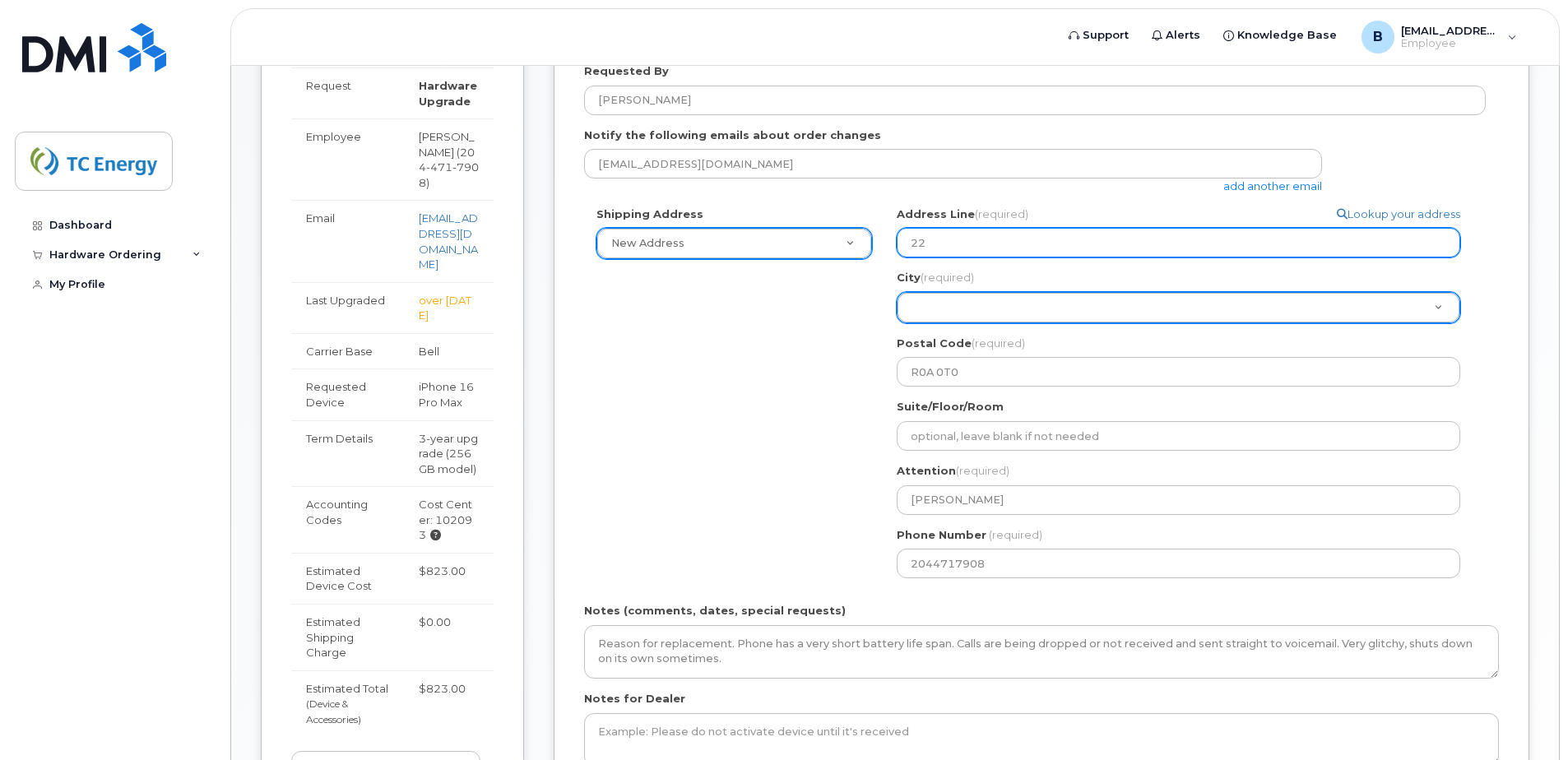
type input "22"
select select
type input "22 C"
select select
type input "22 Ca"
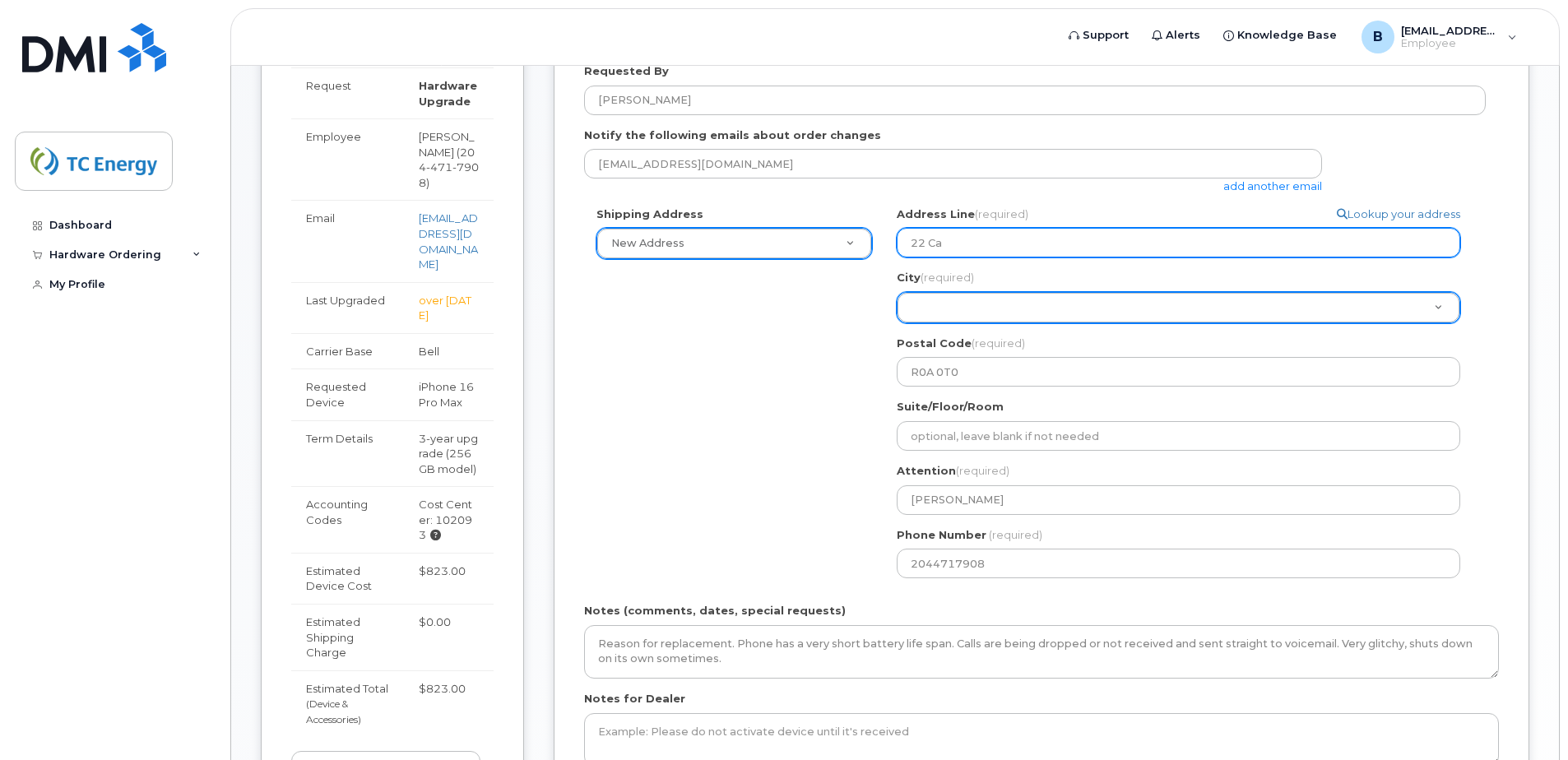
select select
type input "22 Car"
select select
type input "22 Carl"
select select
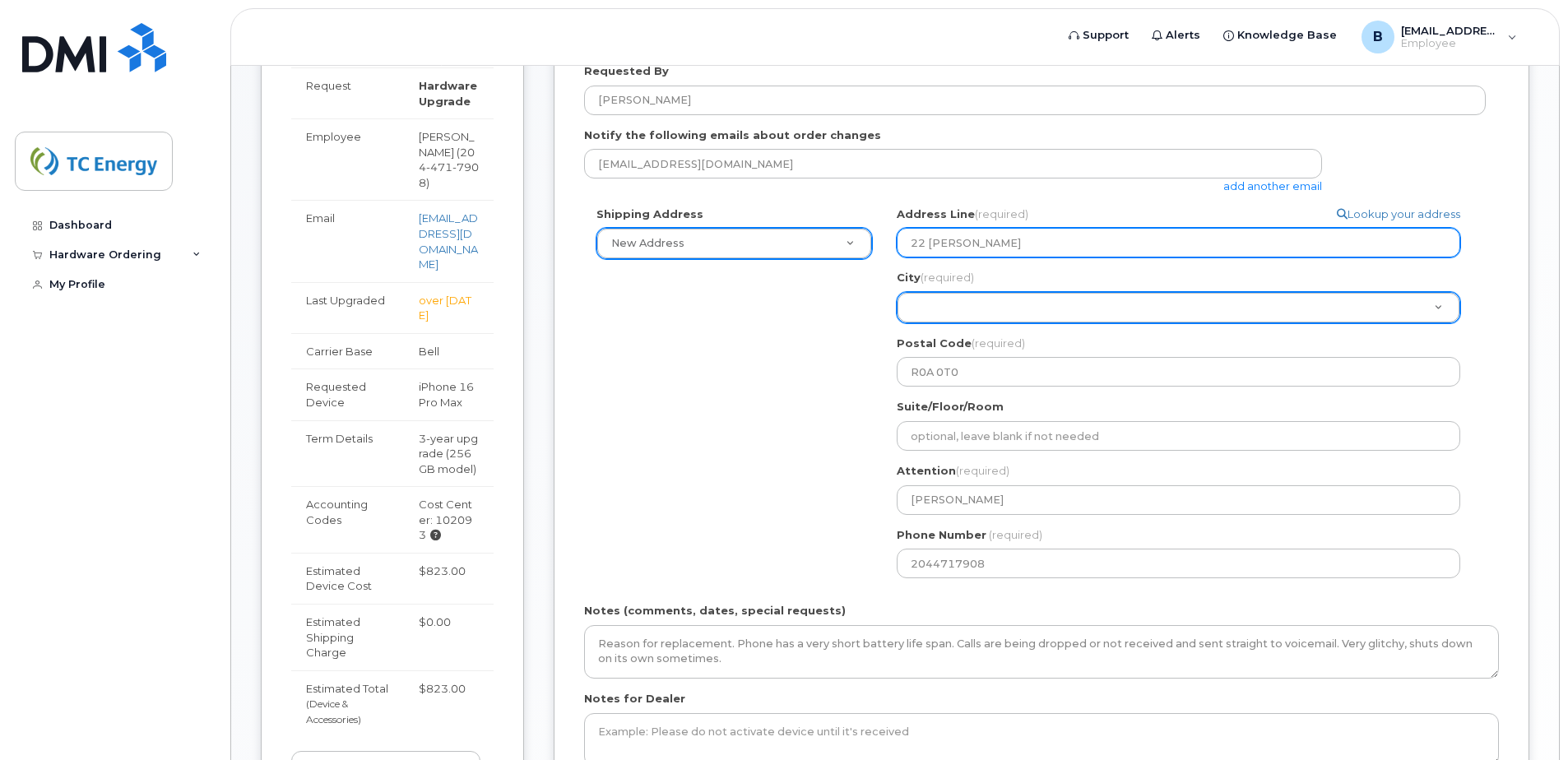
type input "22 Carle"
select select
type input "22 Carlet"
select select
type input "22 Carleto"
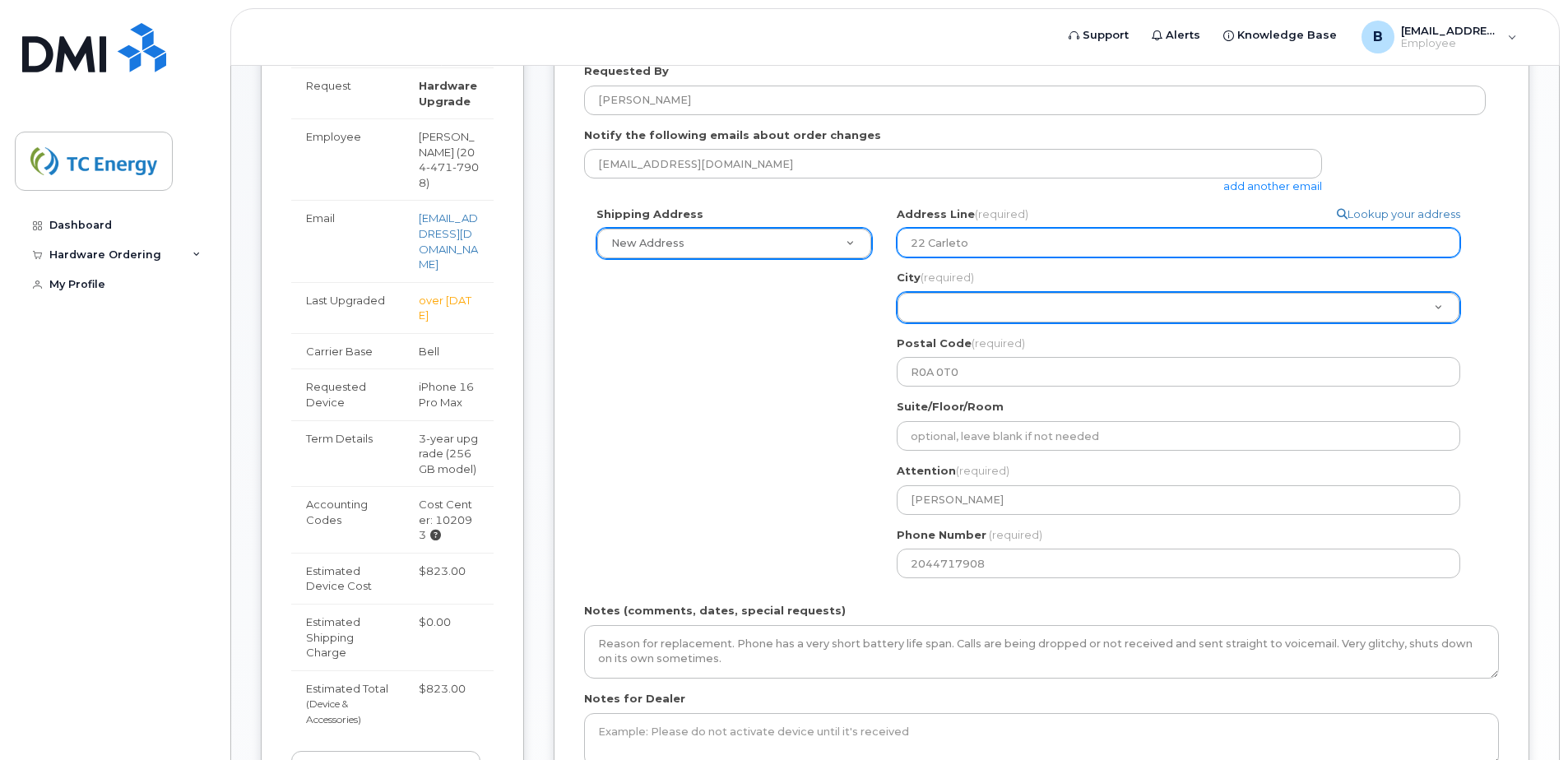
select select
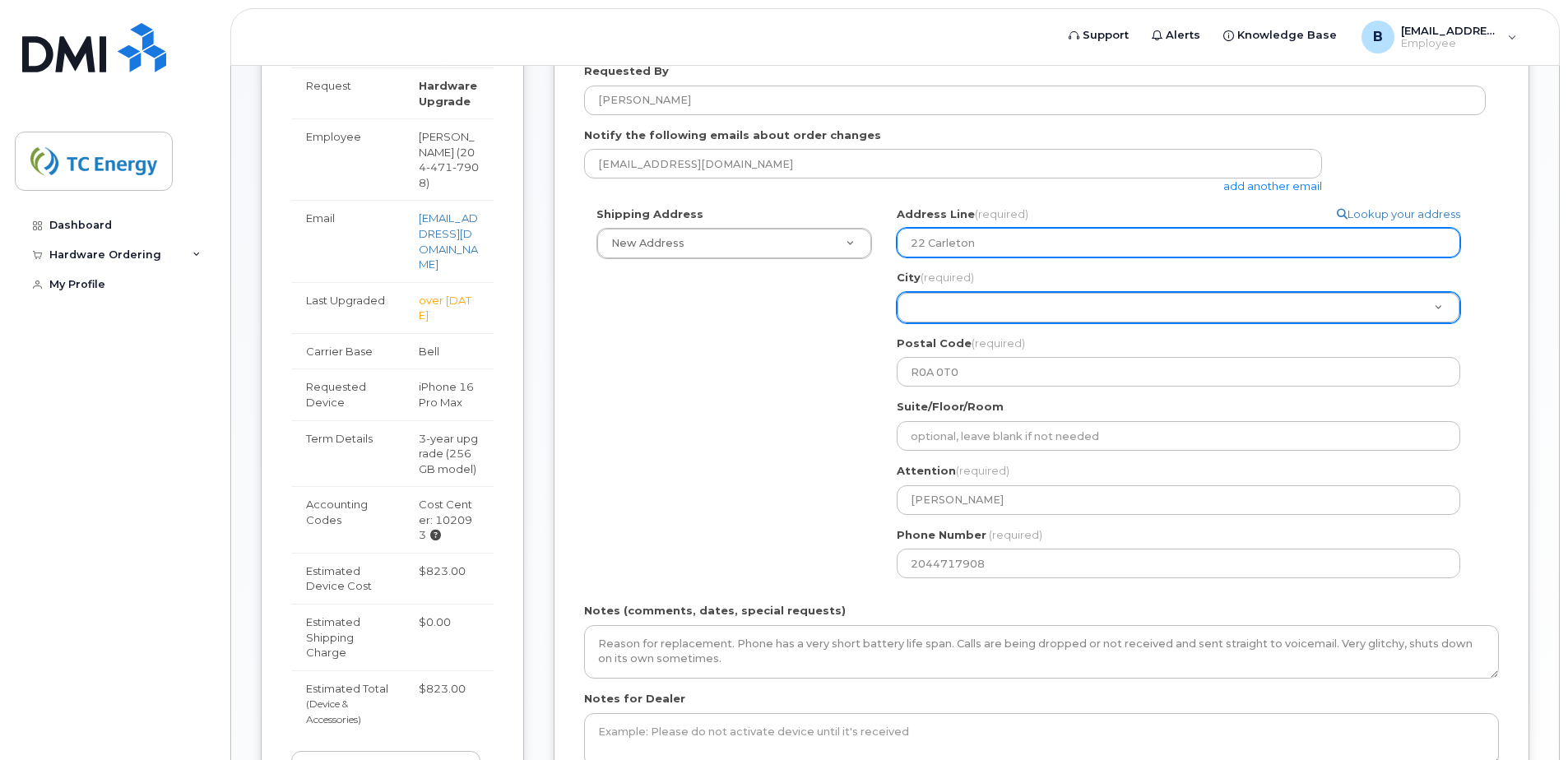
type input "22 Carleton Dr"
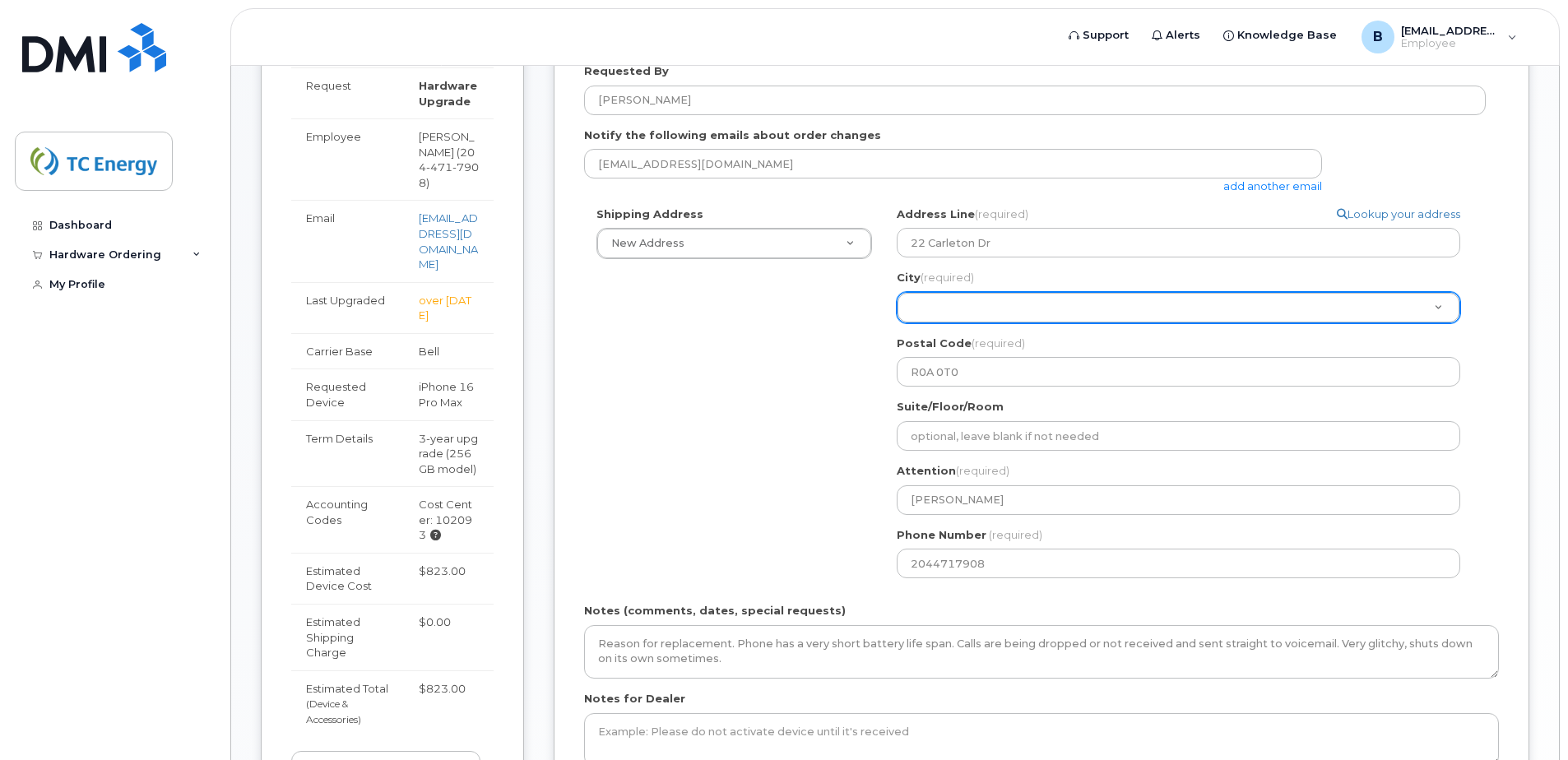
type input "22 Carleton Dr"
type input "Steinbach"
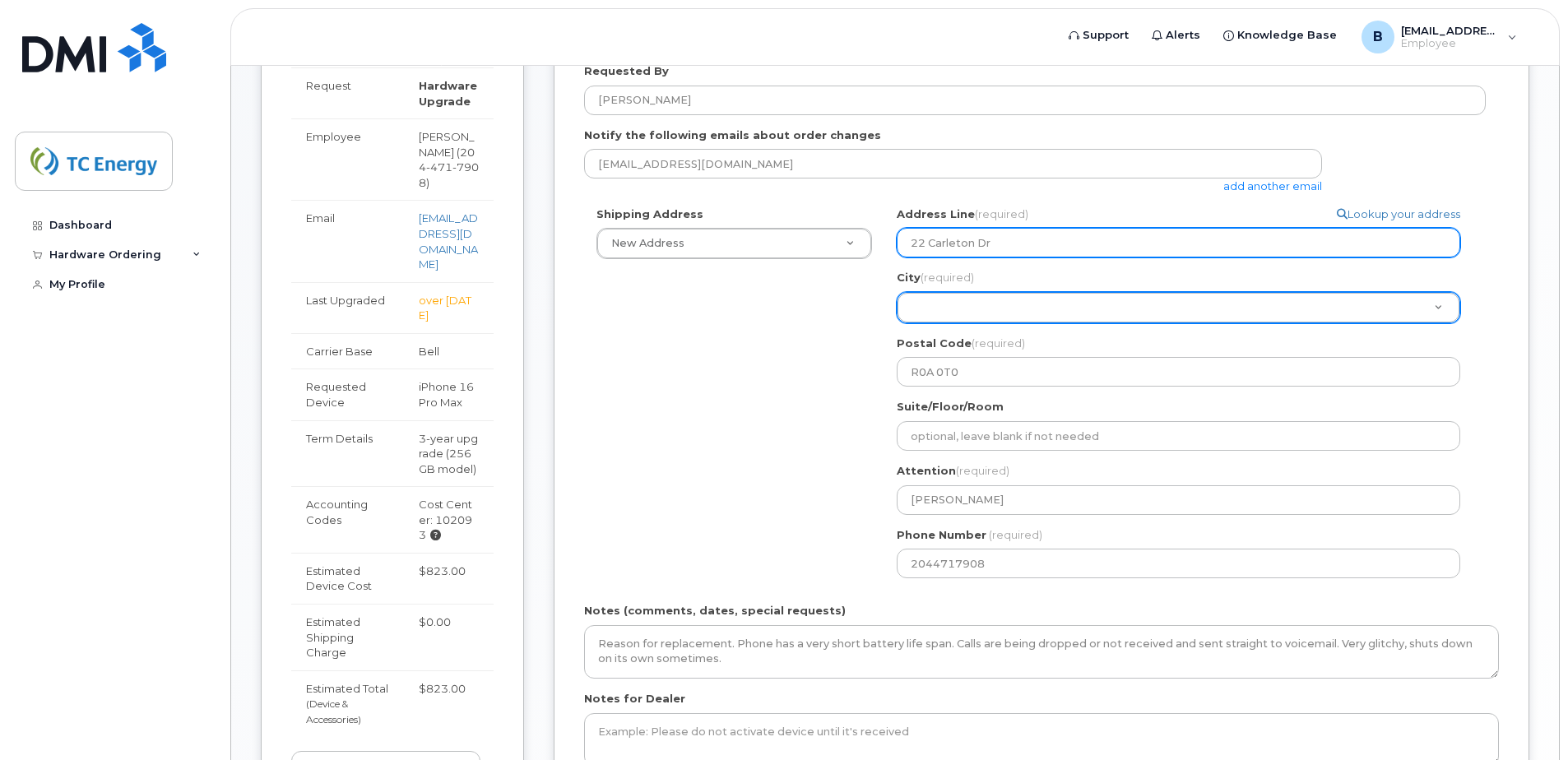
select select
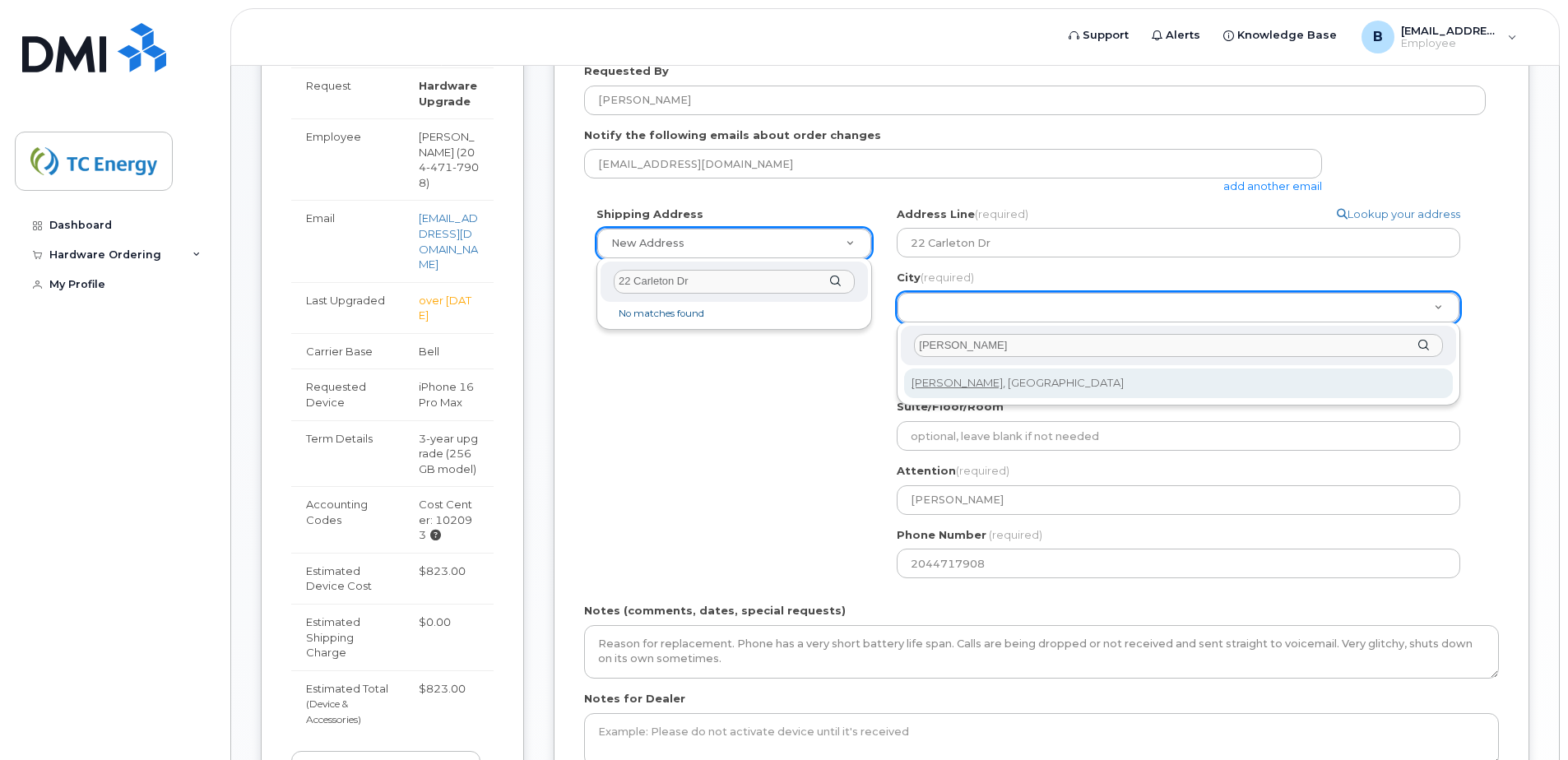
click at [1422, 347] on div "City (required) Steinbach" at bounding box center [1178, 345] width 555 height 40
select select
type input "1276"
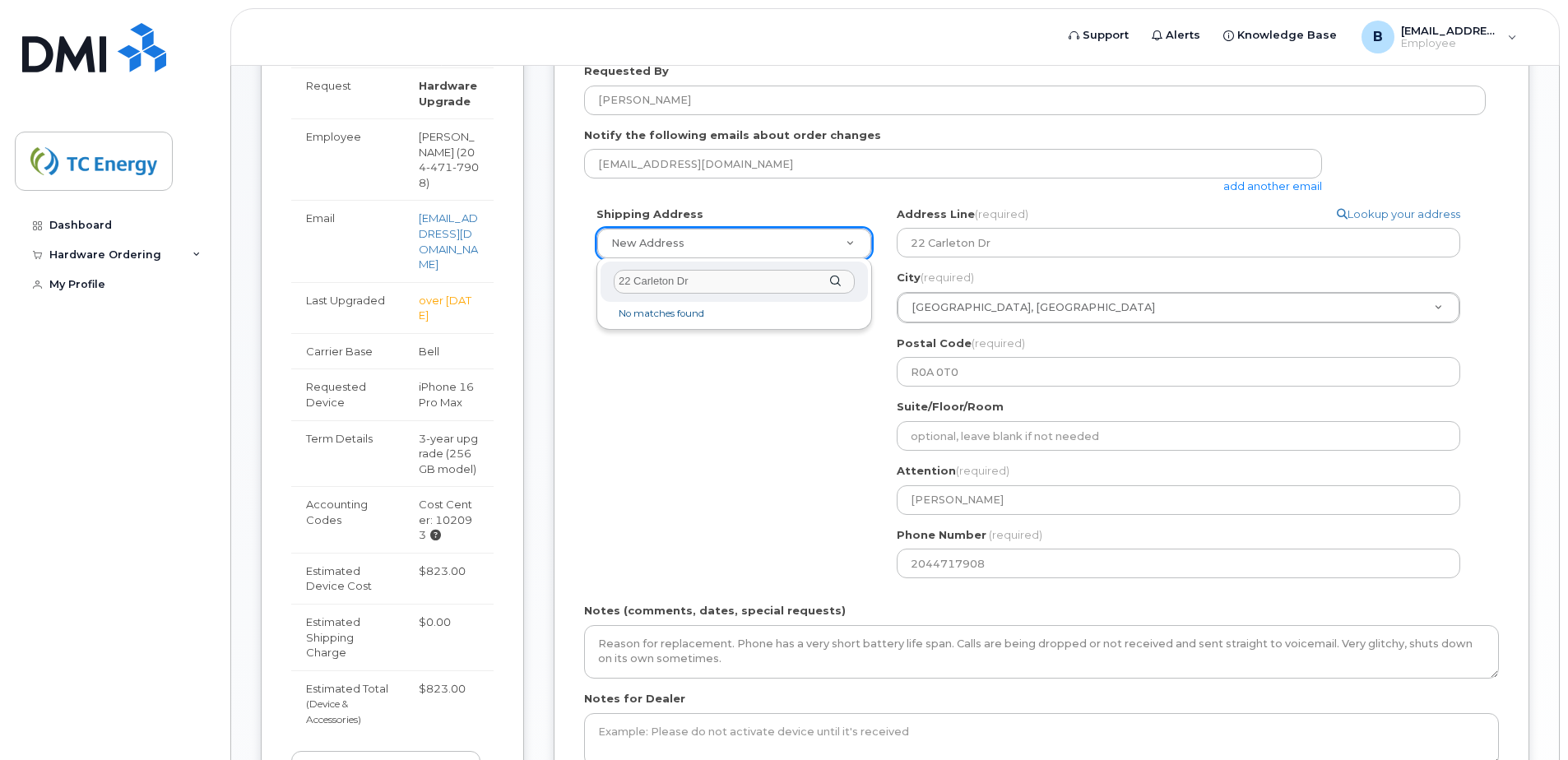
drag, startPoint x: 848, startPoint y: 373, endPoint x: 797, endPoint y: 373, distance: 51.0
click at [797, 373] on div "Shipping Address New Address New Address Simplex Mobility Search your address..…" at bounding box center [1034, 398] width 902 height 384
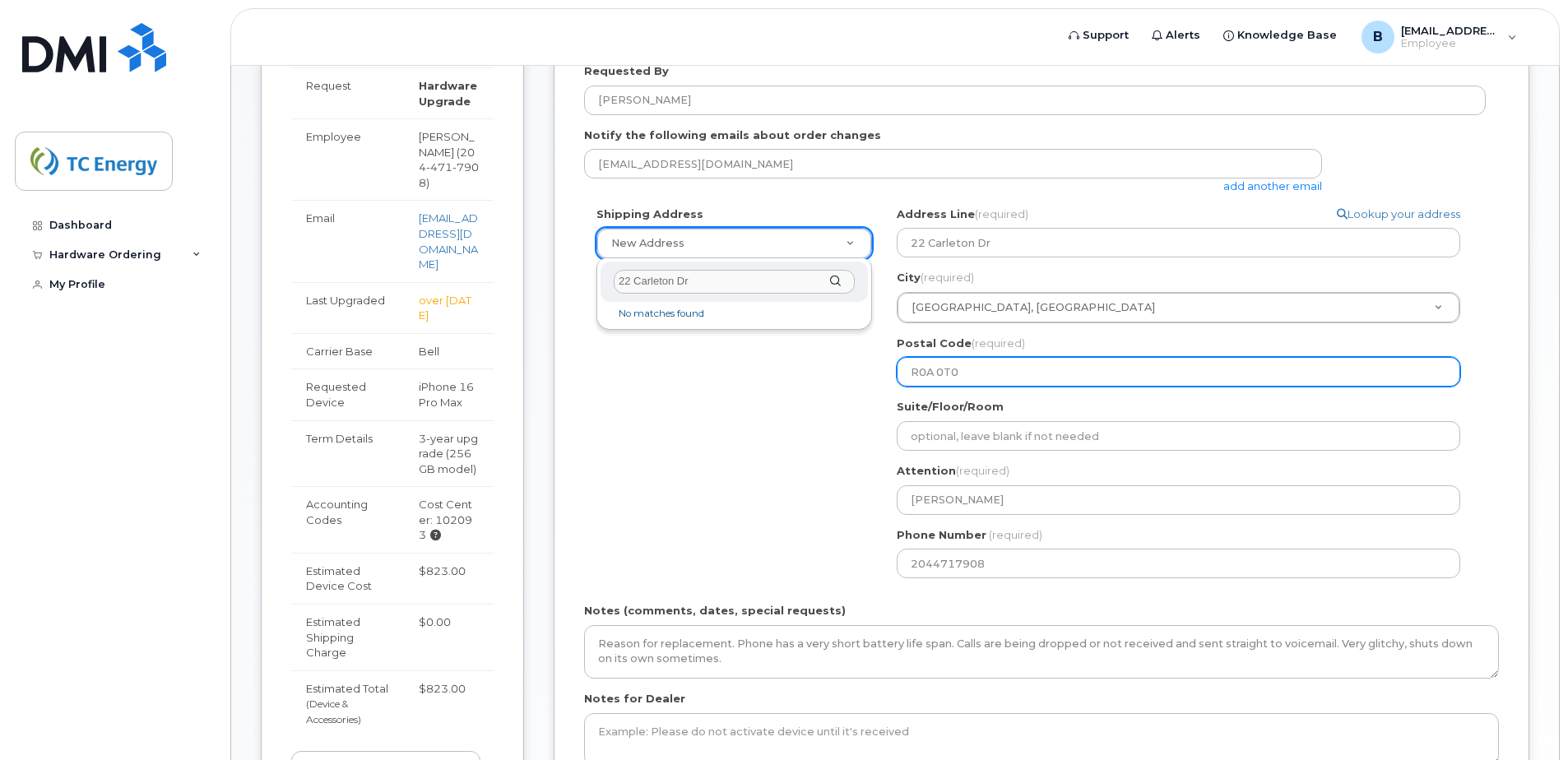
drag, startPoint x: 963, startPoint y: 369, endPoint x: 904, endPoint y: 383, distance: 60.6
click at [884, 380] on div "Search your address... Manually edit your address Click to search 1048 Arnould …" at bounding box center [1184, 398] width 601 height 384
click at [955, 373] on input "R0A 0T0" at bounding box center [1179, 372] width 563 height 30
click at [965, 373] on input "R0A 0T0" at bounding box center [1179, 372] width 563 height 30
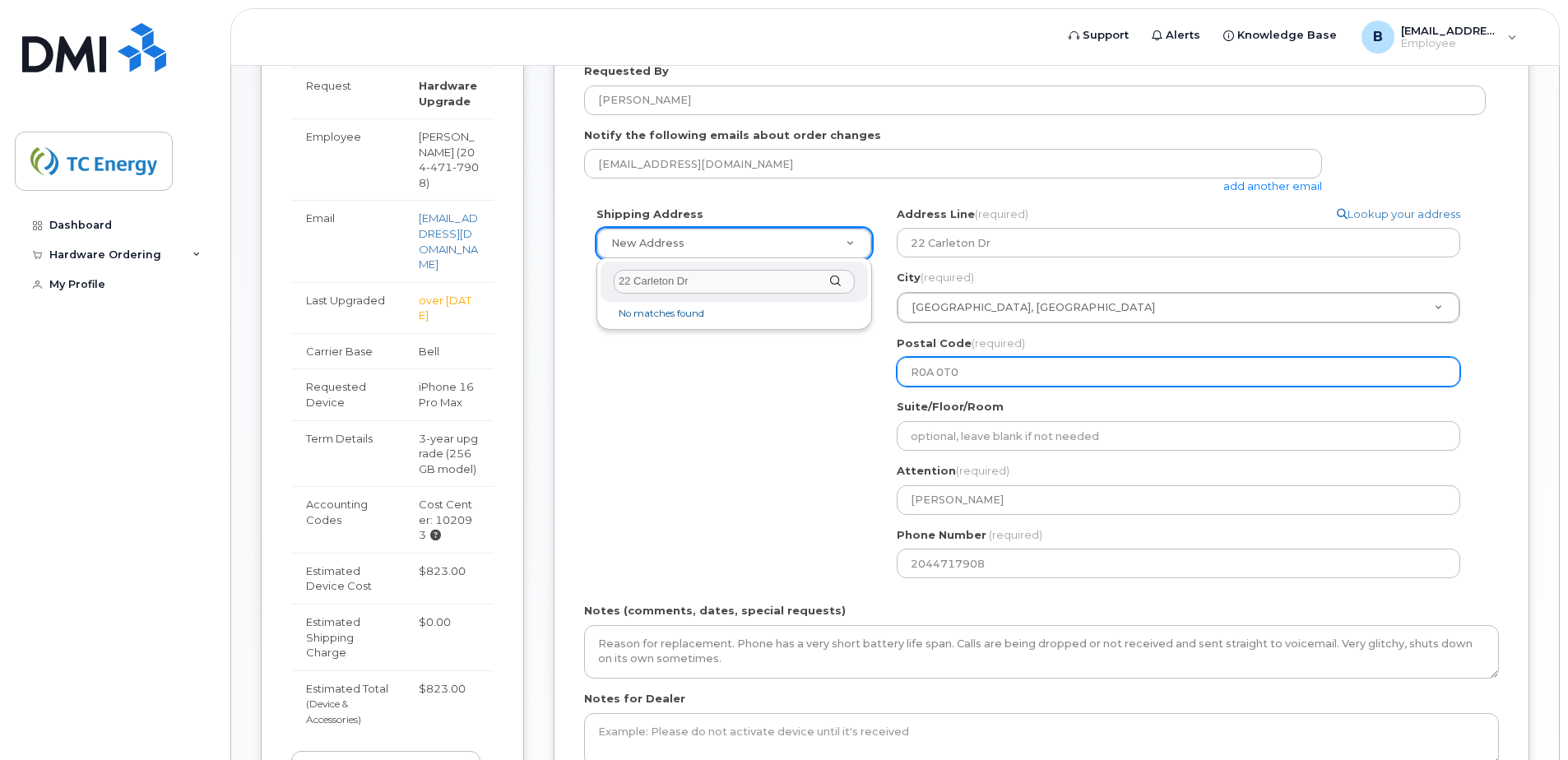
click at [965, 373] on input "R0A 0T0" at bounding box center [1179, 372] width 563 height 30
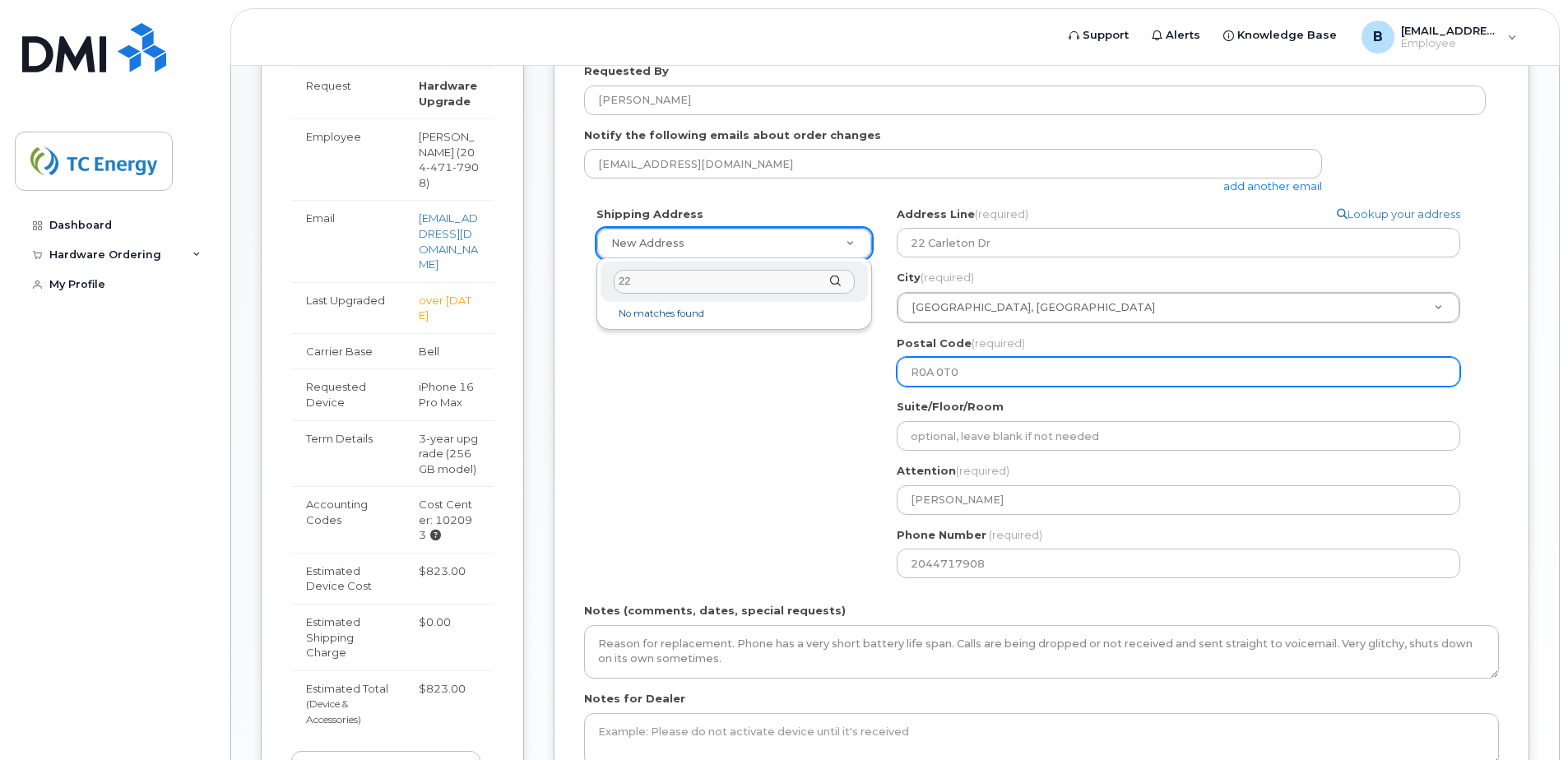
type input "2"
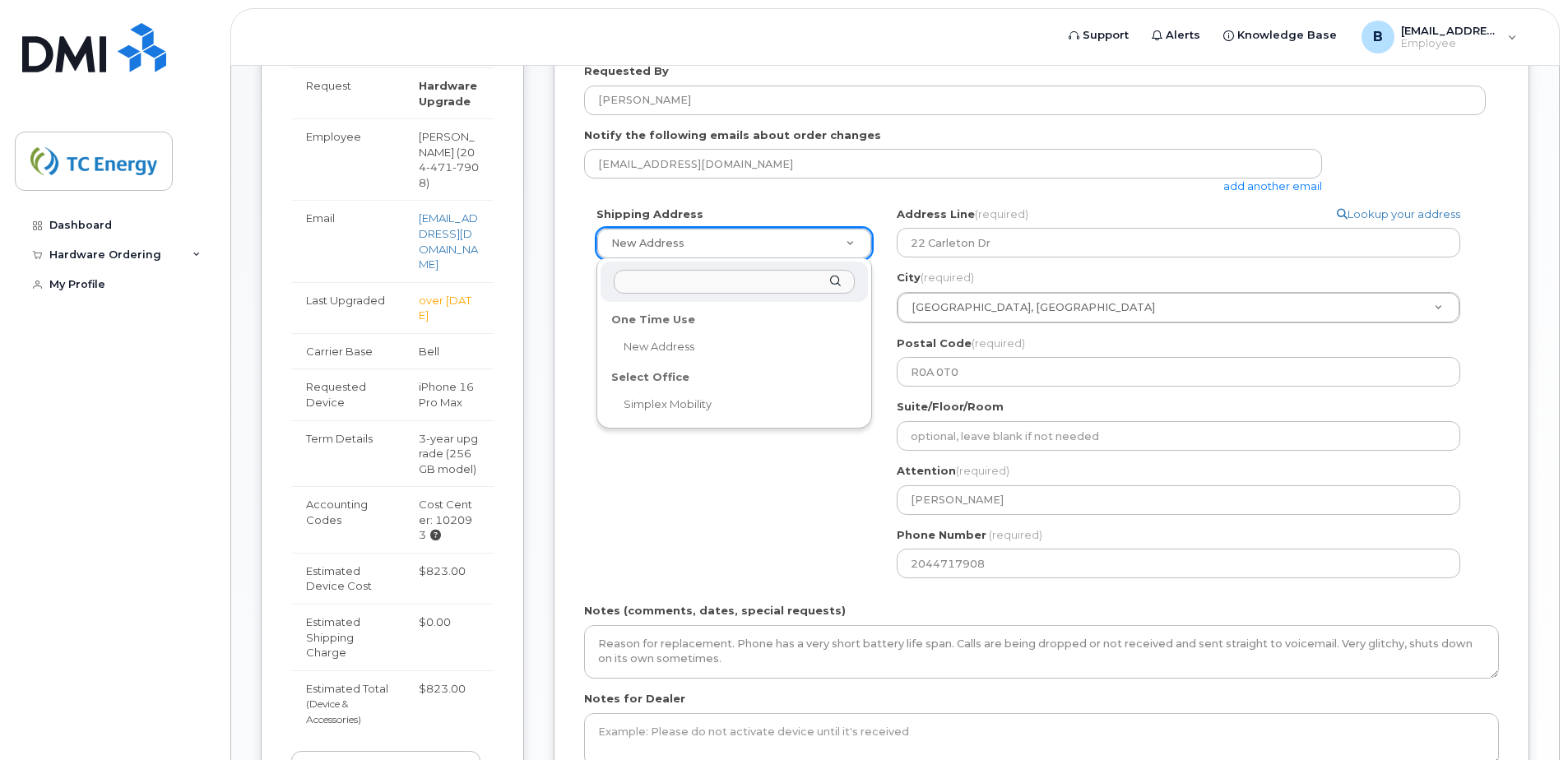
click at [705, 286] on input "text" at bounding box center [733, 282] width 241 height 24
click at [836, 282] on div "22 Carleton Dr" at bounding box center [734, 281] width 268 height 40
click at [773, 440] on div "Shipping Address New Address New Address Simplex Mobility Search your address..…" at bounding box center [1034, 398] width 902 height 384
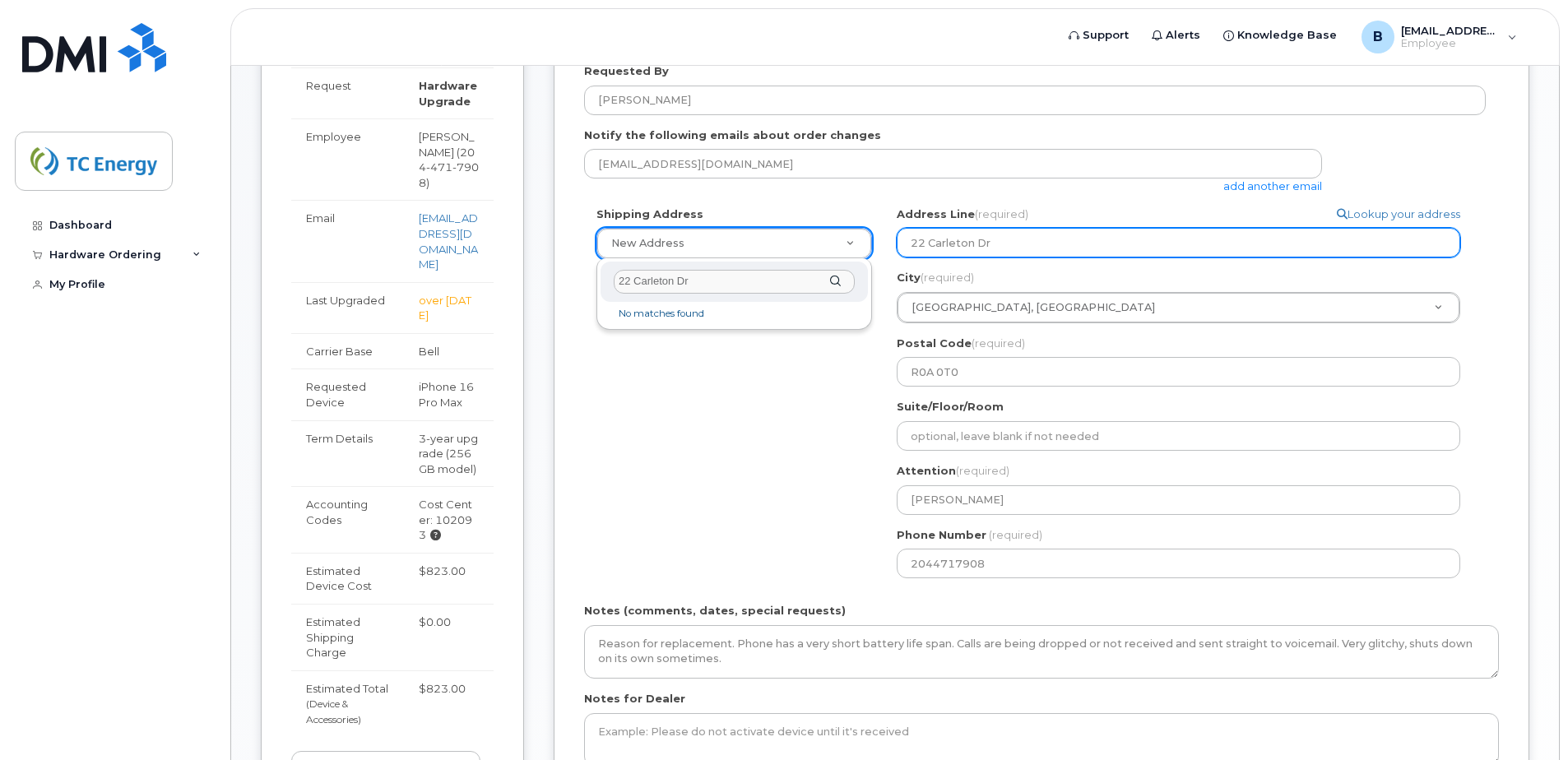
click at [1330, 242] on input "22 Carleton Dr" at bounding box center [1179, 242] width 563 height 30
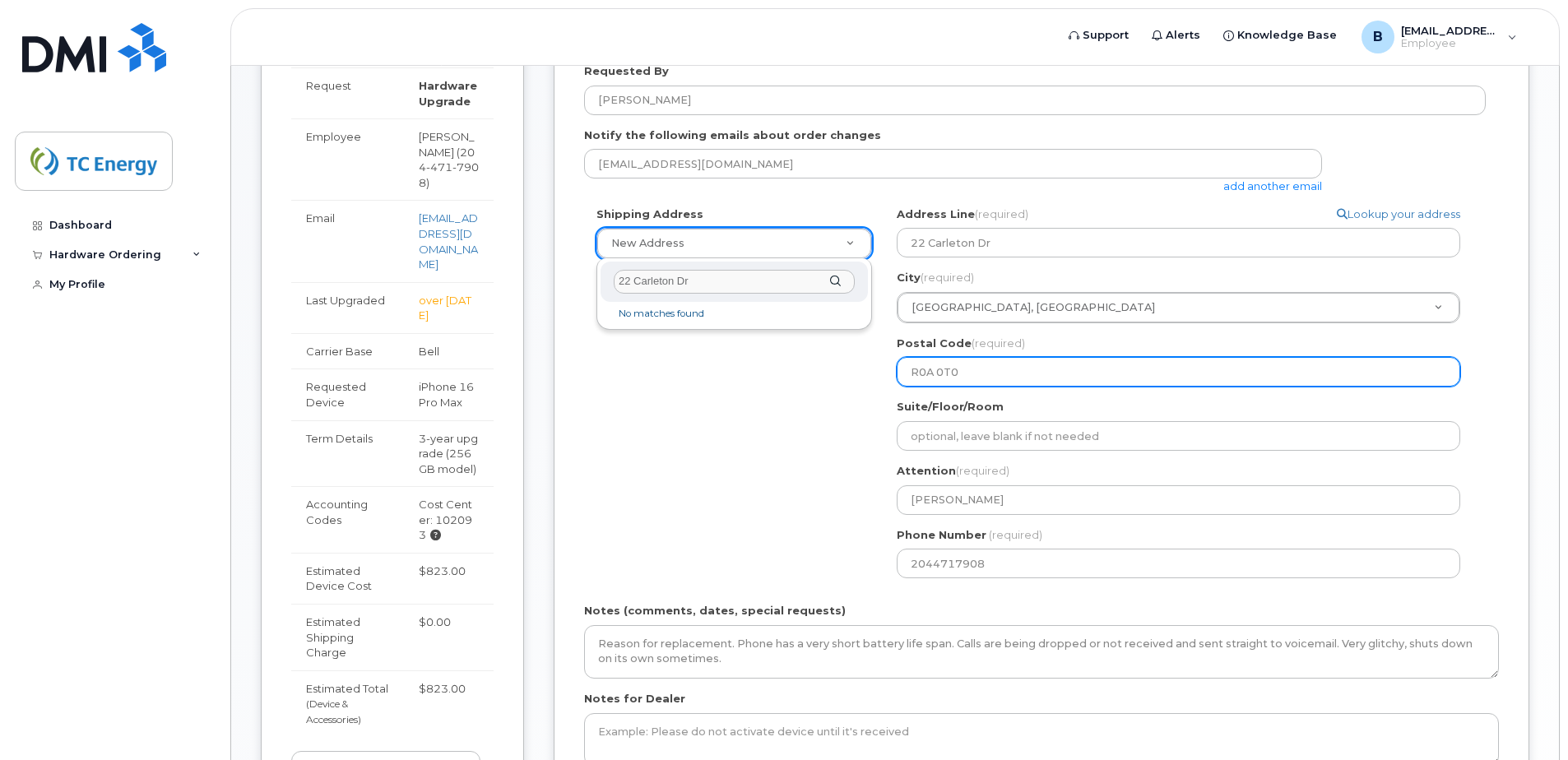
click at [962, 375] on input "R0A 0T0" at bounding box center [1179, 372] width 563 height 30
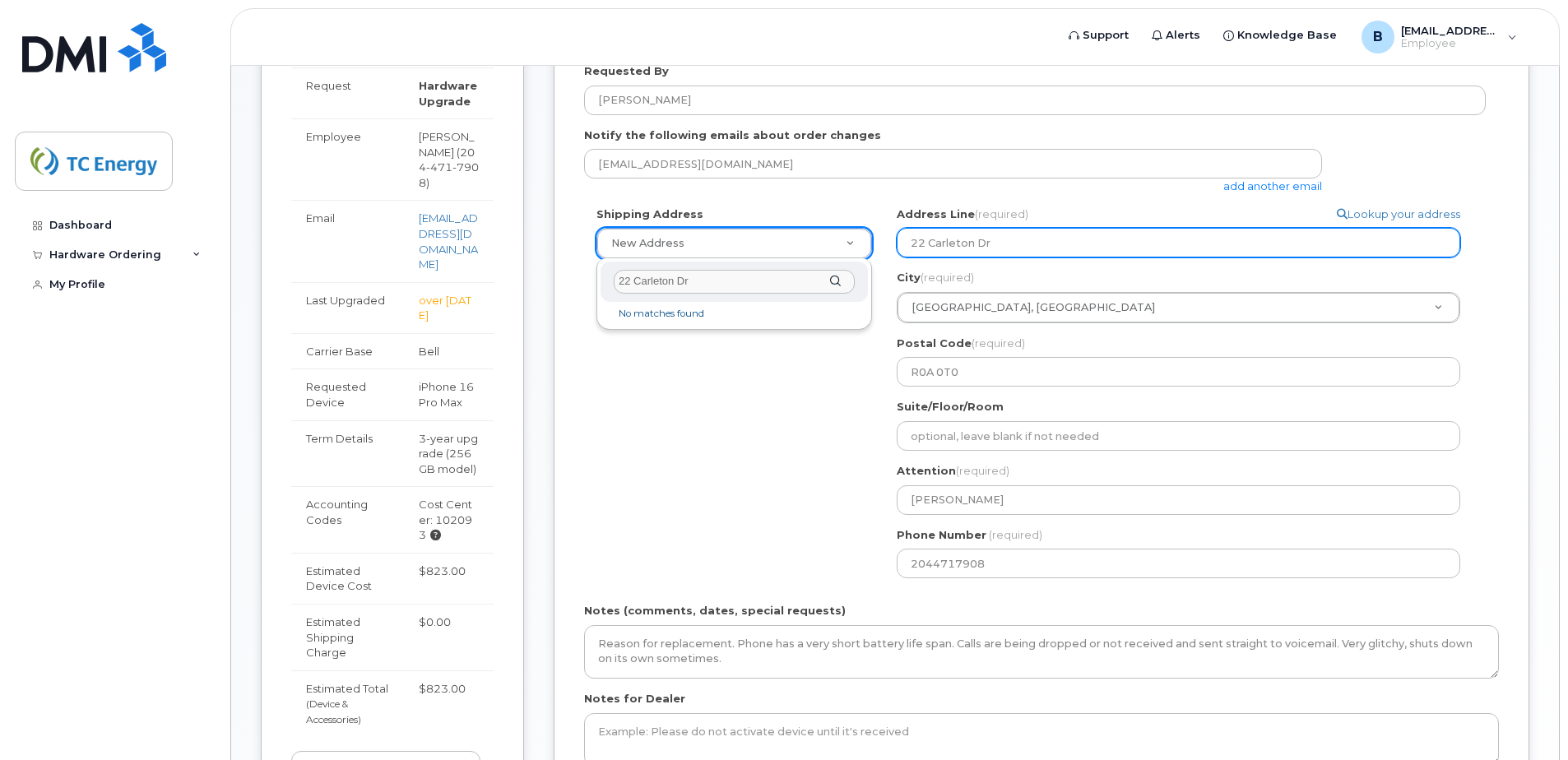
click at [1385, 247] on input "22 Carleton Dr" at bounding box center [1179, 242] width 563 height 30
click at [1098, 251] on input "22 Carleton Dr" at bounding box center [1179, 242] width 563 height 30
click at [1009, 249] on input "22 Carleton Dr" at bounding box center [1179, 242] width 563 height 30
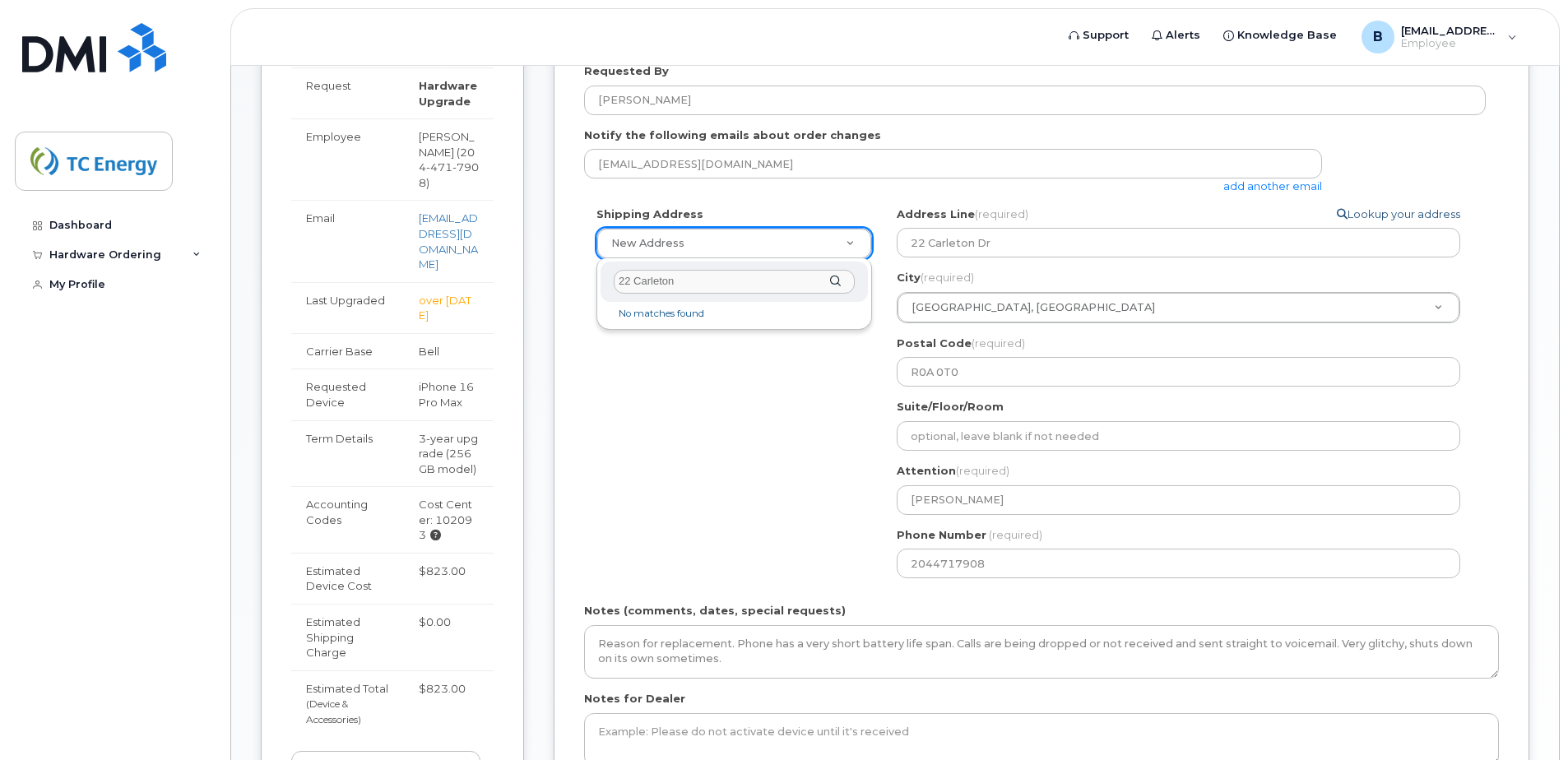
type input "22 Carleton"
click at [1387, 213] on link "Lookup your address" at bounding box center [1398, 214] width 124 height 16
select select
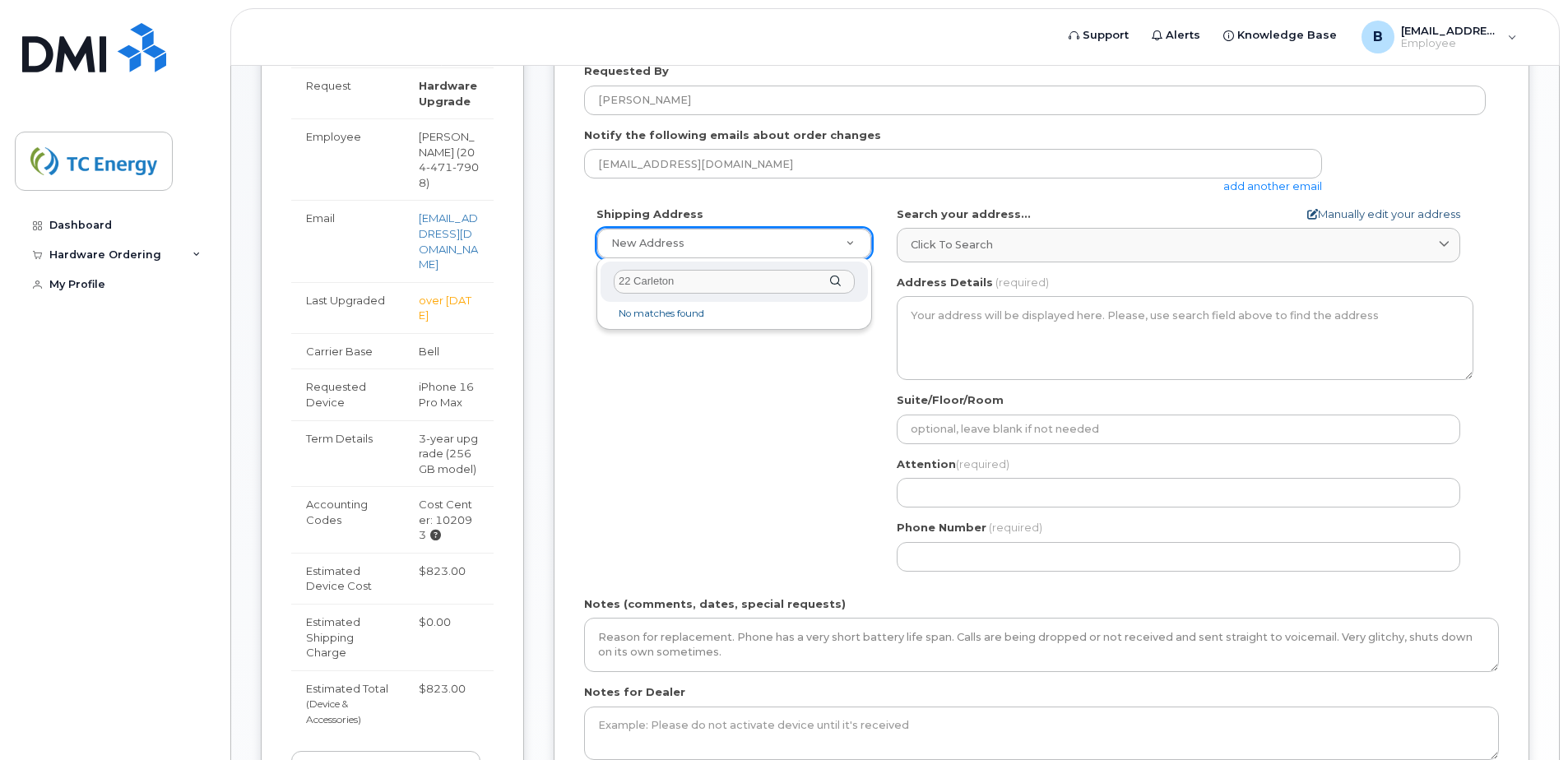
click at [1326, 211] on link "Manually edit your address" at bounding box center [1383, 214] width 153 height 16
select select
type input "22 Carleton Dr"
type input "1276"
type input "R0A 0T0"
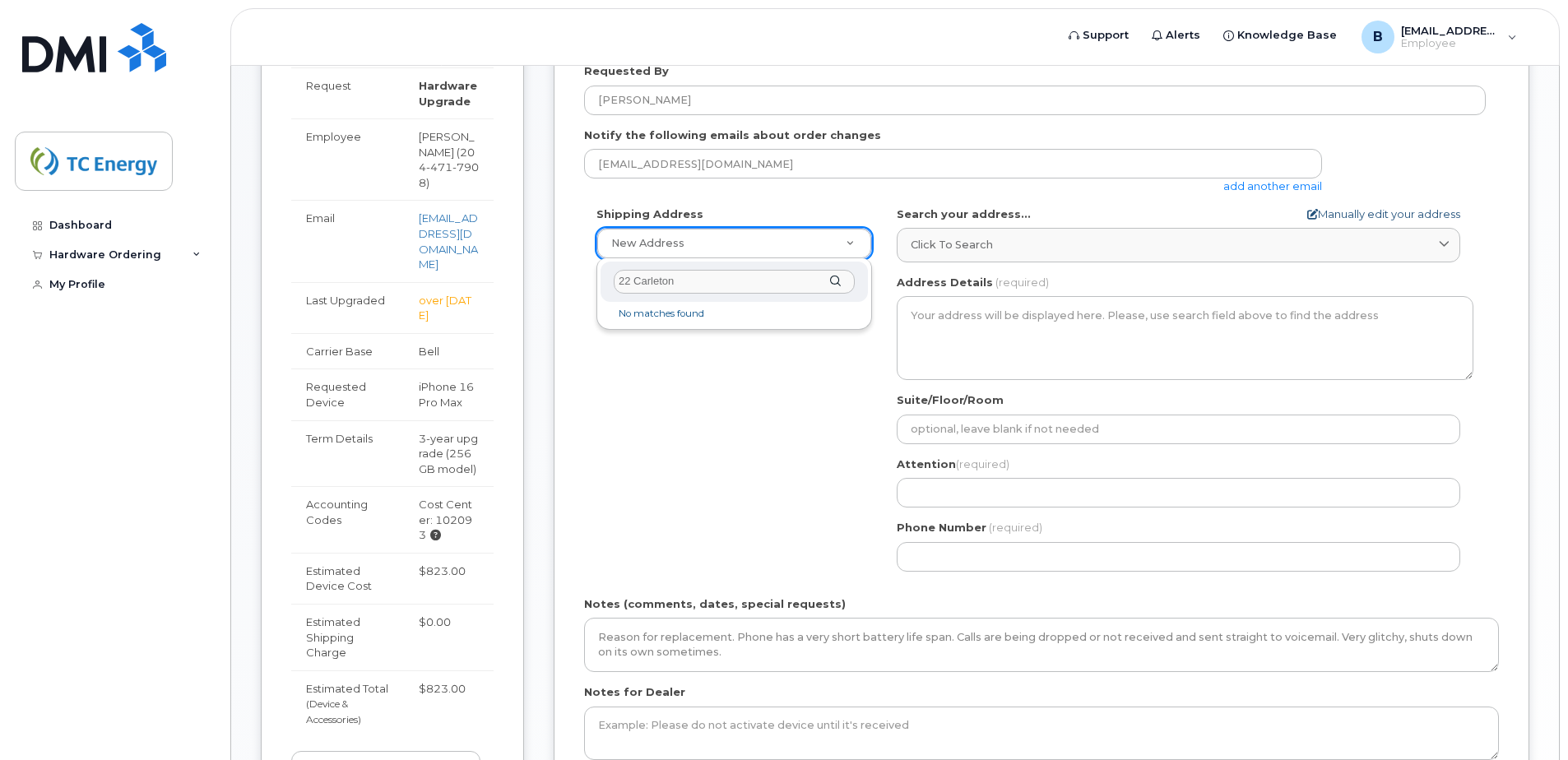
type input "[PERSON_NAME]"
type input "2044717908"
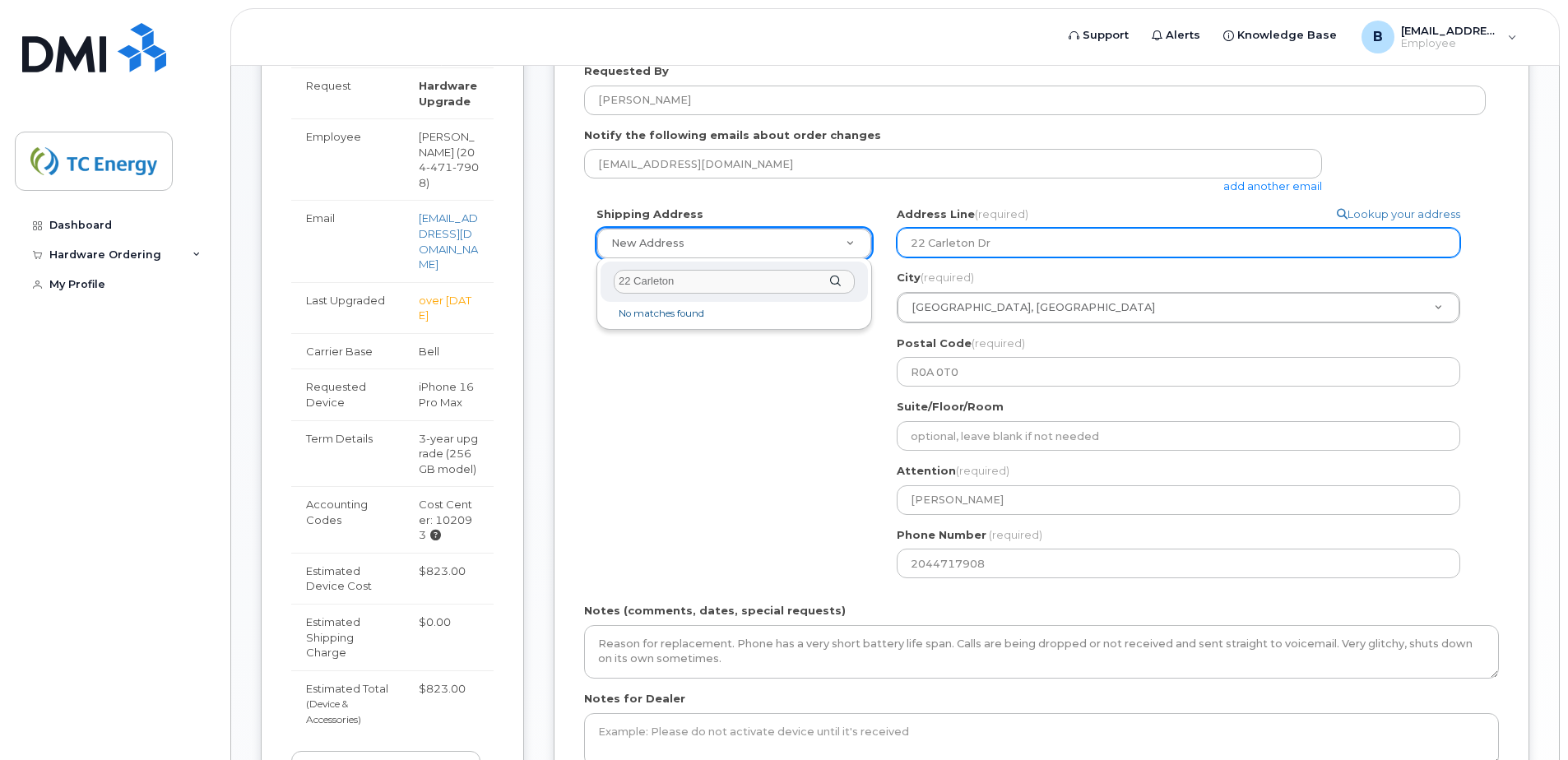
click at [996, 243] on input "22 Carleton Dr" at bounding box center [1179, 242] width 563 height 30
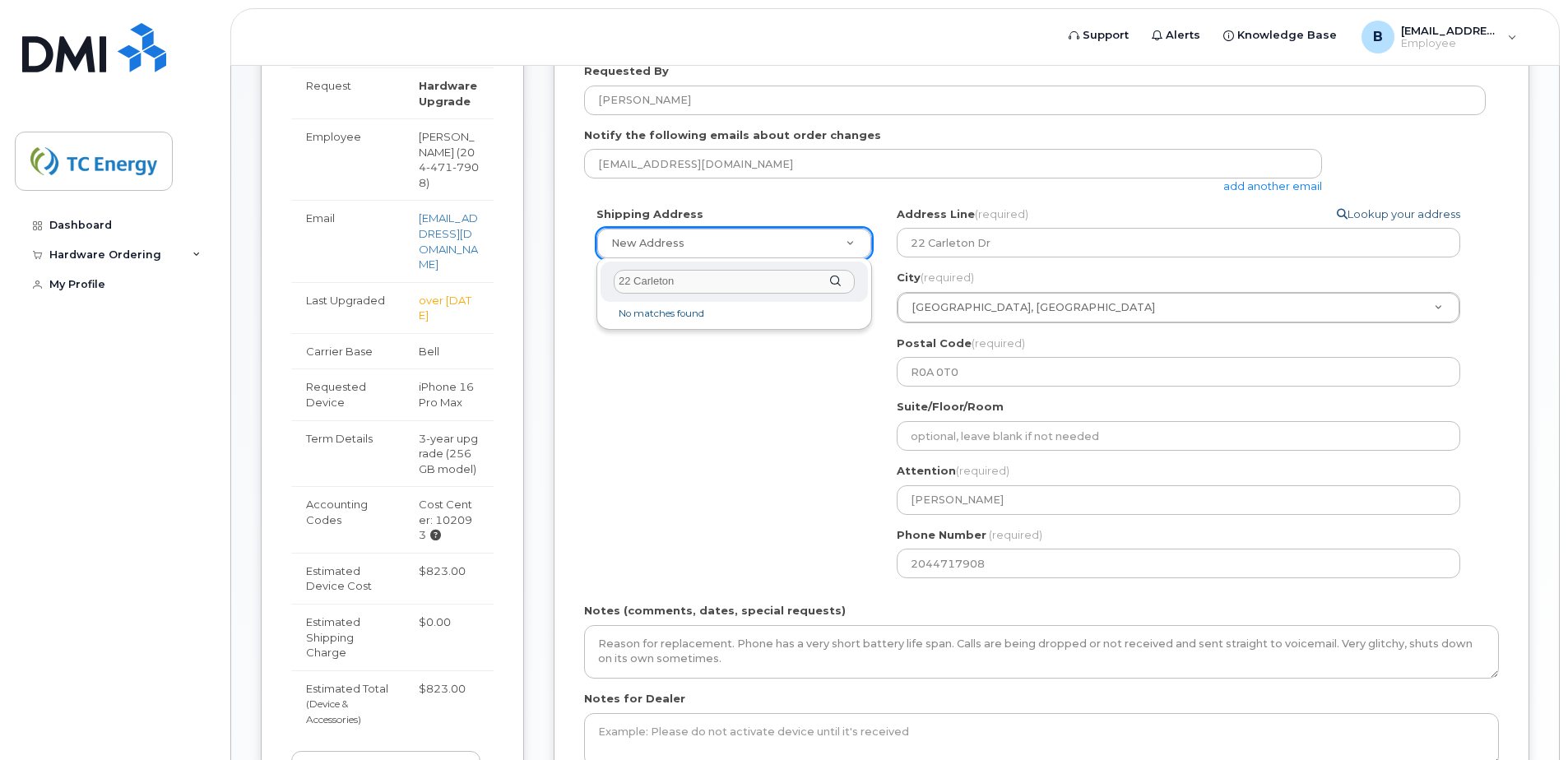
click at [1398, 216] on link "Lookup your address" at bounding box center [1398, 214] width 124 height 16
select select
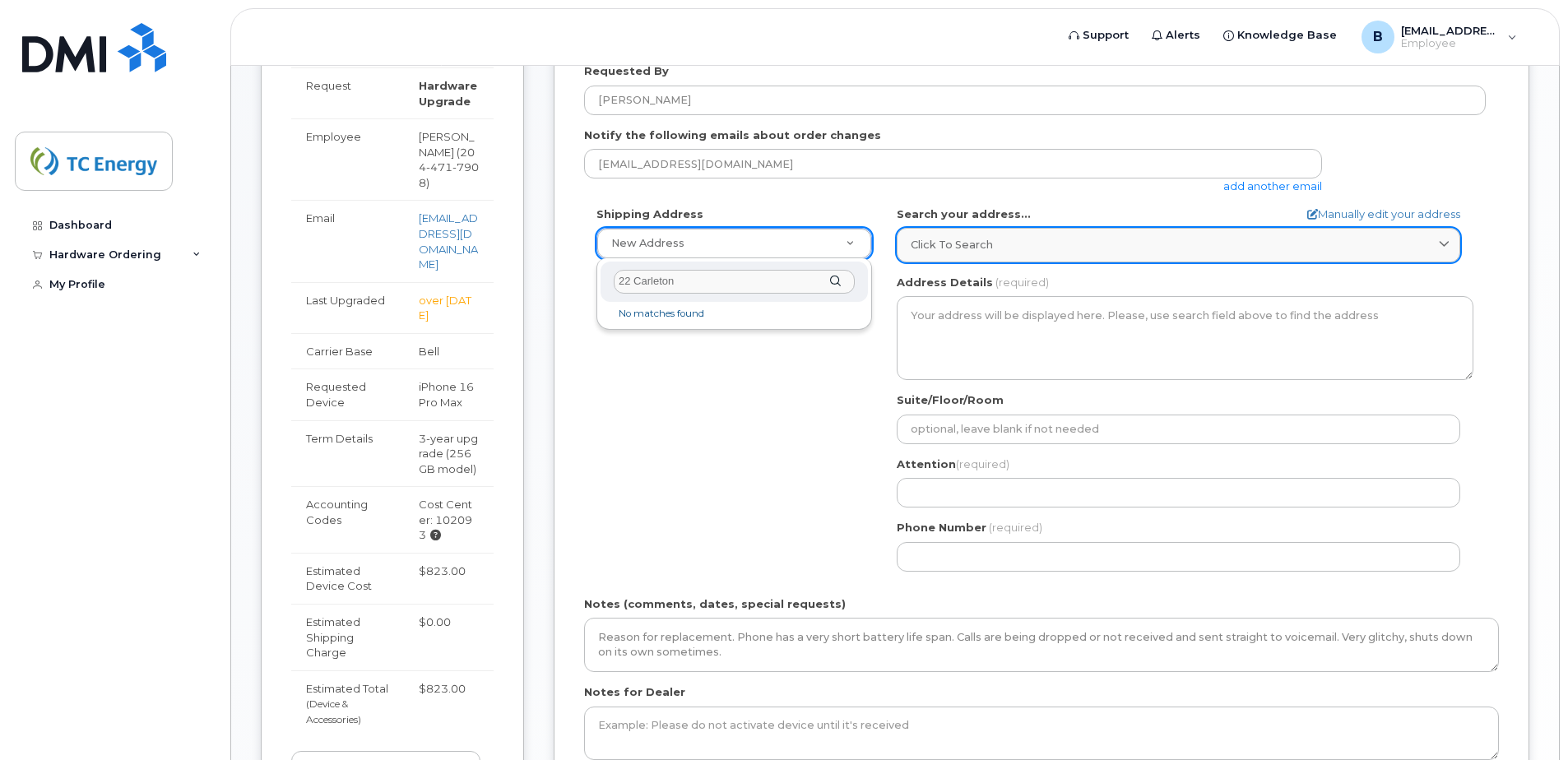
click at [1029, 249] on div "Click to search" at bounding box center [1179, 244] width 535 height 16
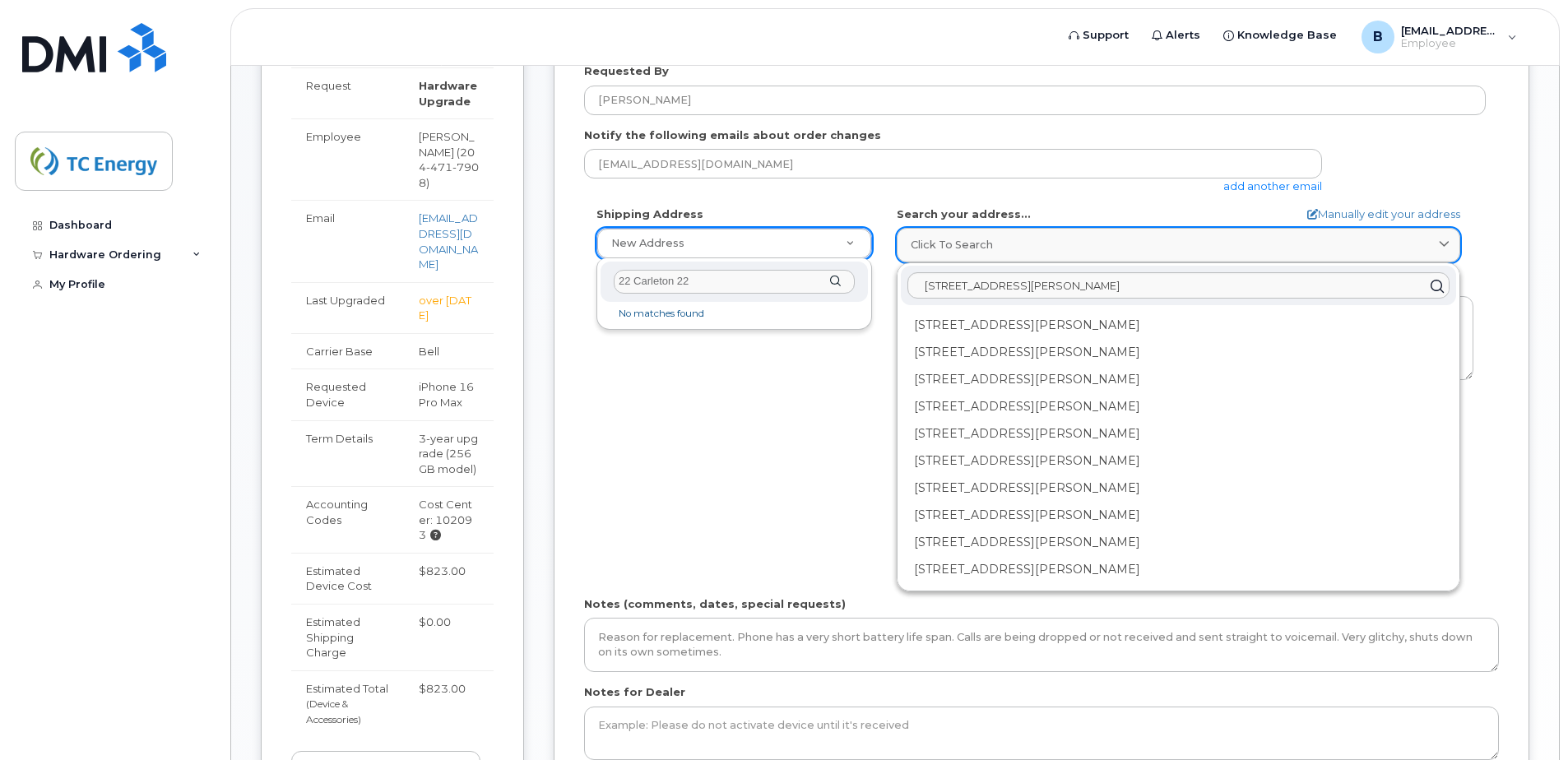
click at [1024, 249] on div "Click to search" at bounding box center [1179, 244] width 535 height 16
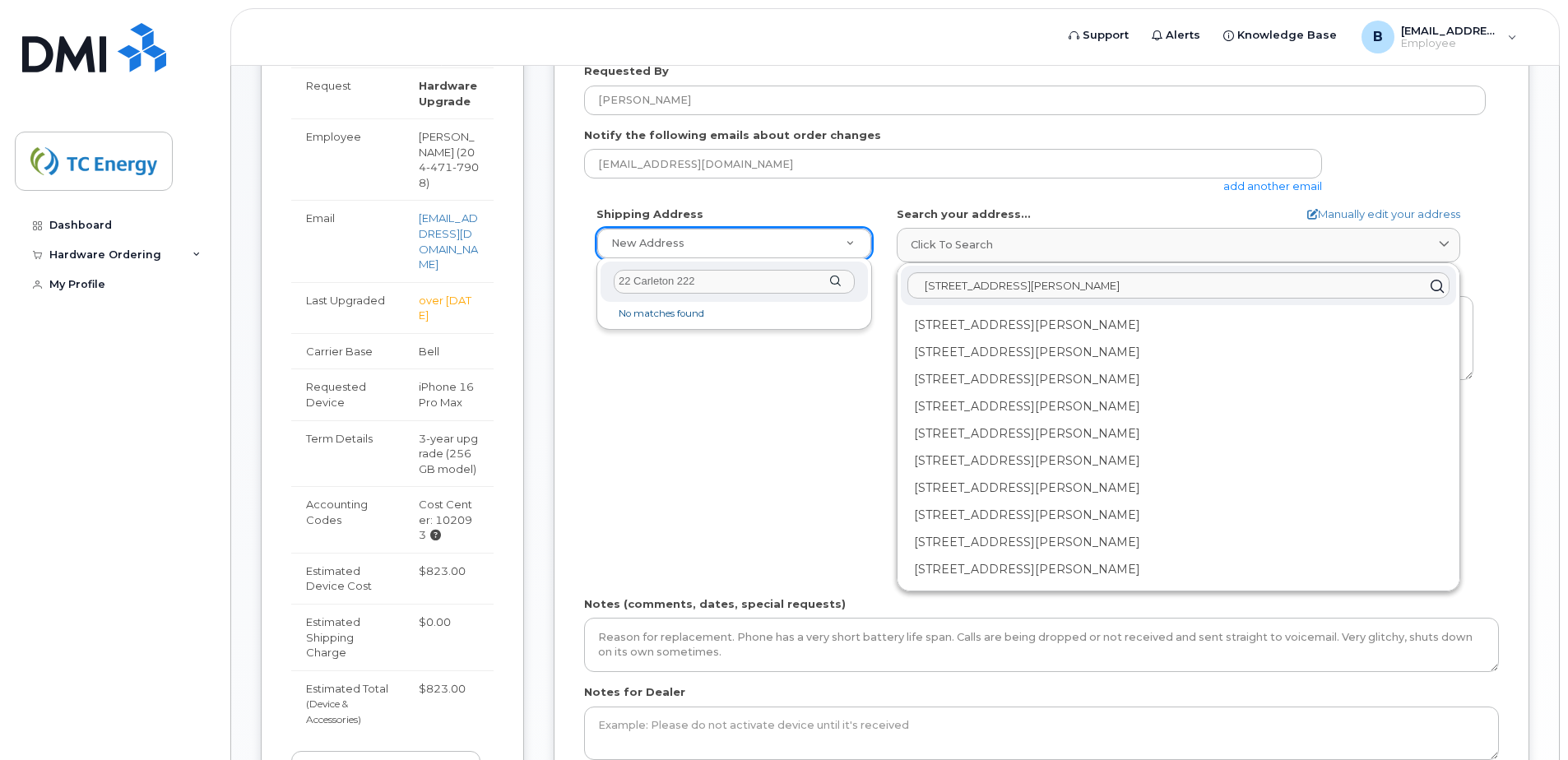
drag, startPoint x: 1173, startPoint y: 286, endPoint x: 826, endPoint y: 297, distance: 347.2
click at [826, 296] on body "Support Alerts Knowledge Base B brad_nazar@tcenergy.com Employee English França…" at bounding box center [784, 381] width 1568 height 1421
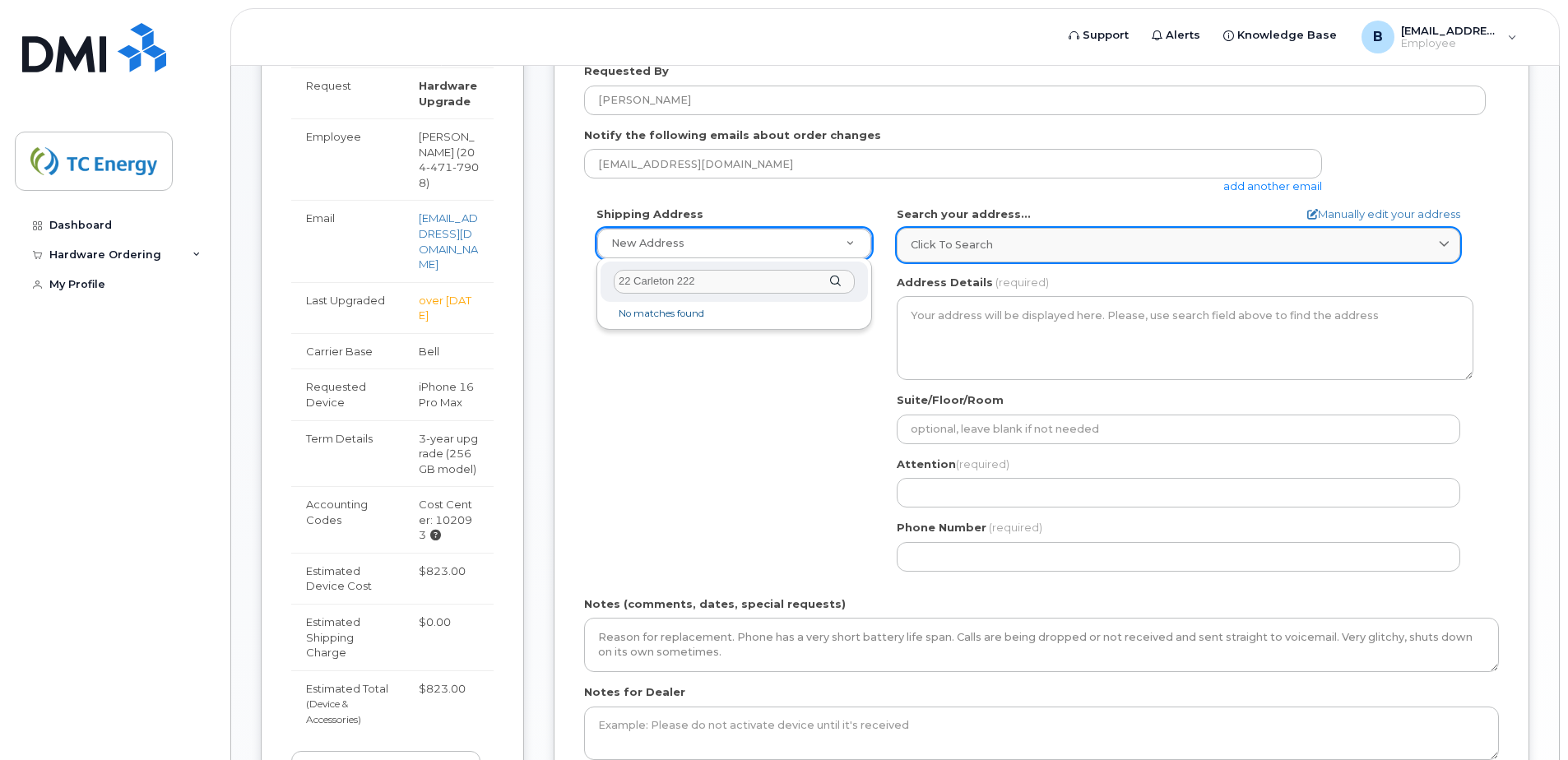
click at [1087, 240] on div "Click to search" at bounding box center [1179, 244] width 535 height 16
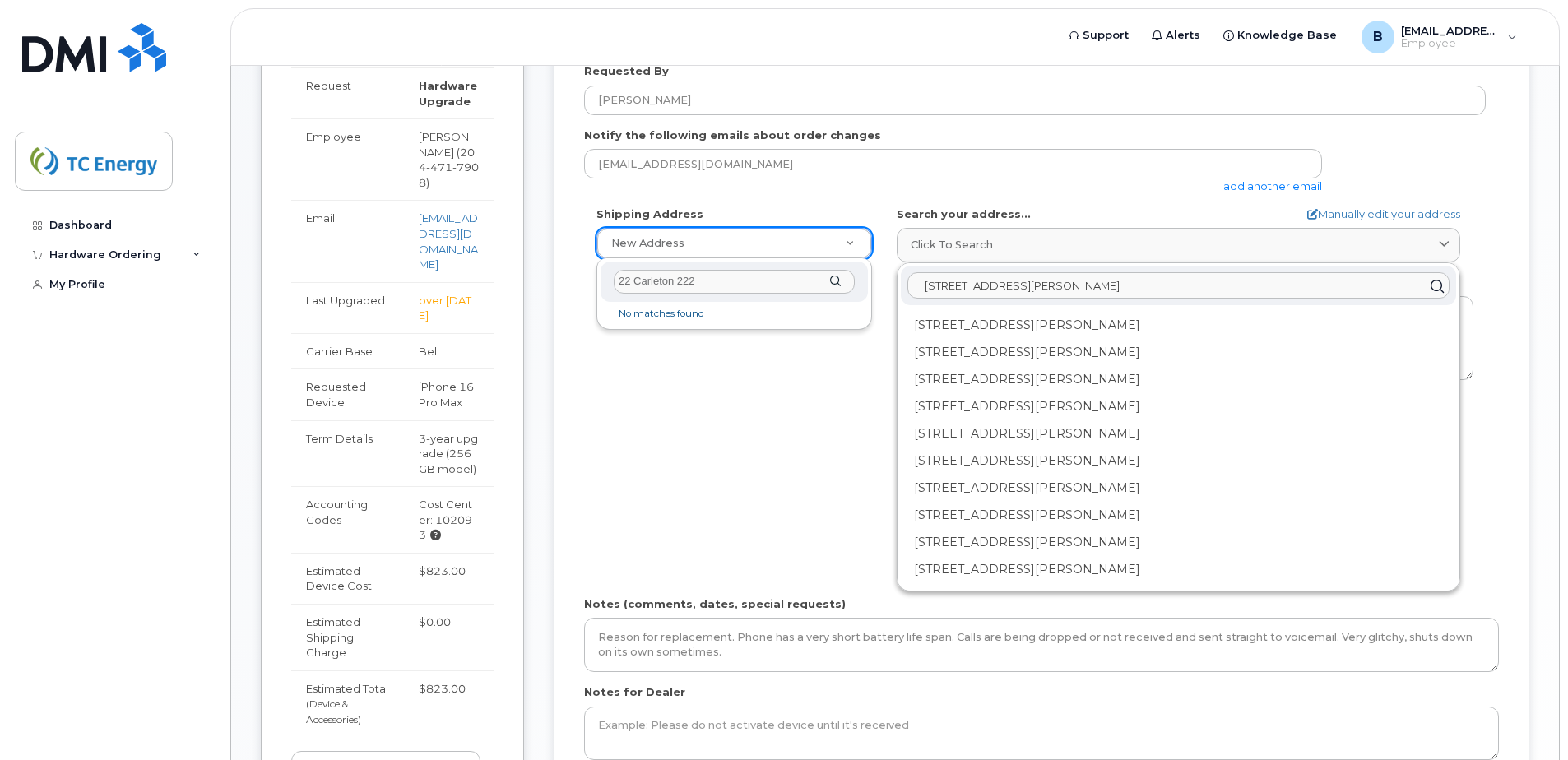
click at [1253, 288] on input "1048 Arnould Rd Ile Des Chenes MB R0A 0T0" at bounding box center [1178, 286] width 542 height 26
click at [1236, 290] on input "1048 Arnould Rd Ile Des Chenes MB R0A 0T0" at bounding box center [1178, 286] width 542 height 26
type input "2"
type input "22 Carleton Dr Steinbach Mb R5G 0C6"
click at [834, 280] on div "22 Carleton Dr Steinbach Mb R5G 0C6" at bounding box center [734, 281] width 268 height 40
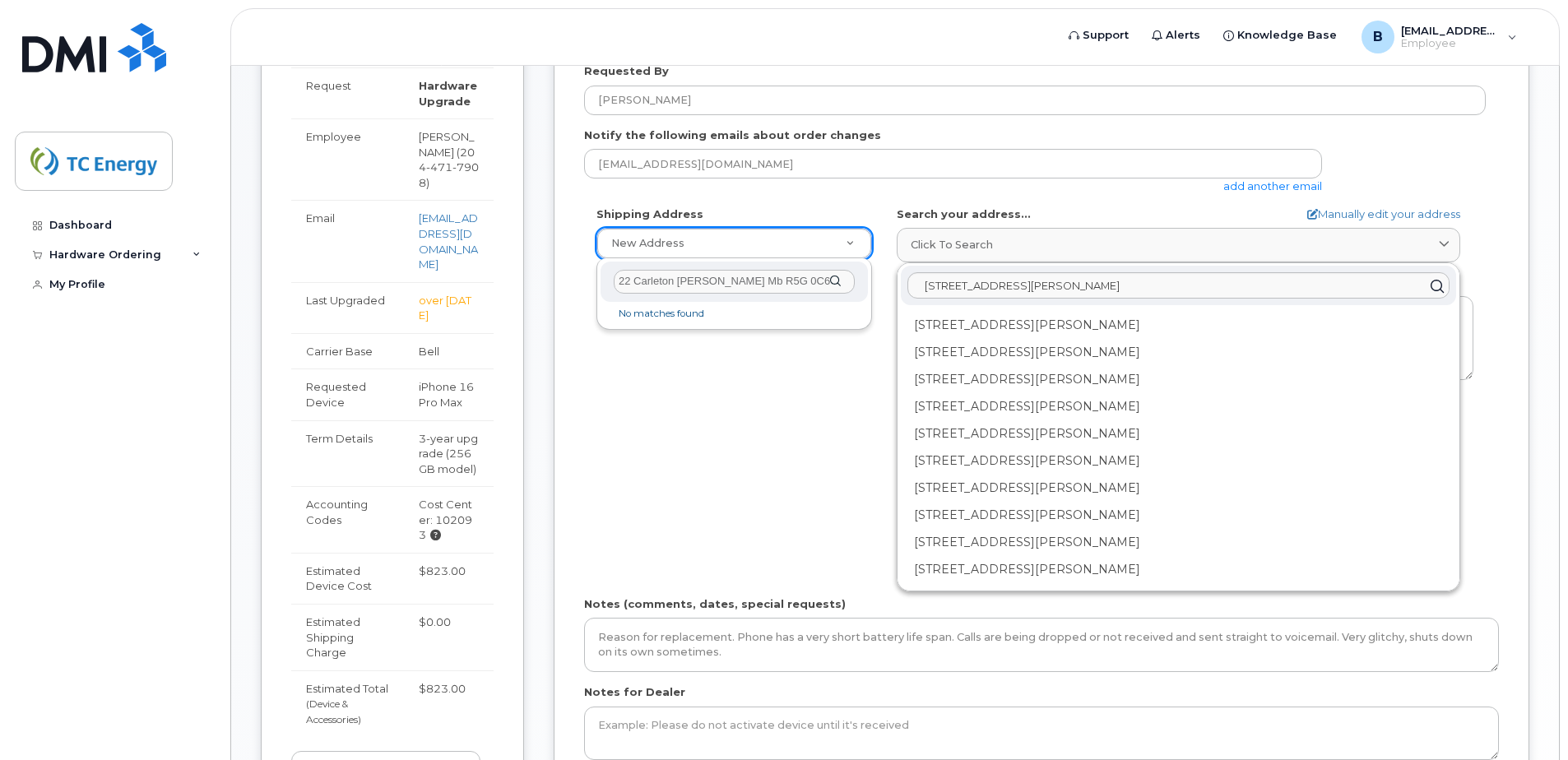
drag, startPoint x: 818, startPoint y: 282, endPoint x: 597, endPoint y: 293, distance: 221.3
click at [597, 293] on div "22 Carleton Dr Steinbach Mb R5G 0C6 No matches found" at bounding box center [734, 294] width 276 height 71
click at [1326, 215] on link "Manually edit your address" at bounding box center [1383, 214] width 153 height 16
select select
type input "22 Carleton Dr"
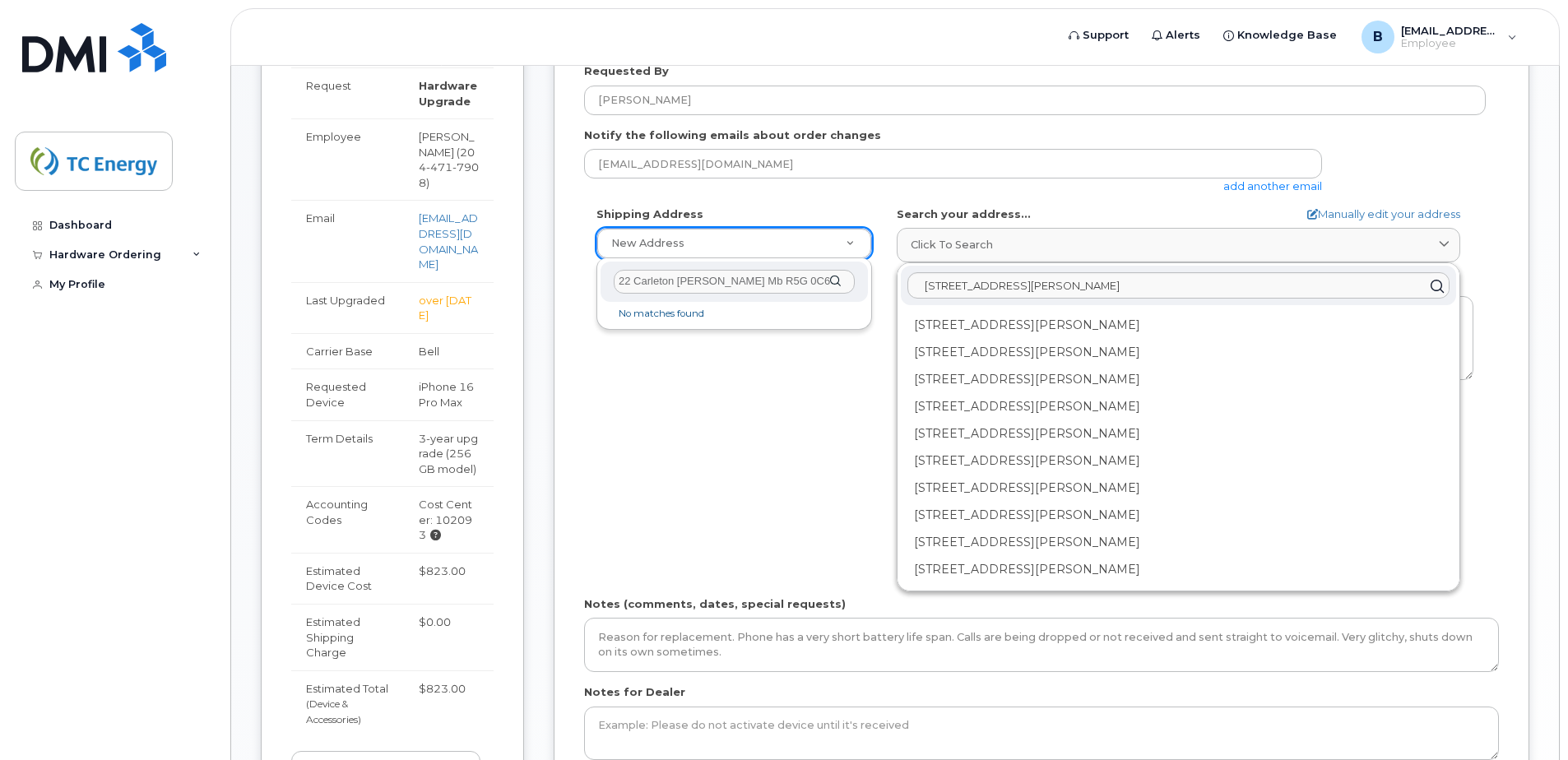
type input "1276"
type input "R0A 0T0"
type input "[PERSON_NAME]"
type input "2044717908"
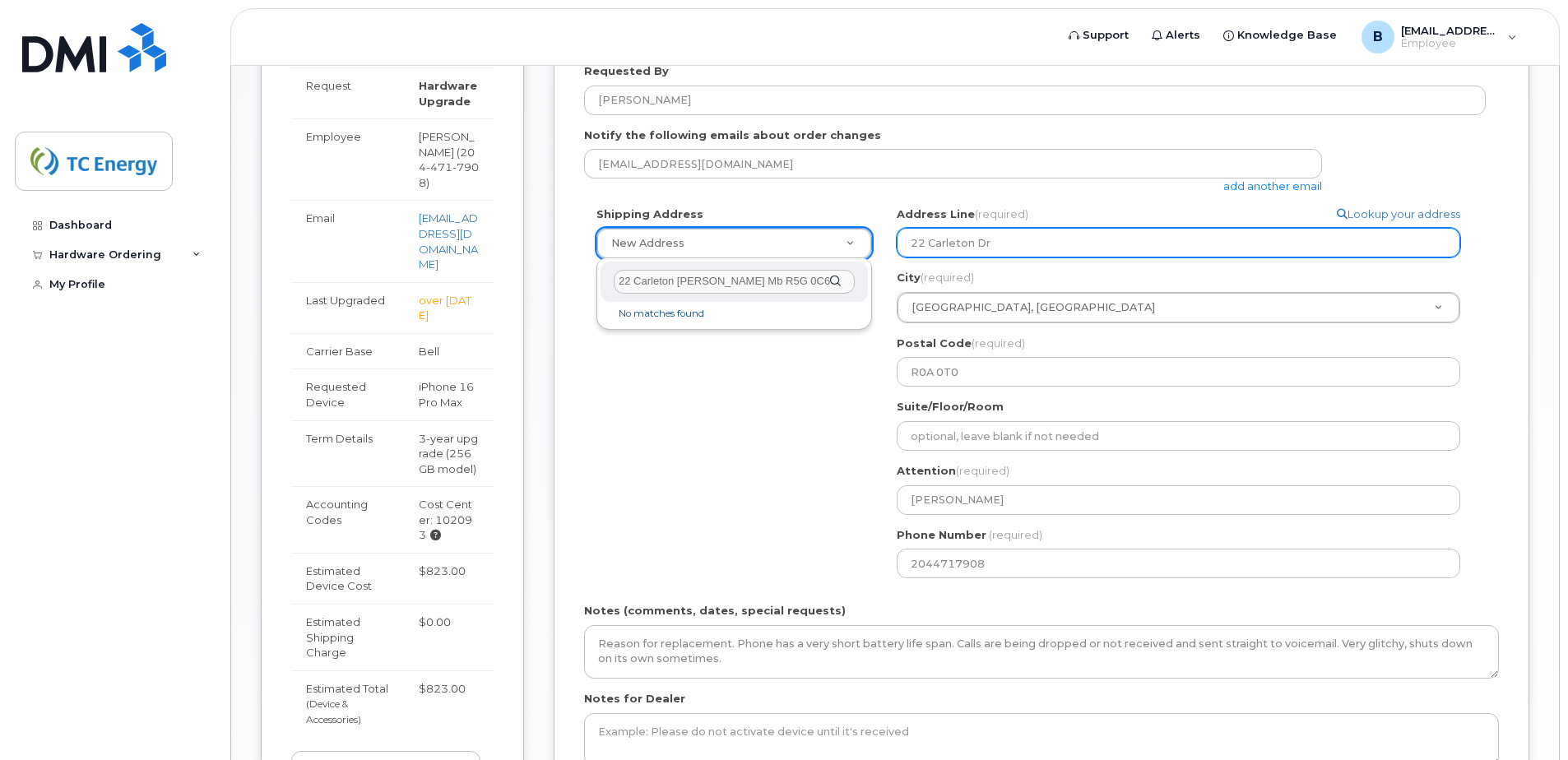
click at [1020, 247] on input "22 Carleton Dr" at bounding box center [1179, 242] width 563 height 30
click at [1012, 245] on input "22 Carleton Dr" at bounding box center [1179, 242] width 563 height 30
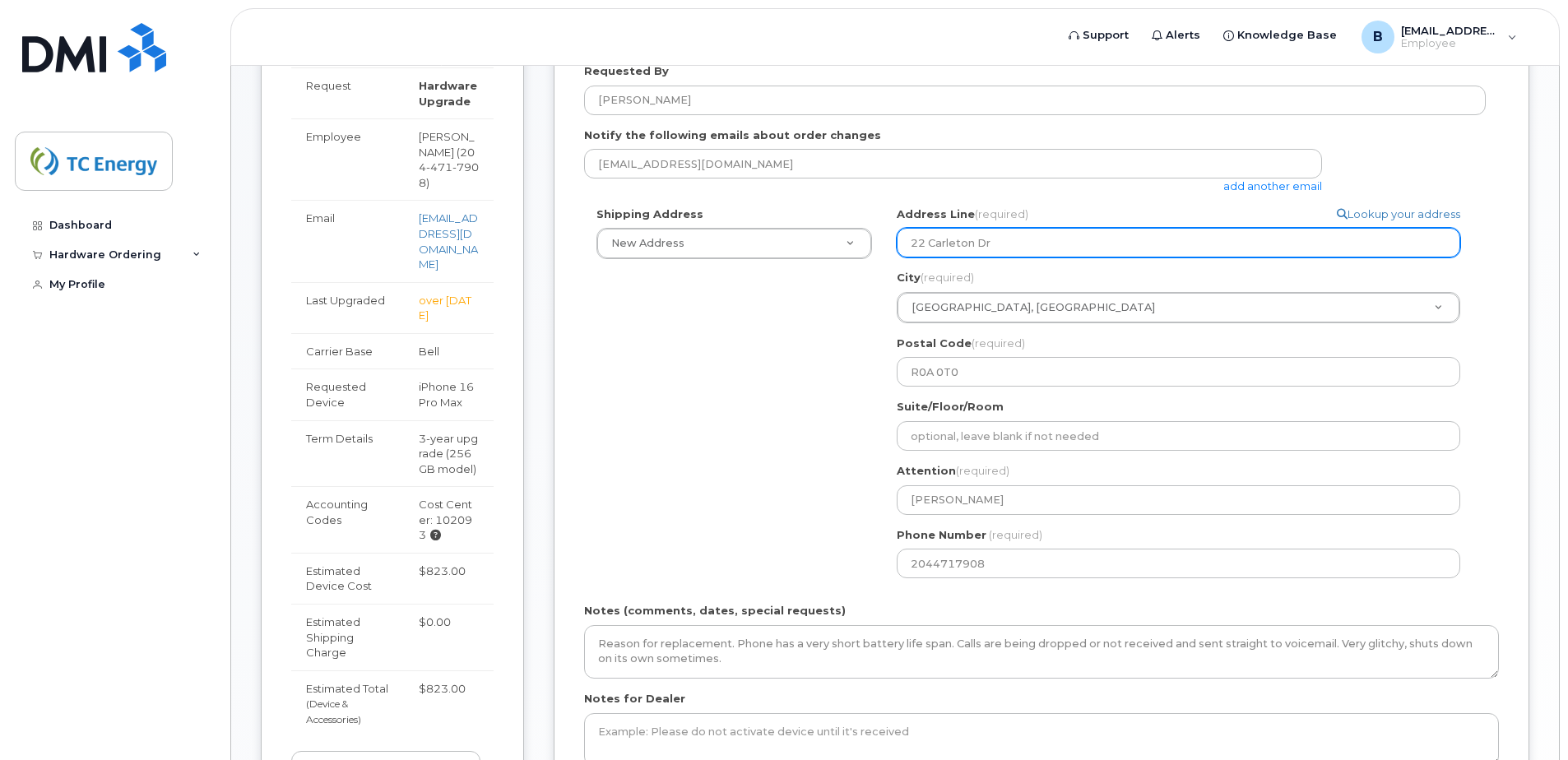
click at [1013, 246] on input "22 Carleton Dr" at bounding box center [1179, 242] width 563 height 30
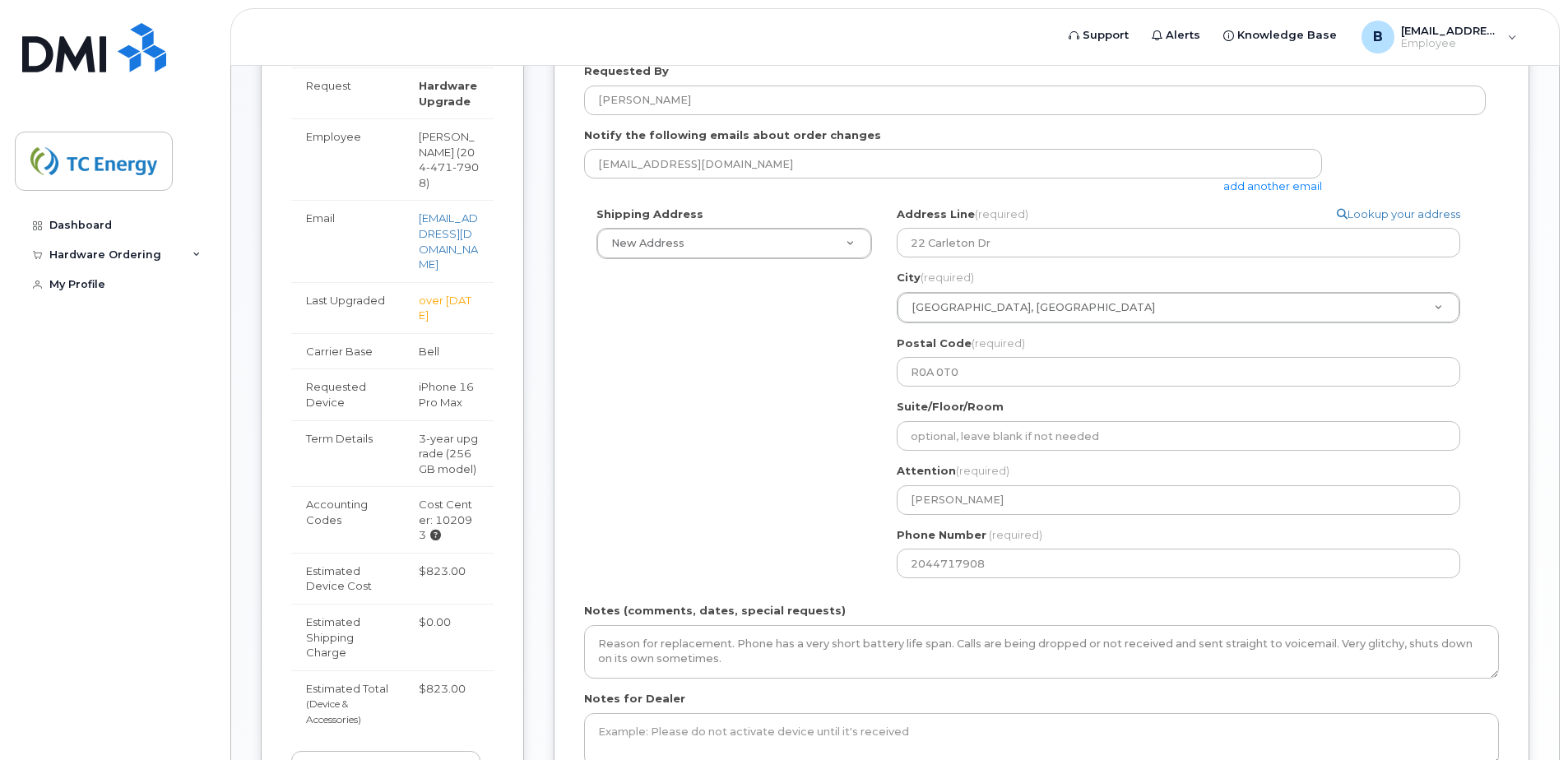
click at [857, 348] on div "Shipping Address New Address New Address Simplex Mobility Search your address..…" at bounding box center [1034, 398] width 902 height 384
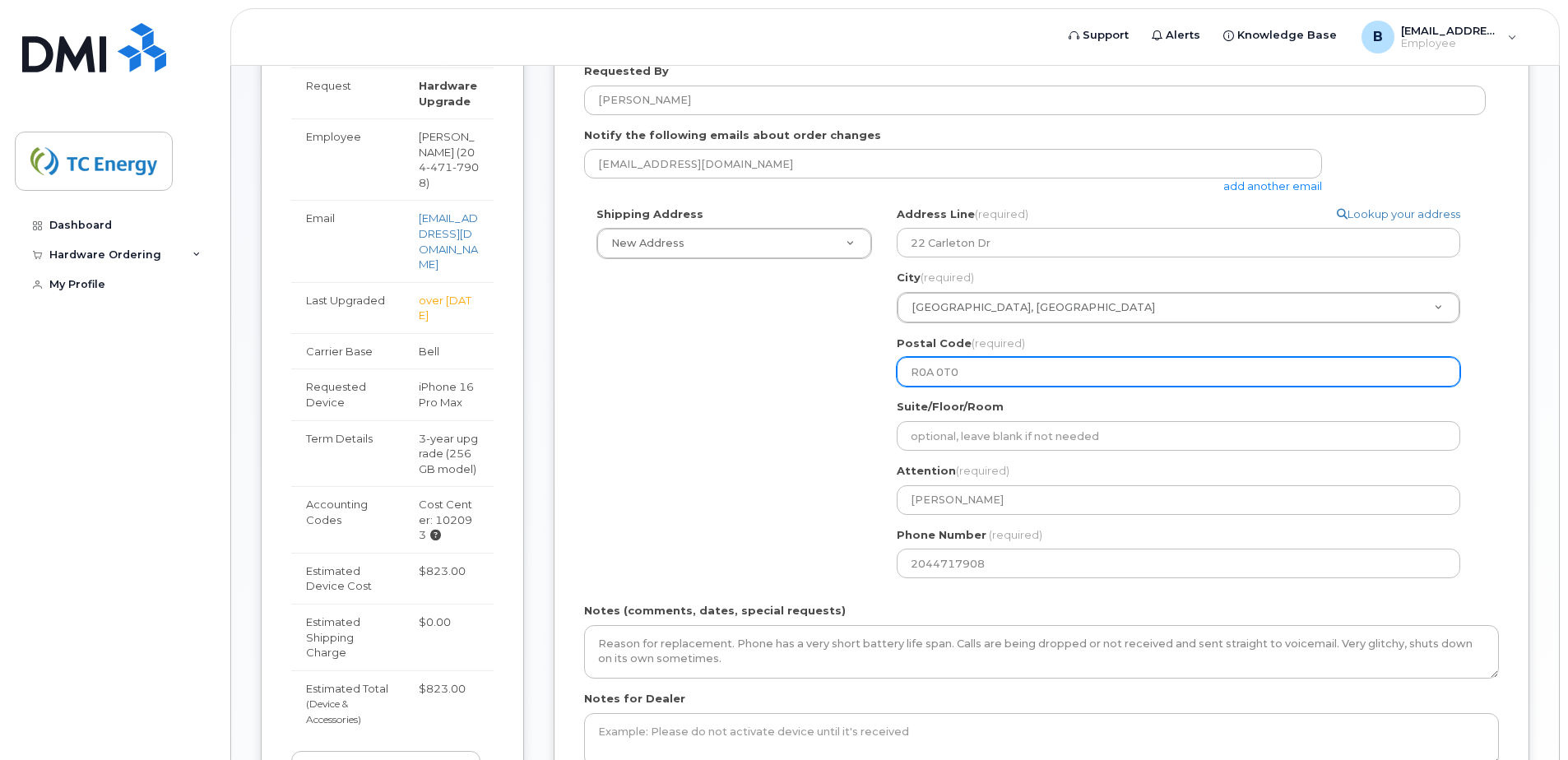
click at [963, 372] on input "R0A 0T0" at bounding box center [1179, 372] width 563 height 30
select select
type input "R0A 0T"
select select
type input "R0A 0"
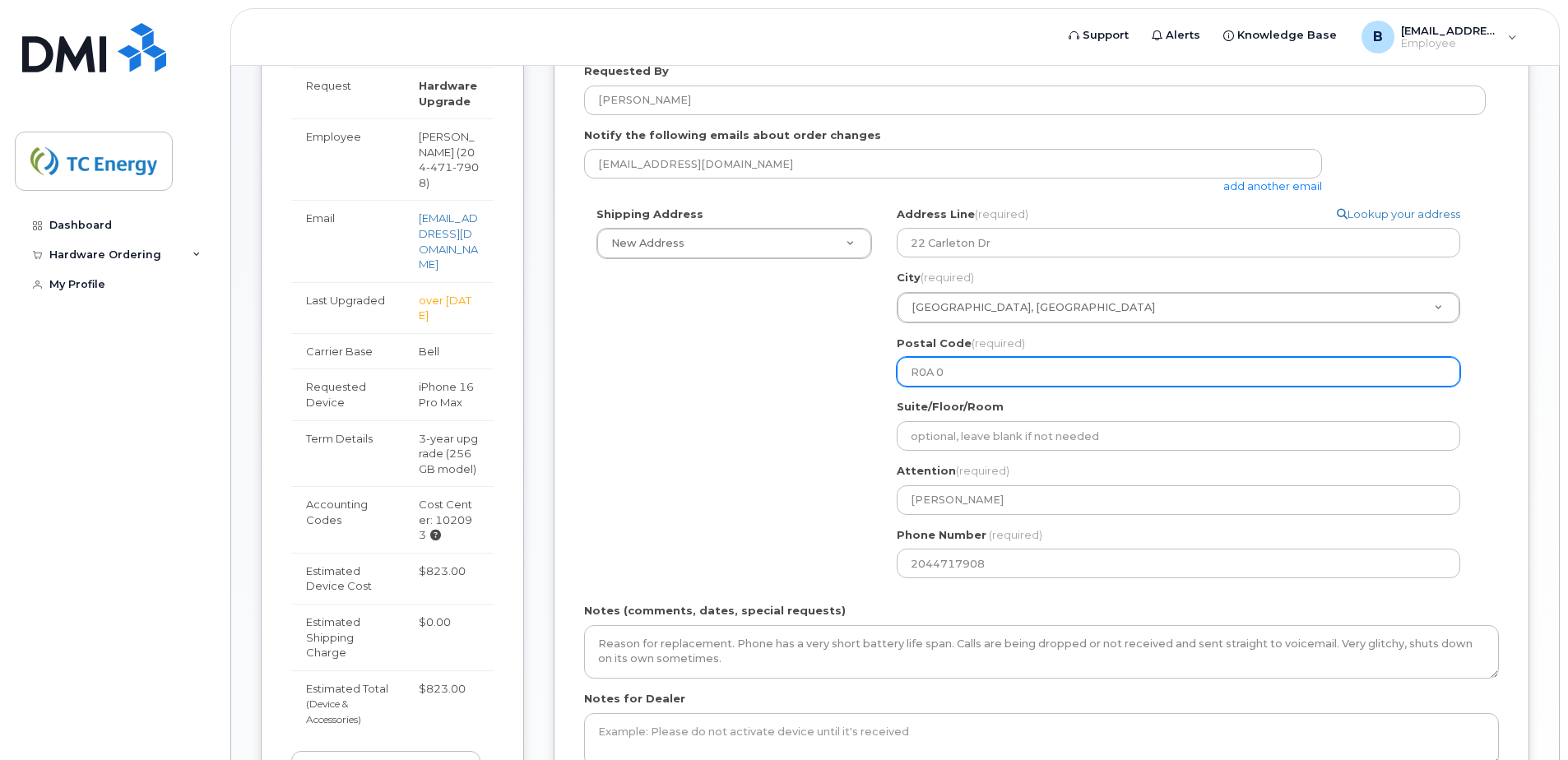
select select
type input "R0A"
select select
type input "R0"
select select
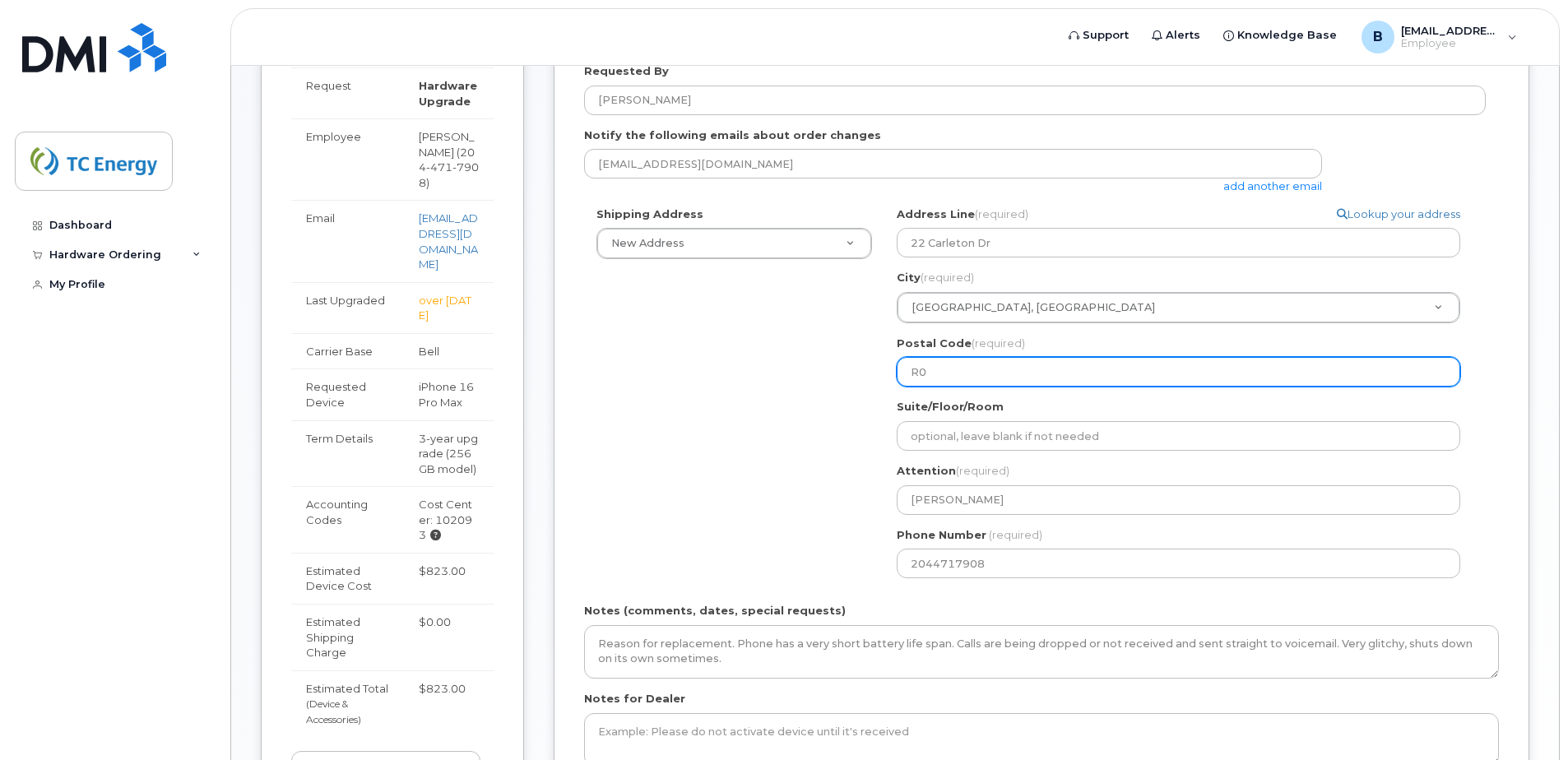
type input "R"
select select
type input "R"
select select
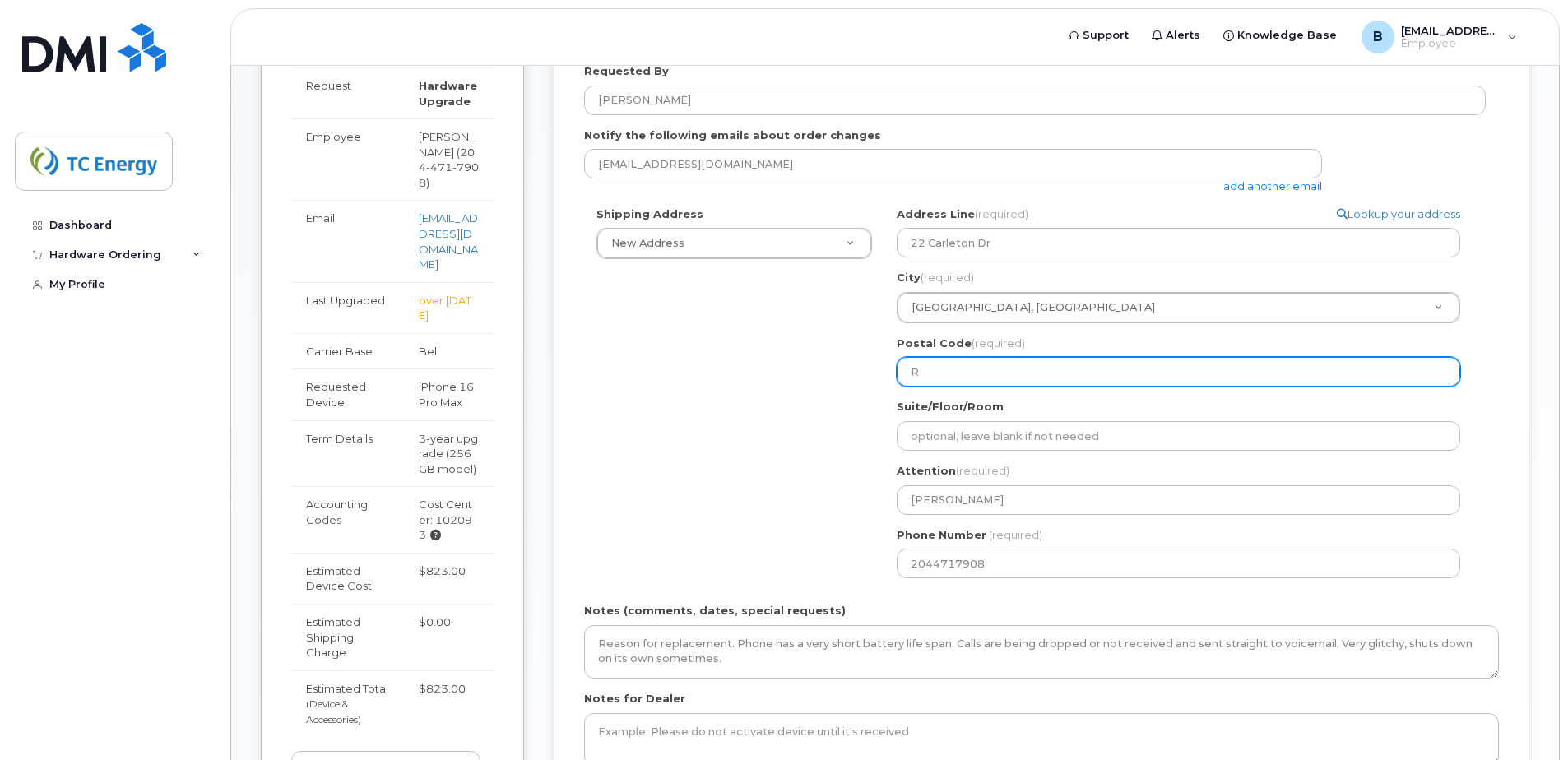
type input "R5"
select select
type input "R5G"
select select
type input "R5G 0"
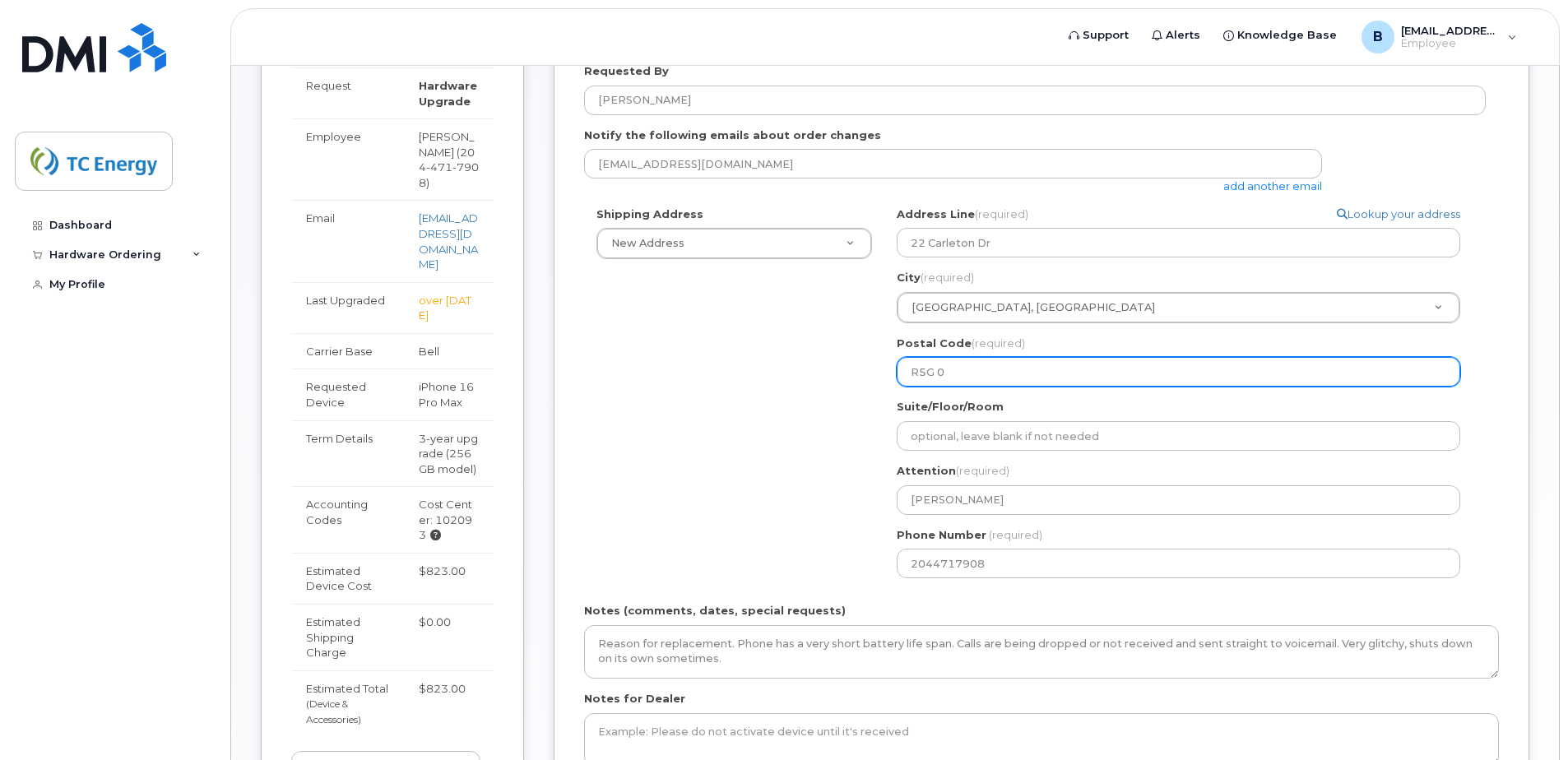
select select
type input "R5G 0C"
select select
type input "R5G 0C6"
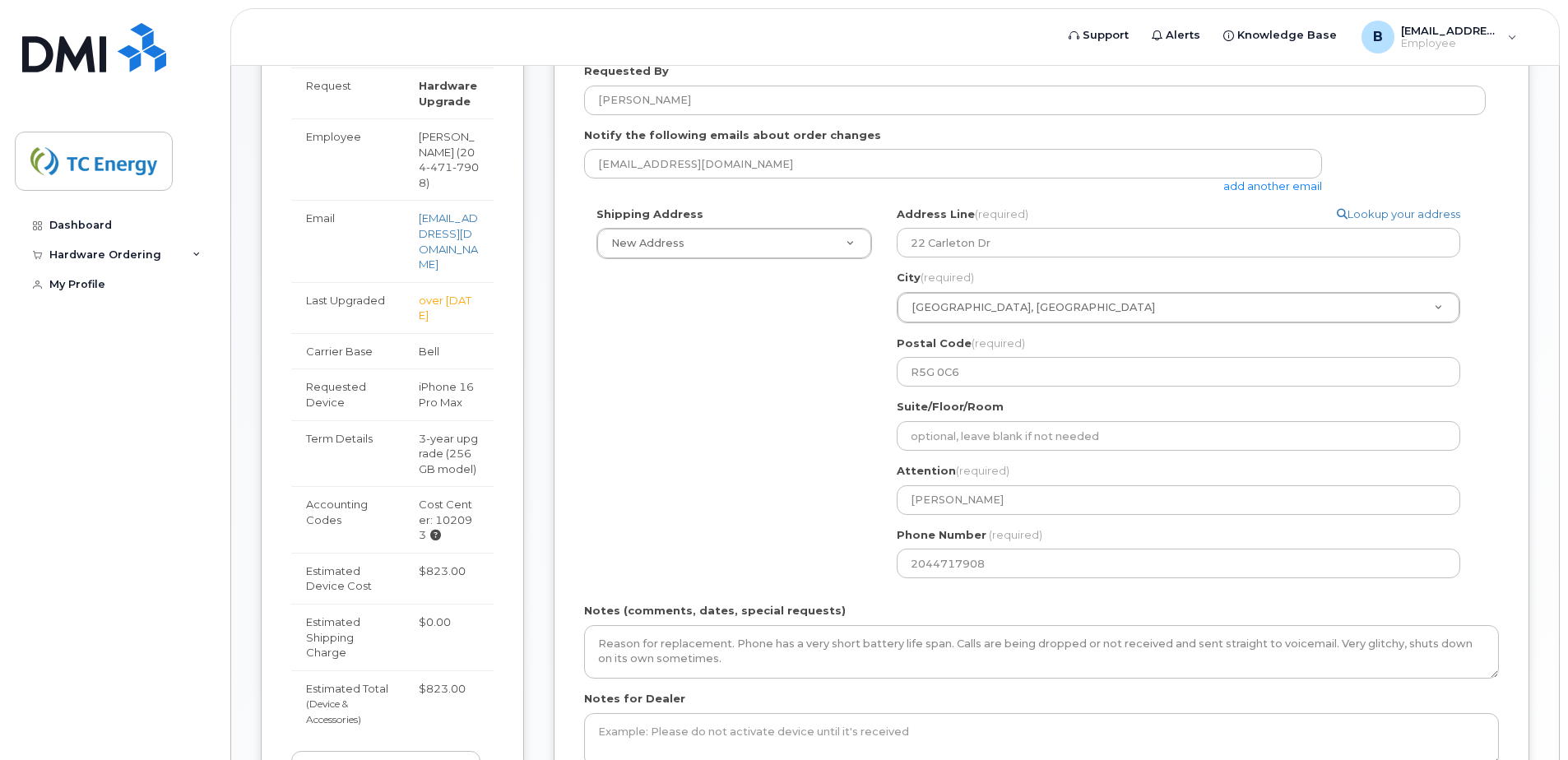
click at [733, 452] on div "Shipping Address New Address New Address Simplex Mobility Search your address..…" at bounding box center [1034, 398] width 902 height 384
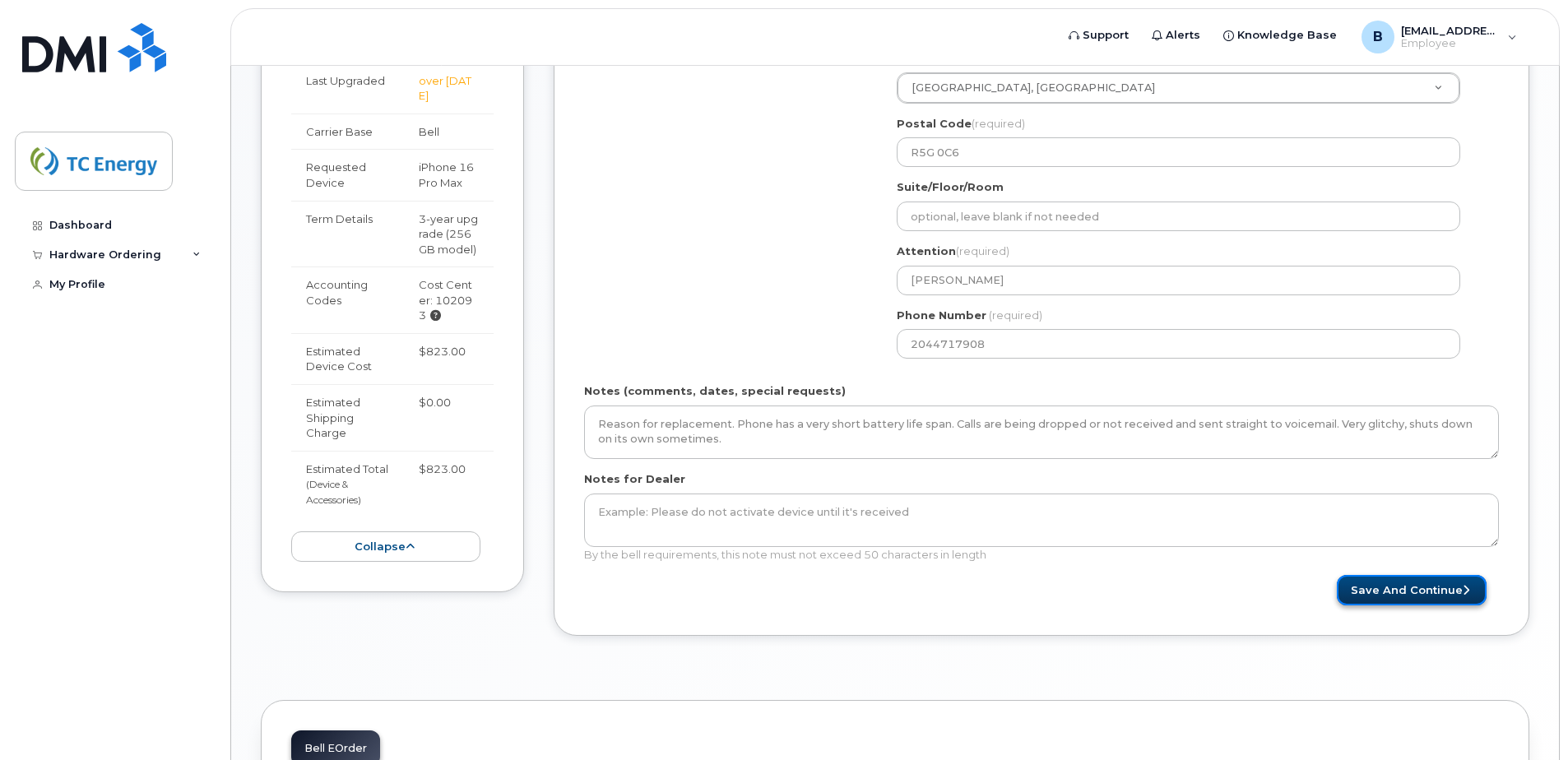
click at [1398, 583] on button "Save and Continue" at bounding box center [1411, 590] width 150 height 31
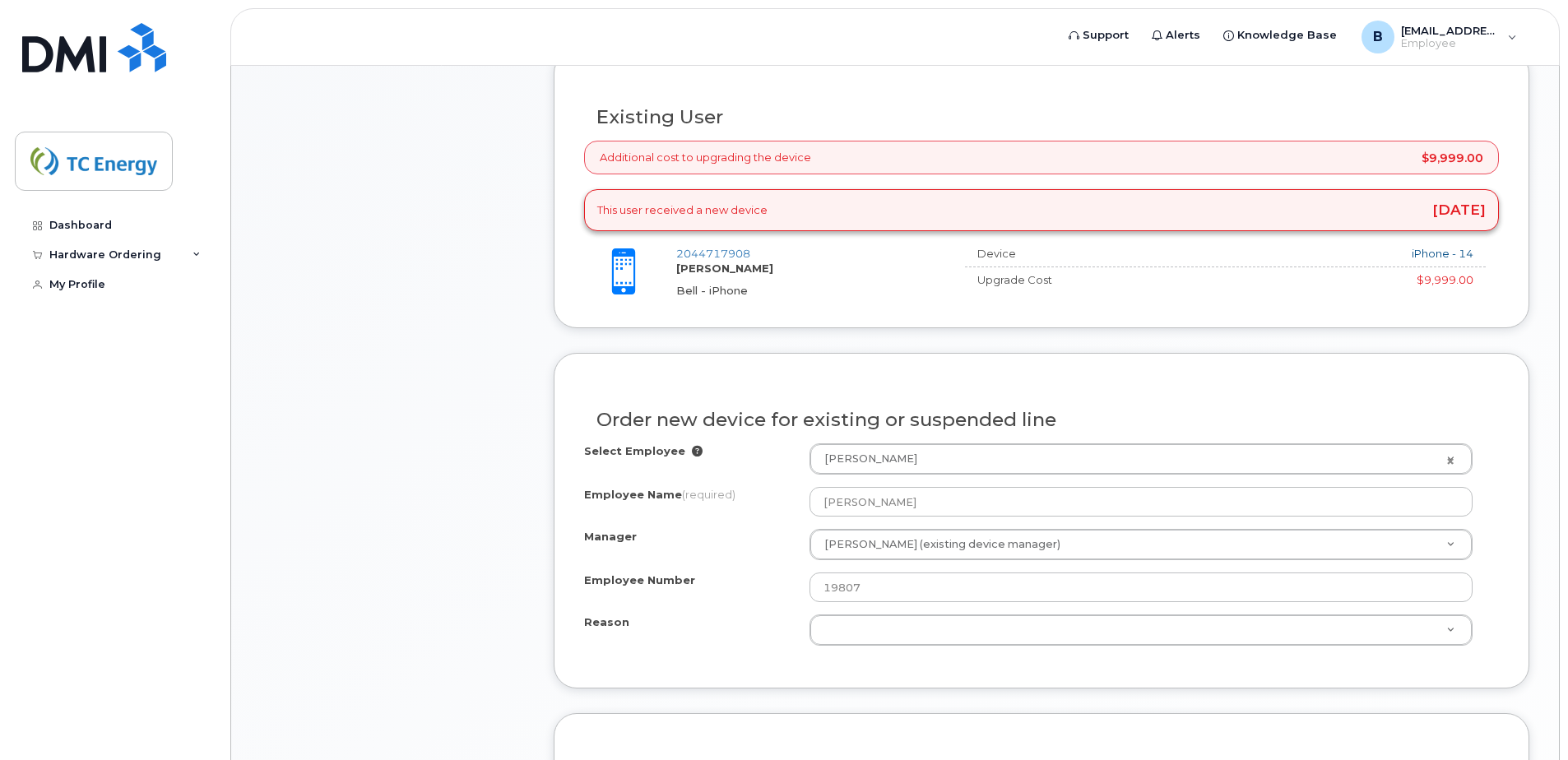
scroll to position [767, 0]
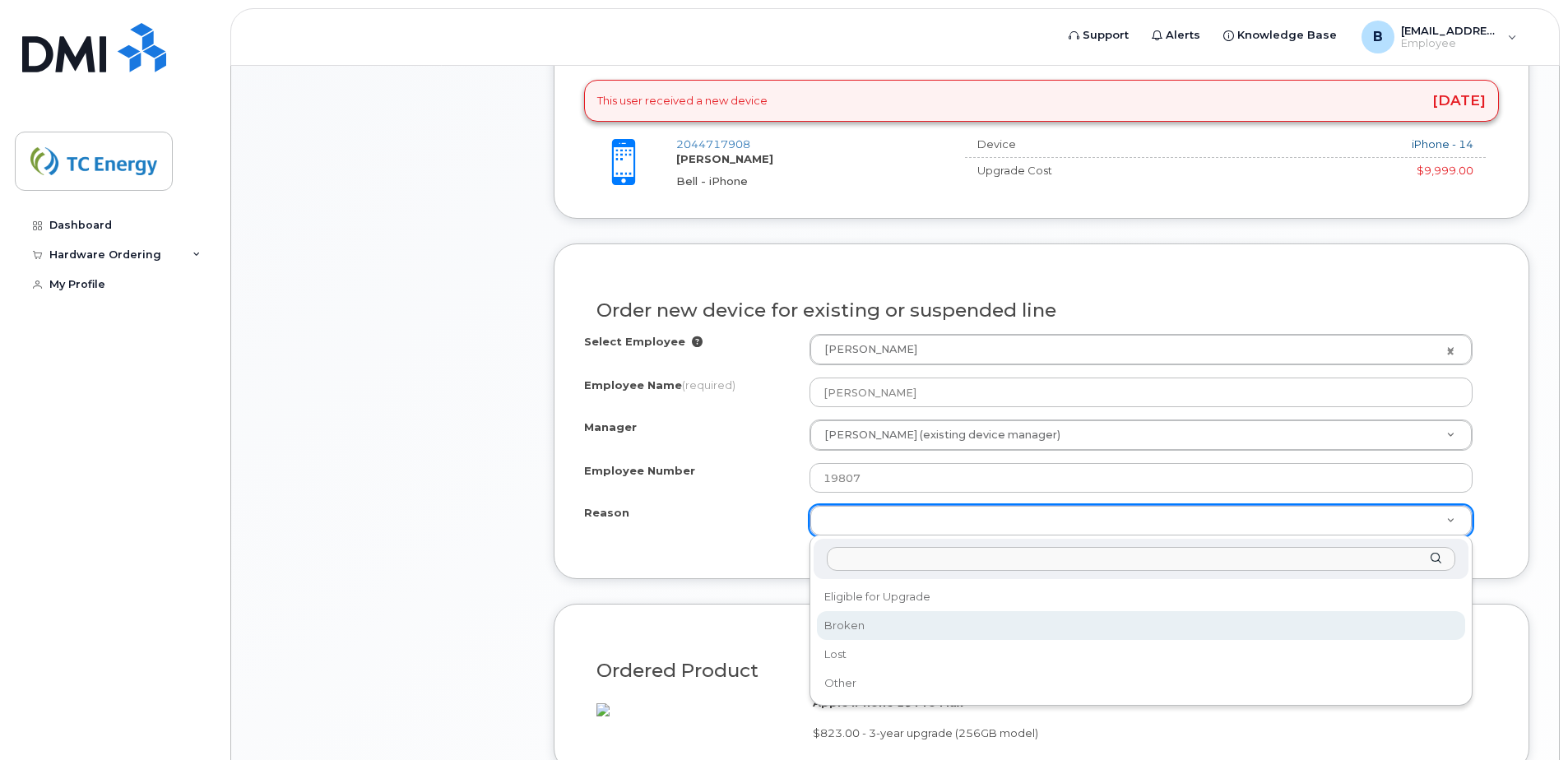
select select "broken"
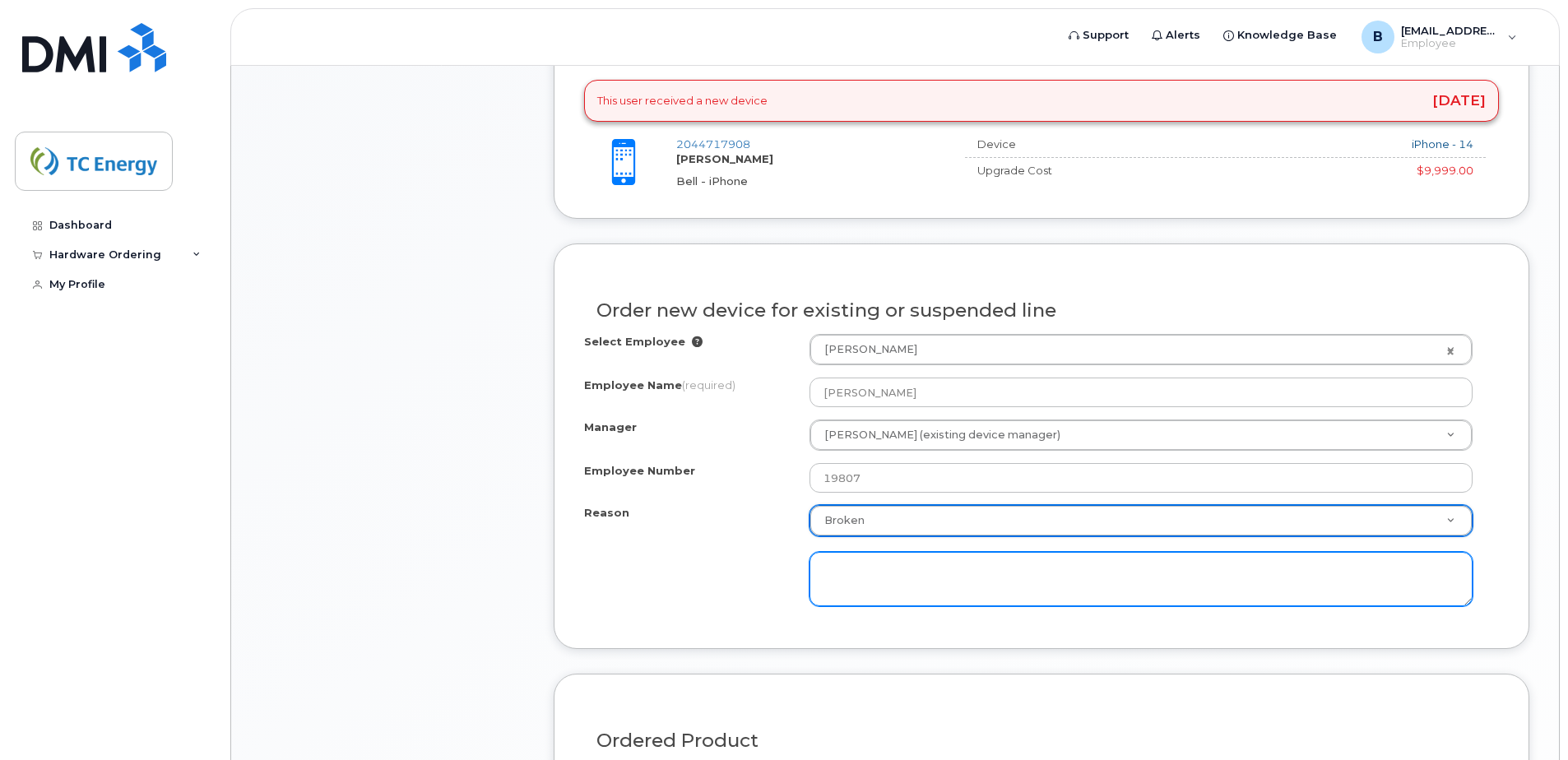
click at [915, 580] on textarea at bounding box center [1140, 579] width 663 height 54
paste textarea "Reason for replacement. Phone has a very short battery life span. Calls are bei…"
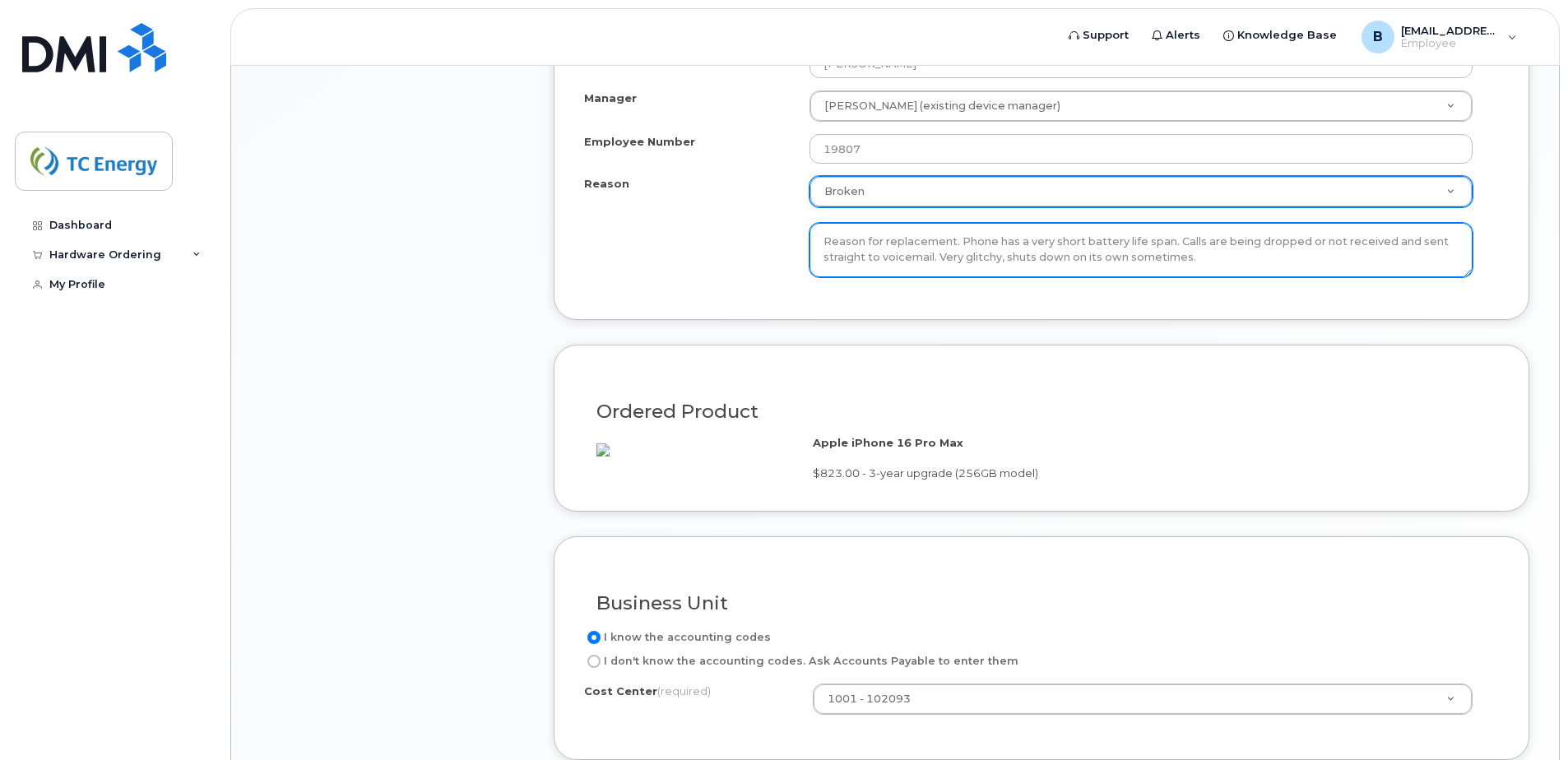
scroll to position [1206, 0]
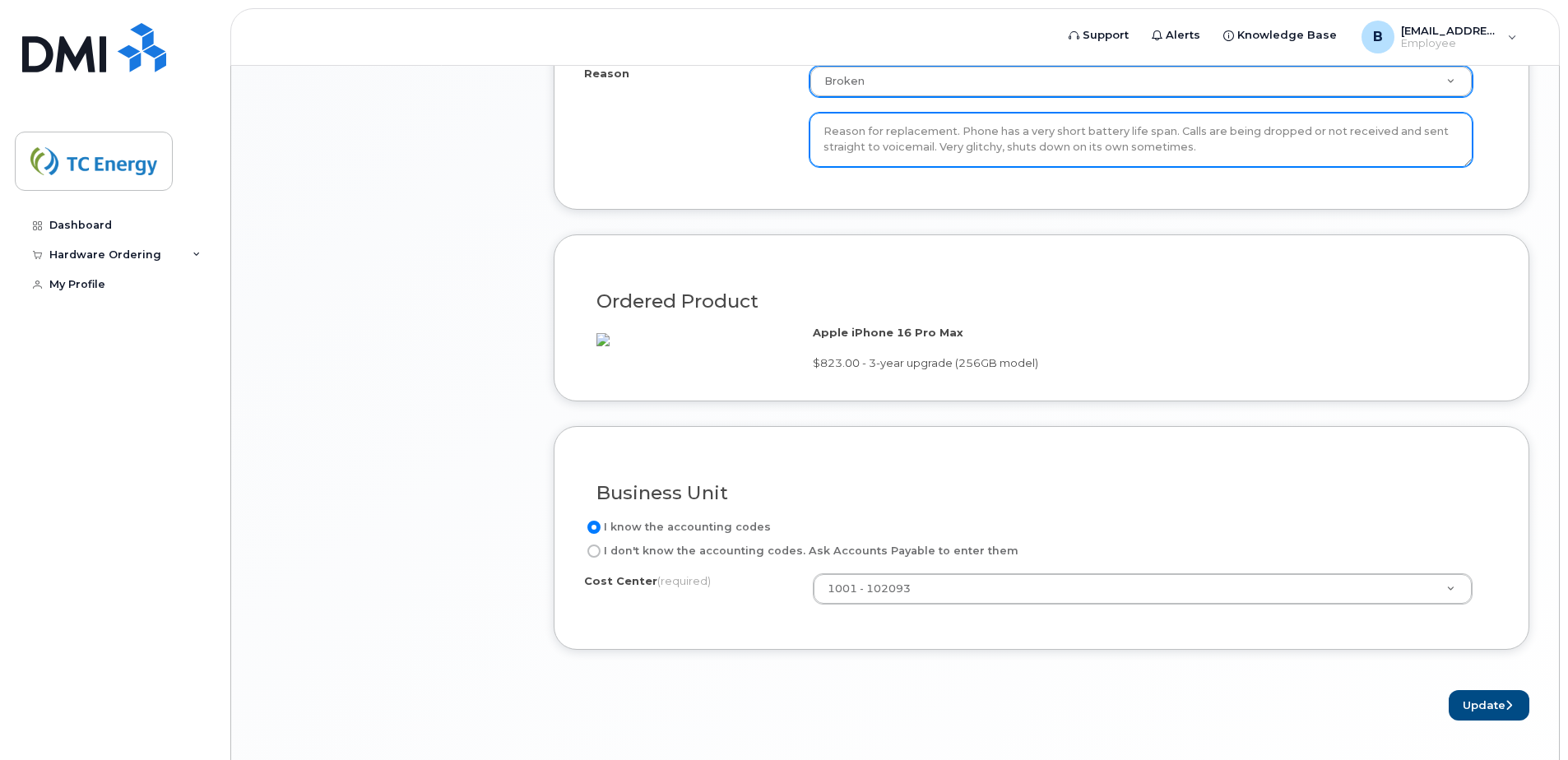
type textarea "Reason for replacement. Phone has a very short battery life span. Calls are bei…"
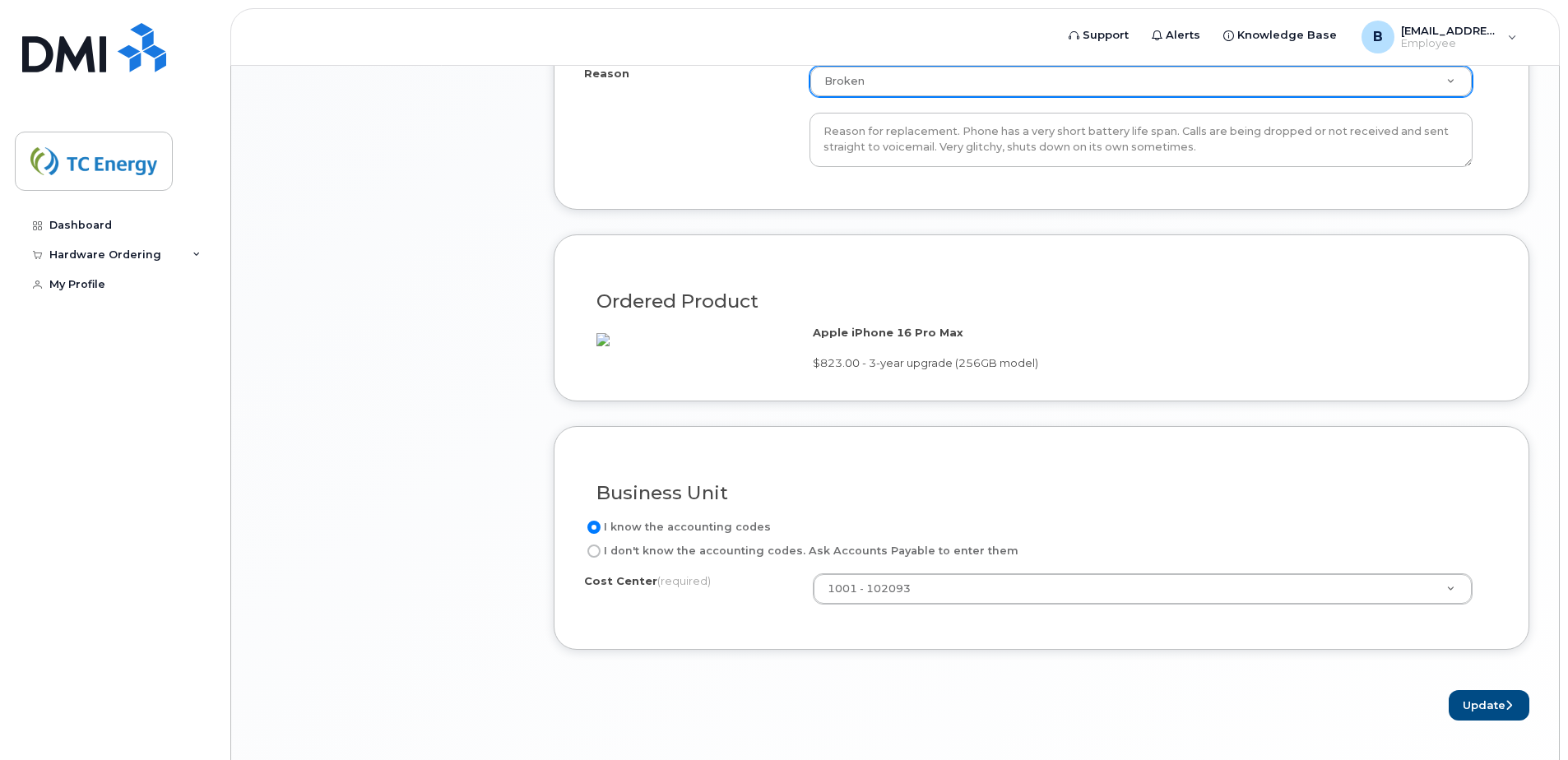
drag, startPoint x: 593, startPoint y: 572, endPoint x: 604, endPoint y: 590, distance: 21.1
click at [594, 557] on input "I don't know the accounting codes. Ask Accounts Payable to enter them" at bounding box center [594, 551] width 13 height 13
radio input "true"
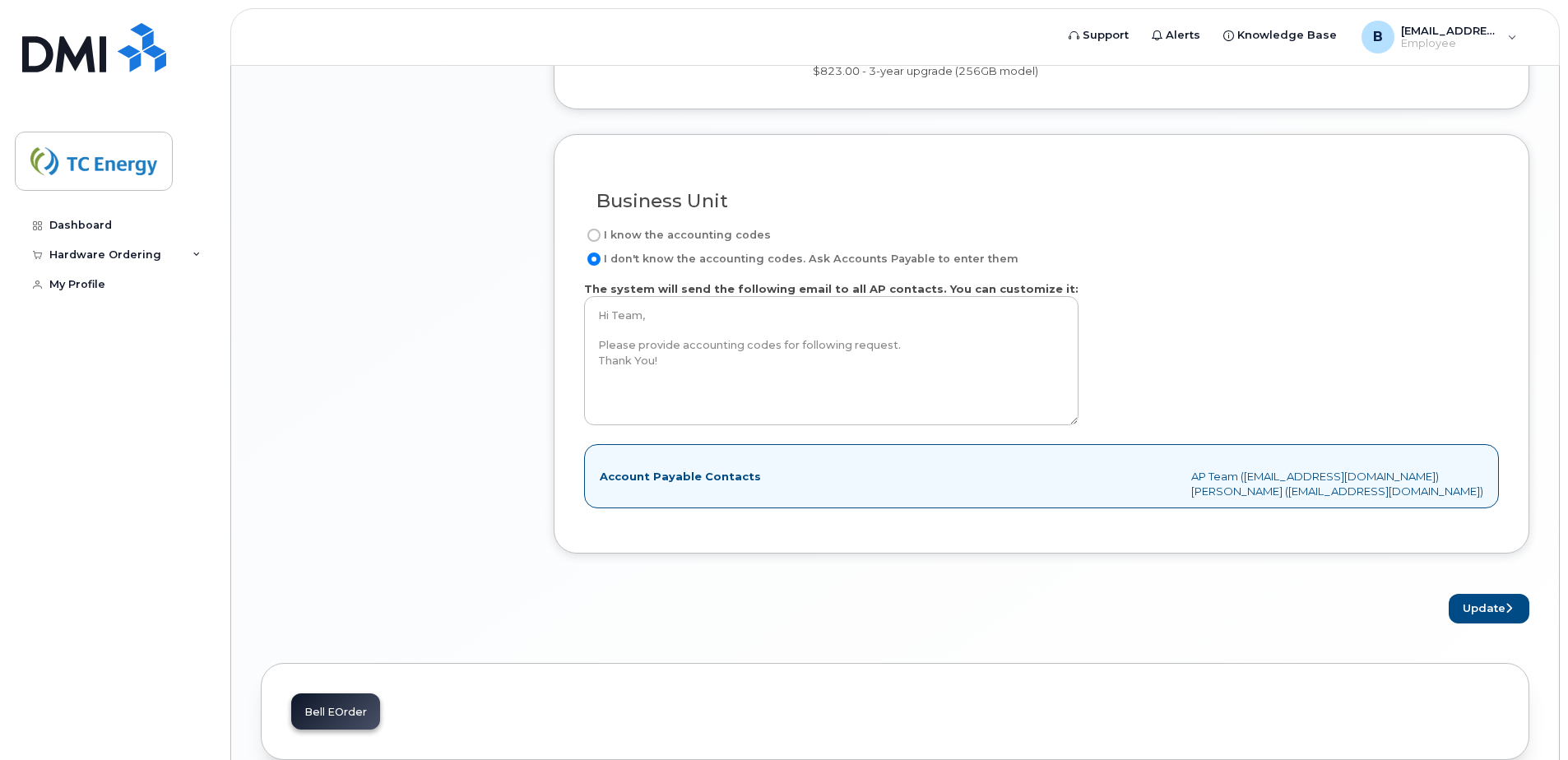
scroll to position [1535, 0]
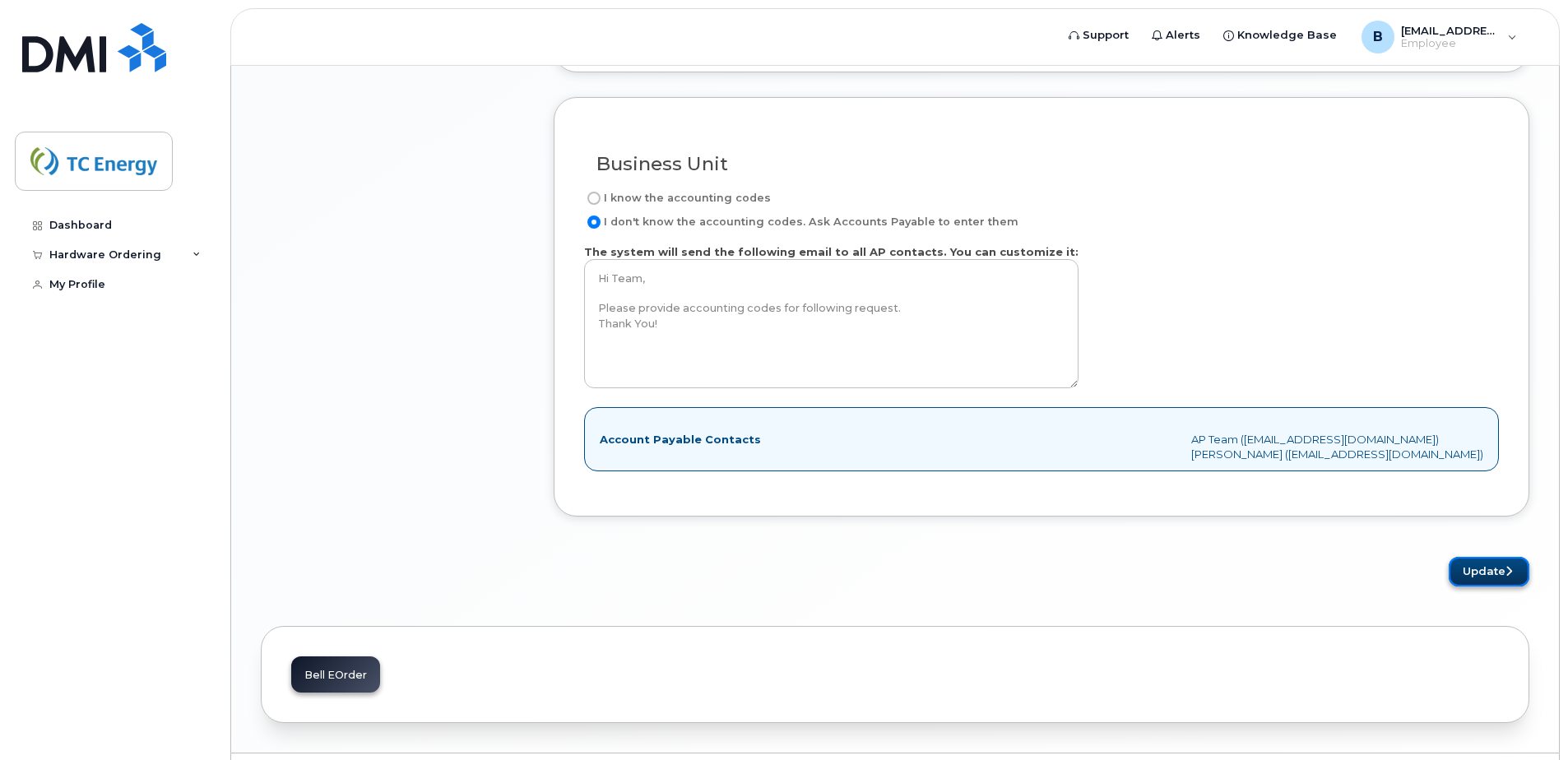
click at [1491, 587] on button "Update" at bounding box center [1489, 571] width 81 height 31
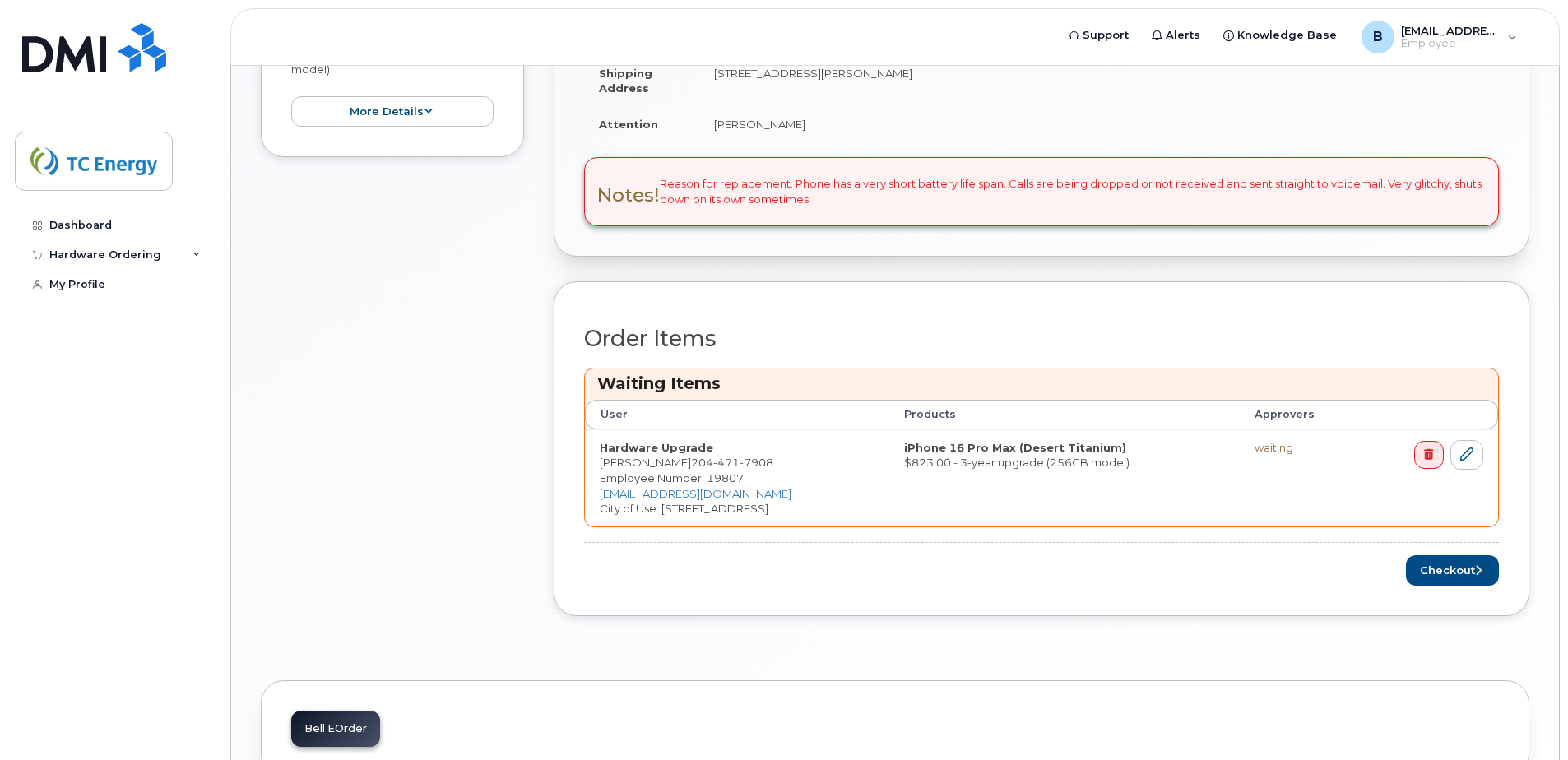
scroll to position [548, 0]
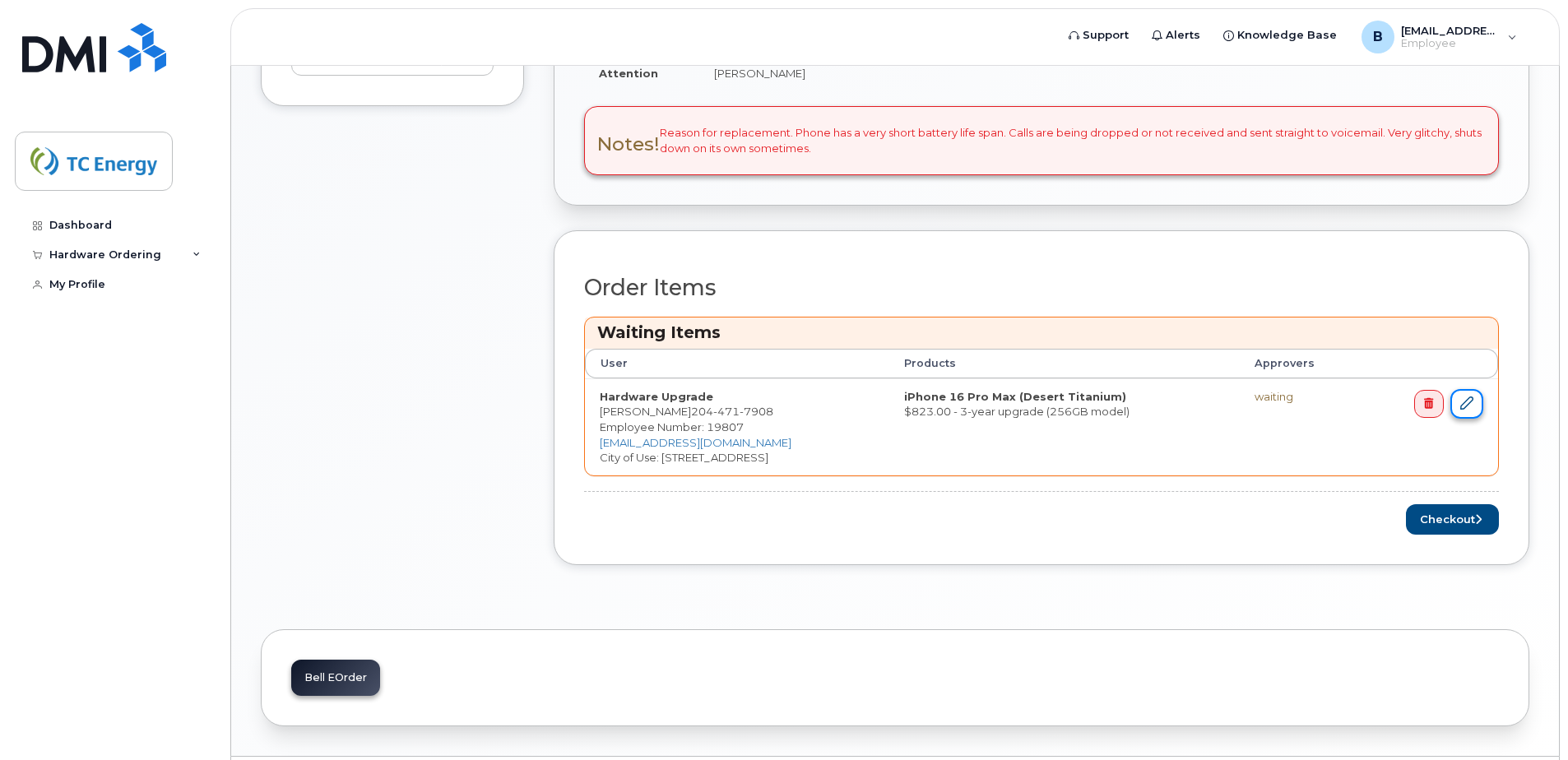
click at [1467, 404] on icon at bounding box center [1467, 403] width 13 height 13
click at [1467, 410] on link at bounding box center [1466, 404] width 33 height 31
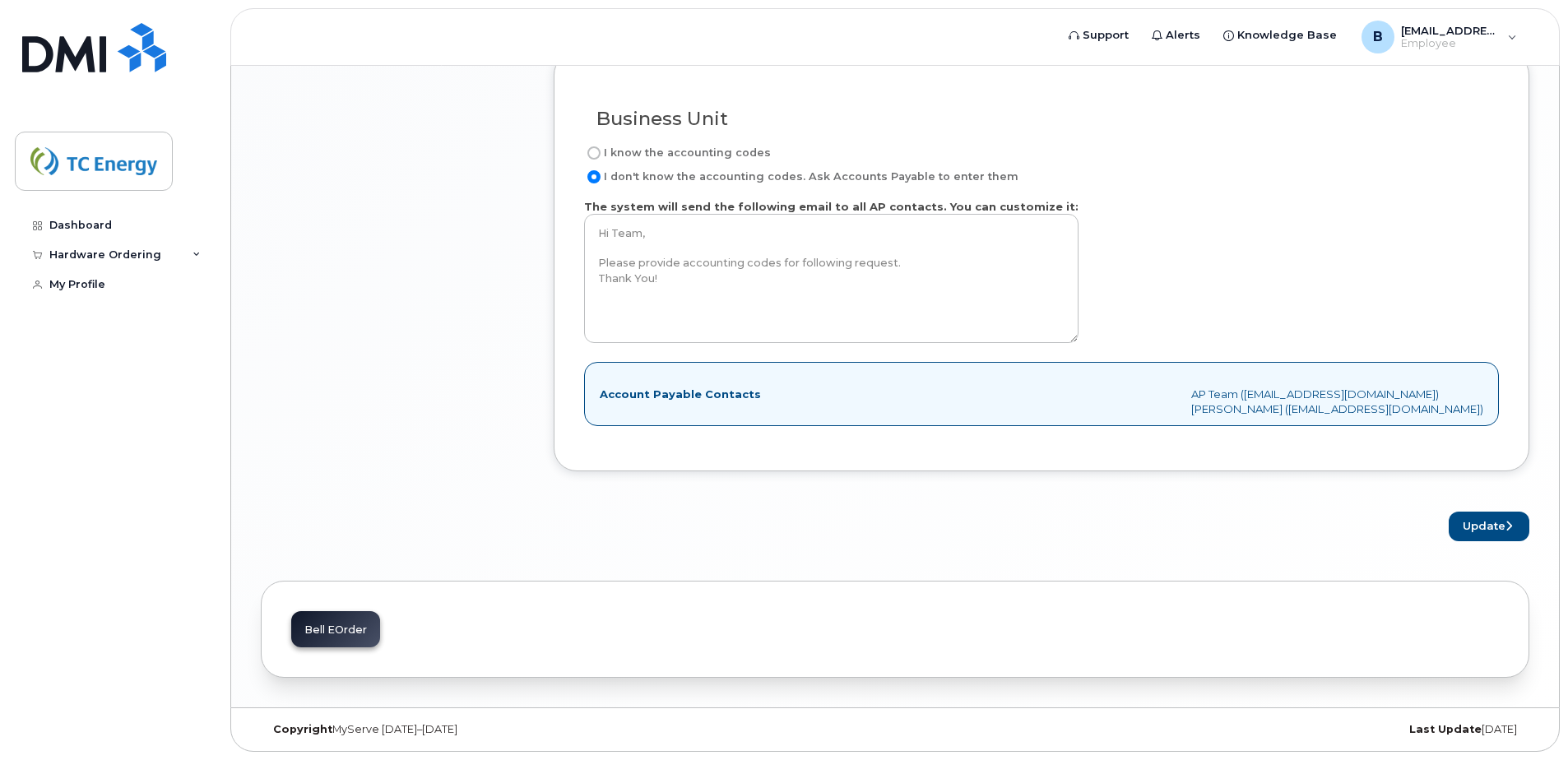
scroll to position [1600, 0]
click at [1475, 531] on button "Update" at bounding box center [1489, 527] width 81 height 31
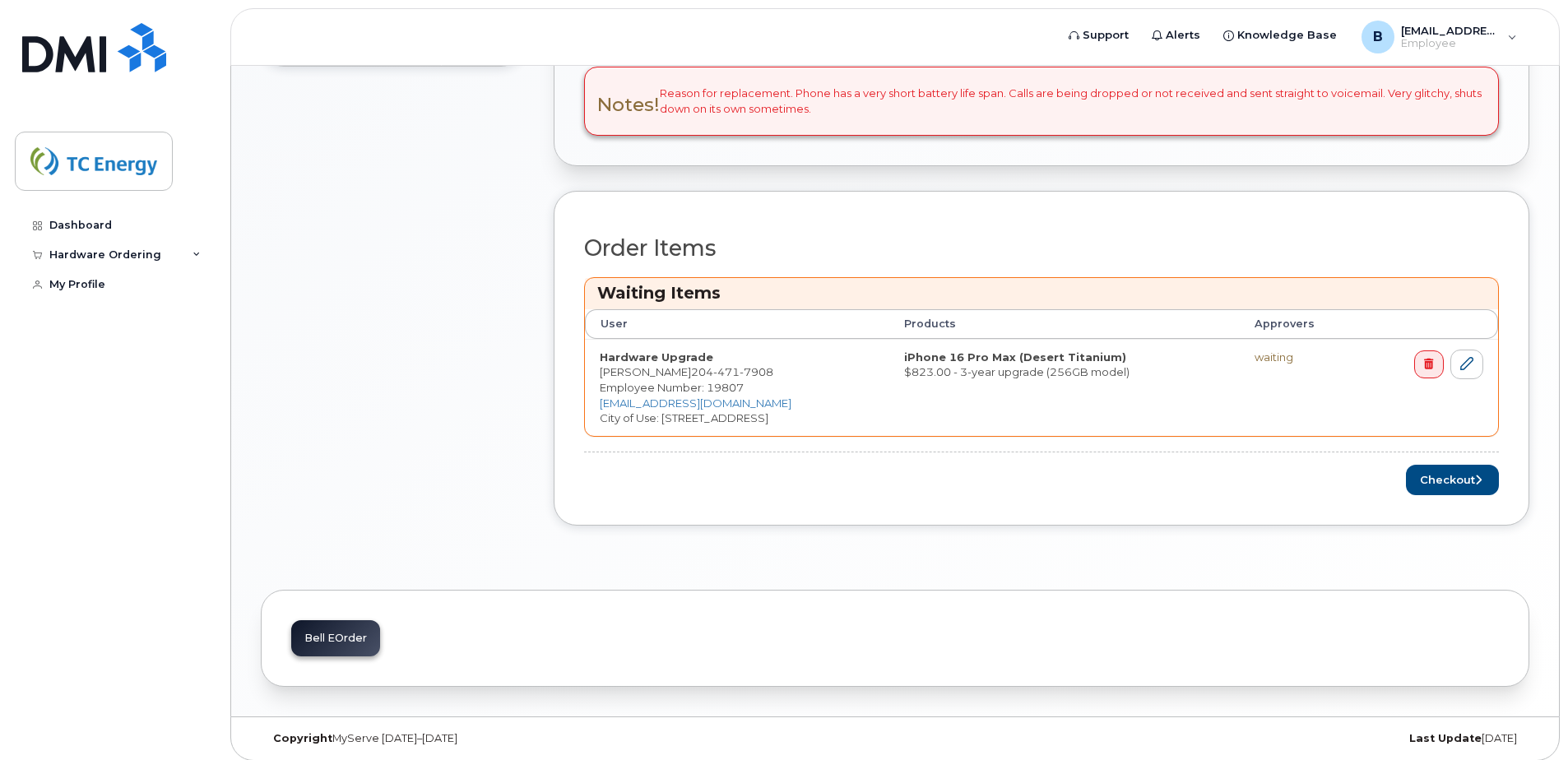
scroll to position [597, 0]
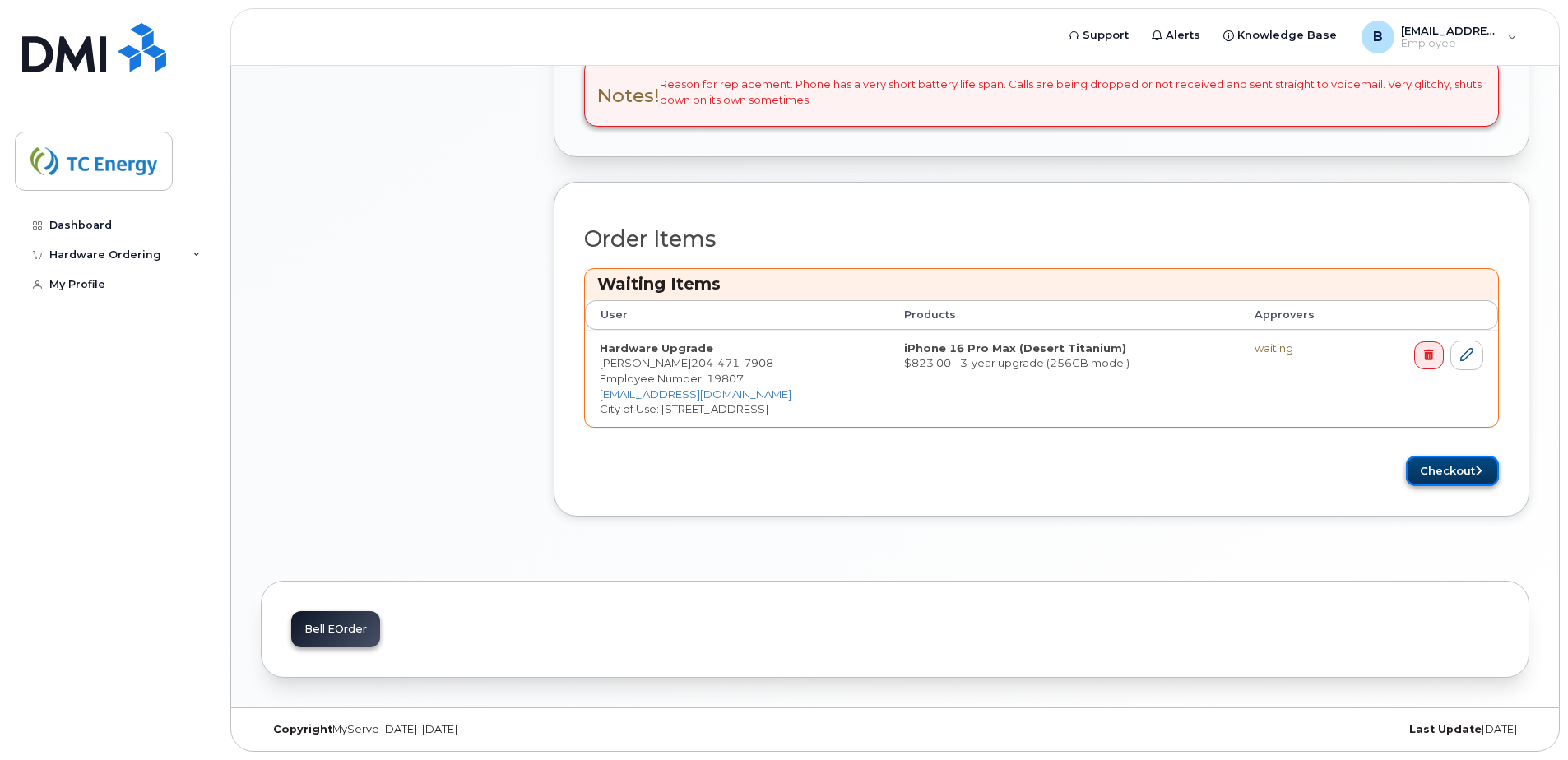
click at [1443, 473] on button "Checkout" at bounding box center [1453, 470] width 93 height 31
